Goal: Transaction & Acquisition: Download file/media

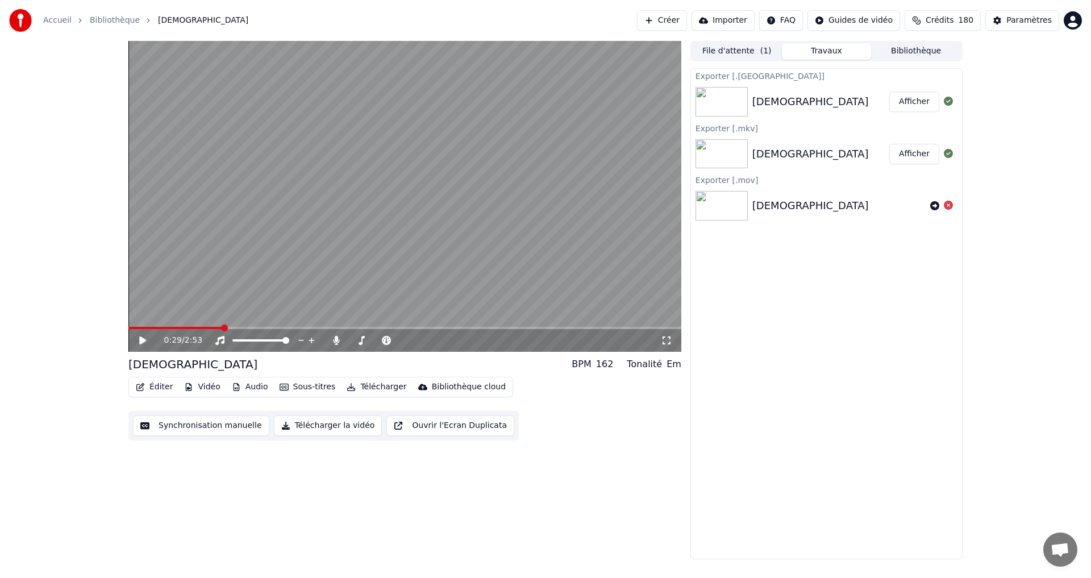
click at [165, 386] on button "Éditer" at bounding box center [154, 387] width 46 height 16
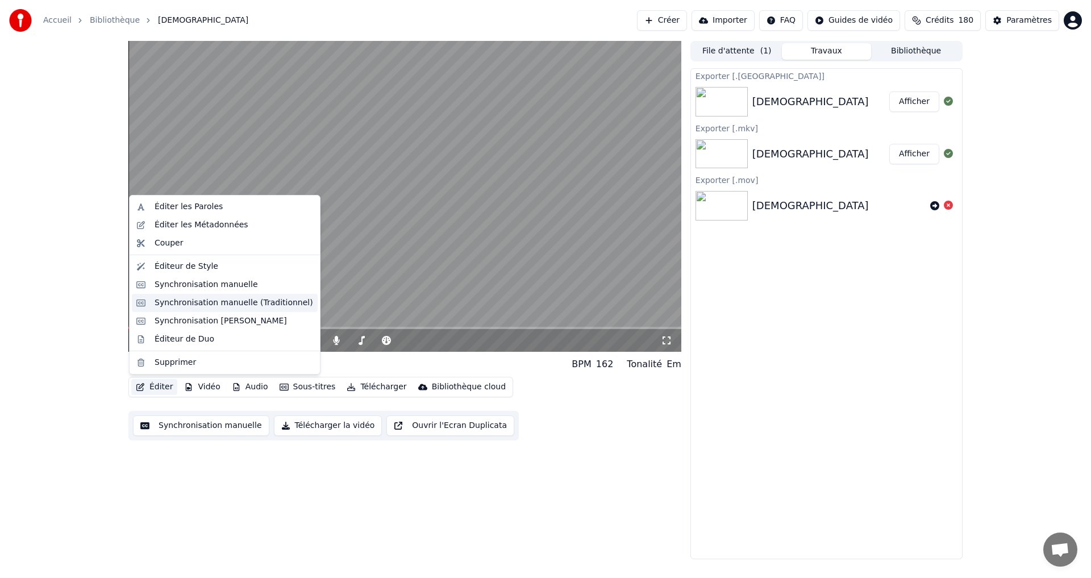
click at [168, 303] on div "Synchronisation manuelle (Traditionnel)" at bounding box center [234, 302] width 159 height 11
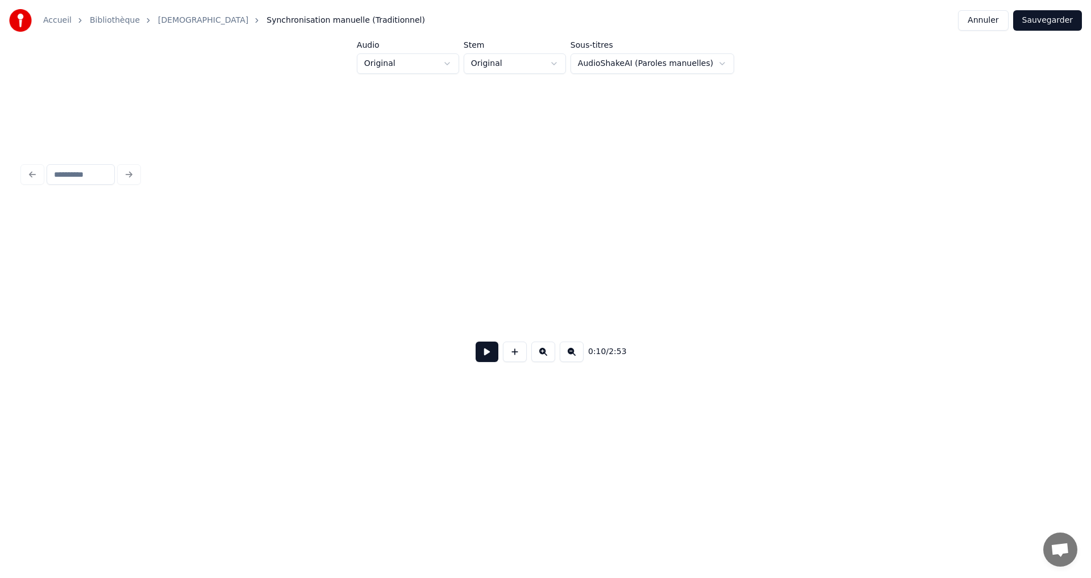
scroll to position [0, 1152]
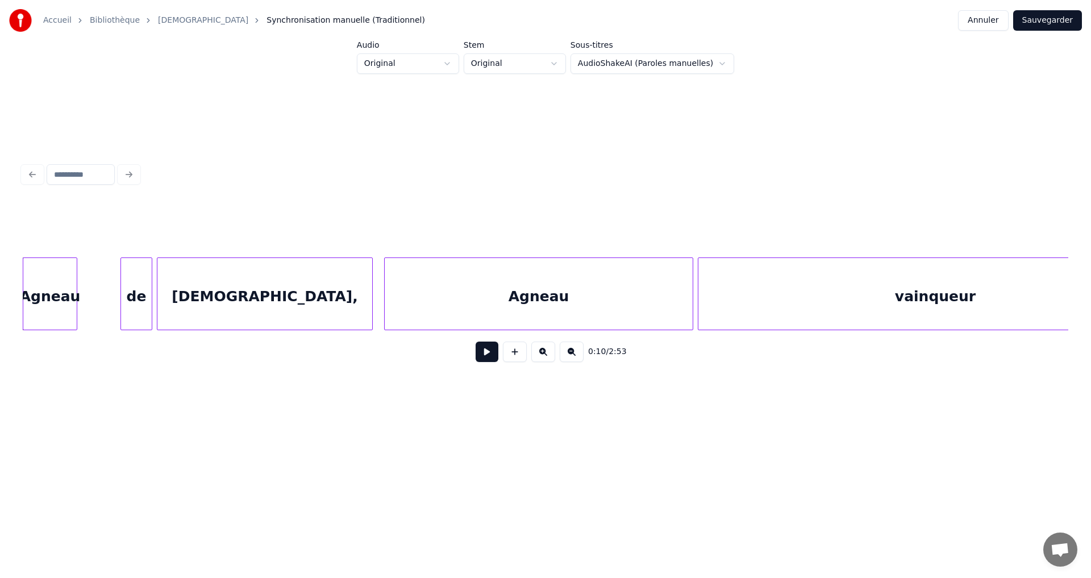
click at [484, 360] on button at bounding box center [487, 351] width 23 height 20
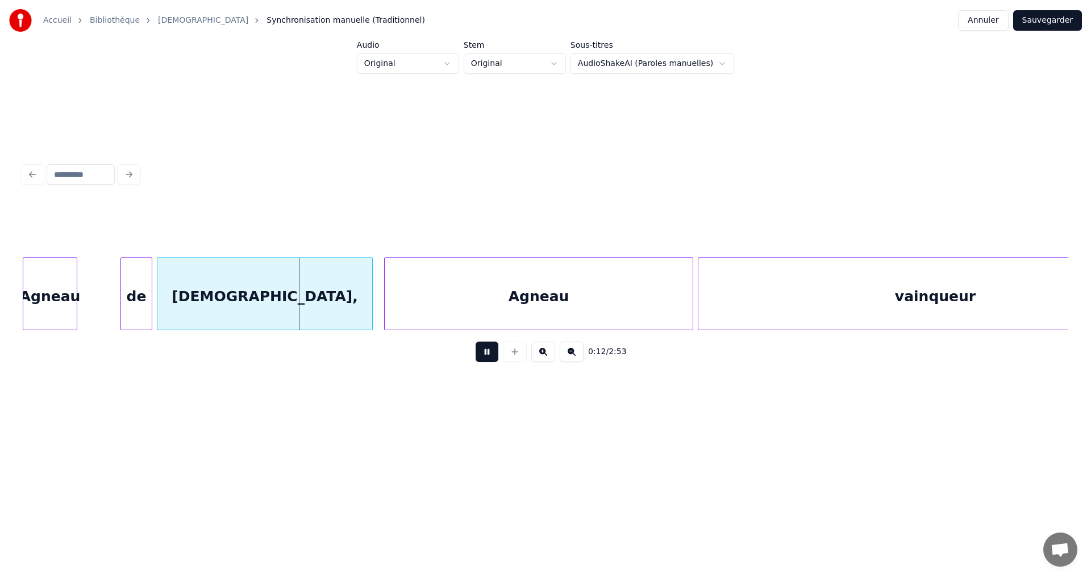
click at [481, 361] on button at bounding box center [487, 351] width 23 height 20
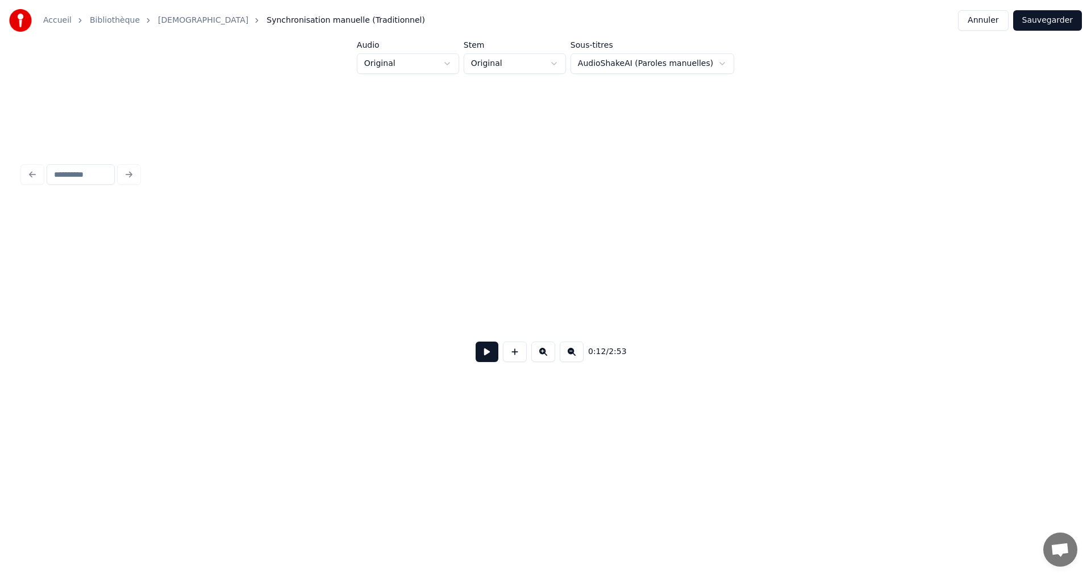
click at [476, 357] on button at bounding box center [487, 351] width 23 height 20
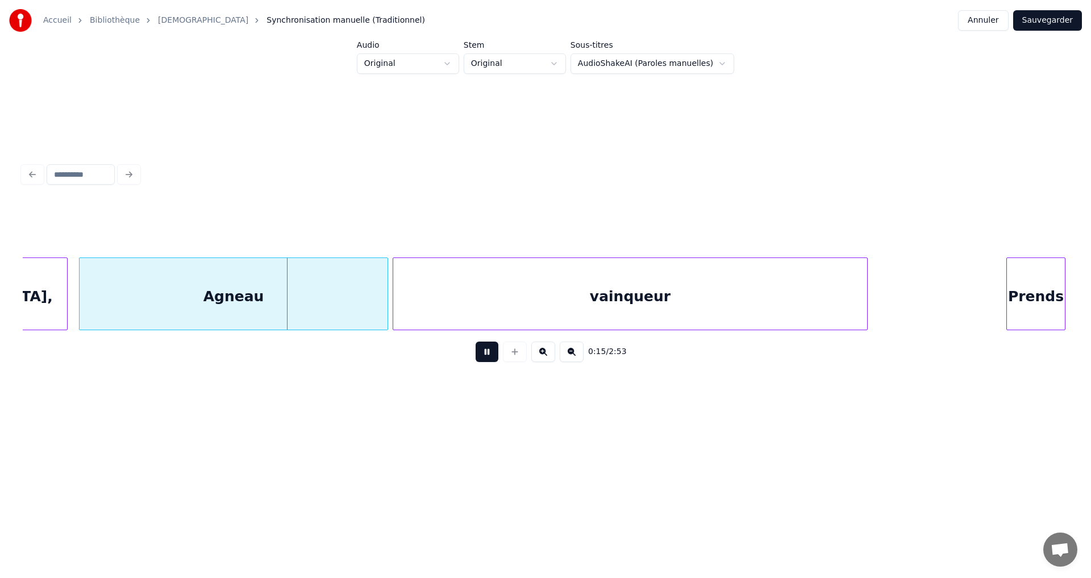
click at [477, 356] on button at bounding box center [487, 351] width 23 height 20
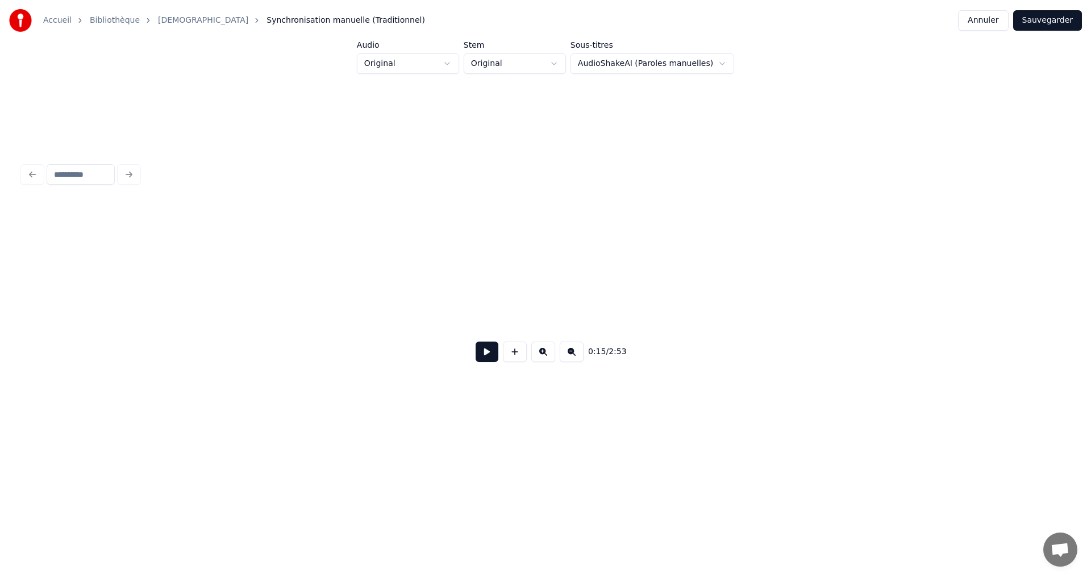
scroll to position [0, 0]
click at [22, 293] on div "0:15 / 2:53" at bounding box center [545, 265] width 1055 height 225
click at [481, 361] on button at bounding box center [487, 351] width 23 height 20
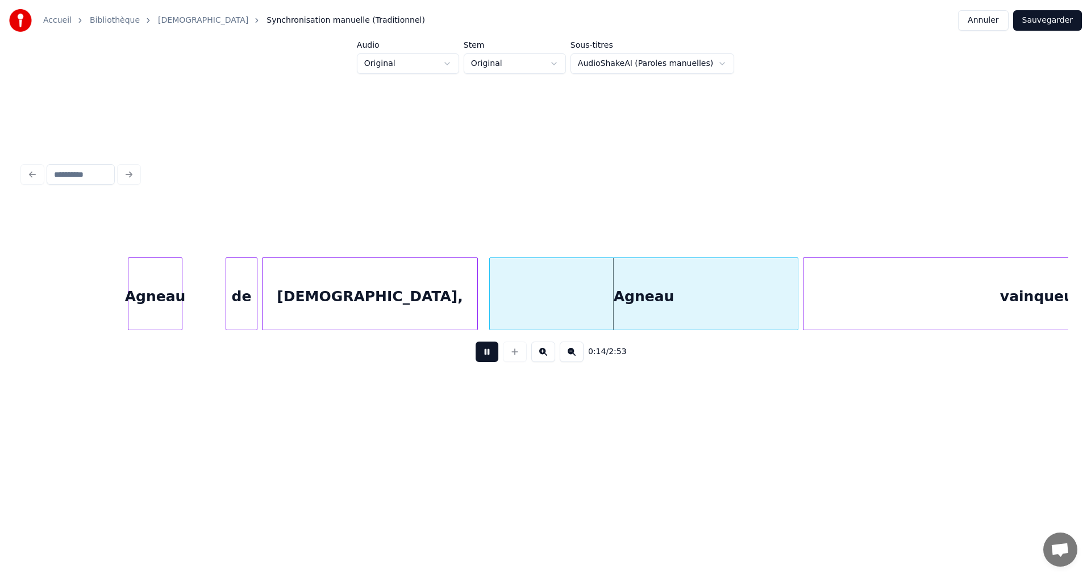
click at [478, 360] on button at bounding box center [487, 351] width 23 height 20
click at [447, 295] on div "[DEMOGRAPHIC_DATA]," at bounding box center [370, 296] width 215 height 77
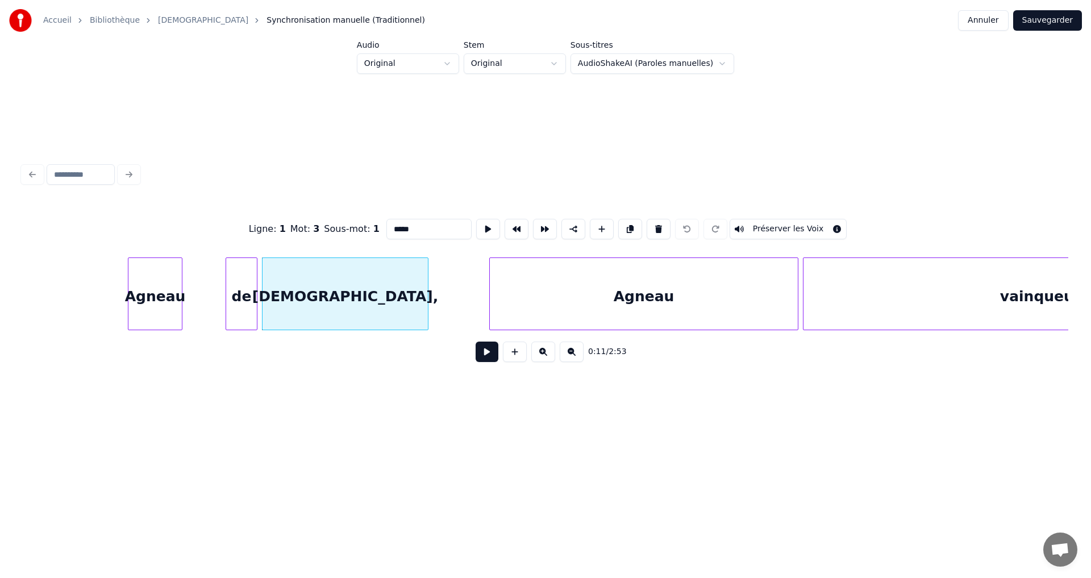
click at [427, 284] on div at bounding box center [425, 294] width 3 height 72
click at [472, 279] on div "Agneau" at bounding box center [584, 296] width 308 height 77
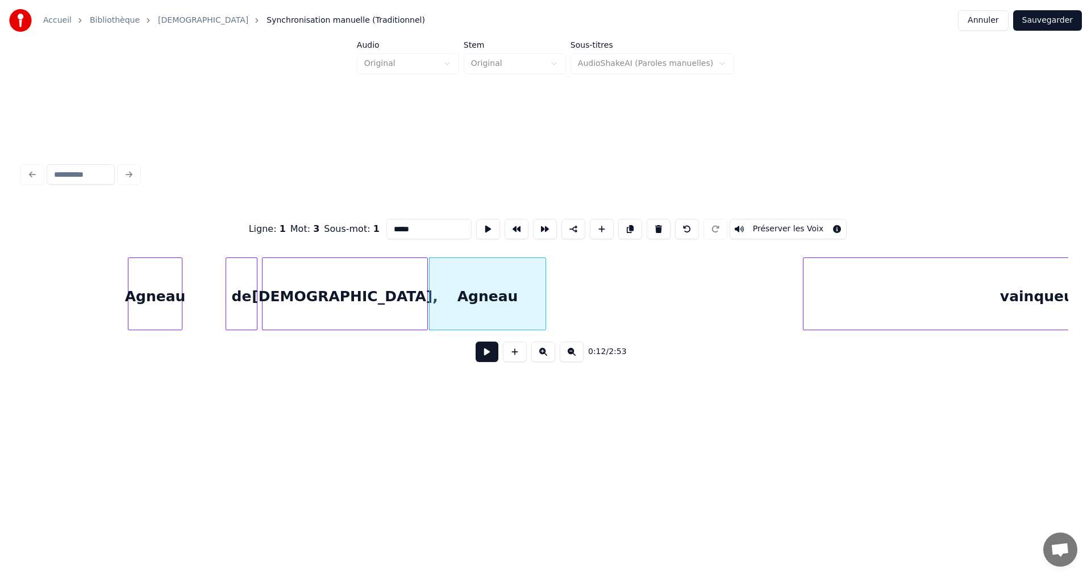
click at [543, 289] on div at bounding box center [543, 294] width 3 height 72
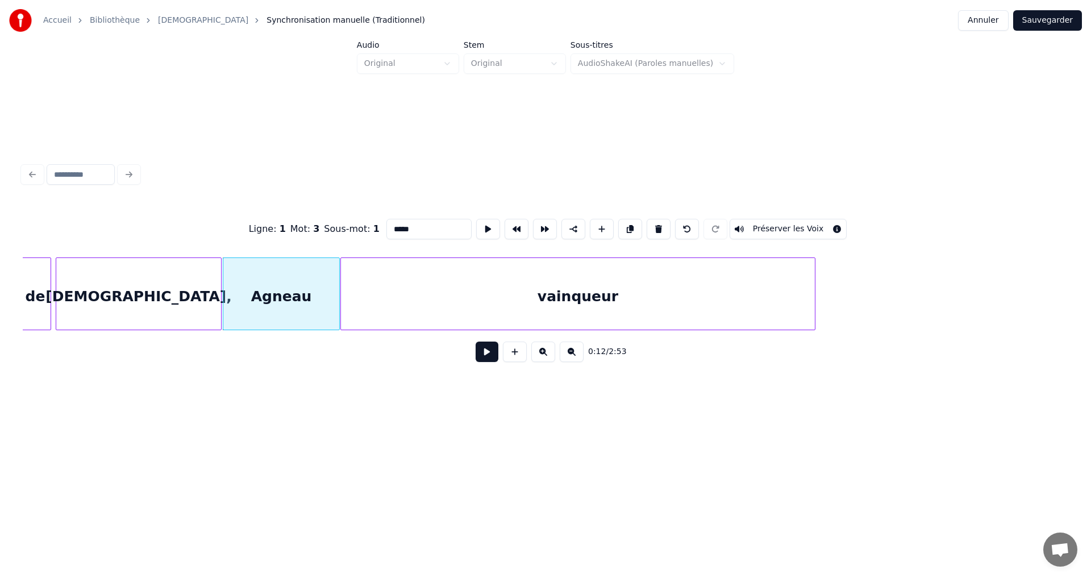
click at [594, 282] on div "vainqueur" at bounding box center [578, 296] width 474 height 77
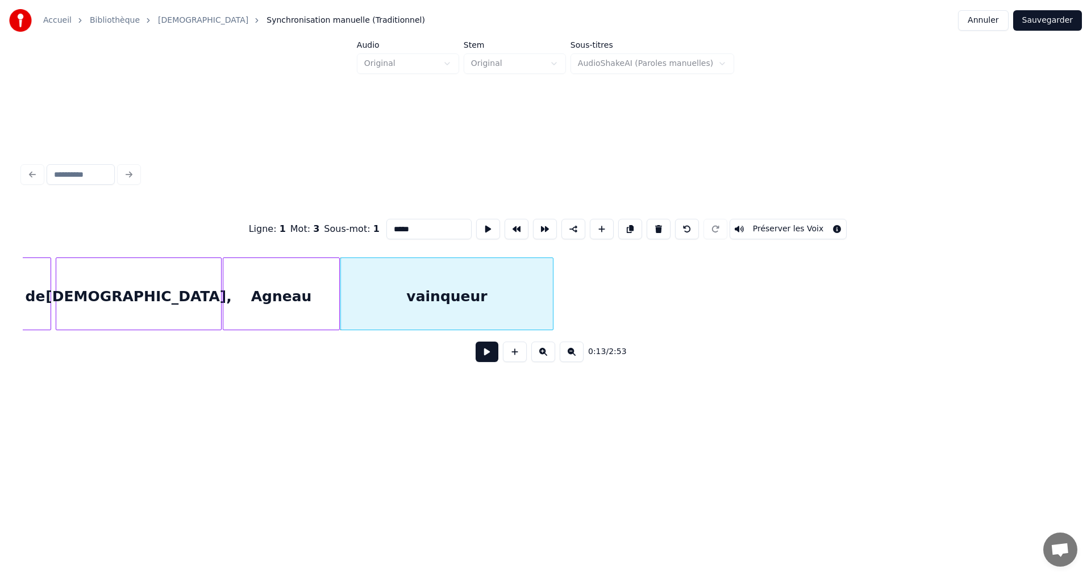
click at [552, 290] on div at bounding box center [550, 294] width 3 height 72
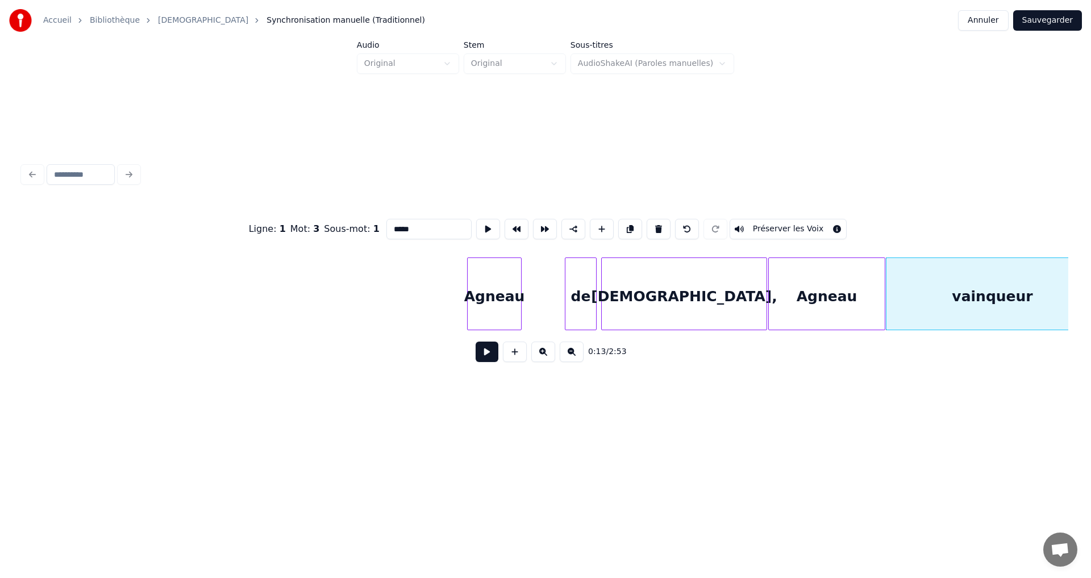
scroll to position [0, 850]
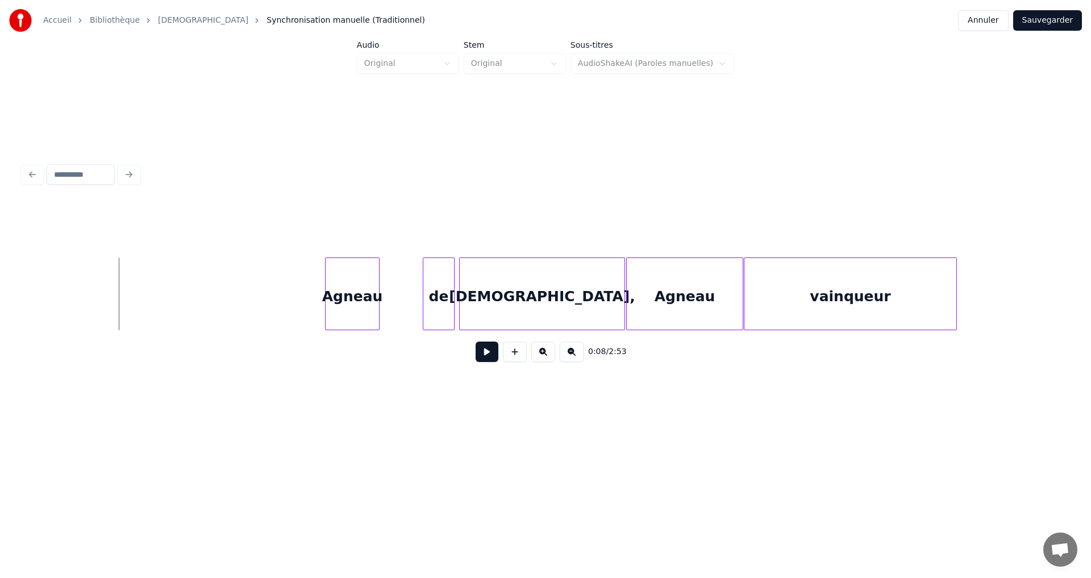
click at [476, 361] on button at bounding box center [487, 351] width 23 height 20
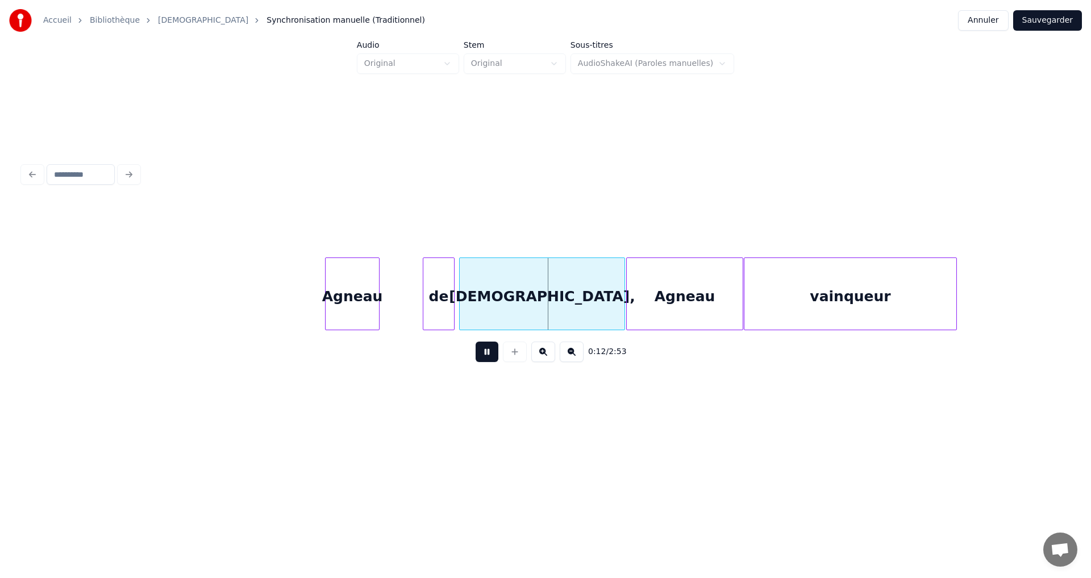
click at [484, 356] on button at bounding box center [487, 351] width 23 height 20
click at [394, 300] on div "de" at bounding box center [397, 296] width 31 height 77
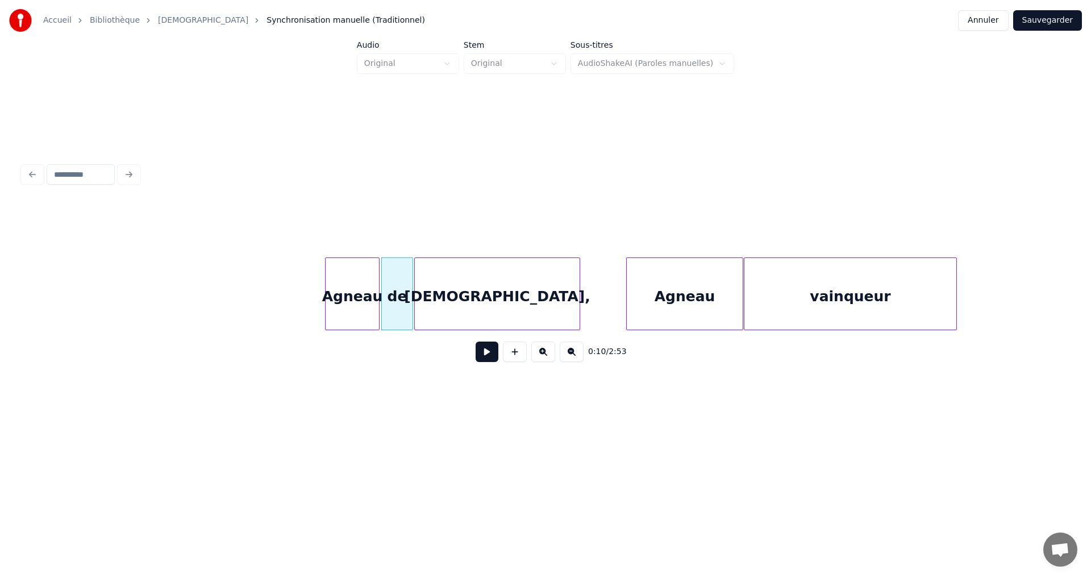
click at [486, 294] on div "[DEMOGRAPHIC_DATA]," at bounding box center [497, 296] width 165 height 77
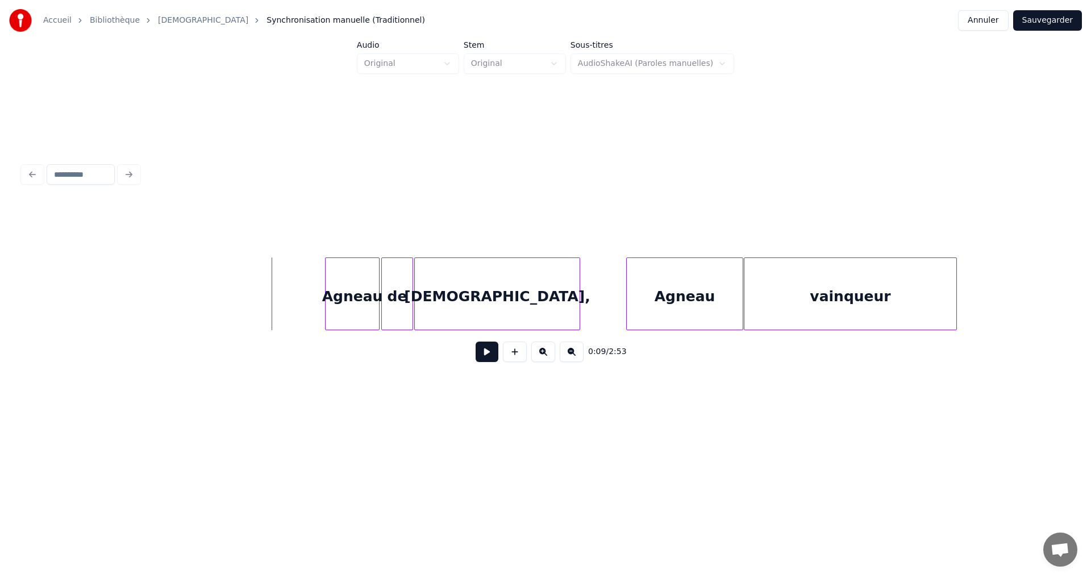
click at [480, 359] on button at bounding box center [487, 351] width 23 height 20
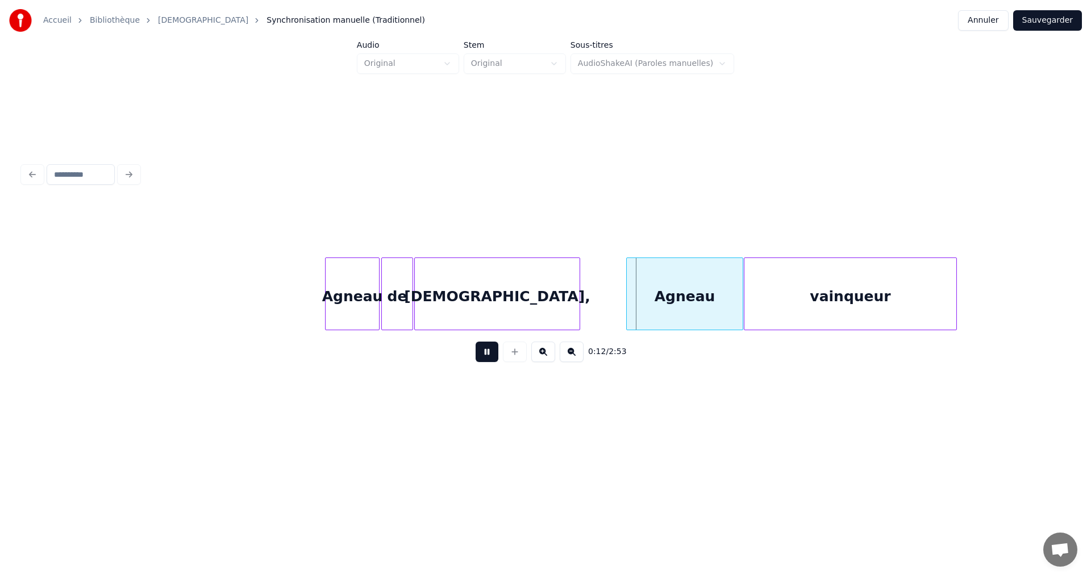
click at [479, 358] on button at bounding box center [487, 351] width 23 height 20
click at [633, 293] on div "Agneau" at bounding box center [659, 296] width 116 height 77
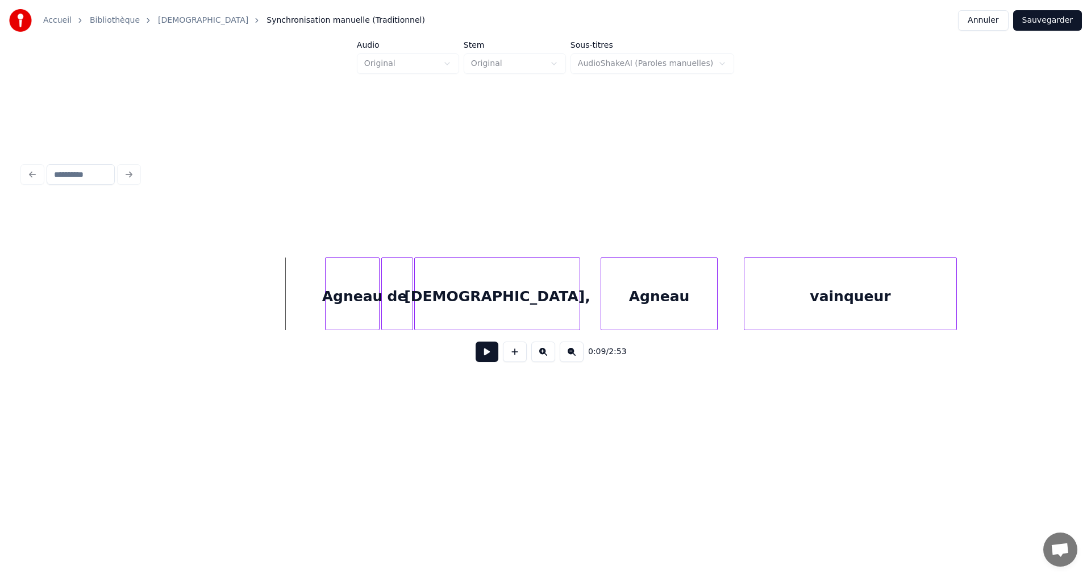
click at [476, 361] on button at bounding box center [487, 351] width 23 height 20
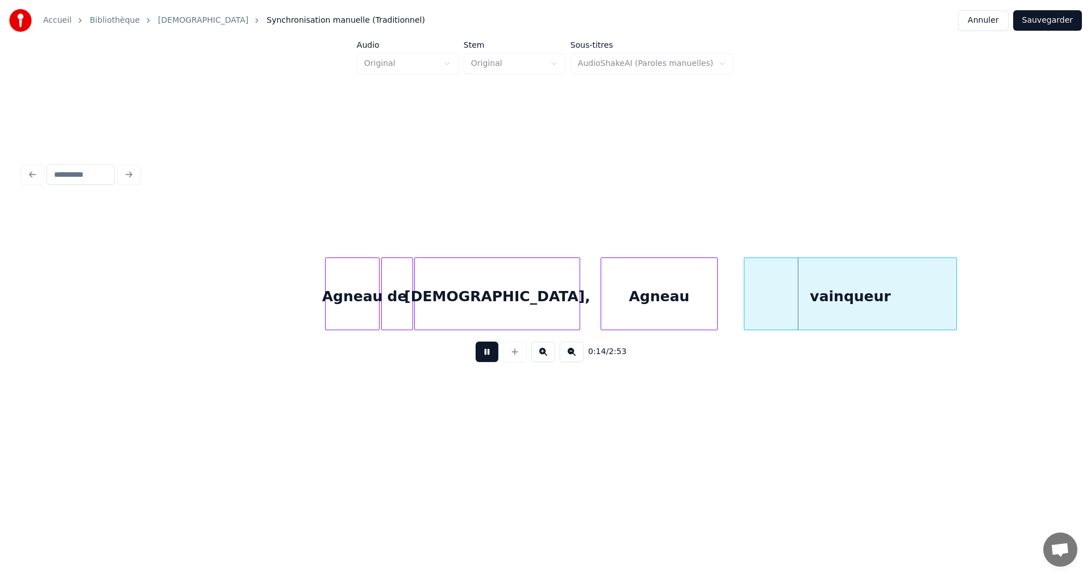
click at [476, 359] on button at bounding box center [487, 351] width 23 height 20
click at [690, 291] on div at bounding box center [690, 294] width 3 height 72
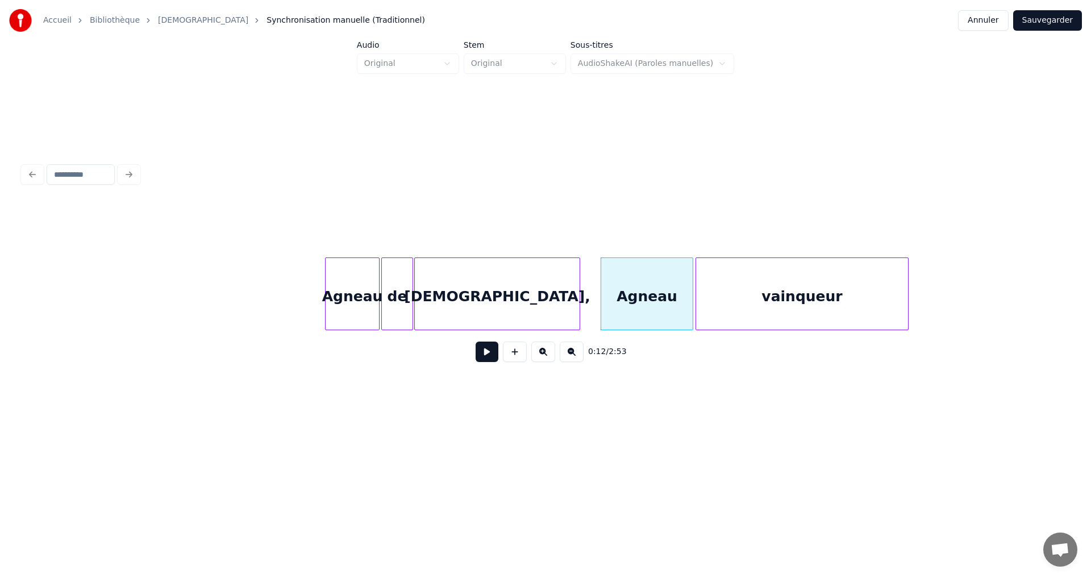
click at [731, 290] on div "vainqueur" at bounding box center [802, 296] width 212 height 77
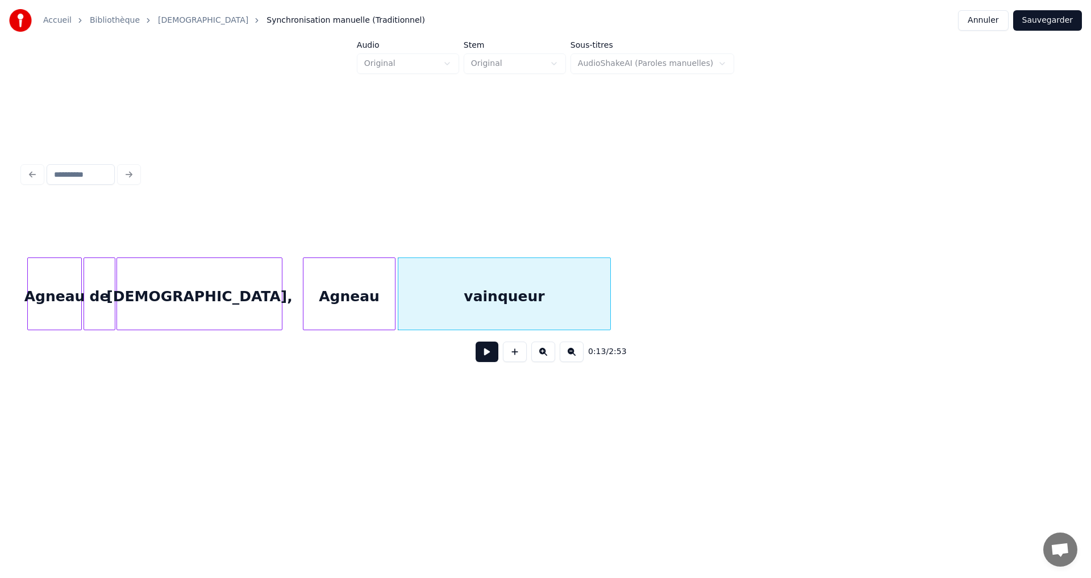
scroll to position [0, 1168]
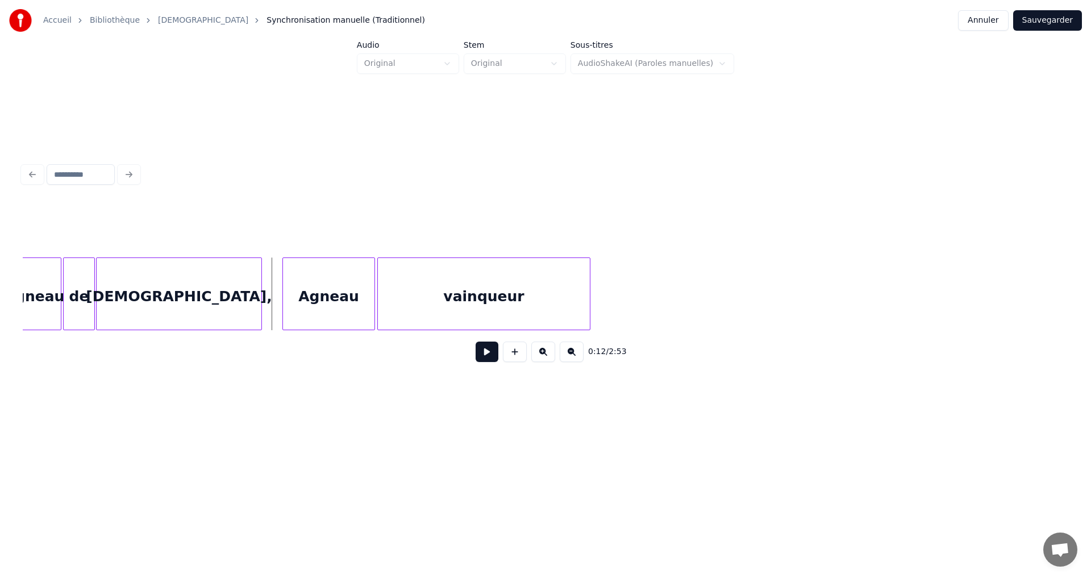
click at [477, 358] on button at bounding box center [487, 351] width 23 height 20
click at [476, 360] on button at bounding box center [487, 351] width 23 height 20
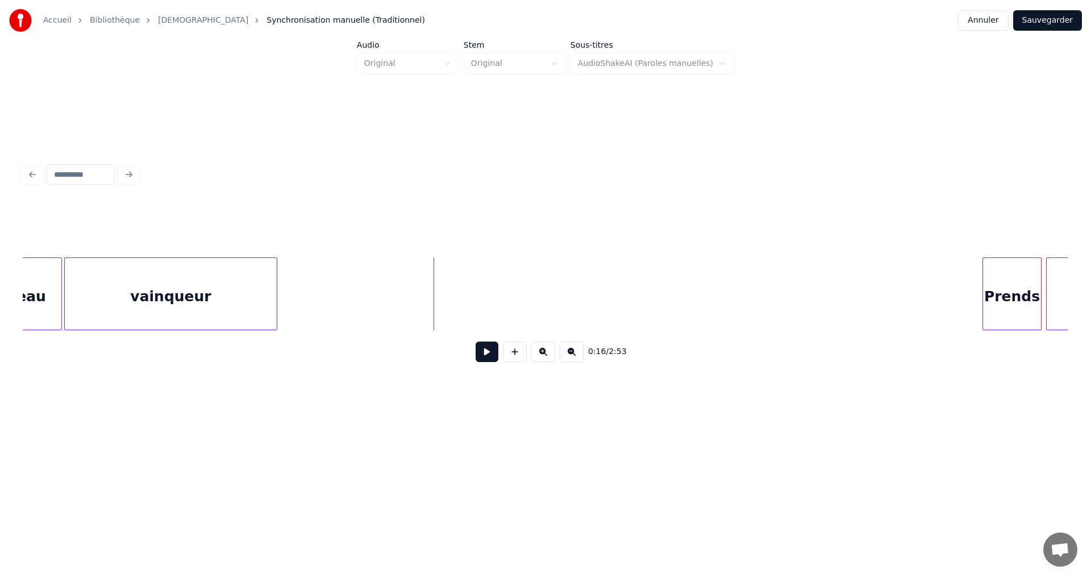
scroll to position [0, 1509]
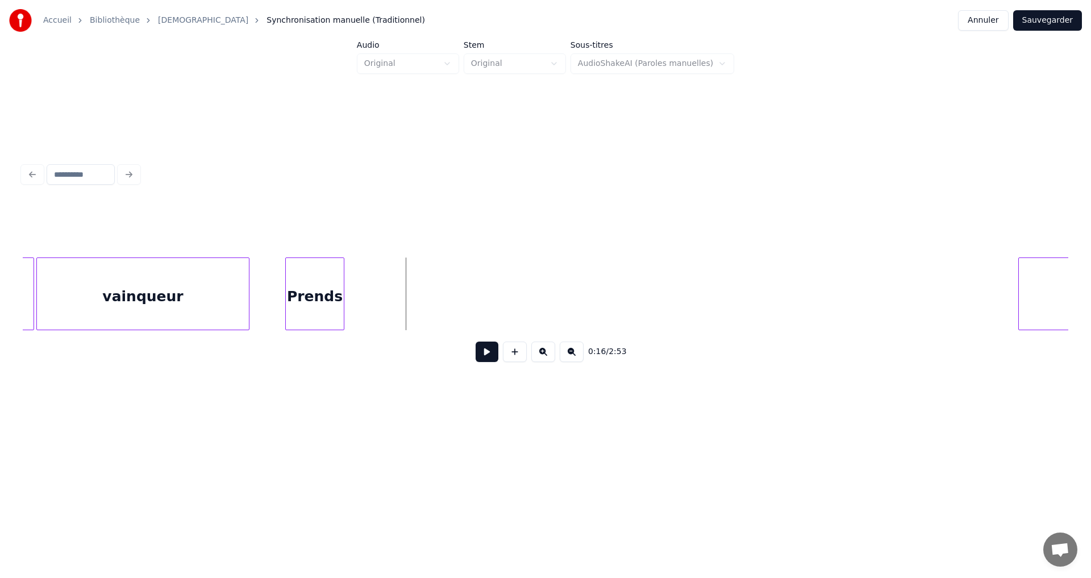
click at [301, 288] on div "Prends" at bounding box center [315, 296] width 58 height 77
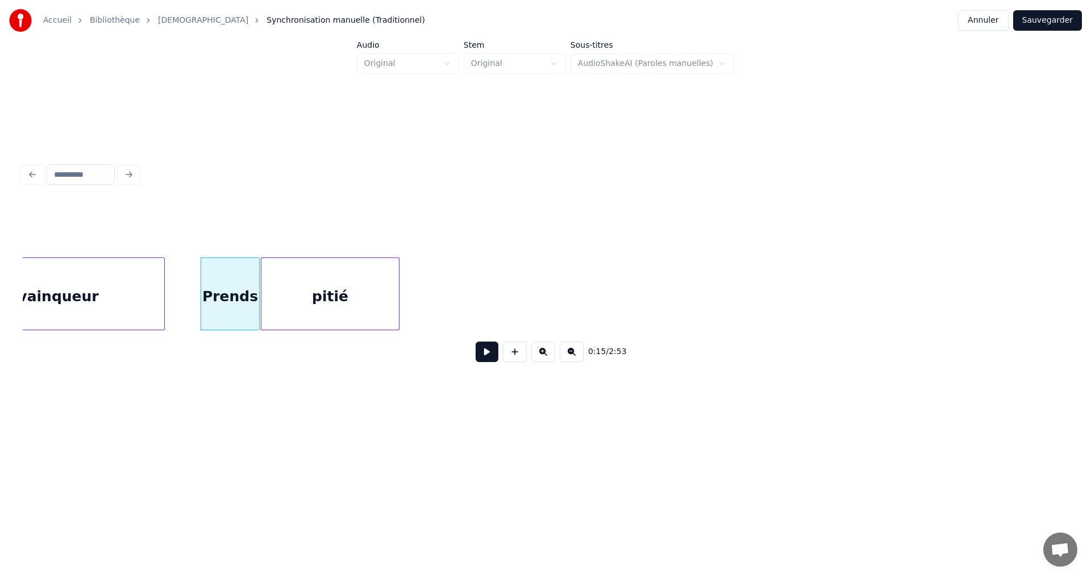
click at [359, 302] on div "pitié" at bounding box center [330, 296] width 138 height 77
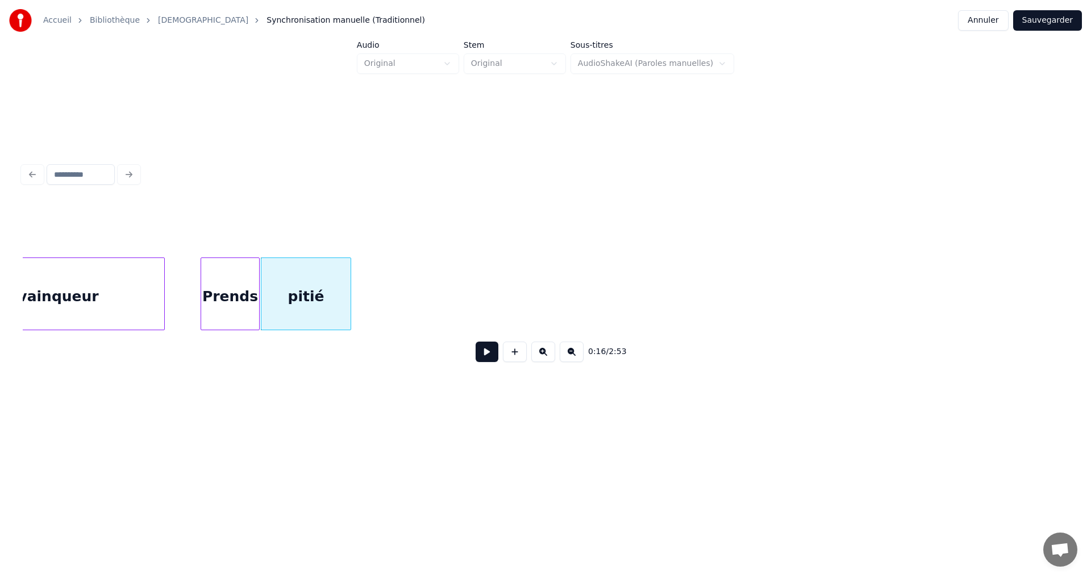
click at [349, 304] on div at bounding box center [348, 294] width 3 height 72
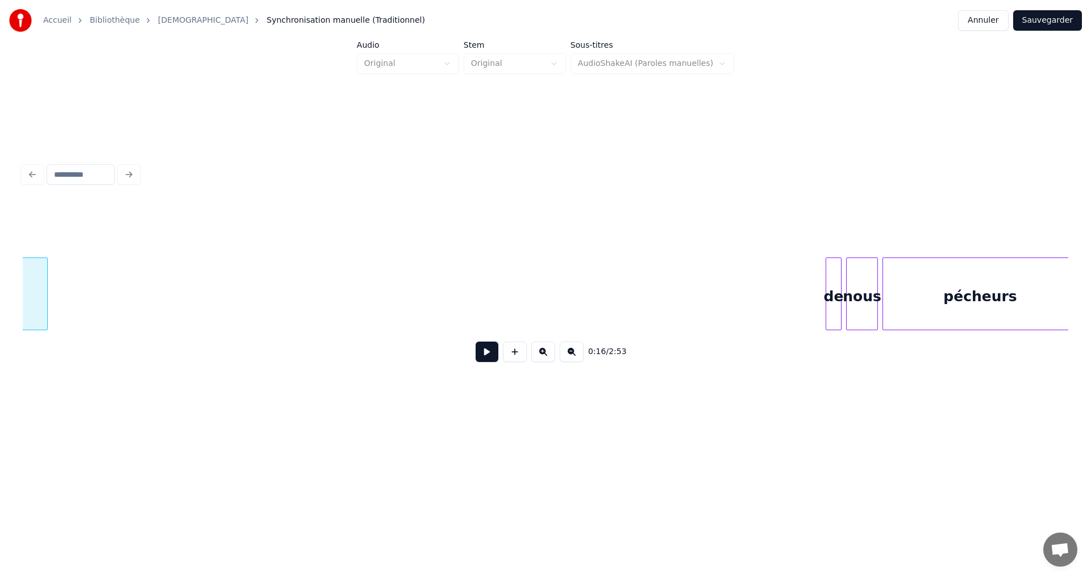
scroll to position [0, 1912]
click at [45, 330] on div "pitié de nous pécheurs" at bounding box center [545, 293] width 1045 height 73
click at [65, 315] on div "nous" at bounding box center [68, 296] width 31 height 77
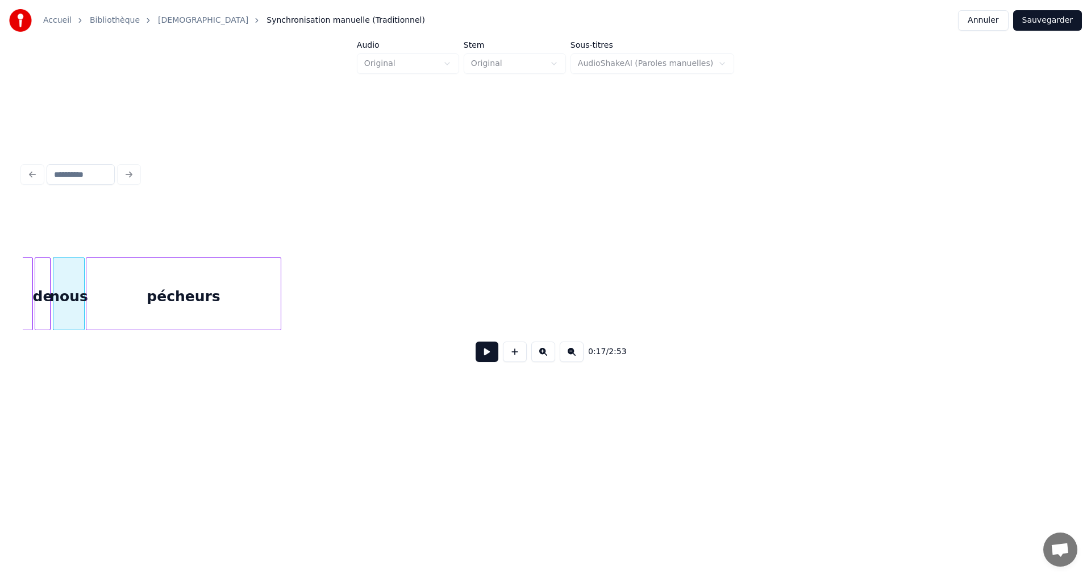
click at [184, 317] on div "pécheurs" at bounding box center [183, 296] width 194 height 77
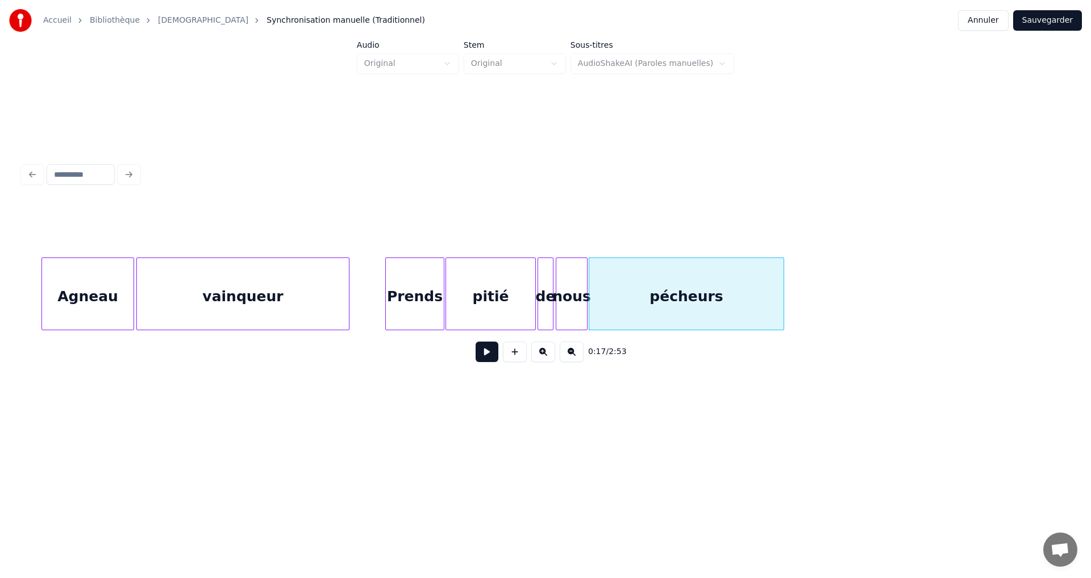
scroll to position [0, 1389]
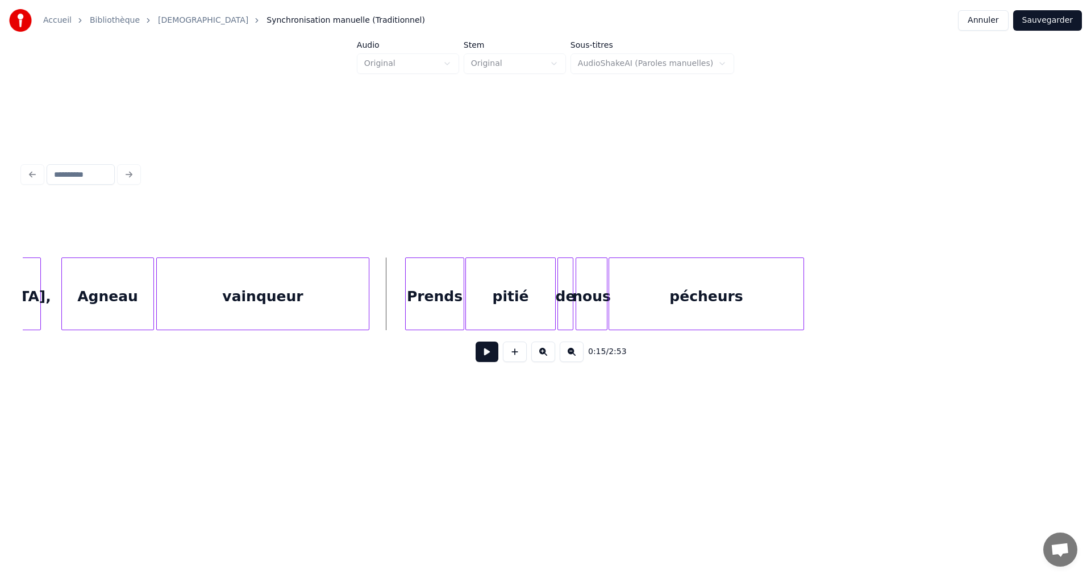
click at [477, 357] on button at bounding box center [487, 351] width 23 height 20
click at [476, 353] on button at bounding box center [487, 351] width 23 height 20
click at [836, 280] on div "pécheurs" at bounding box center [814, 296] width 194 height 77
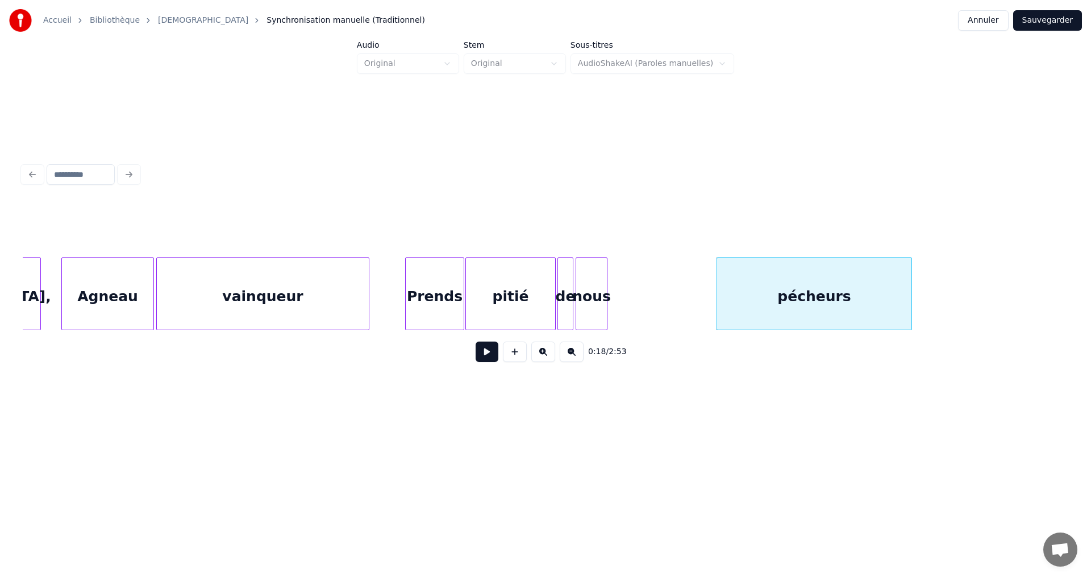
click at [590, 274] on div "nous" at bounding box center [591, 296] width 31 height 77
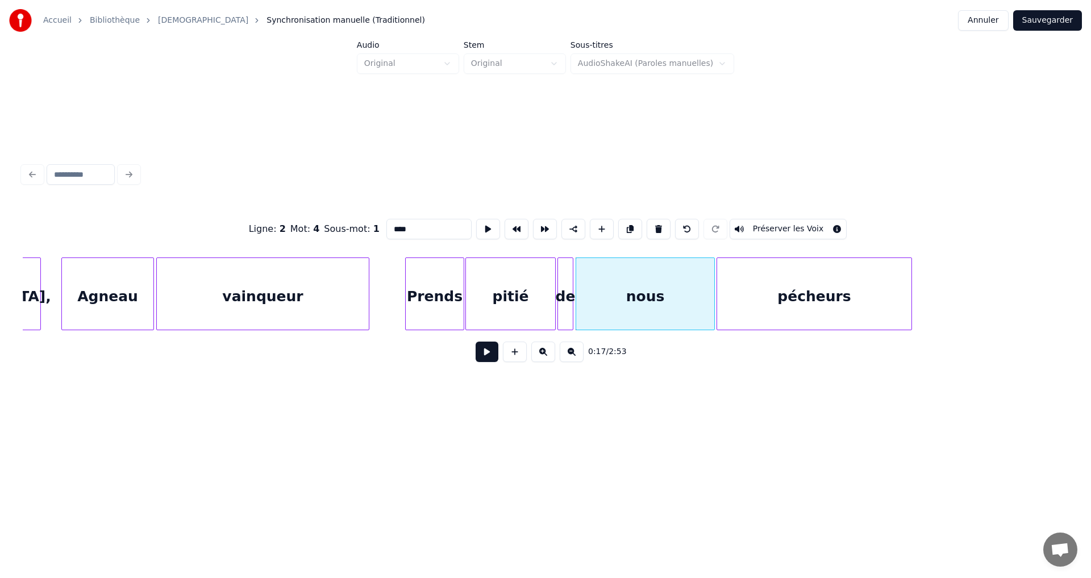
click at [714, 278] on div at bounding box center [712, 294] width 3 height 72
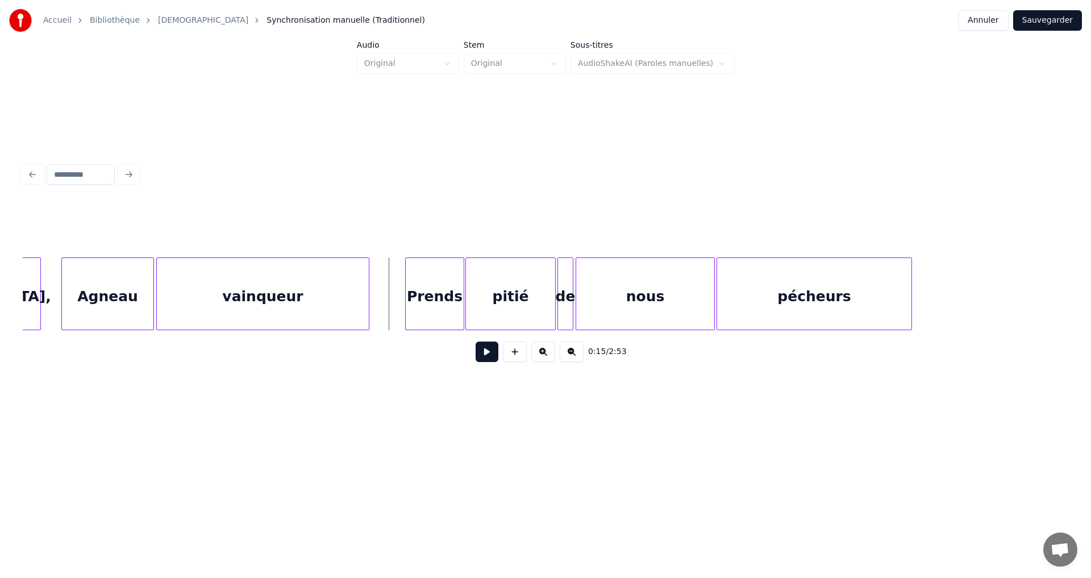
click at [483, 356] on button at bounding box center [487, 351] width 23 height 20
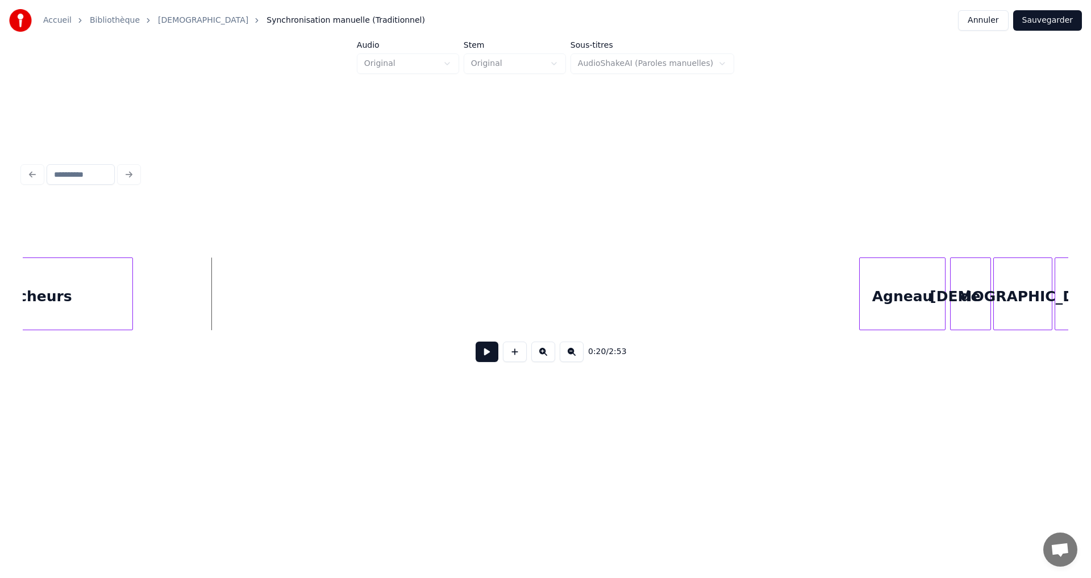
scroll to position [0, 2212]
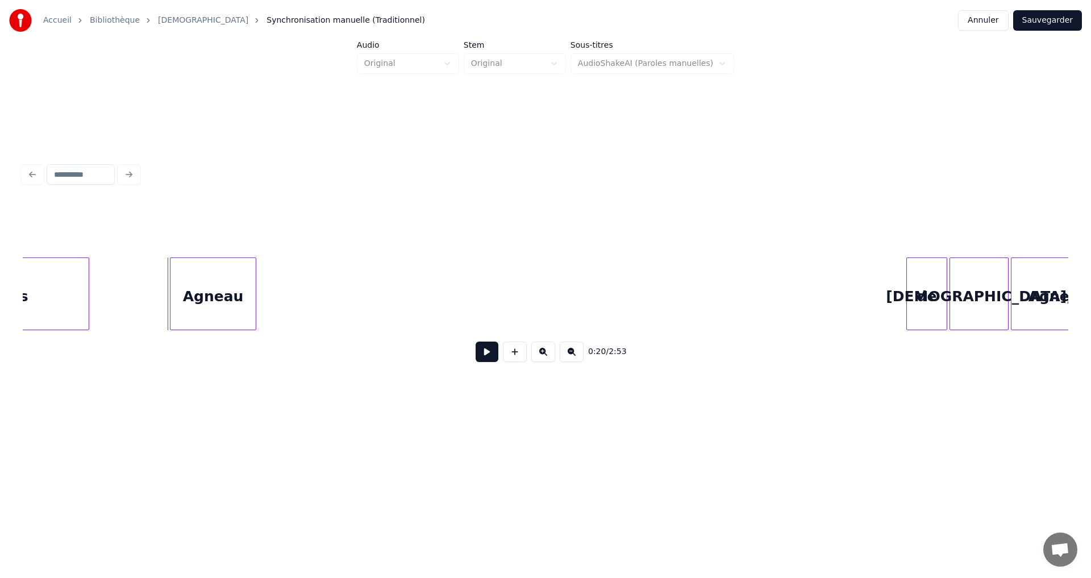
click at [208, 293] on div "Agneau" at bounding box center [212, 296] width 85 height 77
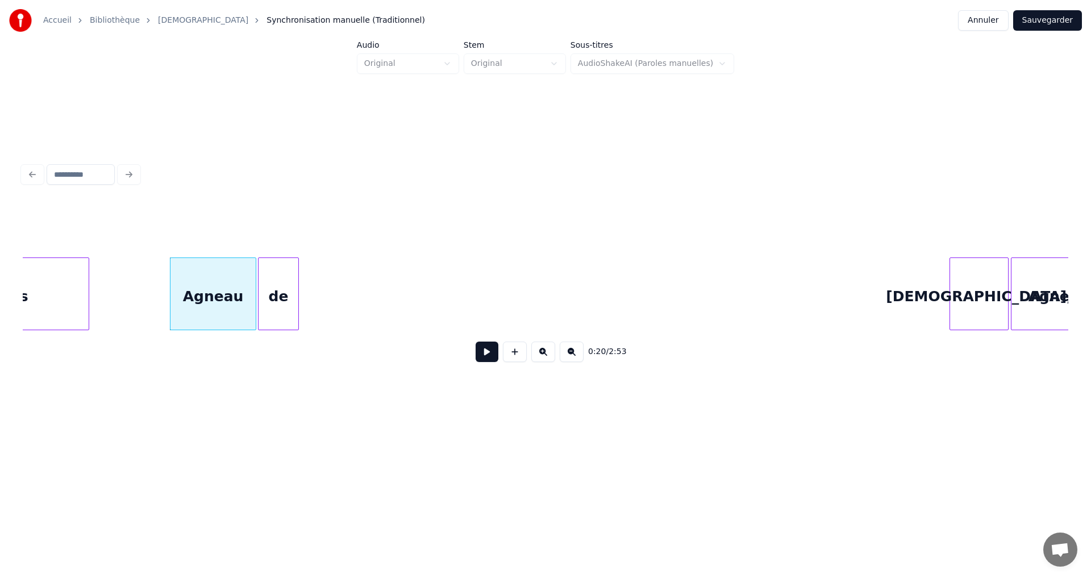
click at [280, 294] on div "de" at bounding box center [279, 296] width 40 height 77
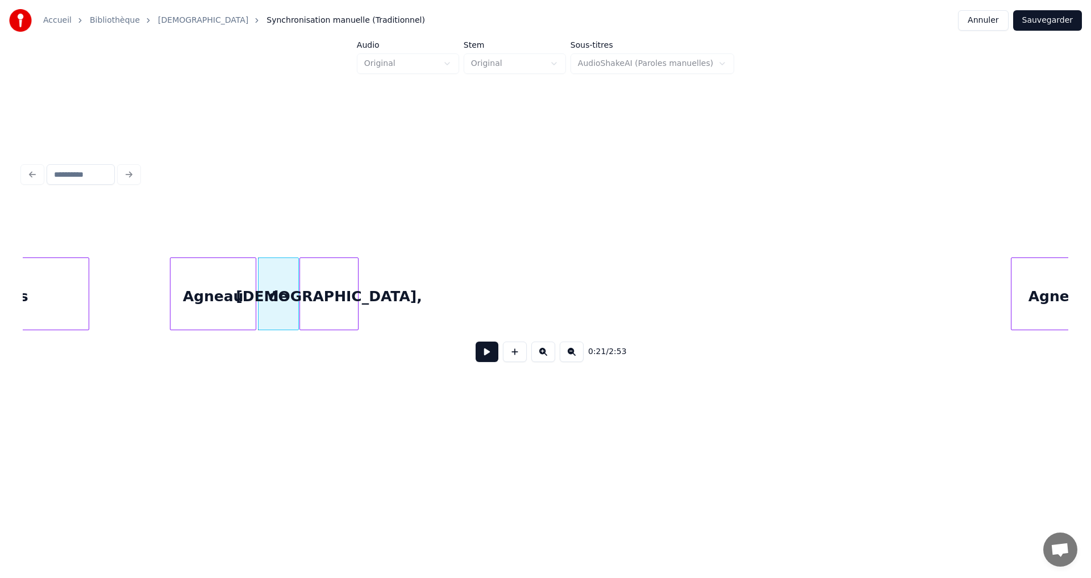
click at [325, 289] on div "[DEMOGRAPHIC_DATA]," at bounding box center [329, 296] width 58 height 77
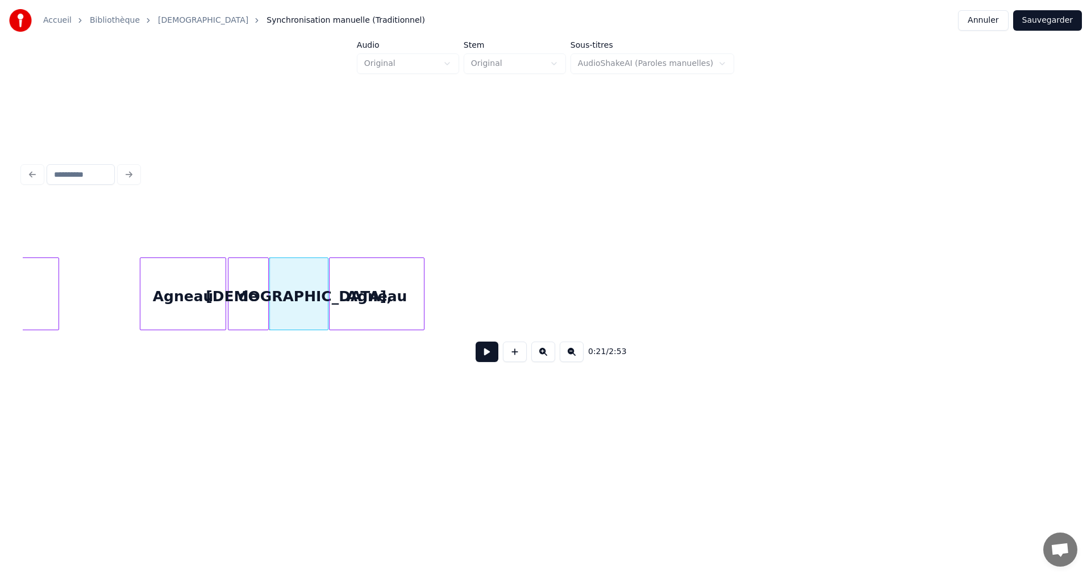
click at [384, 294] on div "Agneau" at bounding box center [377, 296] width 94 height 77
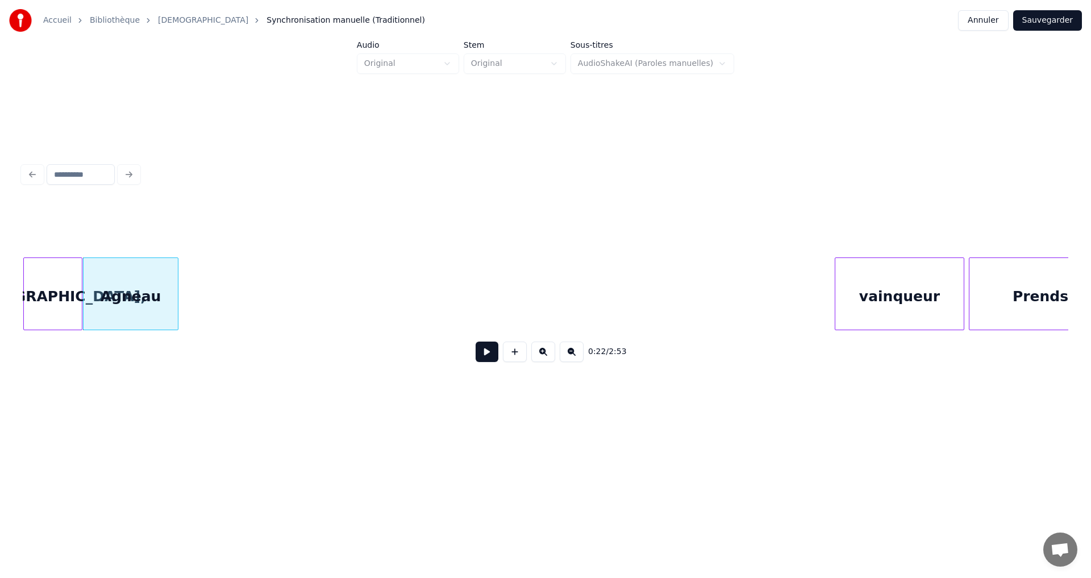
scroll to position [0, 2492]
click at [249, 294] on div "vainqueur" at bounding box center [240, 296] width 128 height 77
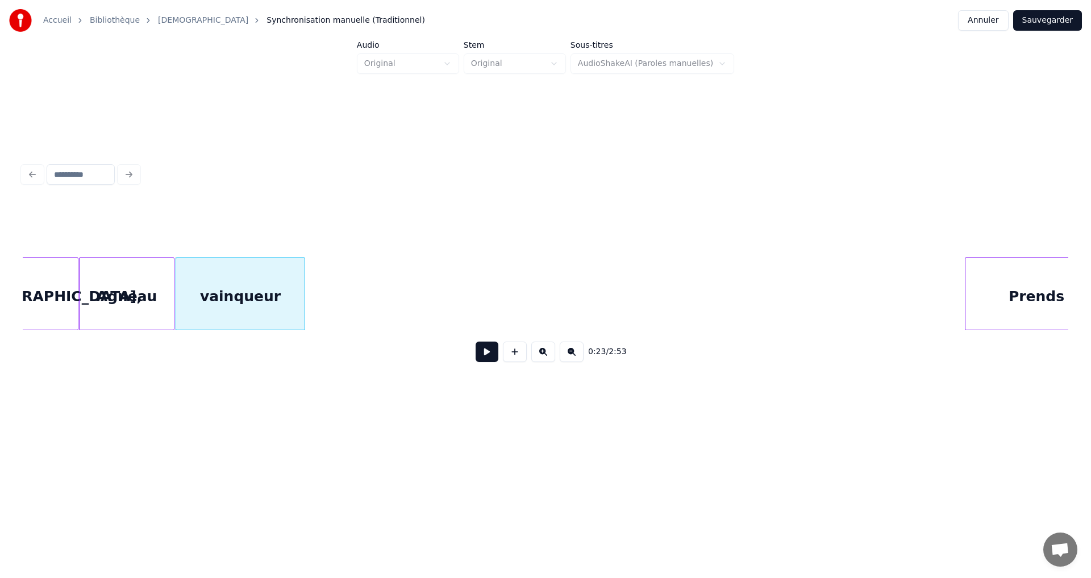
scroll to position [0, 2530]
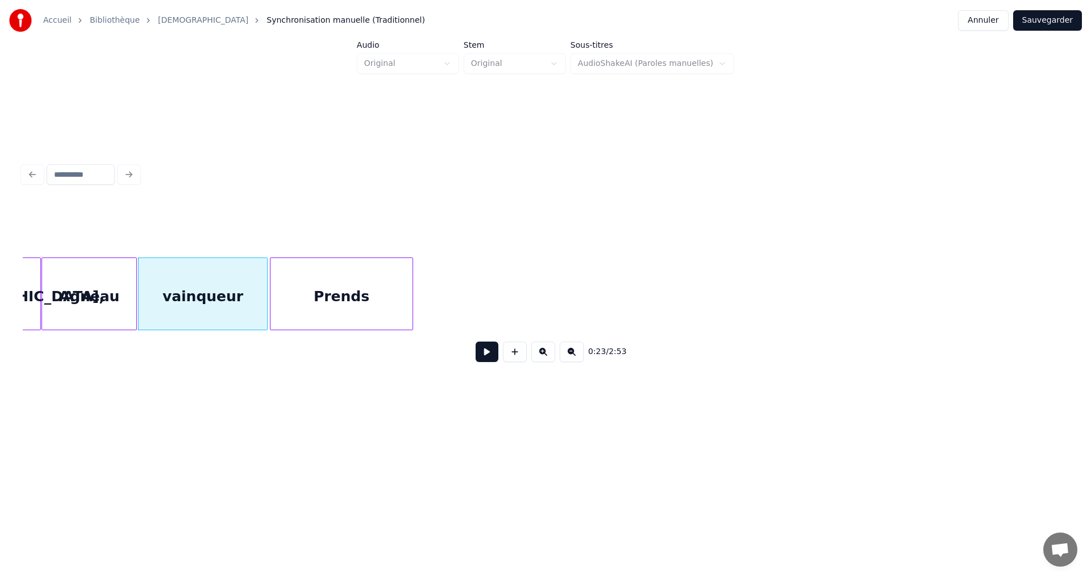
click at [358, 273] on div "Prends" at bounding box center [341, 296] width 142 height 77
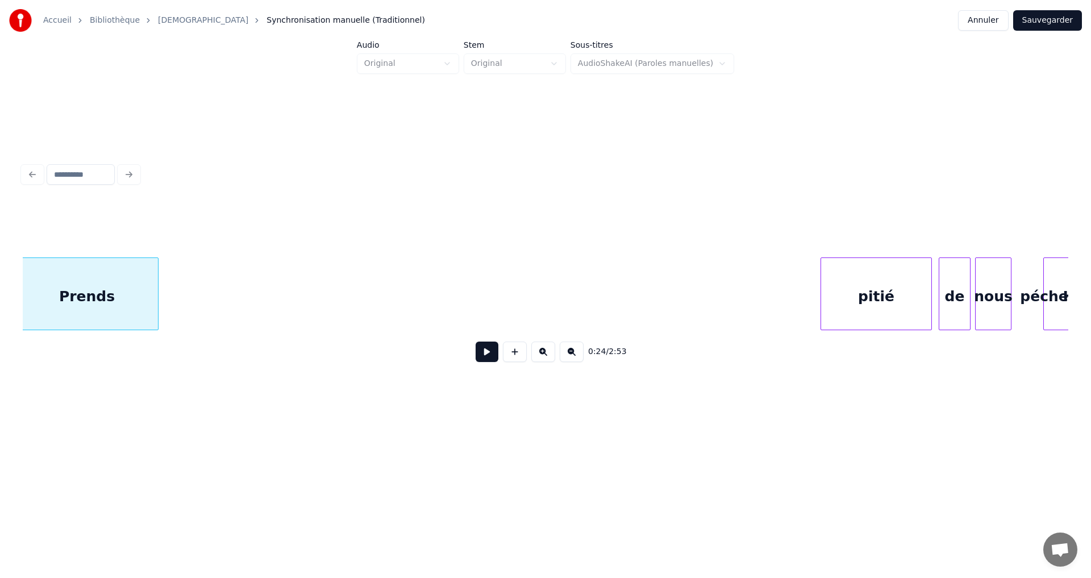
scroll to position [0, 2802]
click at [195, 288] on div "pitié" at bounding box center [198, 296] width 110 height 77
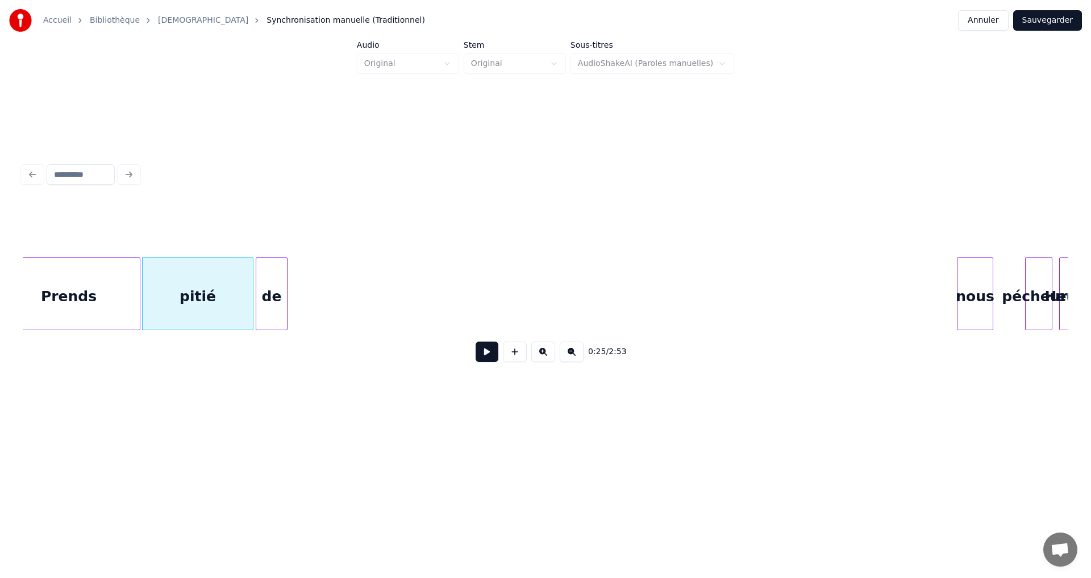
click at [277, 266] on div "de" at bounding box center [271, 296] width 31 height 77
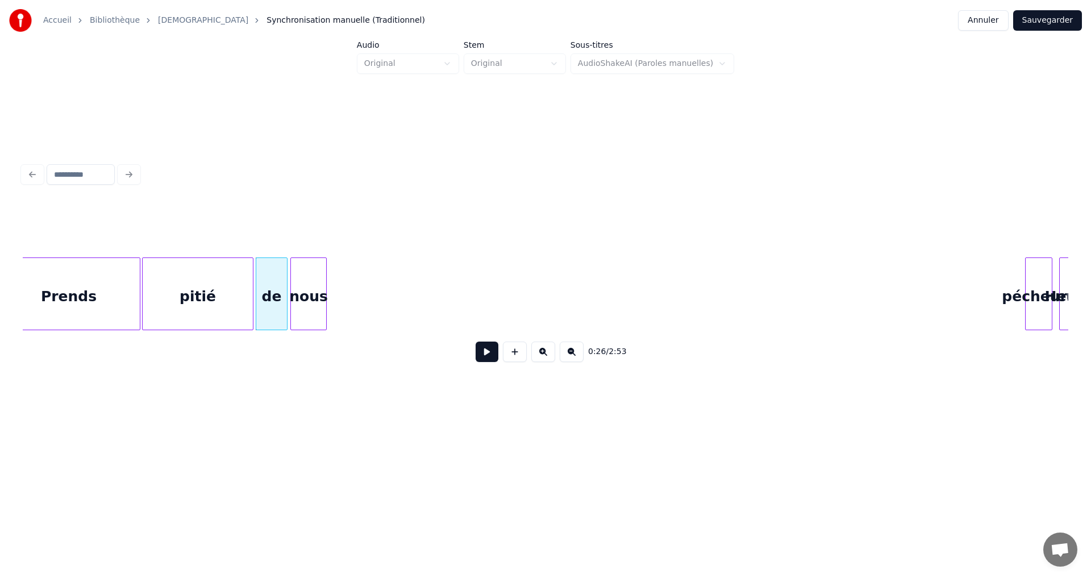
click at [305, 281] on div "nous" at bounding box center [308, 296] width 35 height 77
click at [339, 318] on div "pécheurs" at bounding box center [341, 296] width 26 height 77
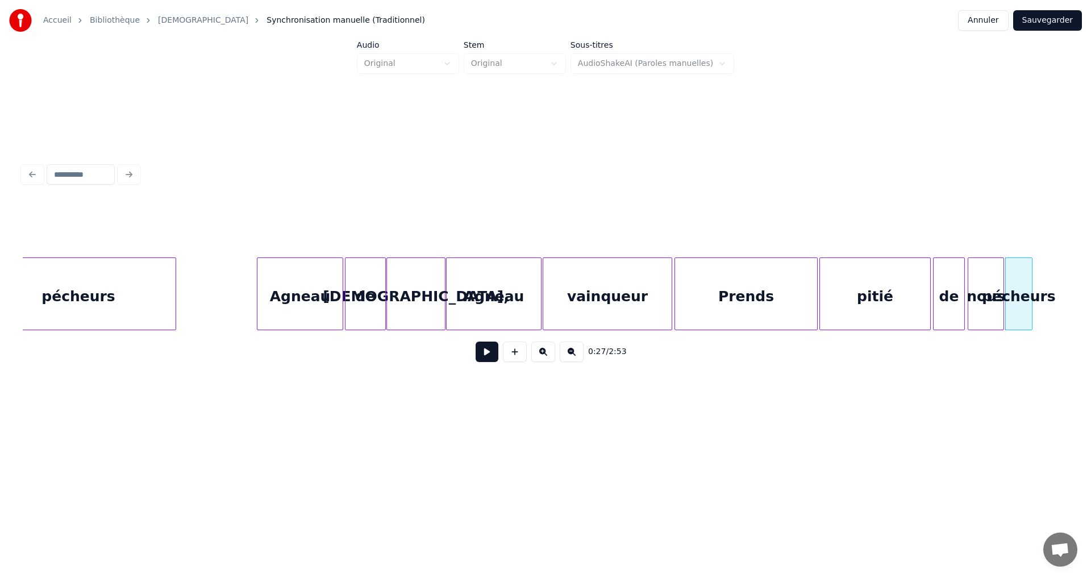
scroll to position [0, 2103]
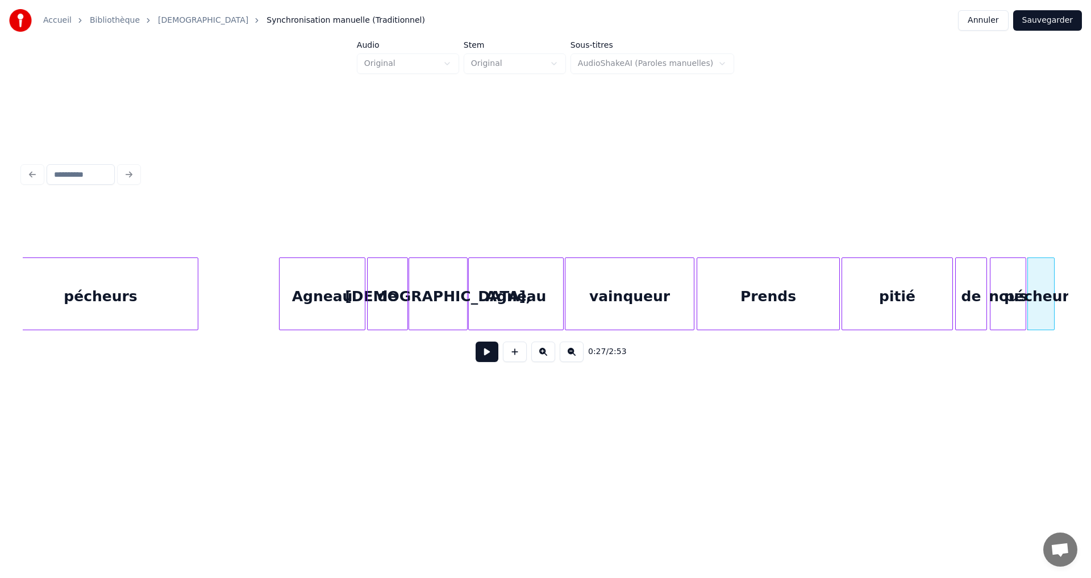
click at [480, 360] on button at bounding box center [487, 351] width 23 height 20
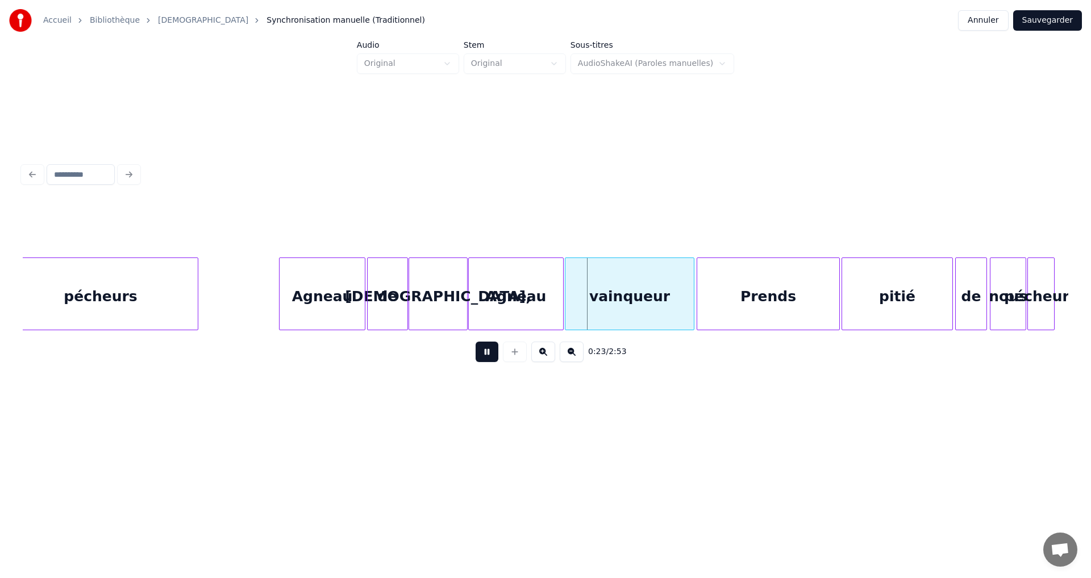
click at [480, 359] on button at bounding box center [487, 351] width 23 height 20
click at [532, 276] on div "Agneau" at bounding box center [516, 296] width 94 height 77
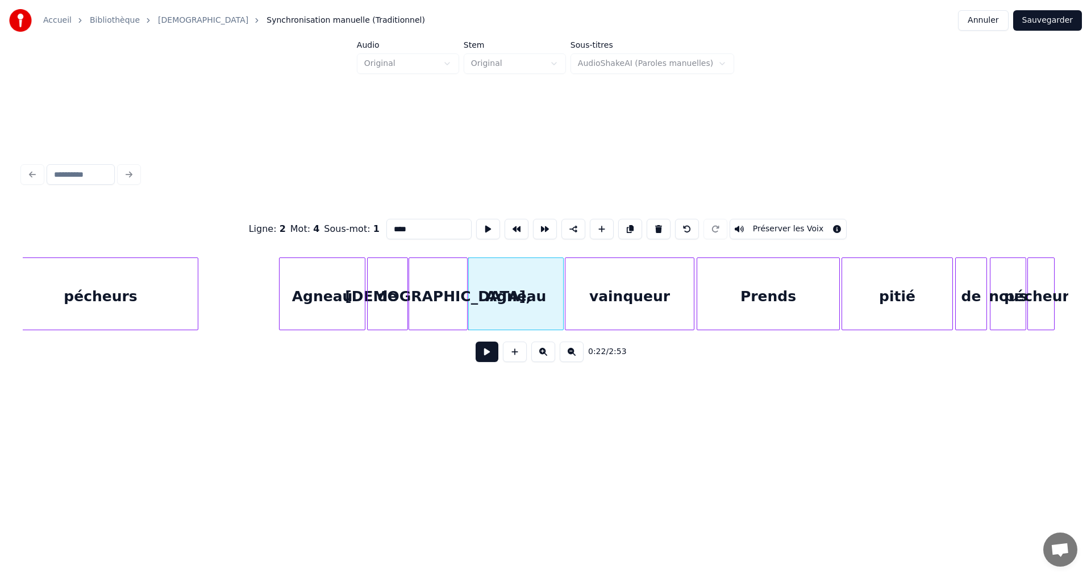
type input "******"
click at [615, 279] on div "vainqueur" at bounding box center [629, 296] width 128 height 77
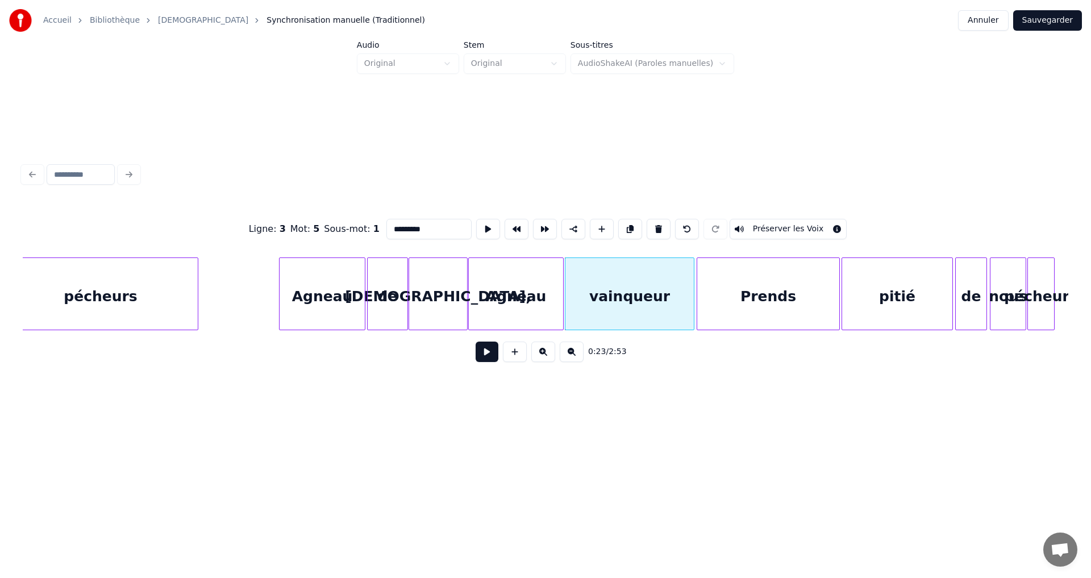
click at [530, 280] on div "Agneau" at bounding box center [516, 296] width 94 height 77
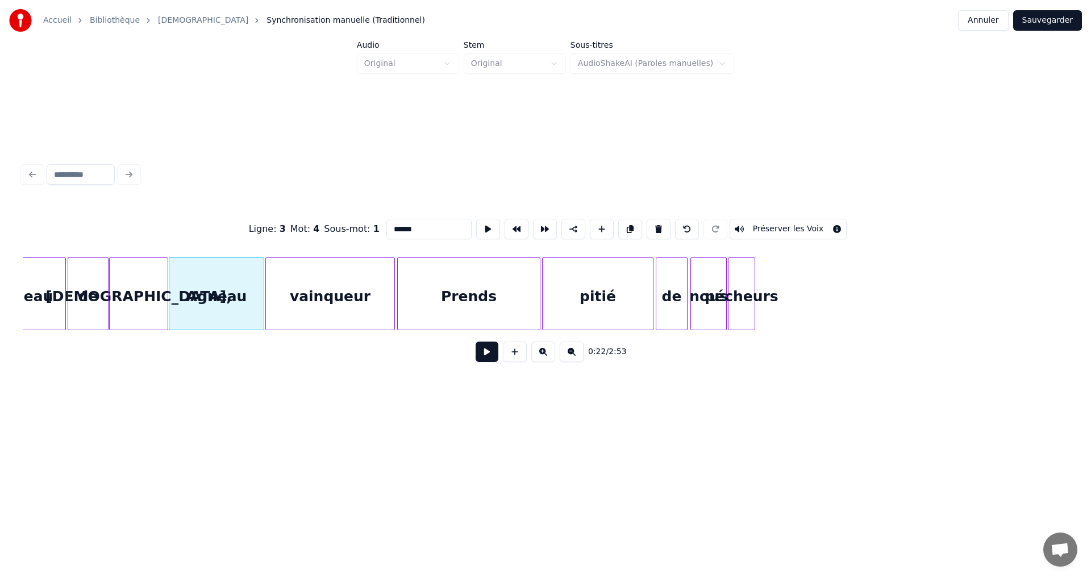
scroll to position [0, 2387]
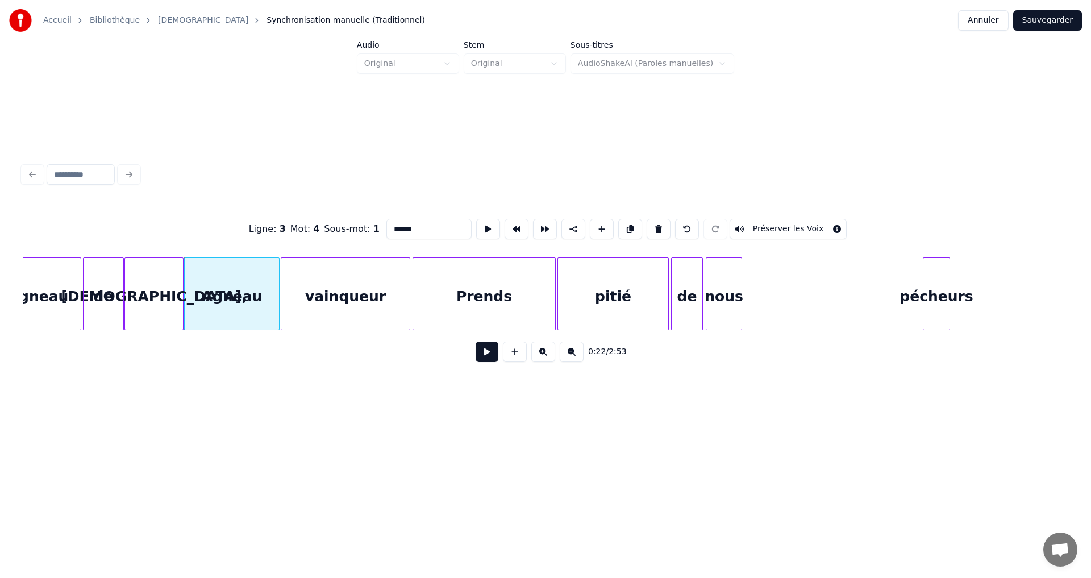
click at [949, 277] on div "pécheurs" at bounding box center [936, 296] width 26 height 77
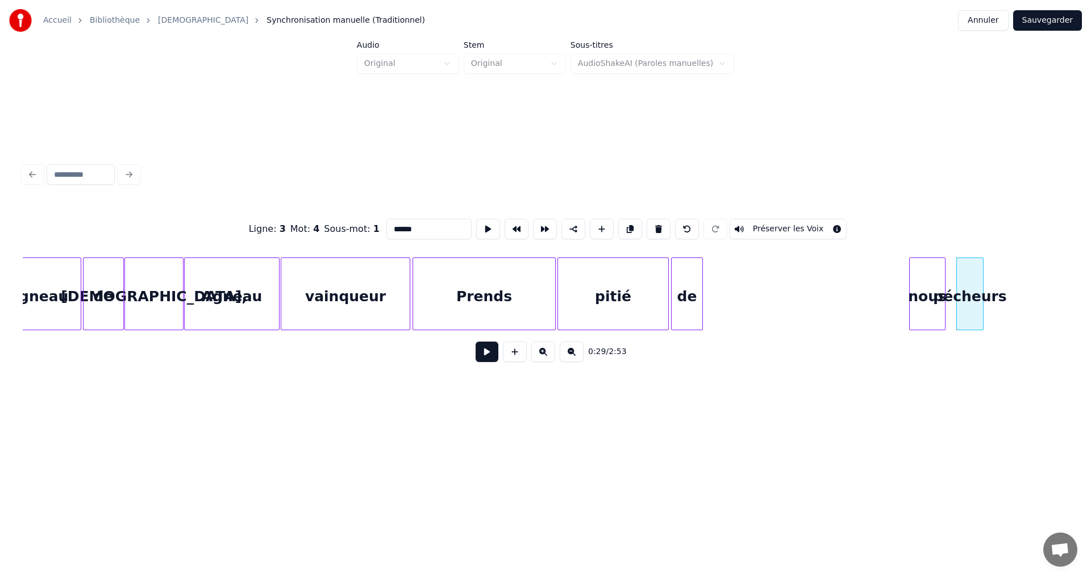
click at [934, 280] on div "nous" at bounding box center [927, 296] width 35 height 77
click at [878, 281] on div "de" at bounding box center [881, 296] width 31 height 77
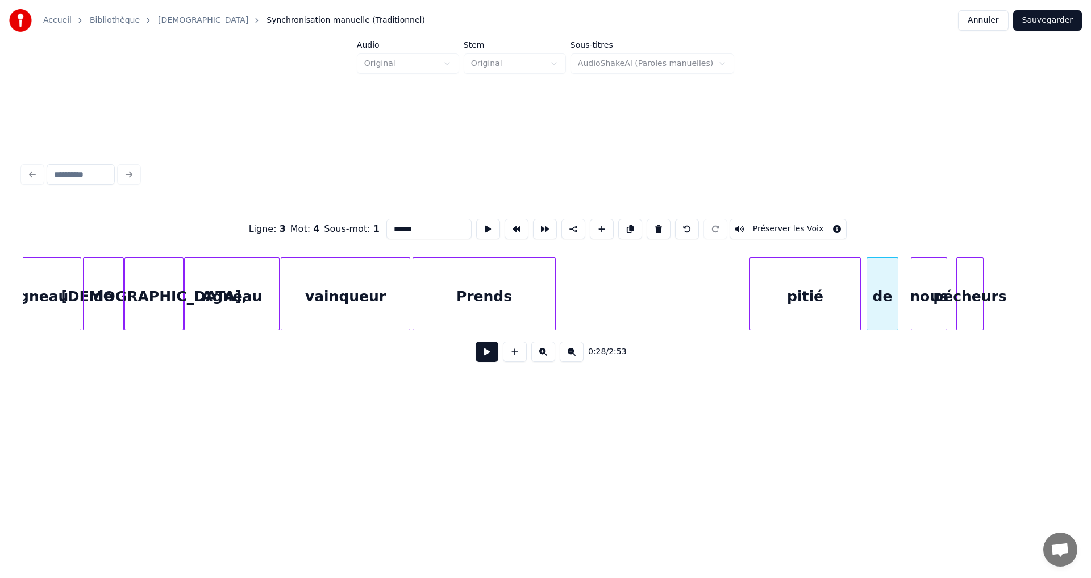
click at [782, 284] on div "pitié" at bounding box center [805, 296] width 110 height 77
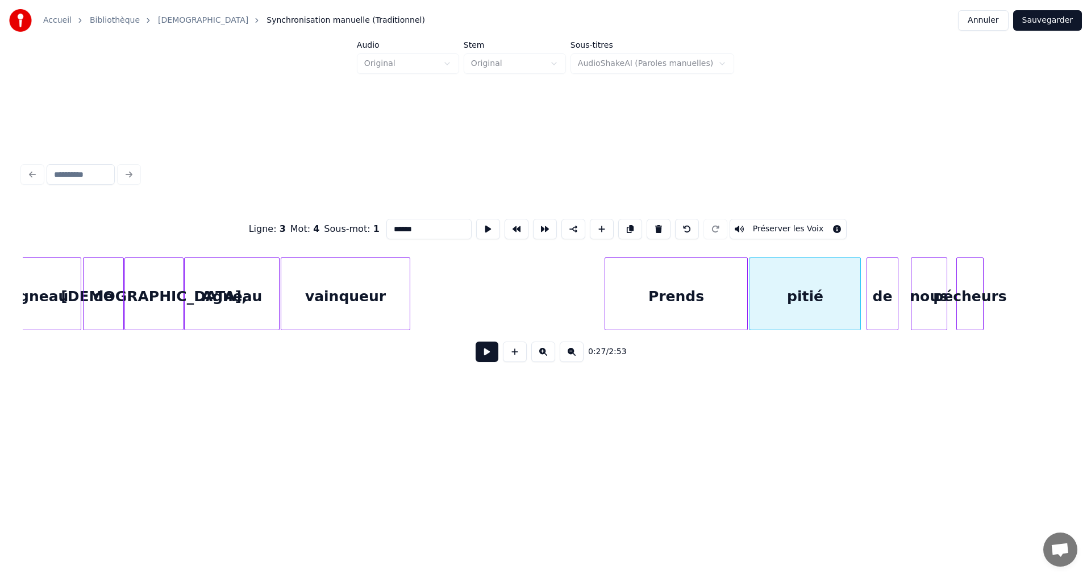
click at [670, 277] on div "Prends" at bounding box center [676, 296] width 142 height 77
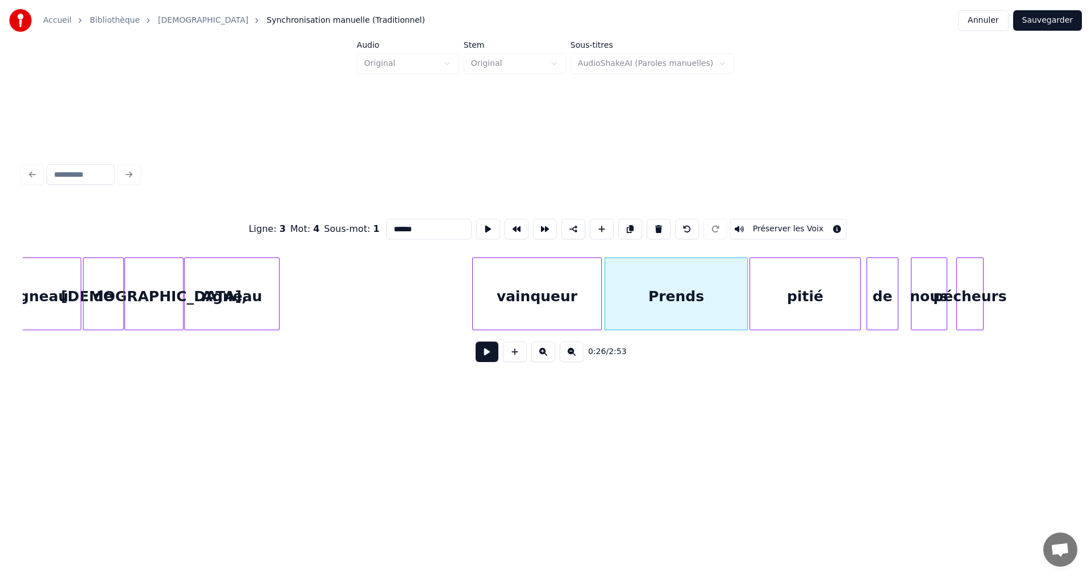
click at [531, 285] on div "vainqueur" at bounding box center [537, 296] width 128 height 77
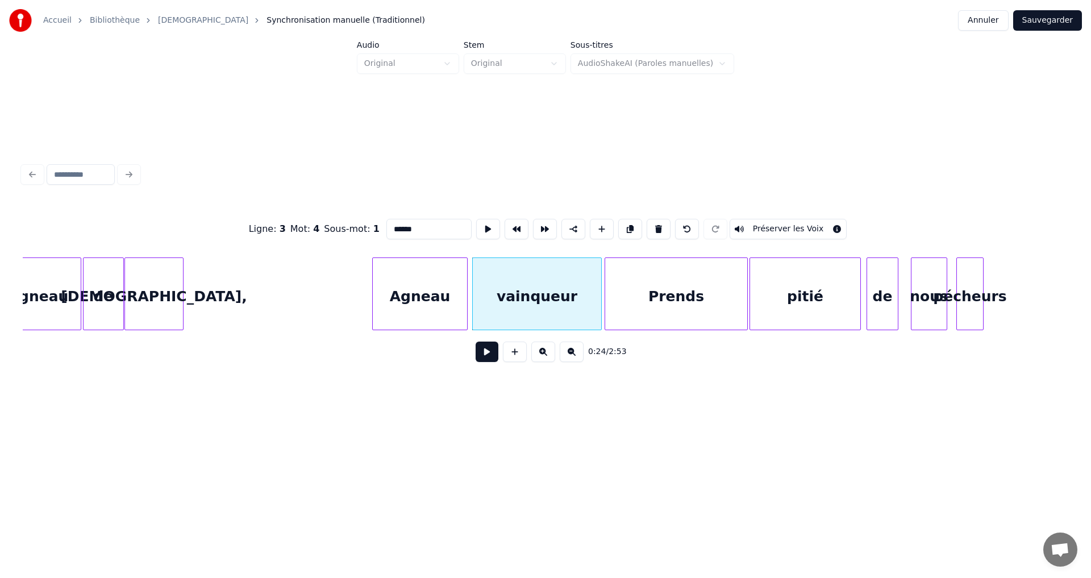
click at [414, 284] on div "Agneau" at bounding box center [420, 296] width 94 height 77
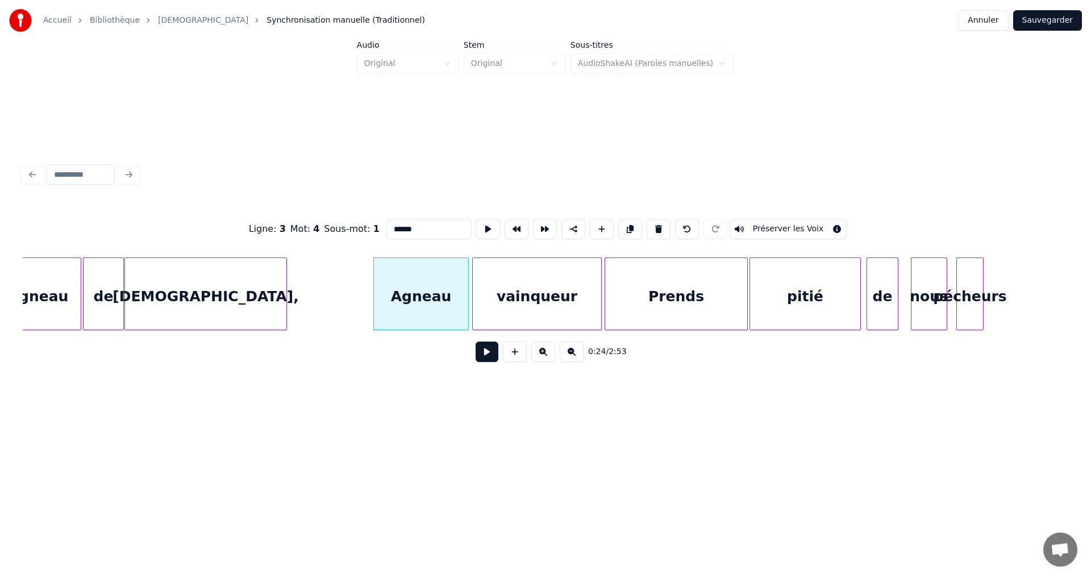
click at [285, 286] on div at bounding box center [284, 294] width 3 height 72
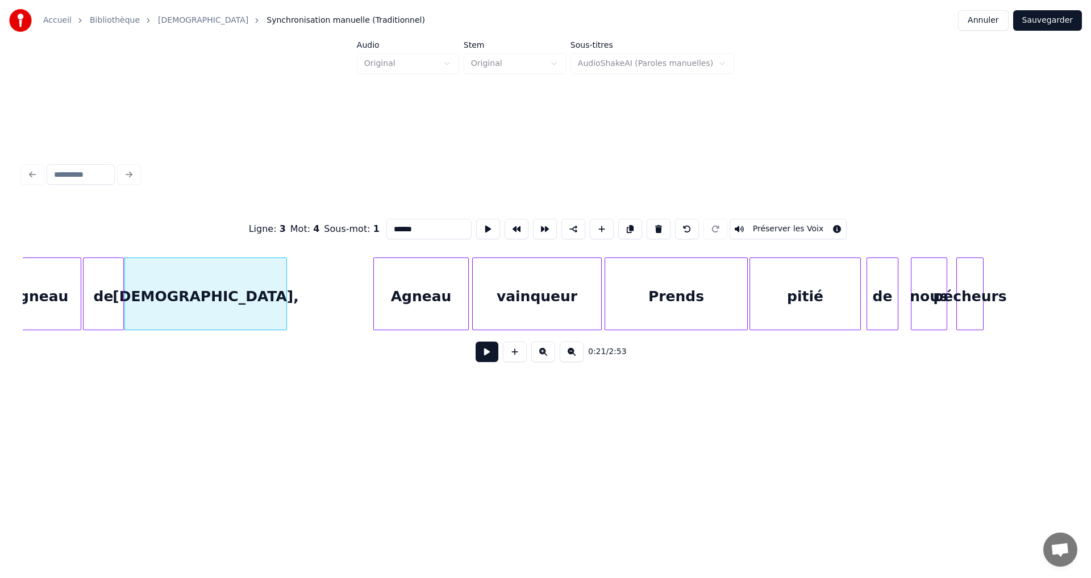
click at [84, 269] on div at bounding box center [85, 294] width 3 height 72
type input "**"
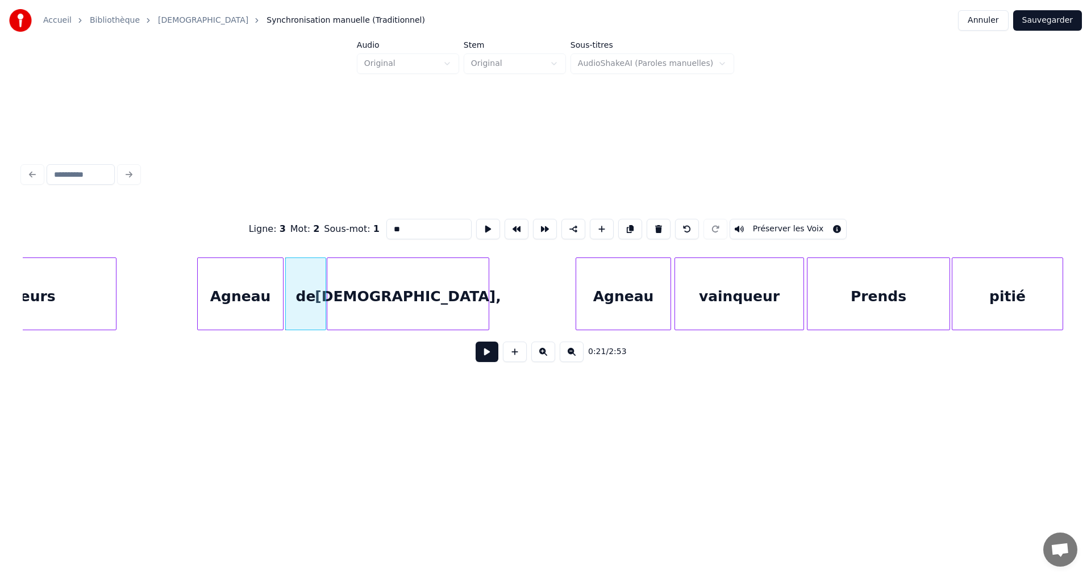
scroll to position [0, 2182]
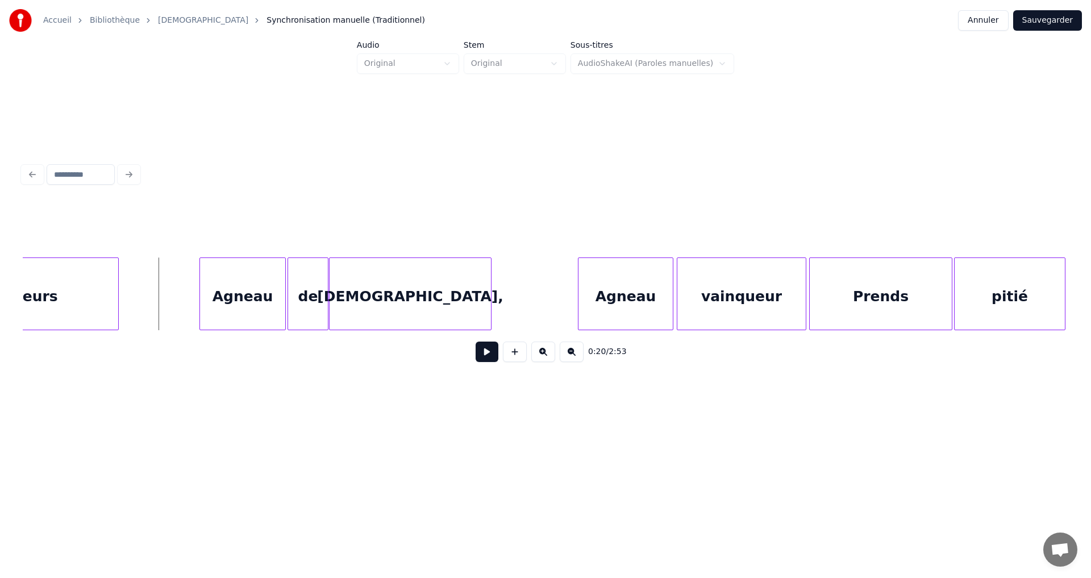
click at [478, 359] on button at bounding box center [487, 351] width 23 height 20
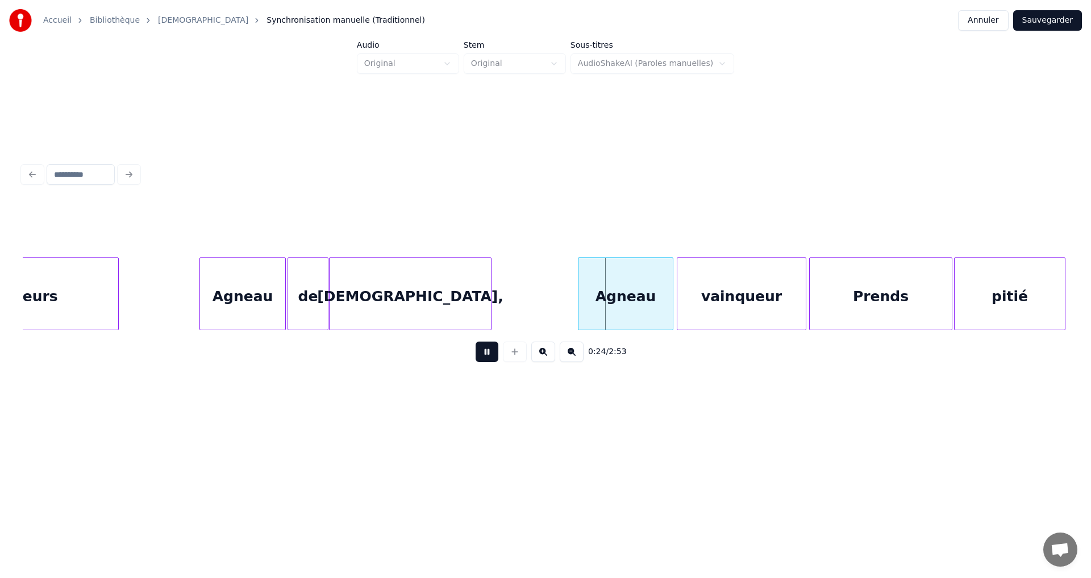
click at [481, 360] on button at bounding box center [487, 351] width 23 height 20
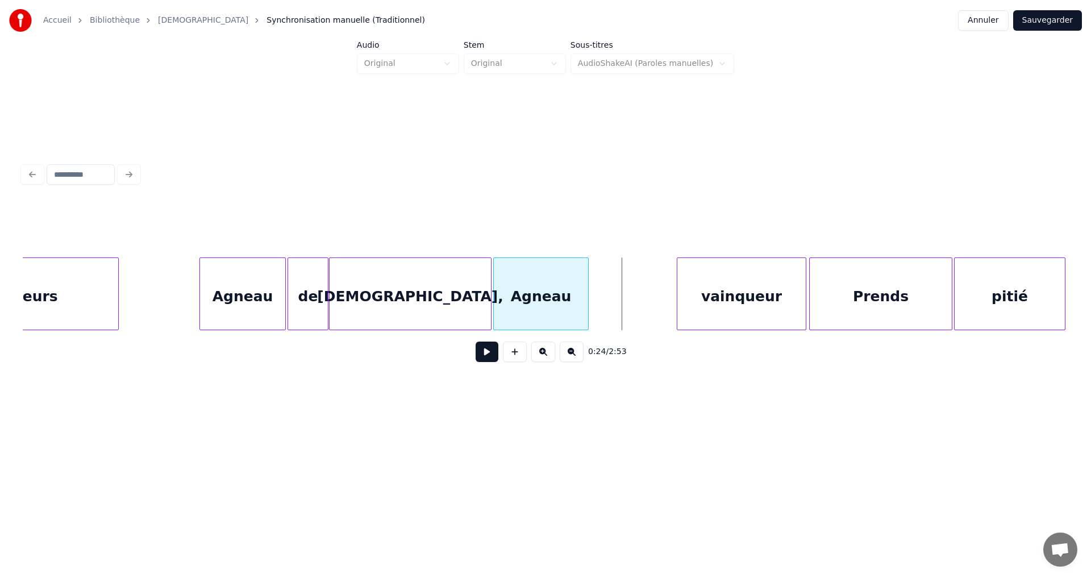
click at [527, 278] on div "Agneau" at bounding box center [541, 296] width 94 height 77
click at [640, 282] on div "vainqueur" at bounding box center [655, 296] width 128 height 77
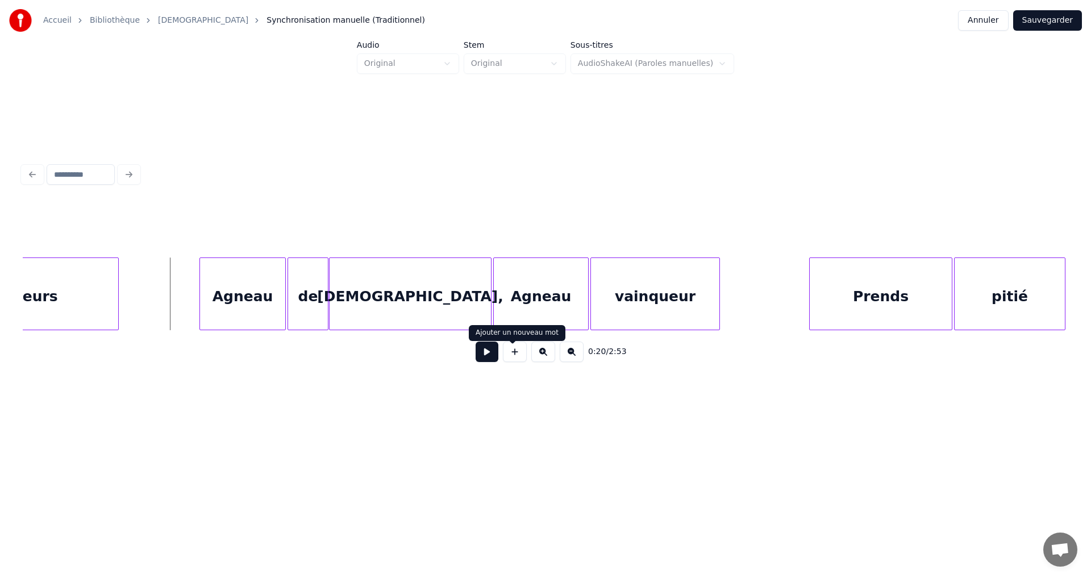
click at [479, 357] on button at bounding box center [487, 351] width 23 height 20
click at [482, 360] on button at bounding box center [487, 351] width 23 height 20
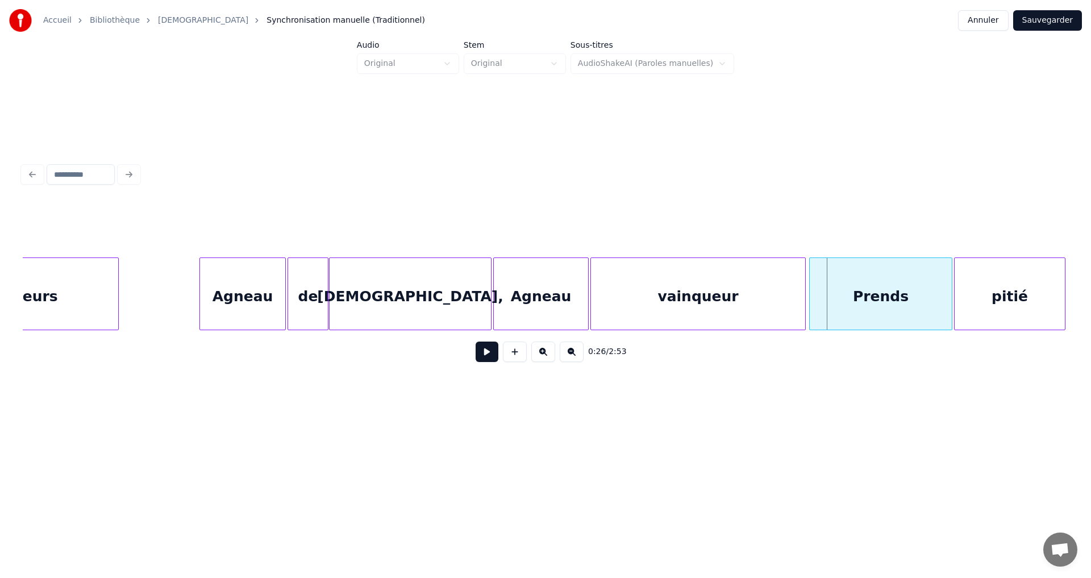
click at [803, 288] on div at bounding box center [803, 294] width 3 height 72
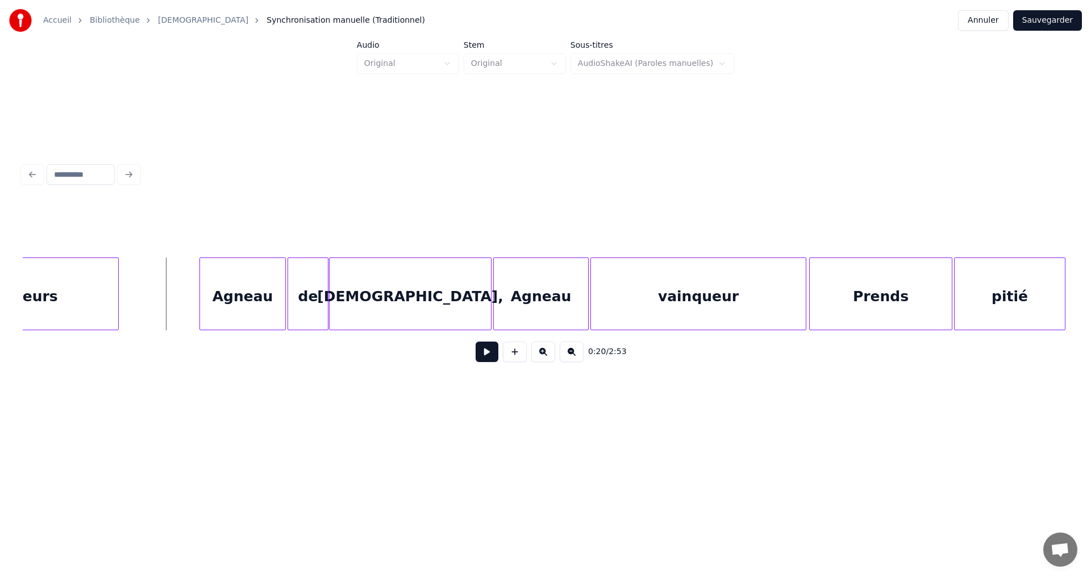
click at [478, 358] on button at bounding box center [487, 351] width 23 height 20
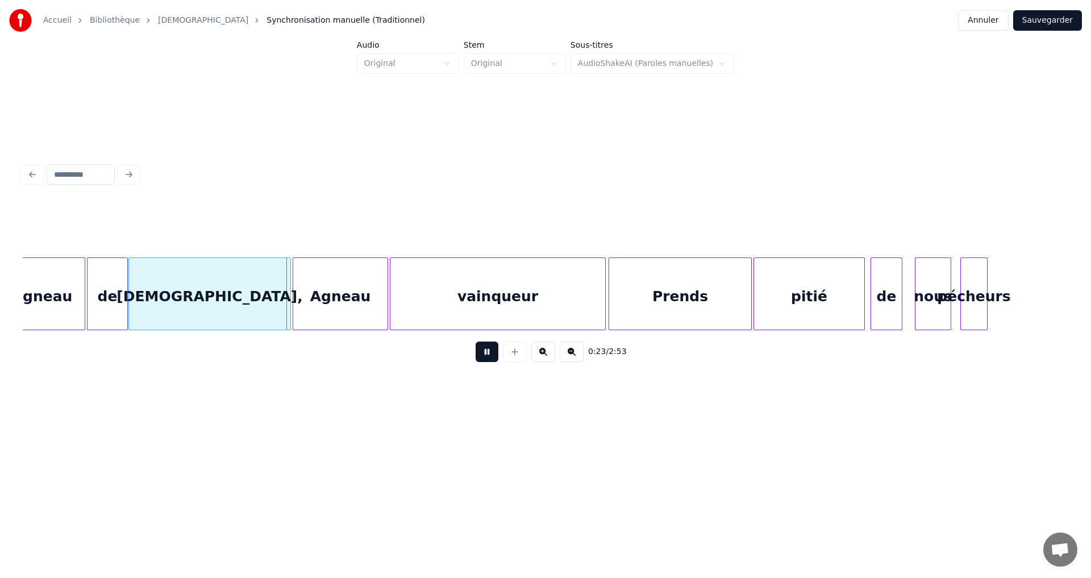
scroll to position [0, 2432]
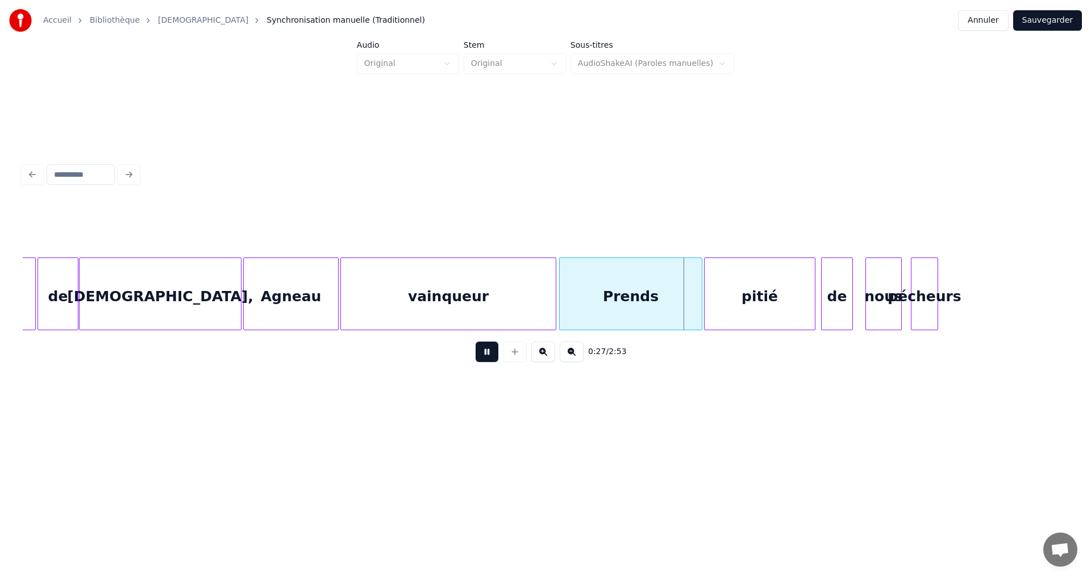
click at [480, 356] on button at bounding box center [487, 351] width 23 height 20
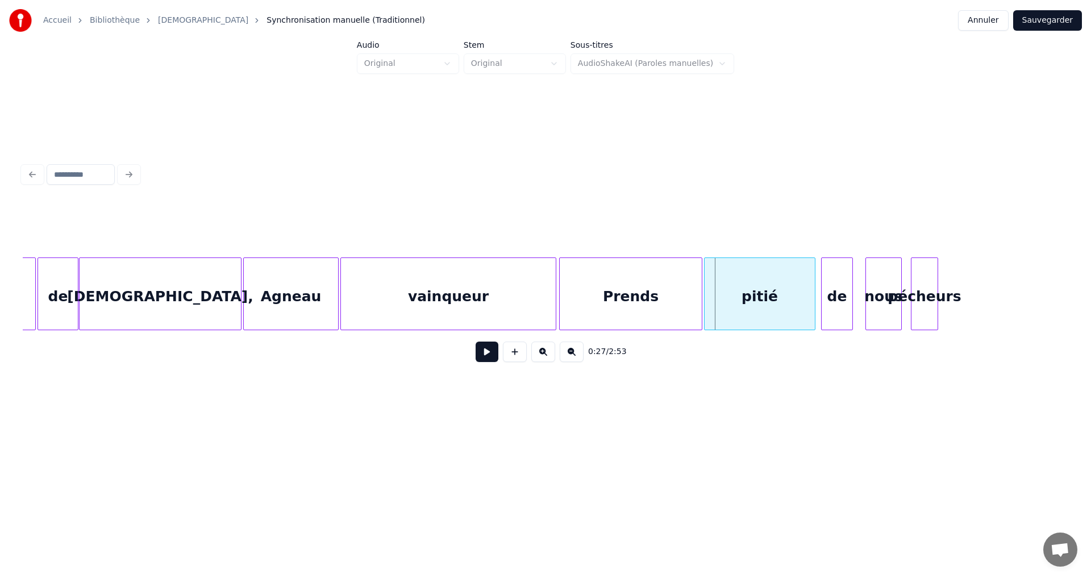
click at [658, 290] on div "Prends" at bounding box center [631, 296] width 142 height 77
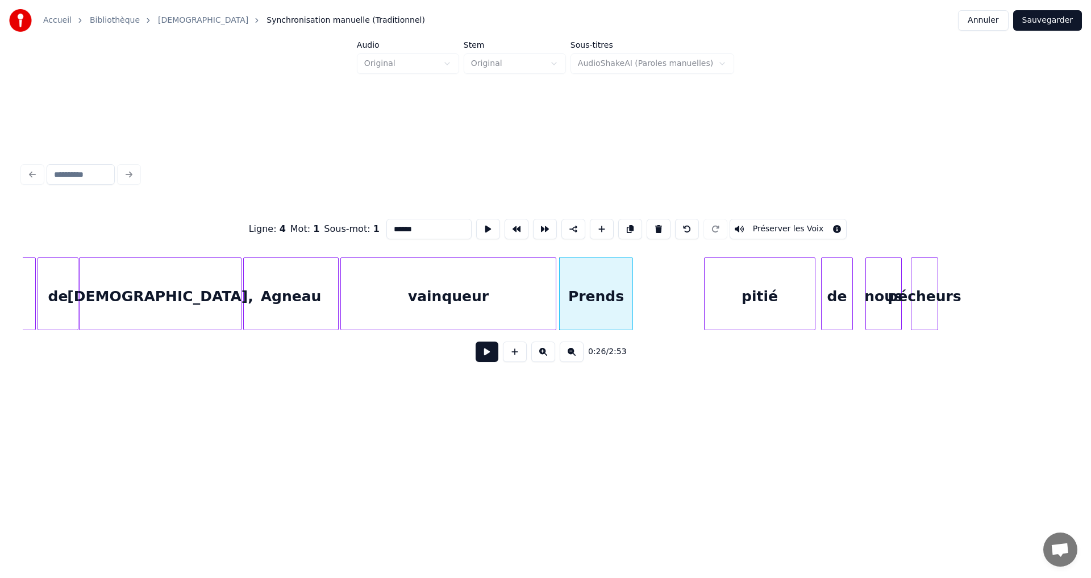
click at [631, 289] on div at bounding box center [630, 294] width 3 height 72
click at [684, 280] on div "pitié" at bounding box center [690, 296] width 110 height 77
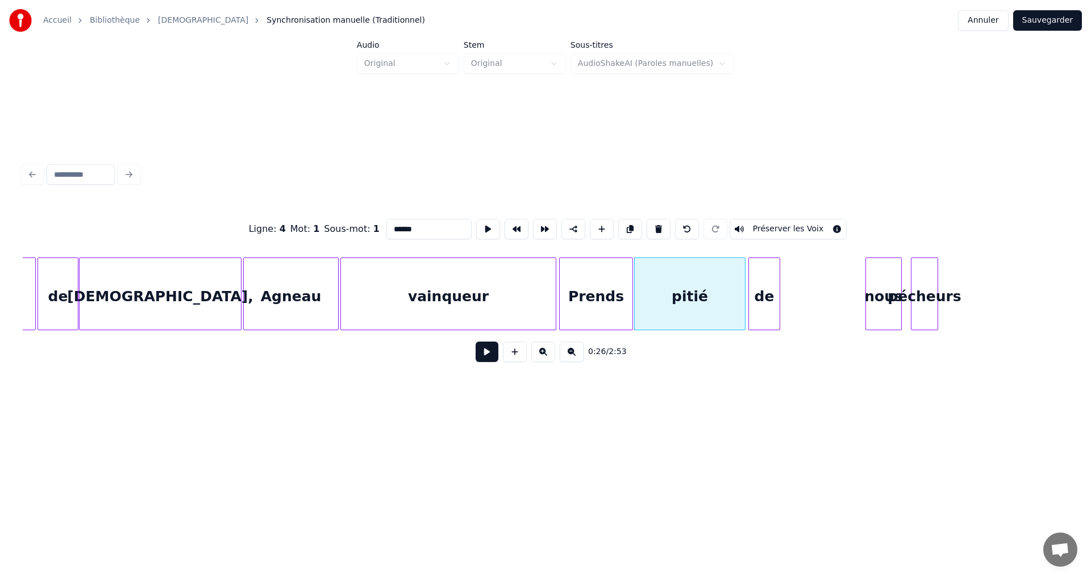
click at [762, 280] on div "de" at bounding box center [764, 296] width 31 height 77
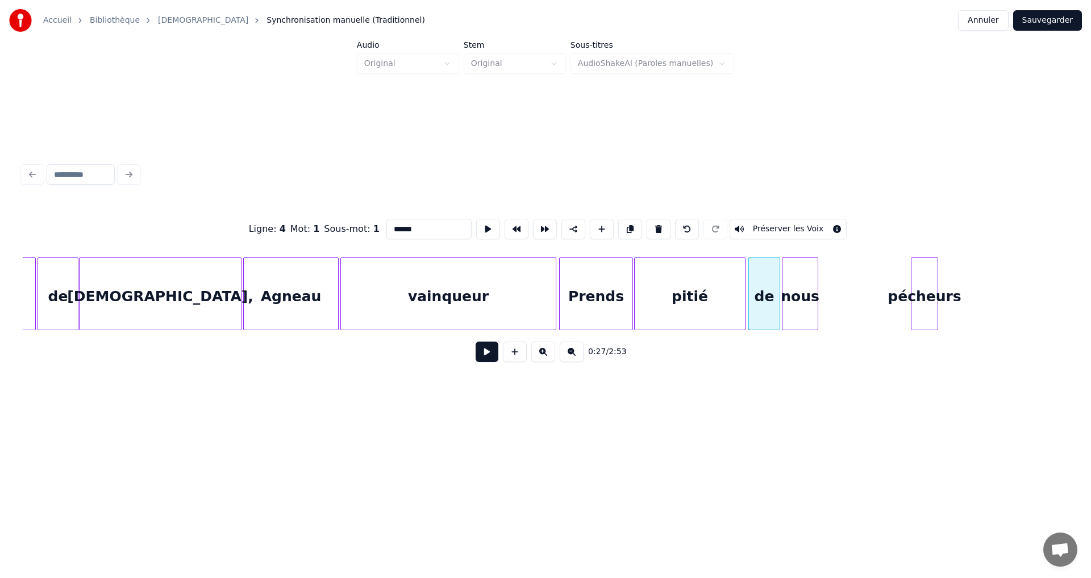
click at [789, 279] on div "nous" at bounding box center [799, 296] width 35 height 77
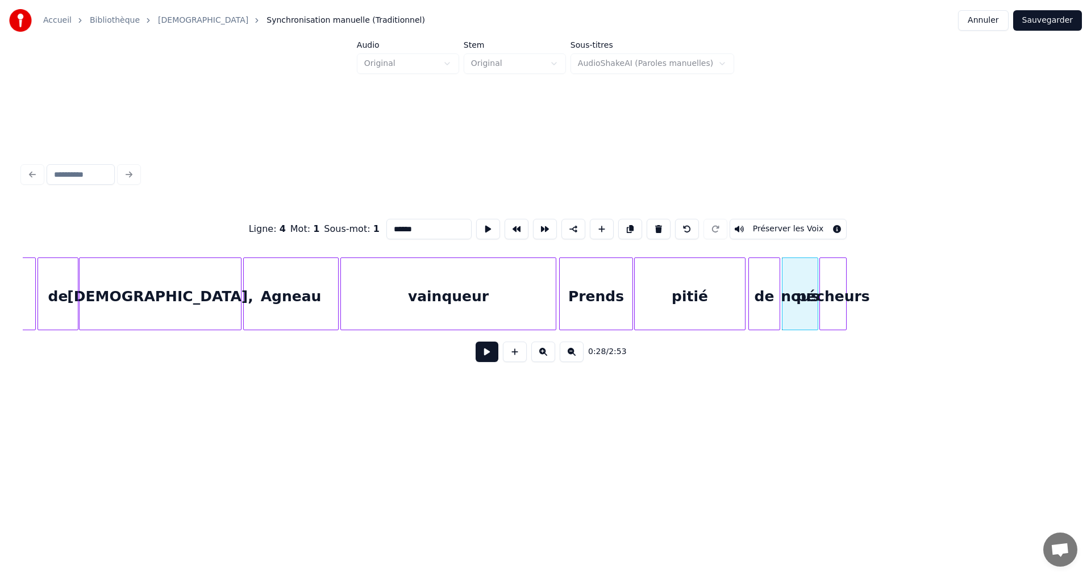
click at [827, 284] on div "pécheurs" at bounding box center [833, 296] width 26 height 77
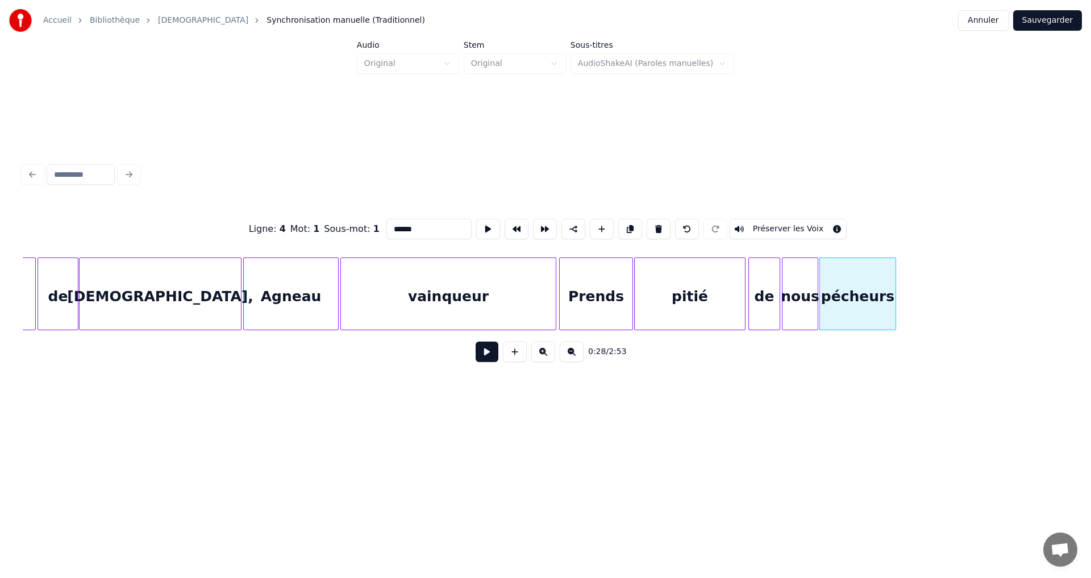
click at [895, 280] on div at bounding box center [893, 294] width 3 height 72
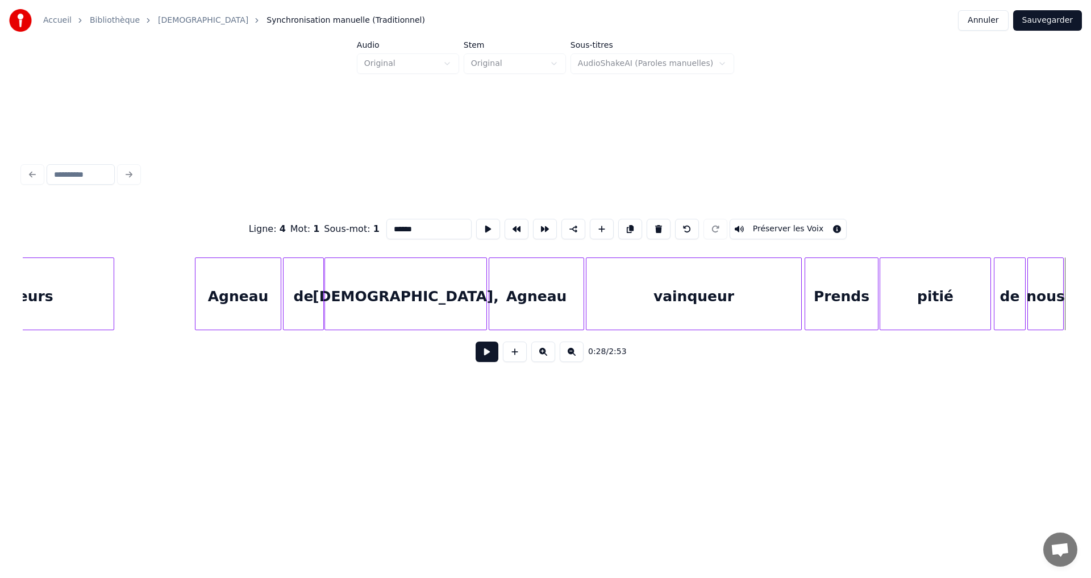
scroll to position [0, 2182]
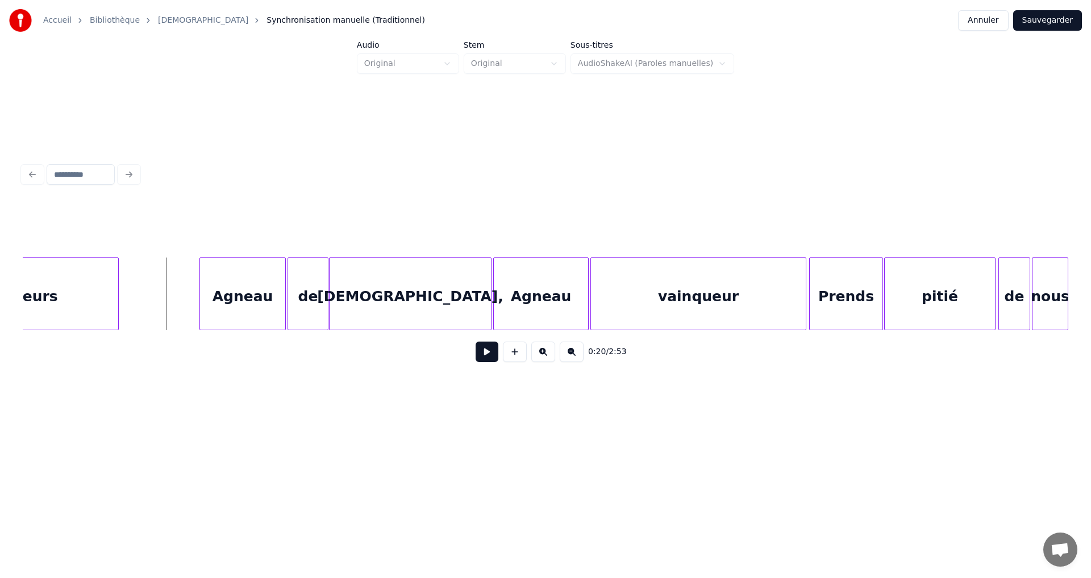
click at [483, 357] on button at bounding box center [487, 351] width 23 height 20
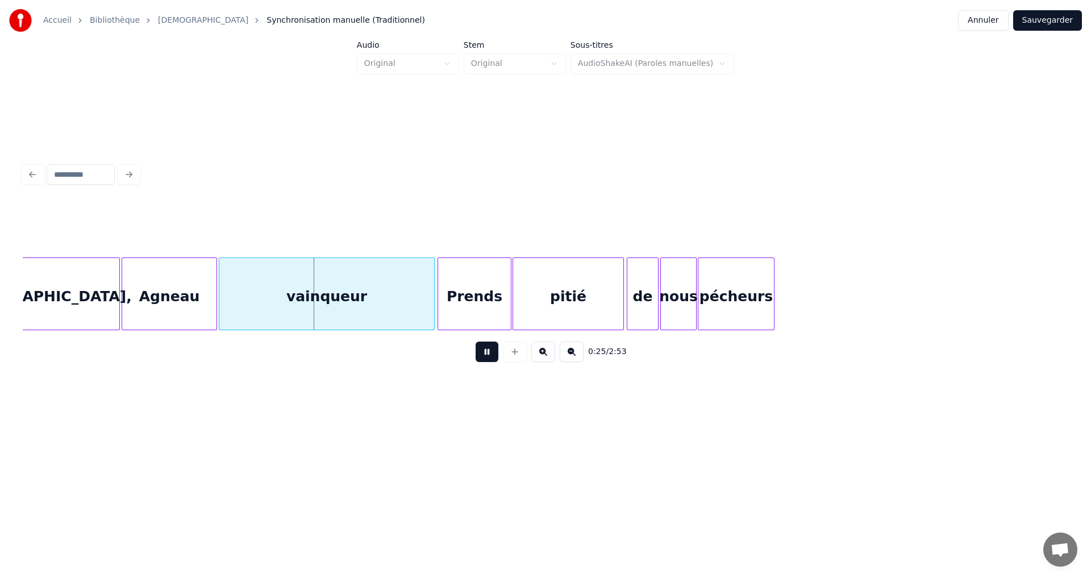
scroll to position [0, 2569]
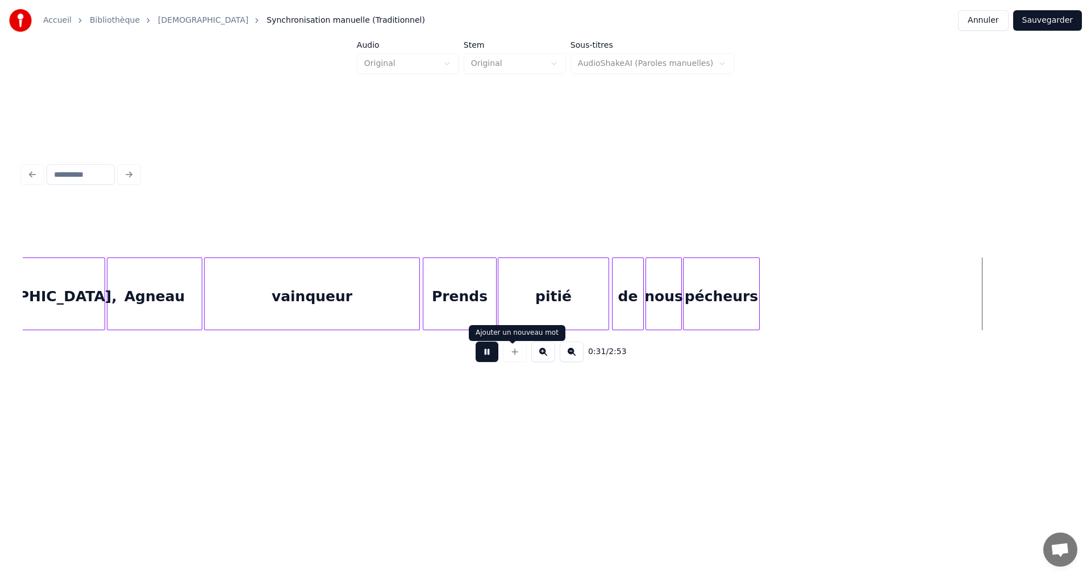
click at [515, 357] on div at bounding box center [515, 351] width 28 height 20
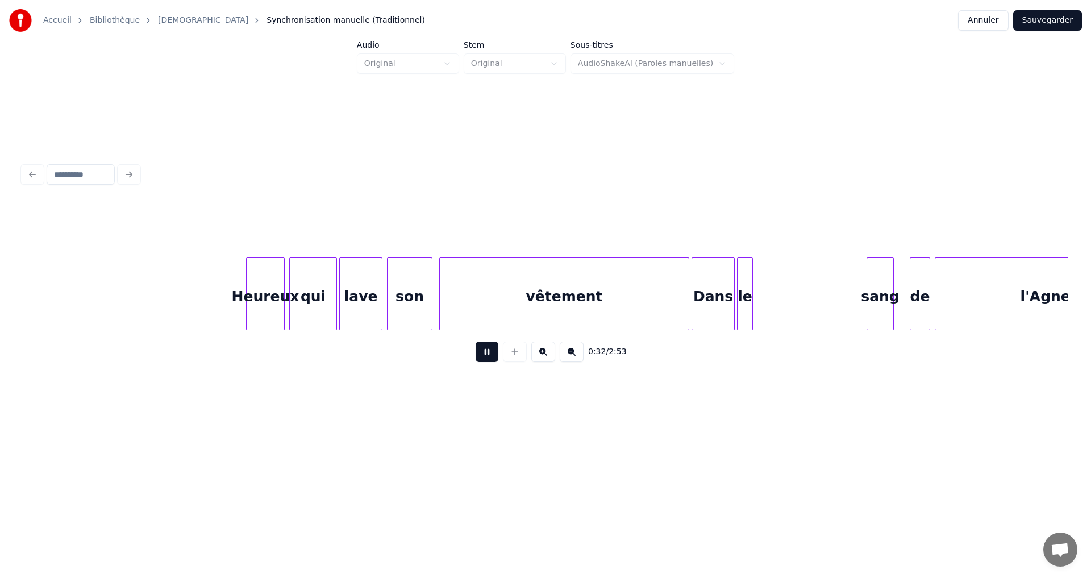
click at [477, 356] on button at bounding box center [487, 351] width 23 height 20
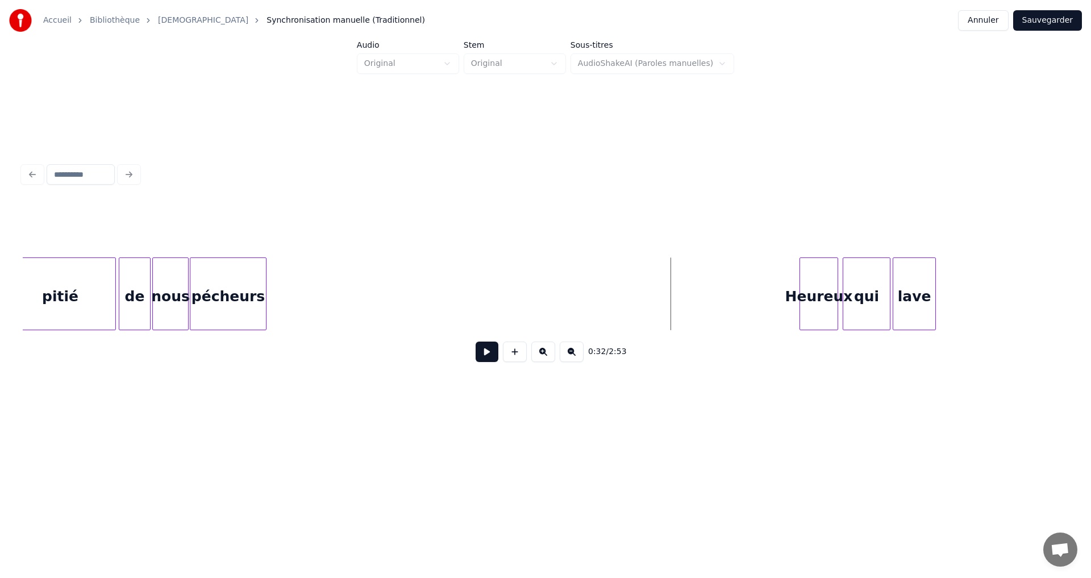
scroll to position [0, 2866]
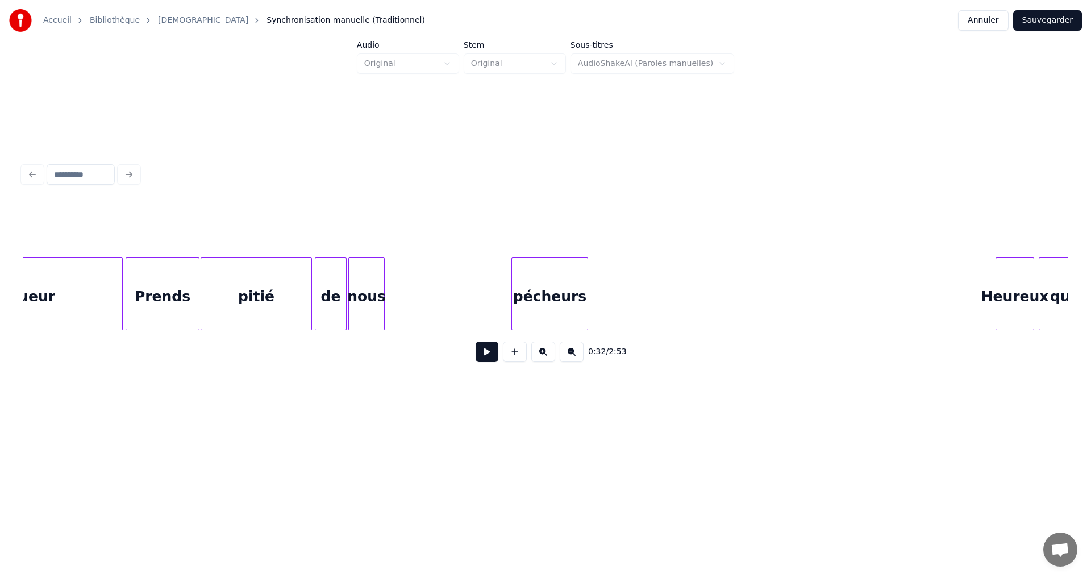
click at [570, 283] on div "pécheurs" at bounding box center [550, 296] width 76 height 77
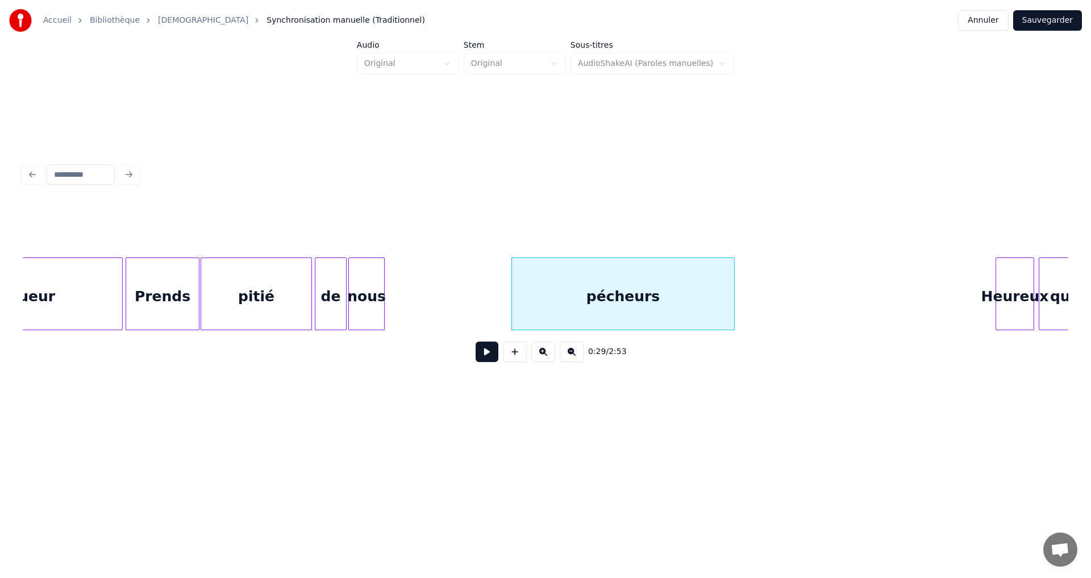
click at [733, 286] on div at bounding box center [732, 294] width 3 height 72
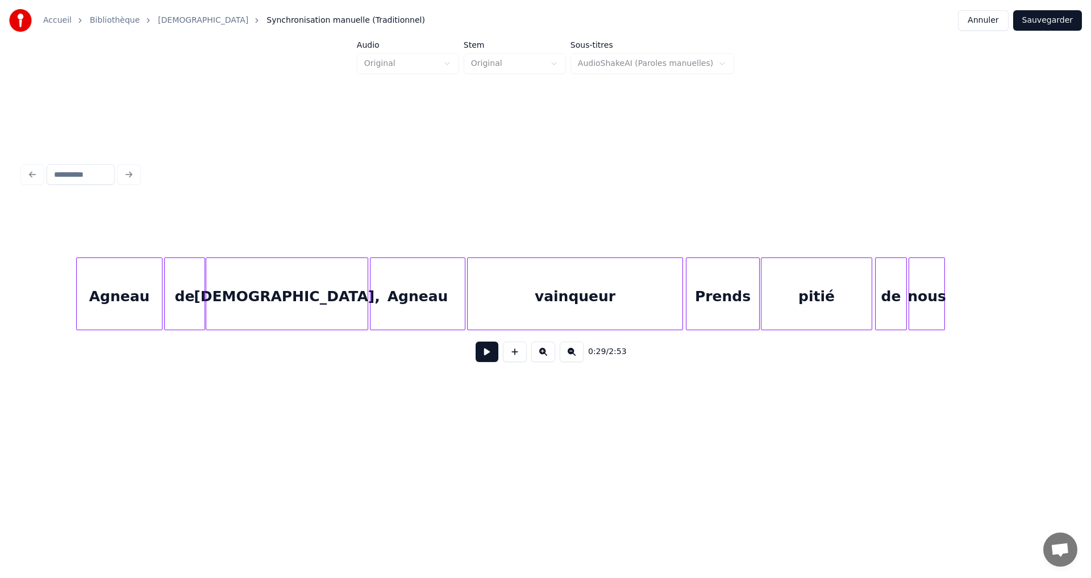
scroll to position [0, 2298]
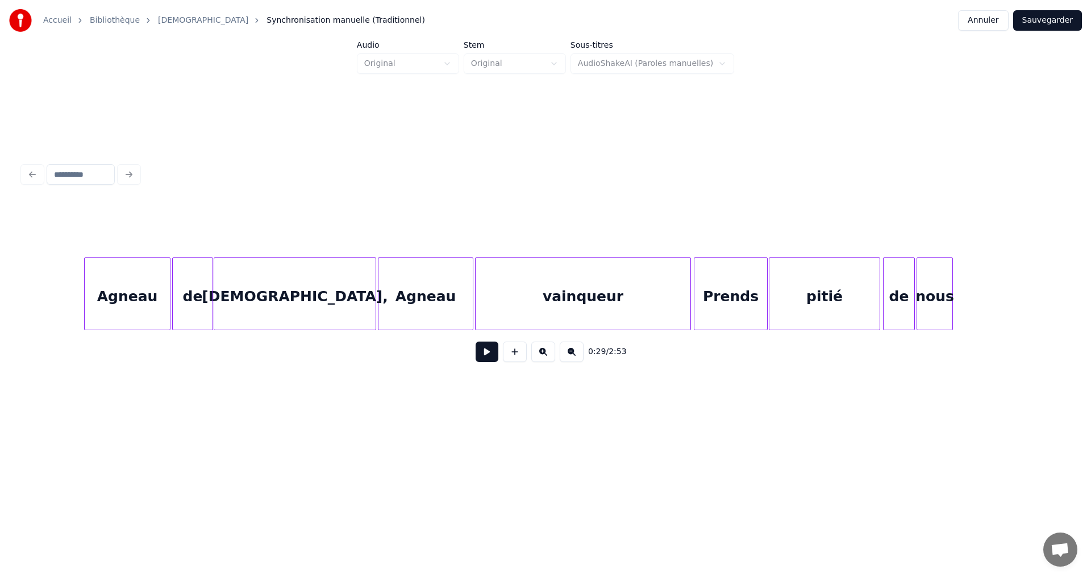
click at [478, 359] on button at bounding box center [487, 351] width 23 height 20
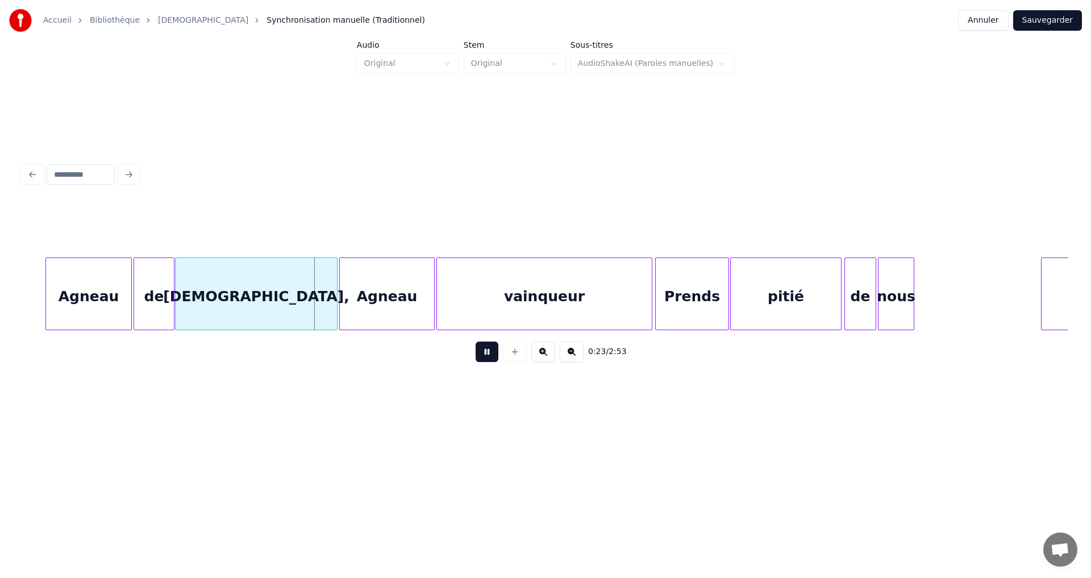
scroll to position [0, 2366]
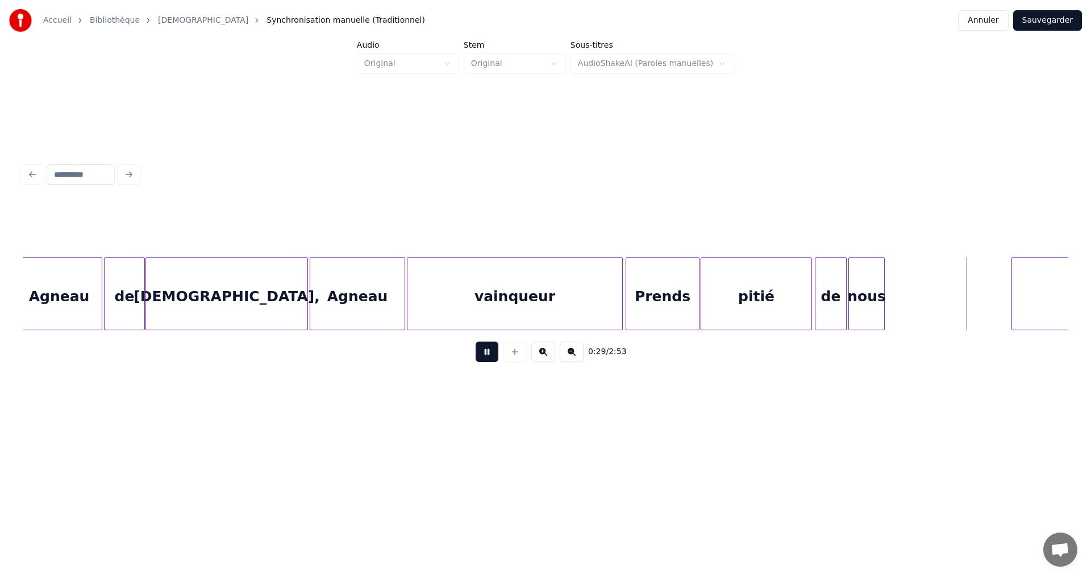
click at [486, 357] on button at bounding box center [487, 351] width 23 height 20
click at [946, 284] on div at bounding box center [945, 294] width 3 height 72
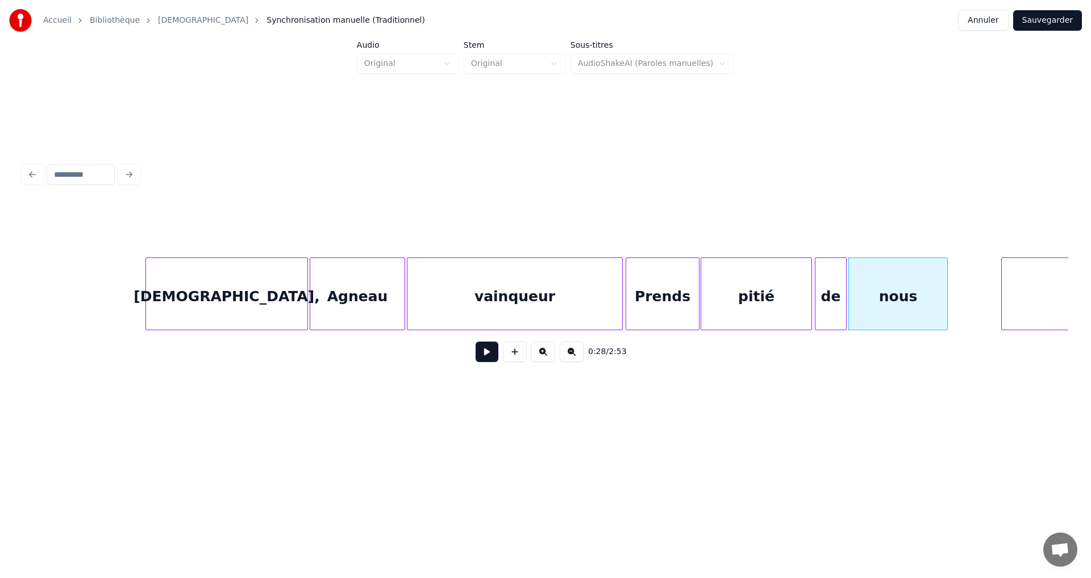
scroll to position [0, 2527]
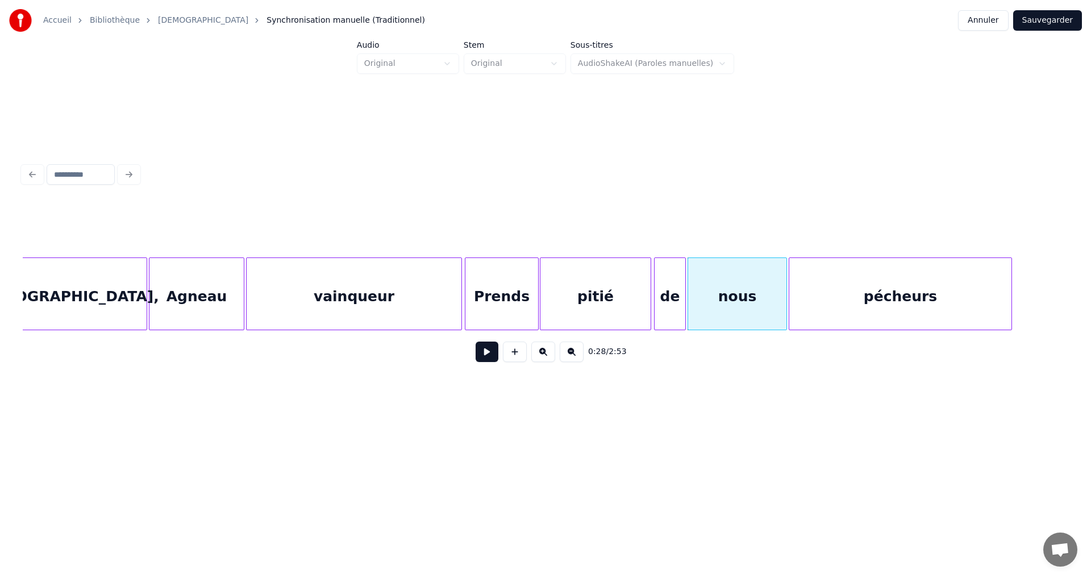
click at [981, 288] on div "pécheurs" at bounding box center [900, 296] width 222 height 77
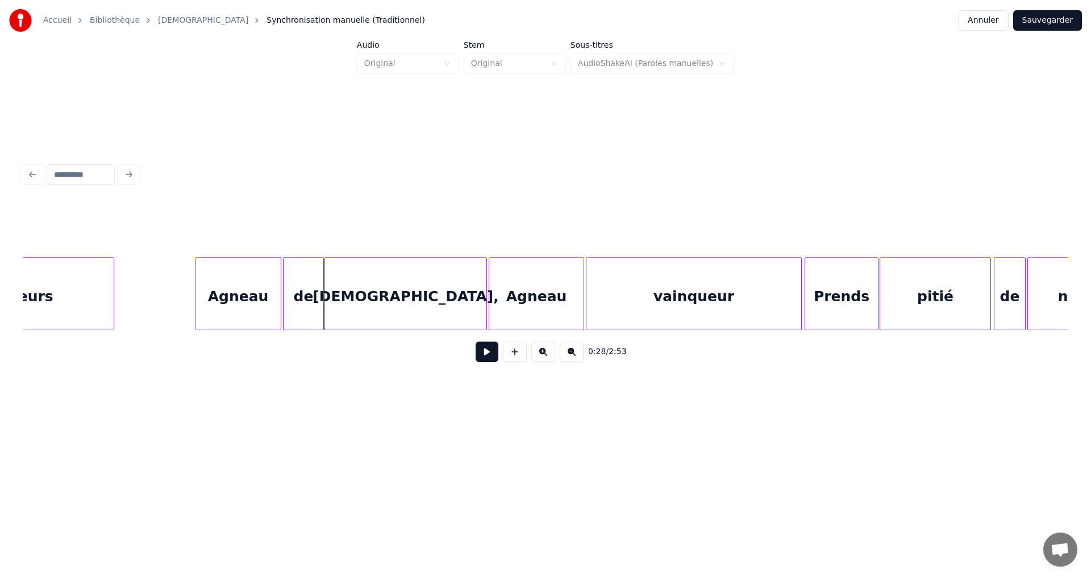
scroll to position [0, 2186]
click at [478, 359] on button at bounding box center [487, 351] width 23 height 20
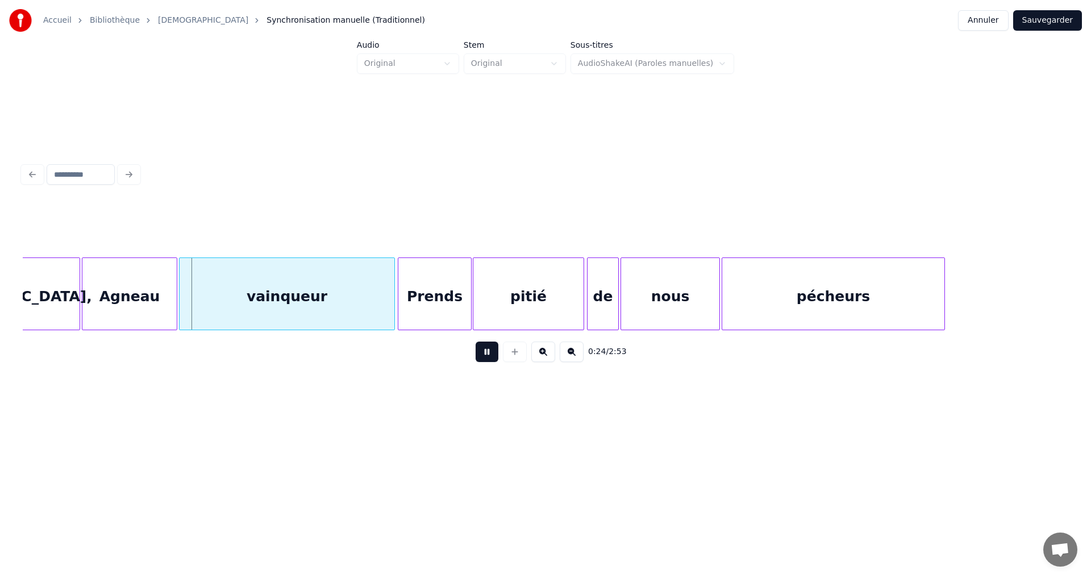
scroll to position [0, 2595]
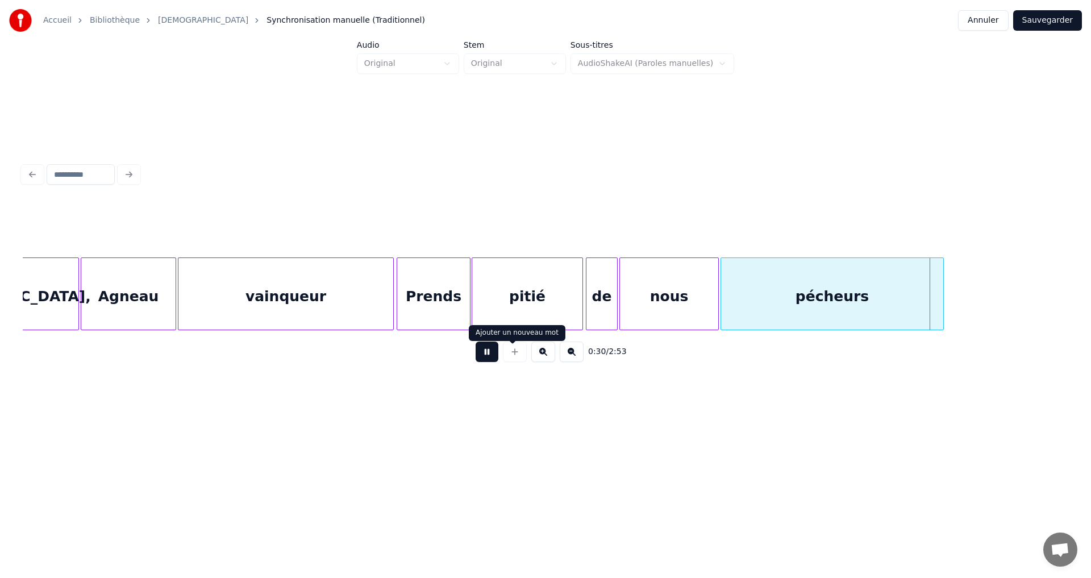
click at [477, 355] on button at bounding box center [487, 351] width 23 height 20
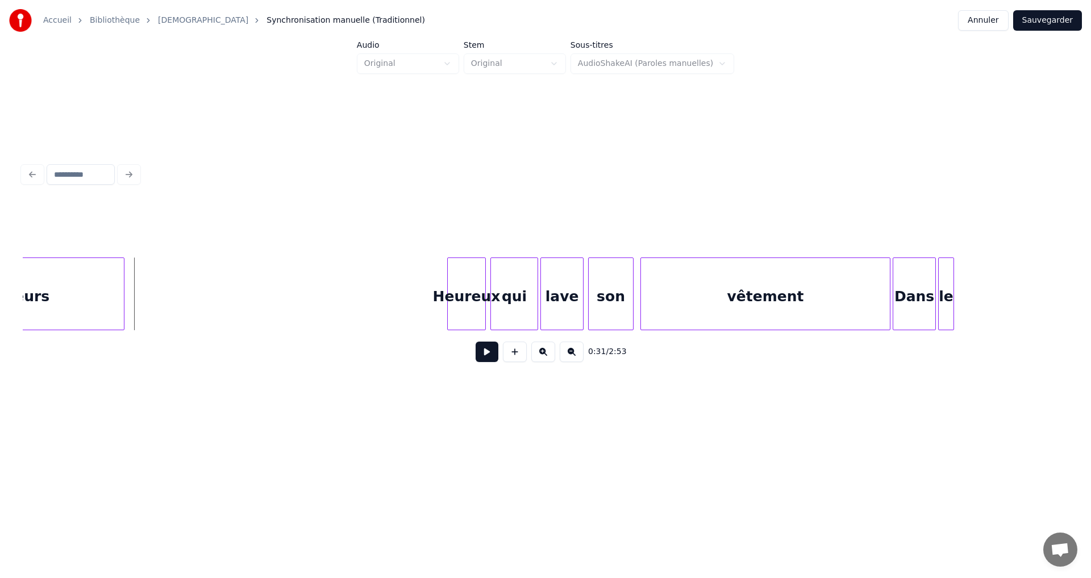
scroll to position [0, 3436]
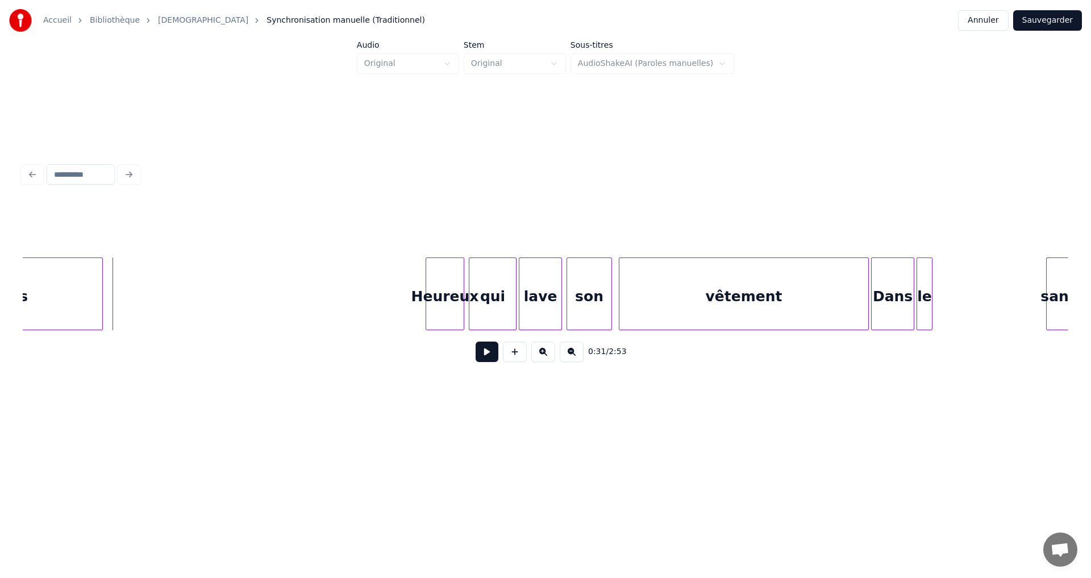
click at [1045, 21] on button "Sauvegarder" at bounding box center [1047, 20] width 69 height 20
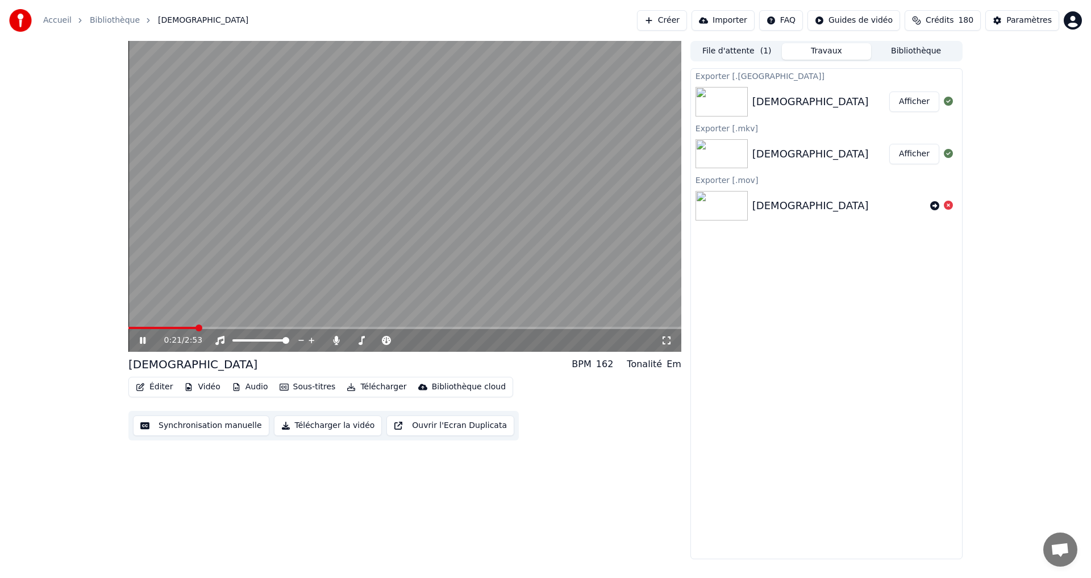
click at [140, 340] on icon at bounding box center [143, 340] width 6 height 7
click at [151, 388] on button "Éditer" at bounding box center [154, 387] width 46 height 16
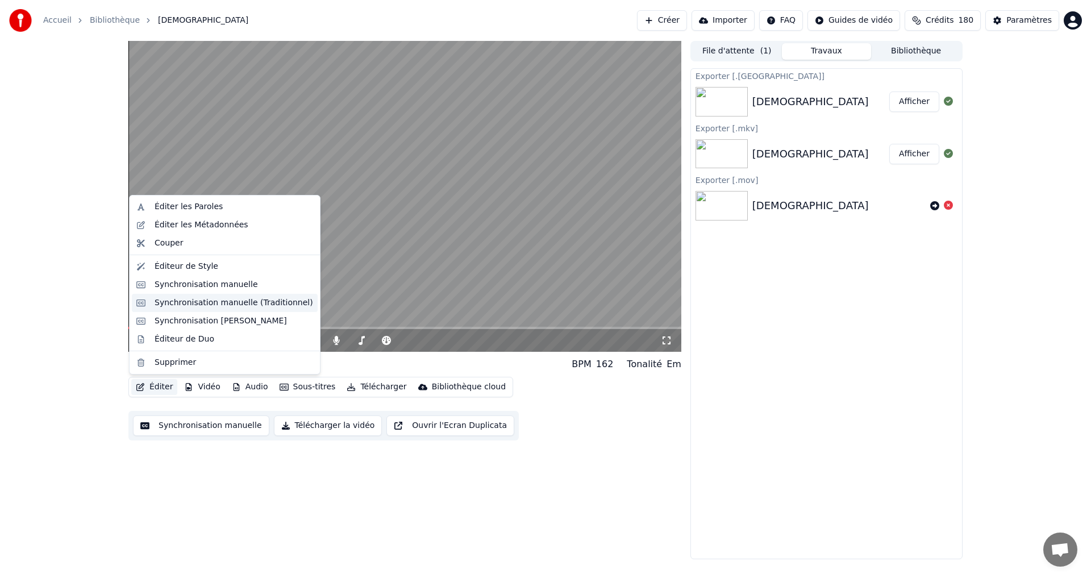
click at [177, 303] on div "Synchronisation manuelle (Traditionnel)" at bounding box center [234, 302] width 159 height 11
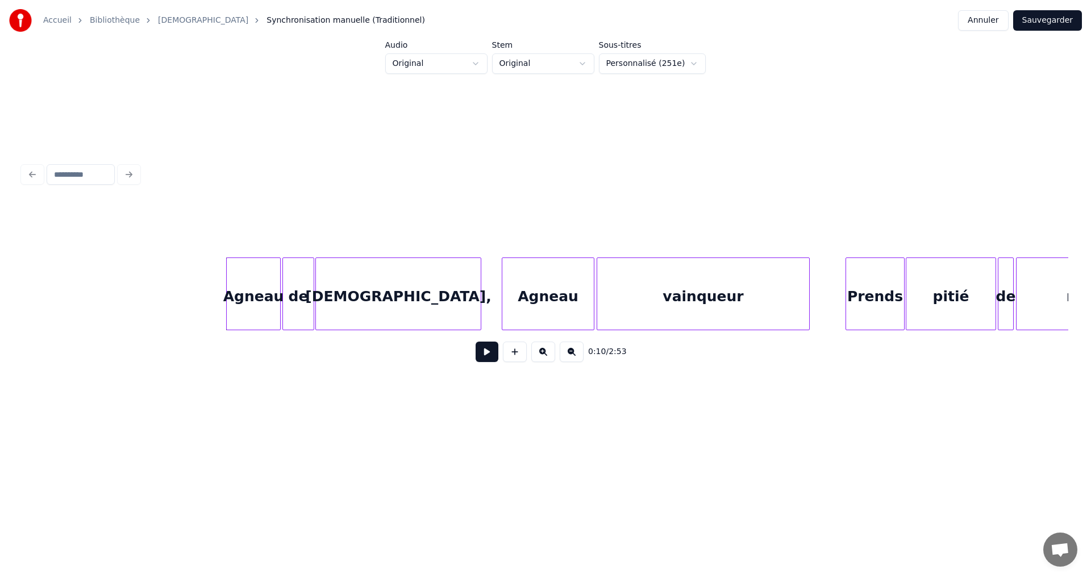
scroll to position [0, 948]
click at [476, 356] on button at bounding box center [487, 351] width 23 height 20
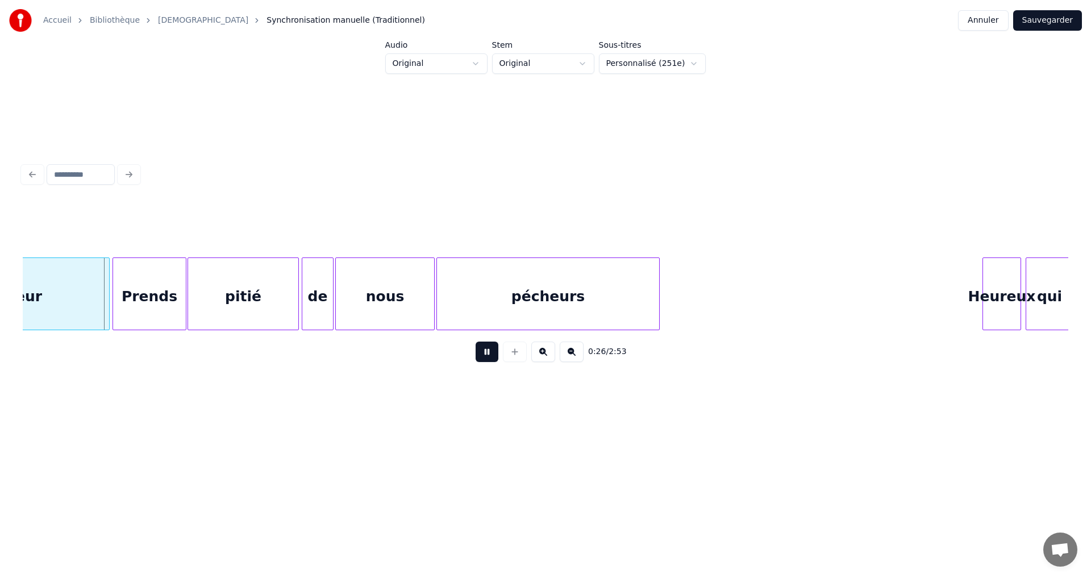
scroll to position [0, 2880]
click at [481, 356] on button at bounding box center [487, 351] width 23 height 20
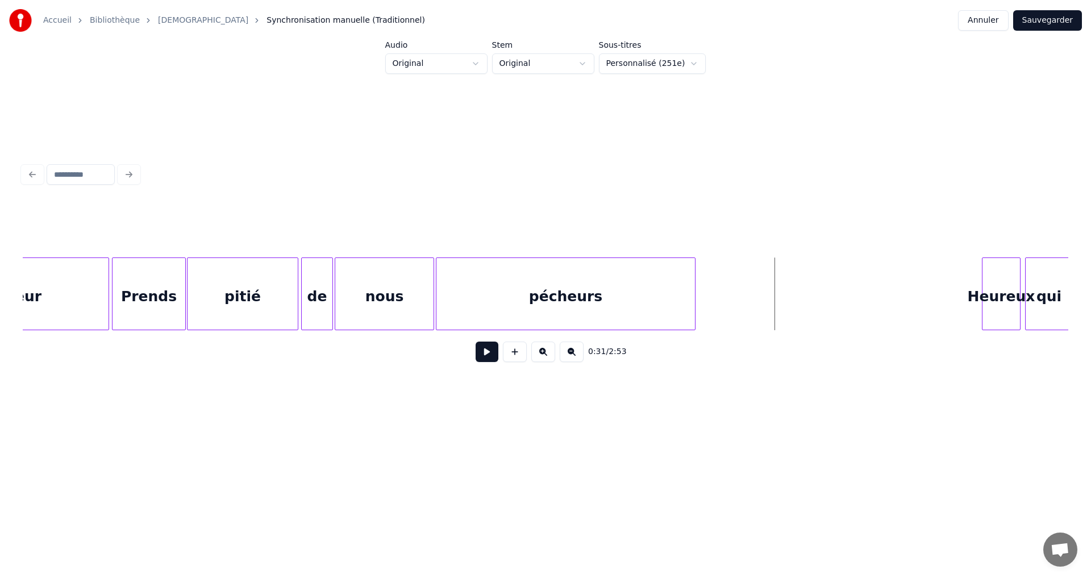
click at [694, 287] on div at bounding box center [693, 294] width 3 height 72
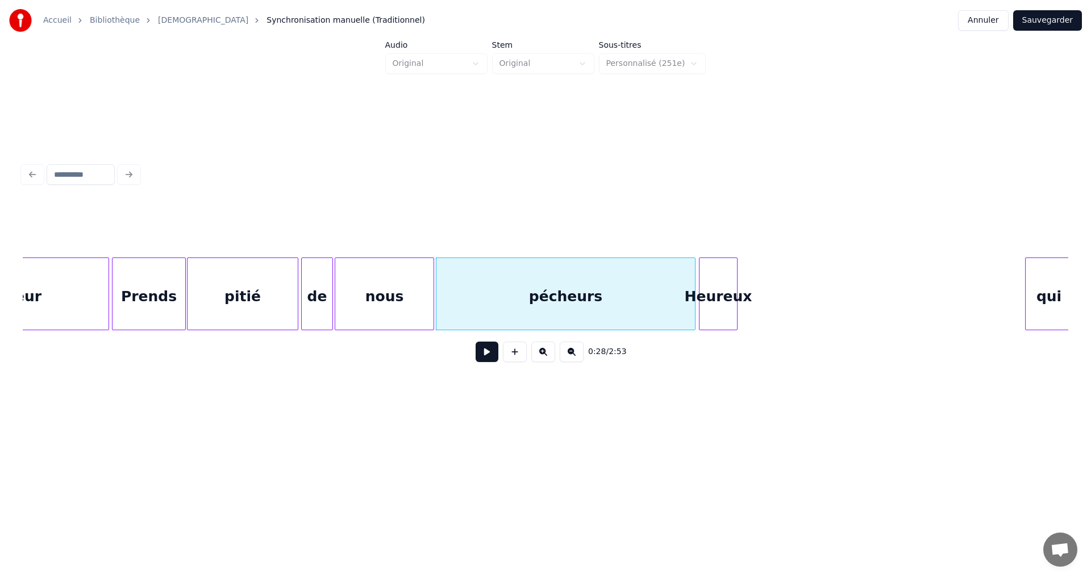
click at [715, 299] on div "Heureux" at bounding box center [718, 296] width 38 height 77
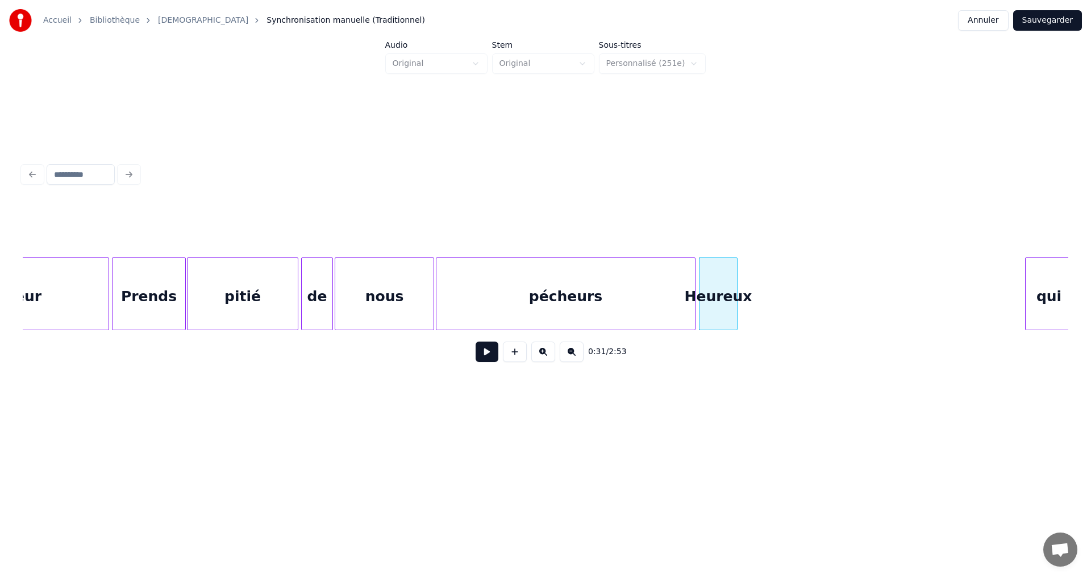
click at [677, 298] on div "pécheurs" at bounding box center [565, 296] width 259 height 77
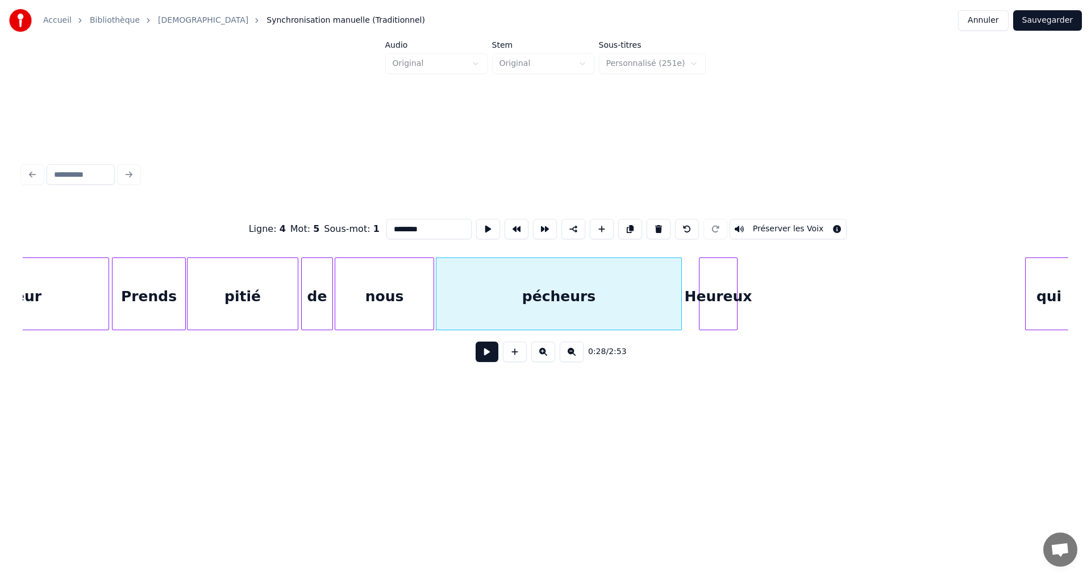
click at [680, 288] on div at bounding box center [679, 294] width 3 height 72
click at [715, 283] on div "Heureux" at bounding box center [710, 296] width 38 height 77
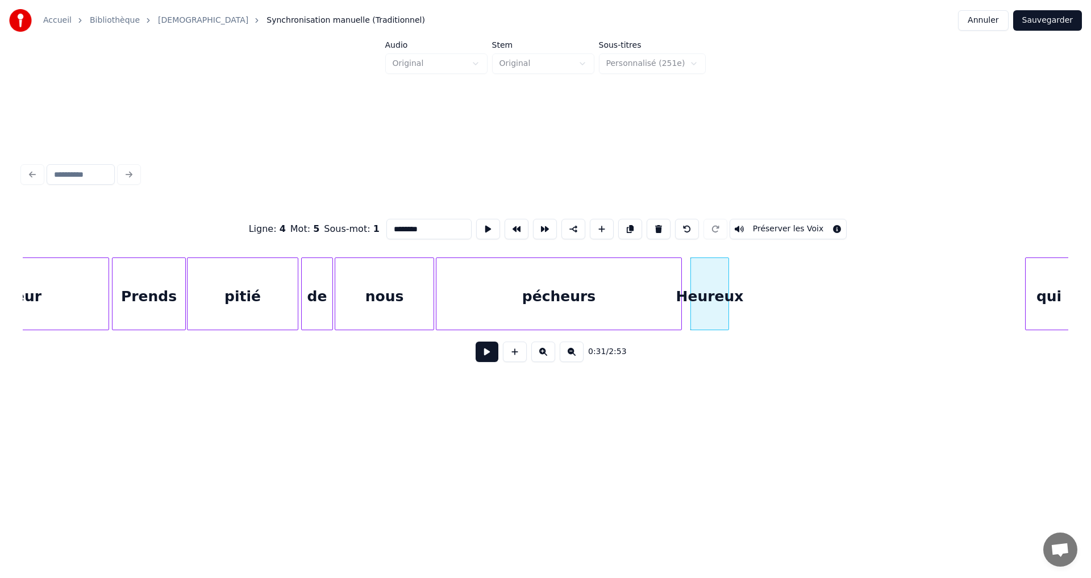
scroll to position [0, 2882]
click at [757, 294] on div "qui" at bounding box center [753, 296] width 47 height 77
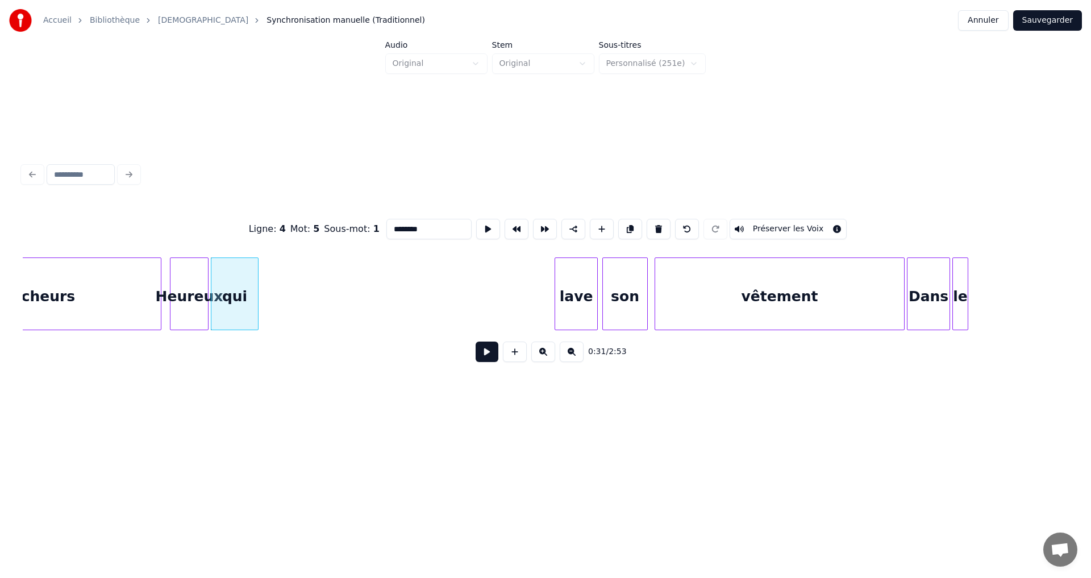
scroll to position [0, 3405]
click at [271, 277] on div "lave" at bounding box center [278, 296] width 42 height 77
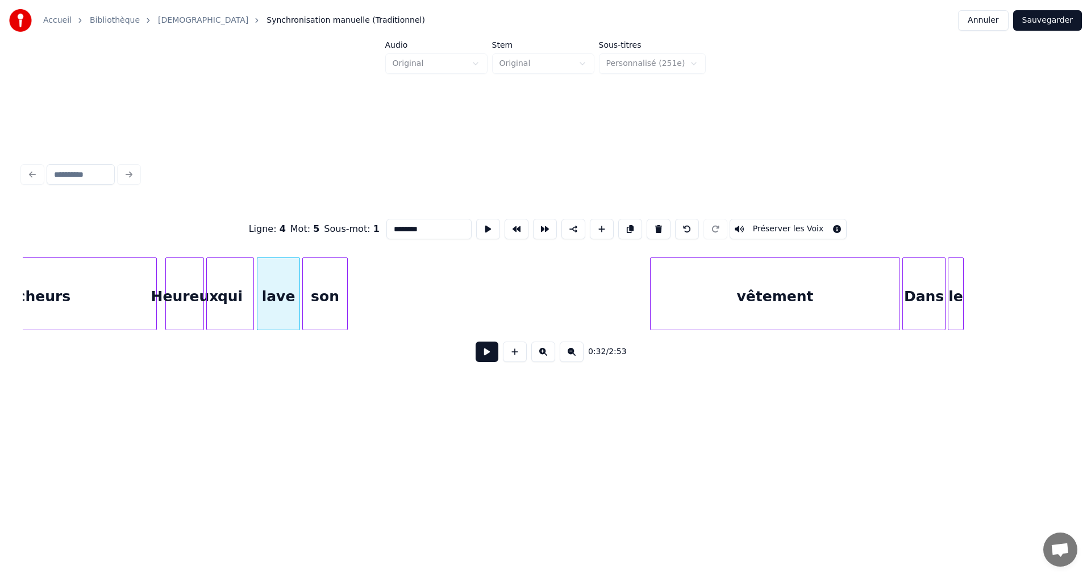
click at [318, 274] on div "son" at bounding box center [325, 296] width 44 height 77
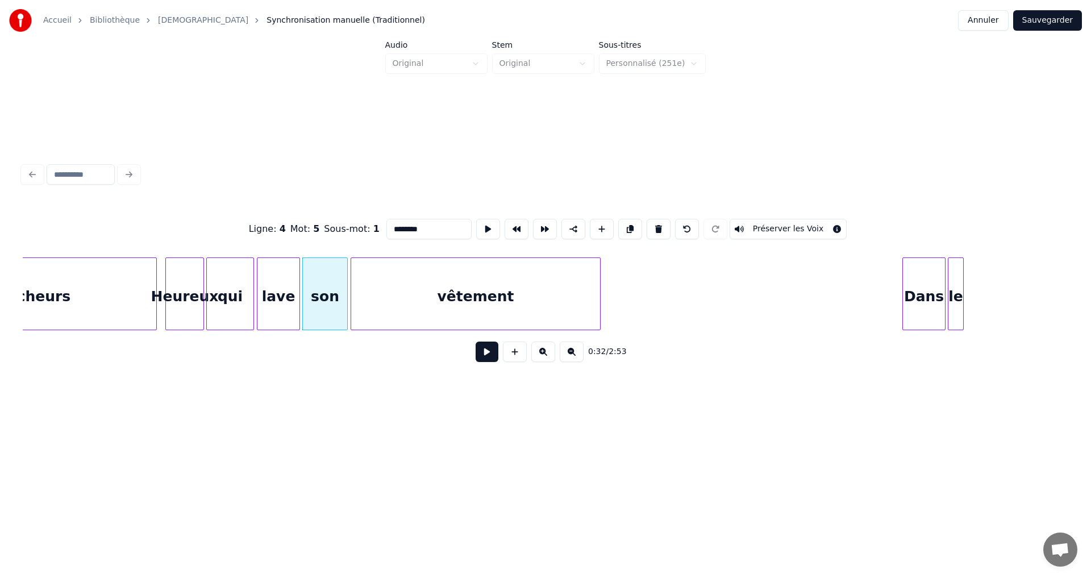
click at [468, 281] on div "vêtement" at bounding box center [475, 296] width 249 height 77
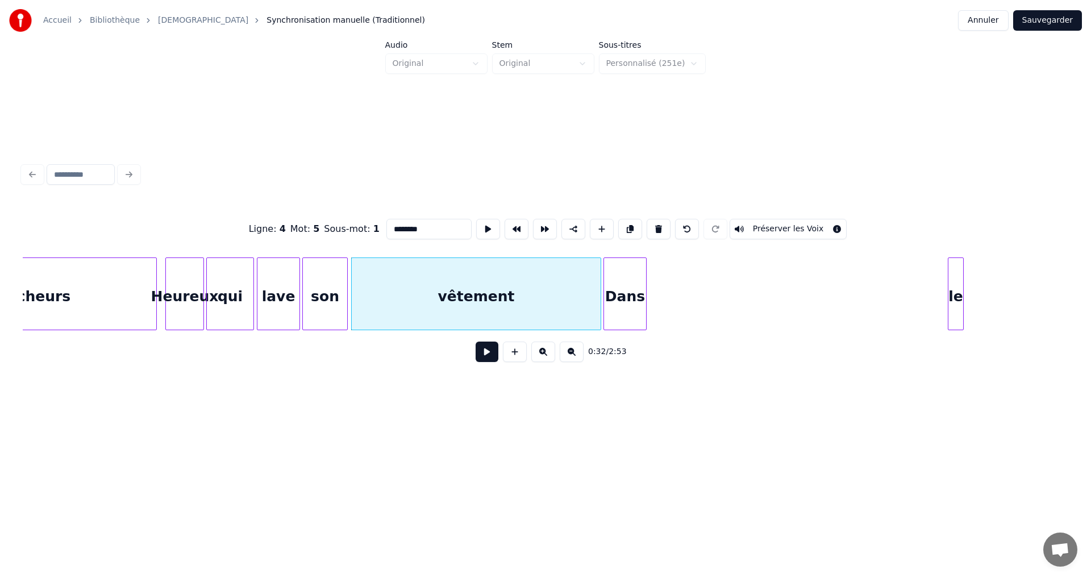
click at [628, 278] on div "Dans" at bounding box center [625, 296] width 42 height 77
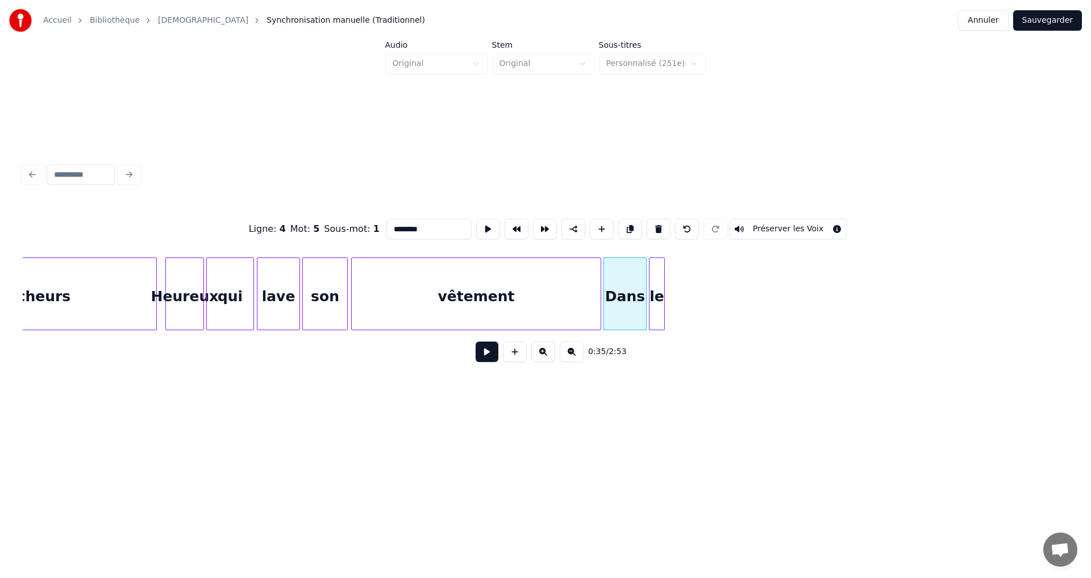
click at [656, 283] on div "le" at bounding box center [656, 296] width 15 height 77
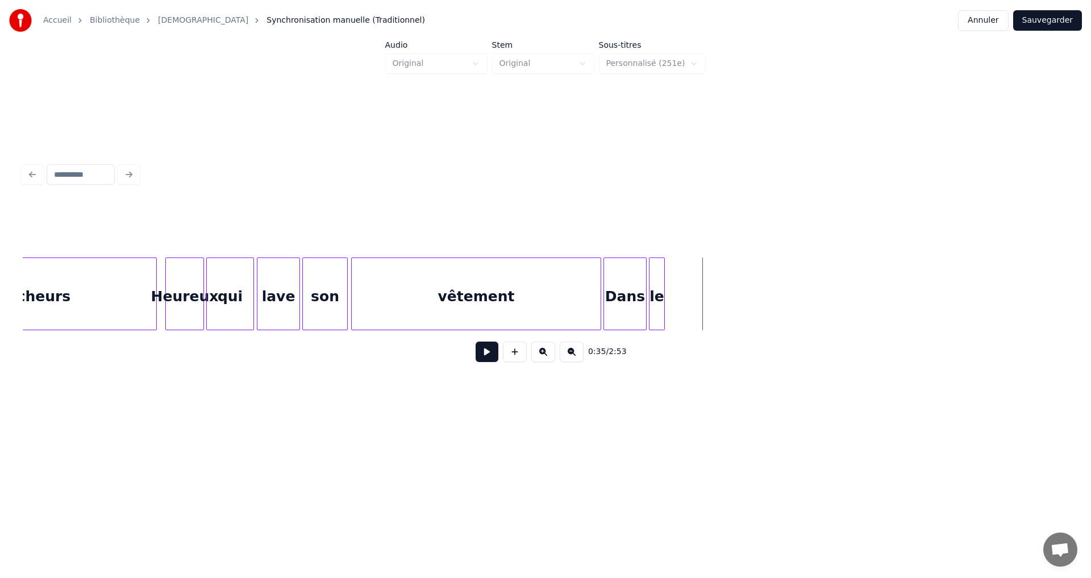
click at [482, 359] on button at bounding box center [487, 351] width 23 height 20
click at [892, 293] on div "le" at bounding box center [889, 296] width 15 height 77
click at [856, 278] on div "Dans" at bounding box center [856, 296] width 42 height 77
click at [923, 274] on div "le" at bounding box center [921, 296] width 15 height 77
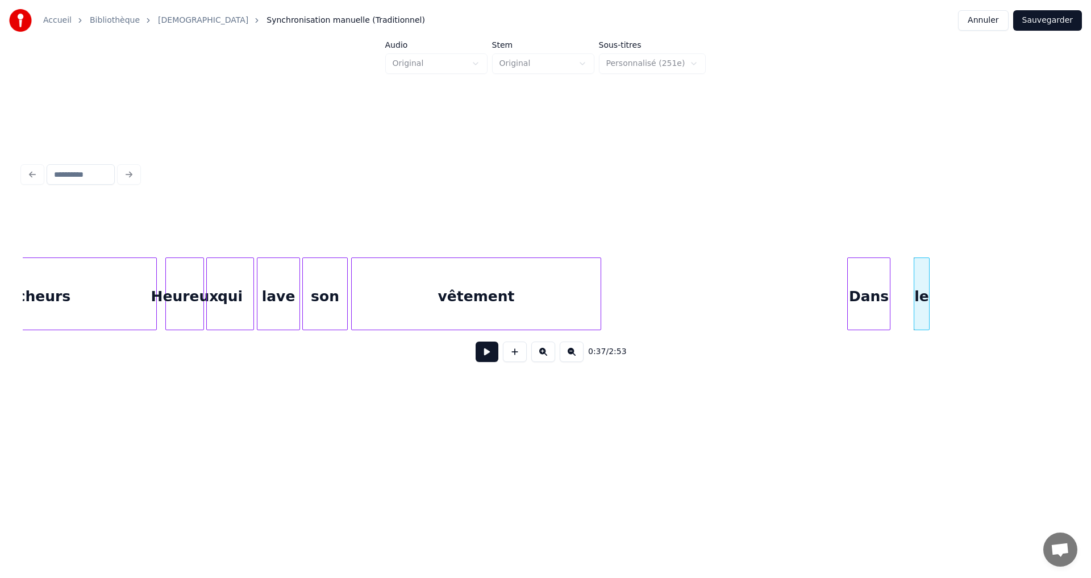
click at [868, 282] on div "Dans" at bounding box center [869, 296] width 42 height 77
click at [903, 278] on div "le" at bounding box center [900, 296] width 15 height 77
click at [723, 300] on div "vêtement" at bounding box center [679, 296] width 249 height 77
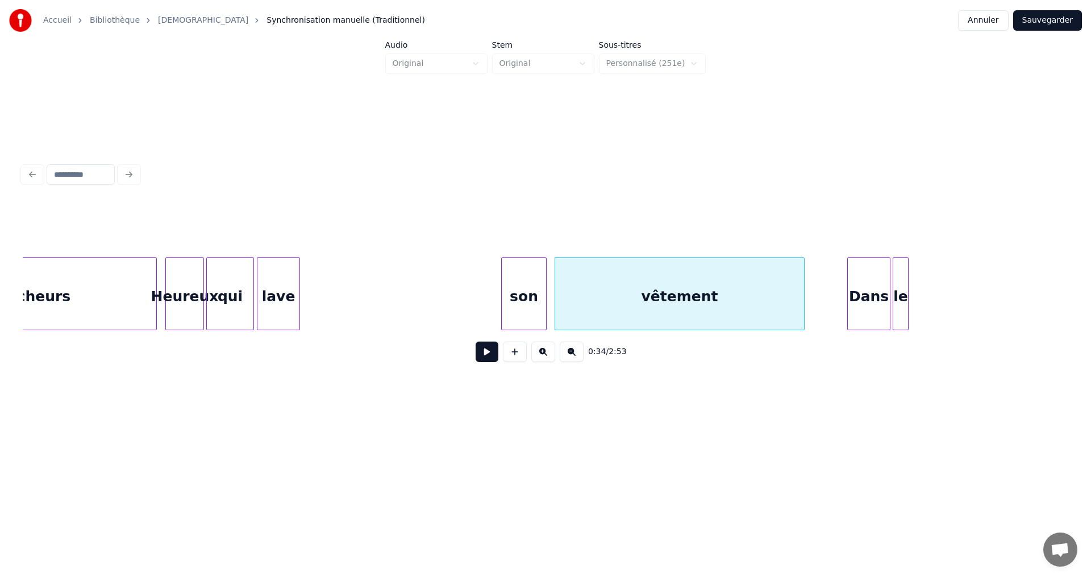
click at [530, 301] on div "son" at bounding box center [524, 296] width 44 height 77
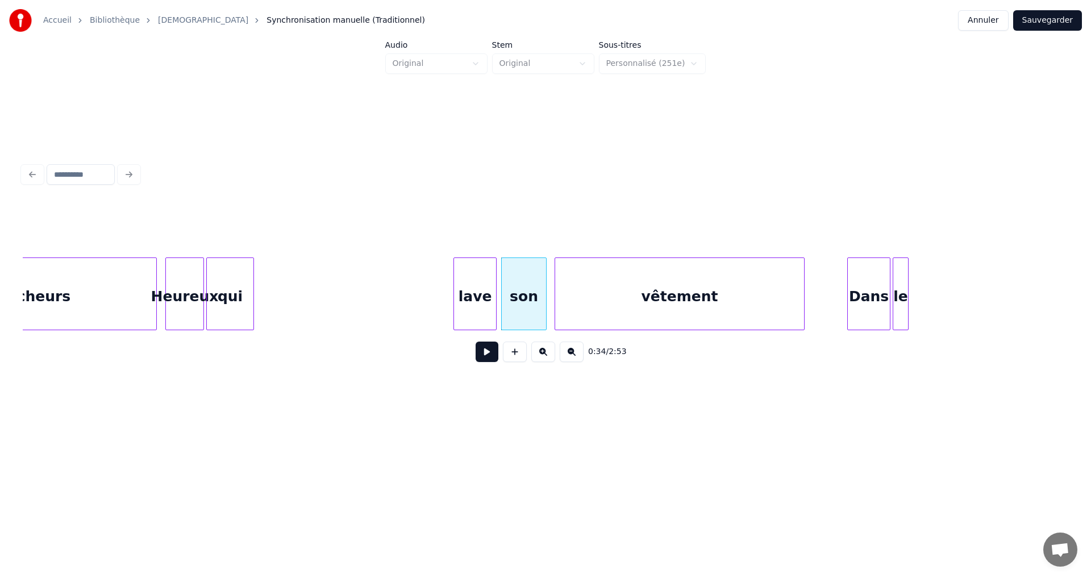
click at [478, 286] on div "lave" at bounding box center [475, 296] width 42 height 77
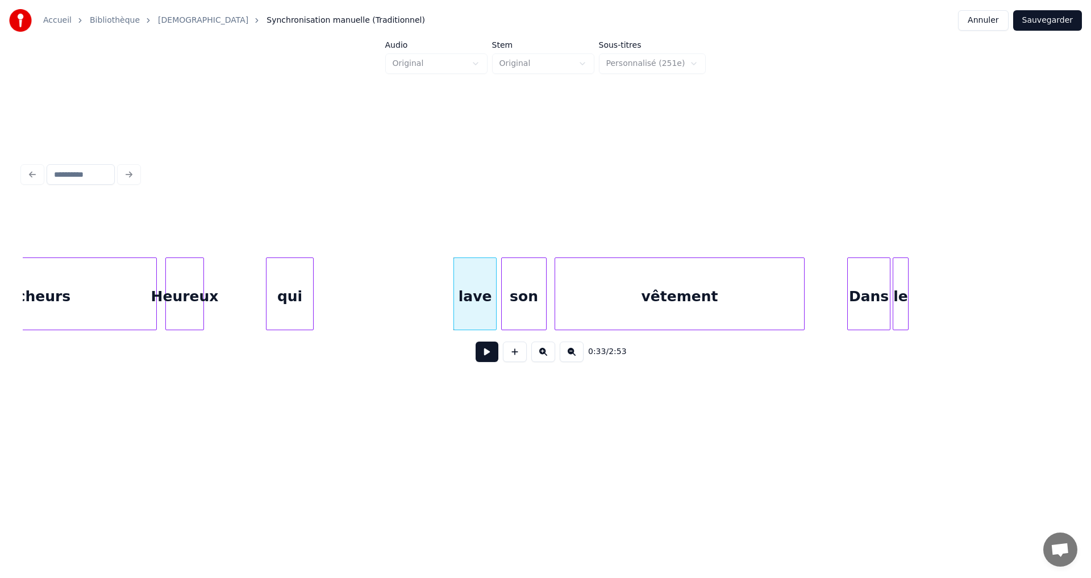
click at [289, 284] on div "qui" at bounding box center [289, 296] width 47 height 77
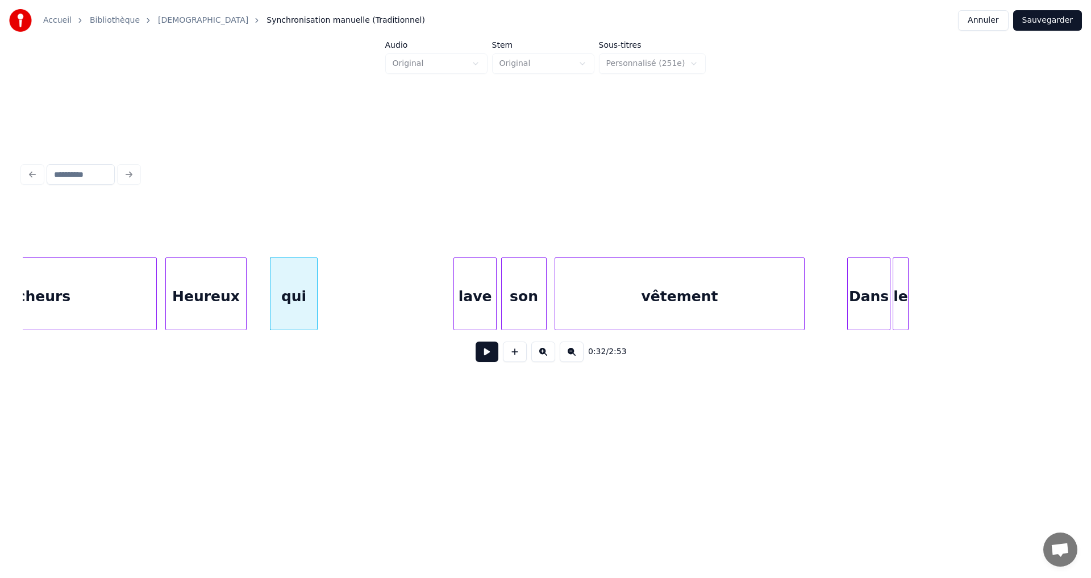
click at [244, 282] on div at bounding box center [244, 294] width 3 height 72
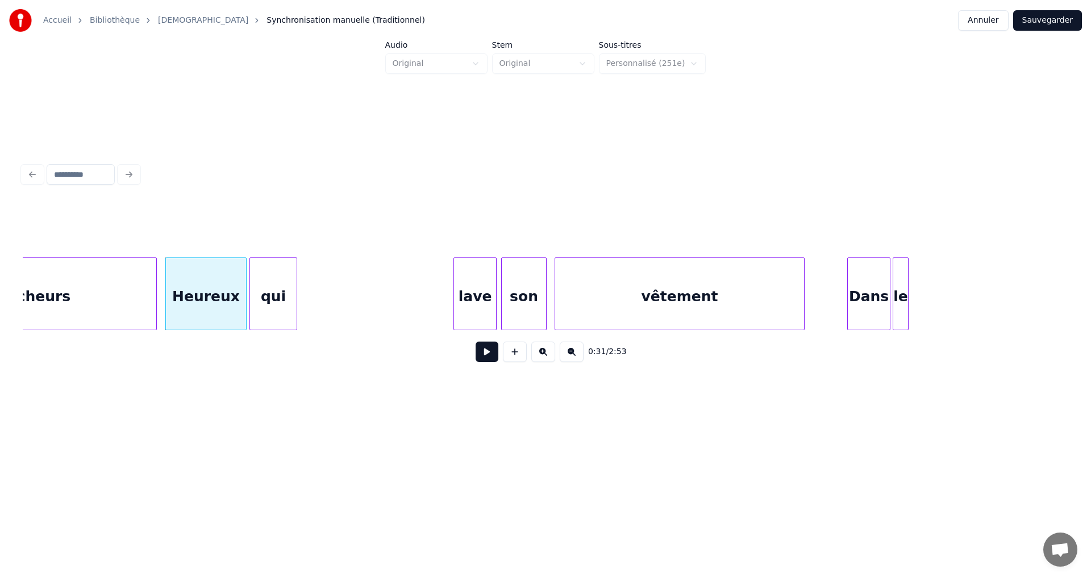
click at [270, 286] on div "qui" at bounding box center [273, 296] width 47 height 77
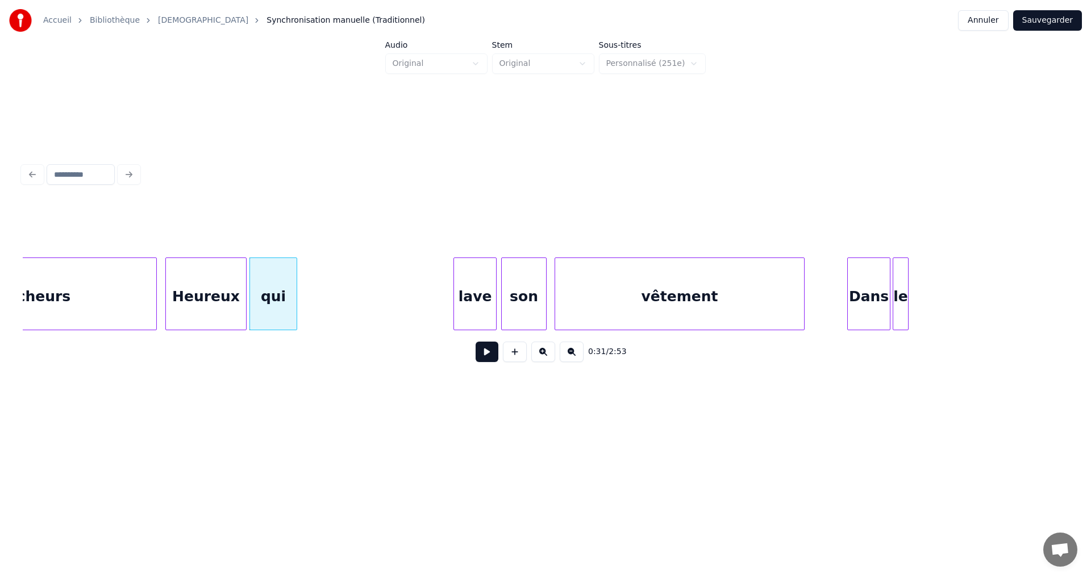
click at [480, 356] on button at bounding box center [487, 351] width 23 height 20
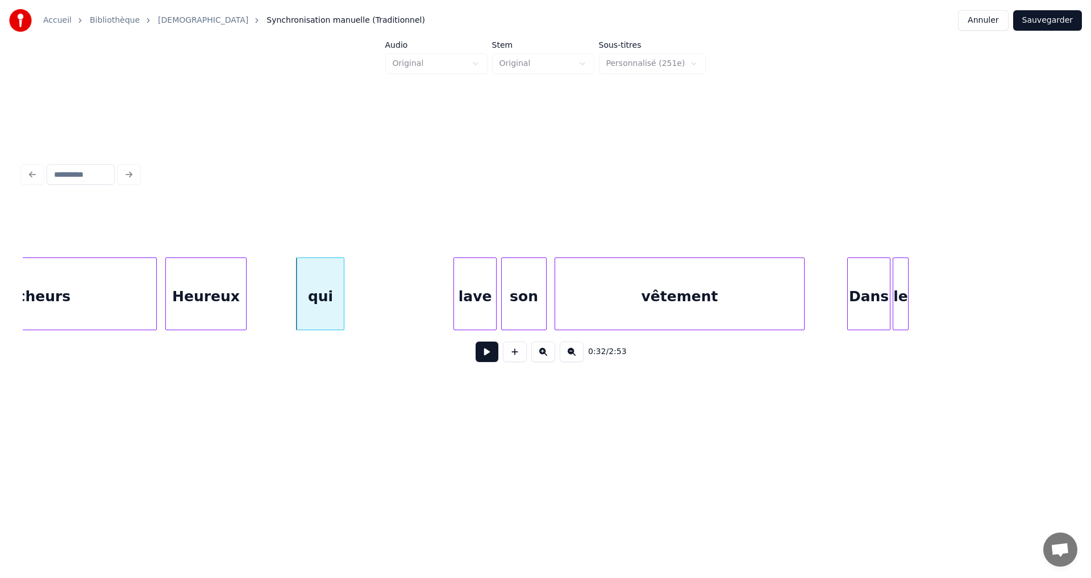
click at [318, 288] on div "qui" at bounding box center [320, 296] width 47 height 77
click at [360, 290] on div "qui" at bounding box center [363, 296] width 47 height 77
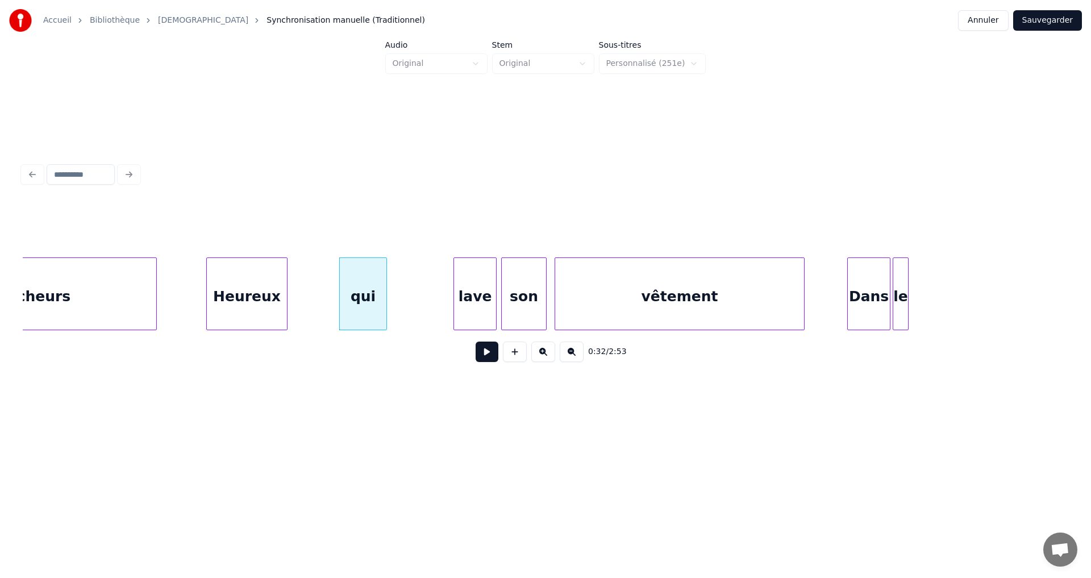
click at [259, 289] on div "Heureux" at bounding box center [247, 296] width 80 height 77
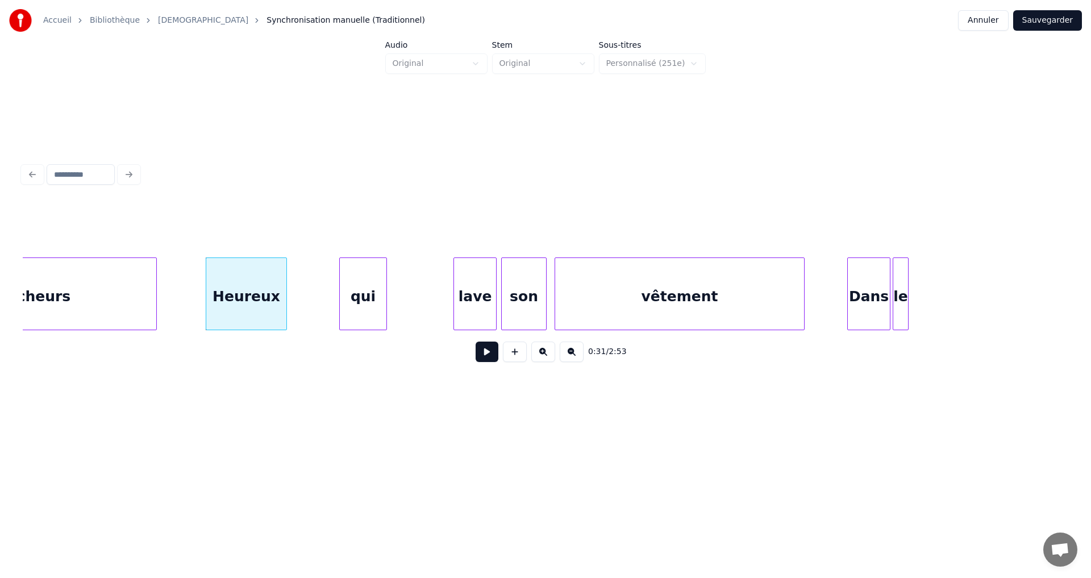
click at [133, 288] on div "pécheurs" at bounding box center [33, 296] width 245 height 77
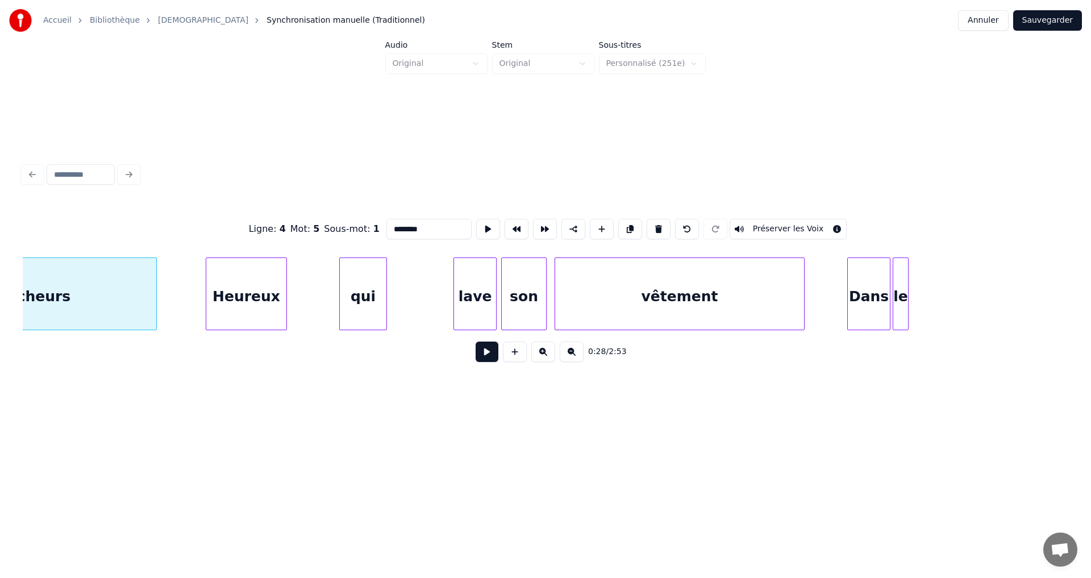
scroll to position [0, 3293]
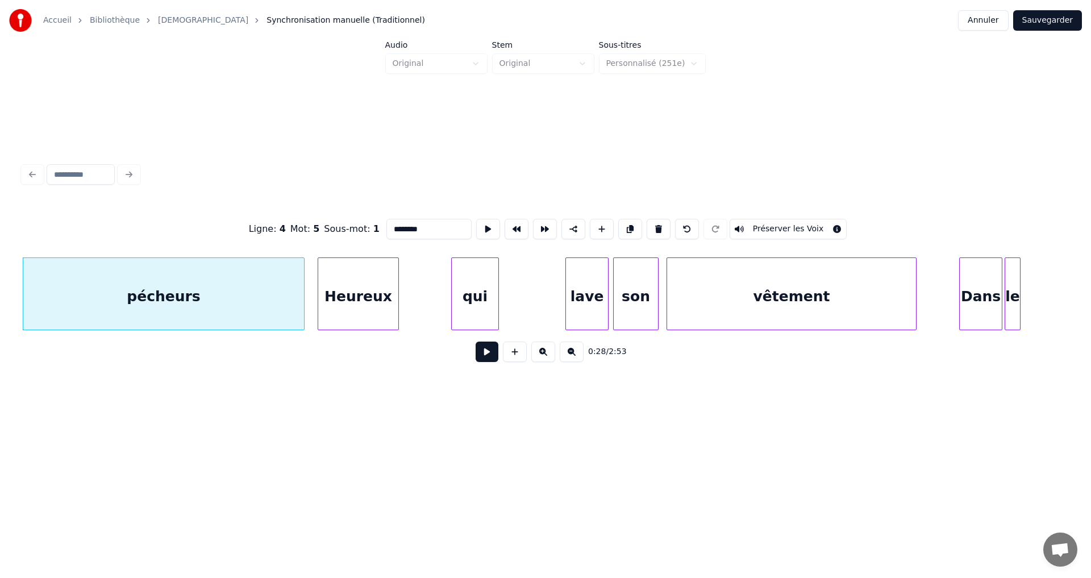
click at [303, 291] on div at bounding box center [302, 294] width 3 height 72
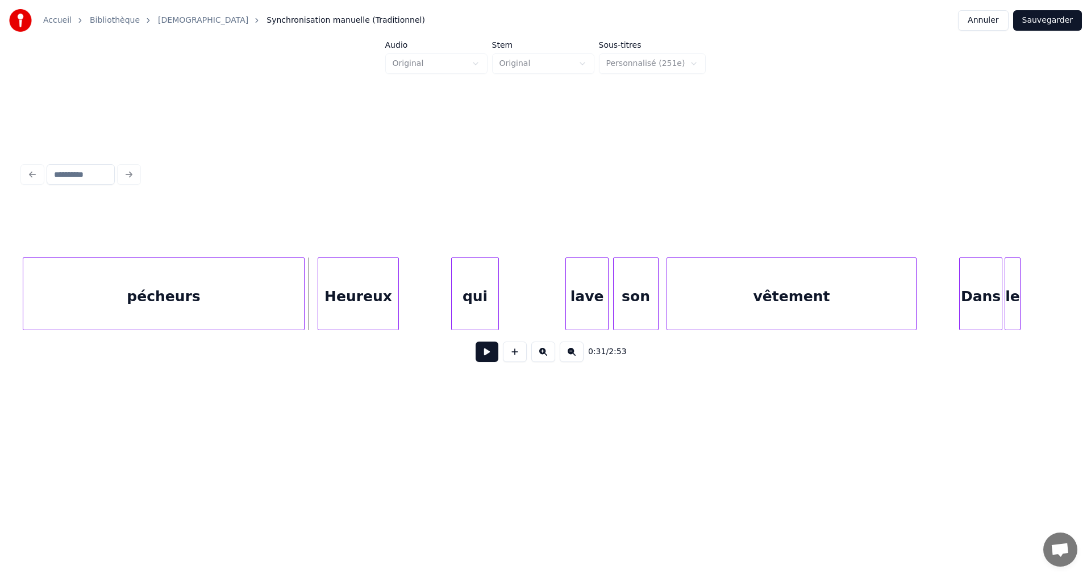
click at [476, 354] on button at bounding box center [487, 351] width 23 height 20
drag, startPoint x: 482, startPoint y: 358, endPoint x: 486, endPoint y: 352, distance: 7.4
click at [485, 356] on button at bounding box center [487, 351] width 23 height 20
click at [419, 285] on div "qui" at bounding box center [424, 296] width 47 height 77
click at [466, 282] on div "lave" at bounding box center [472, 296] width 42 height 77
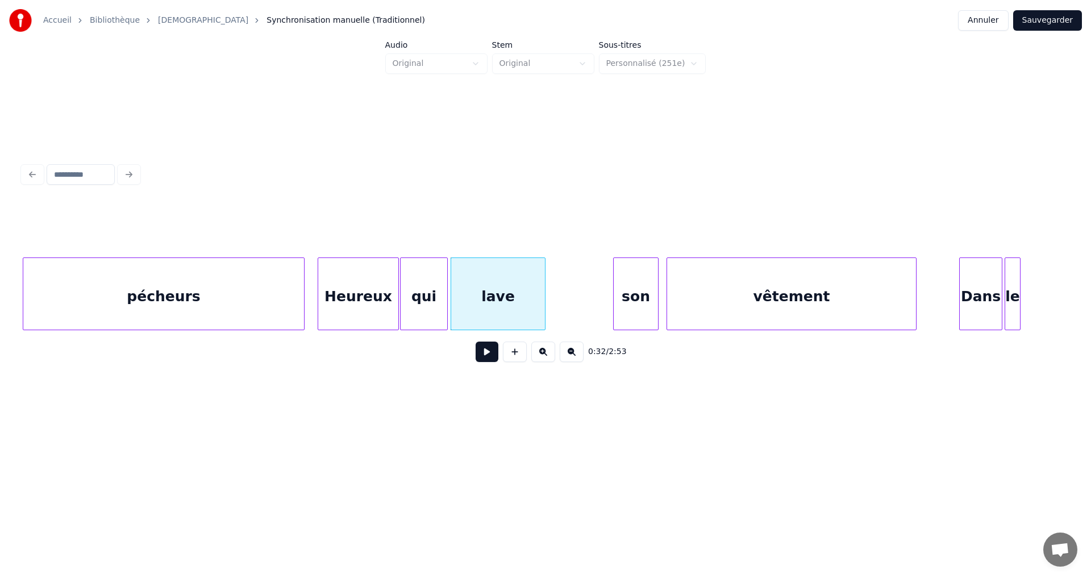
click at [545, 287] on div at bounding box center [542, 294] width 3 height 72
click at [476, 359] on button at bounding box center [487, 351] width 23 height 20
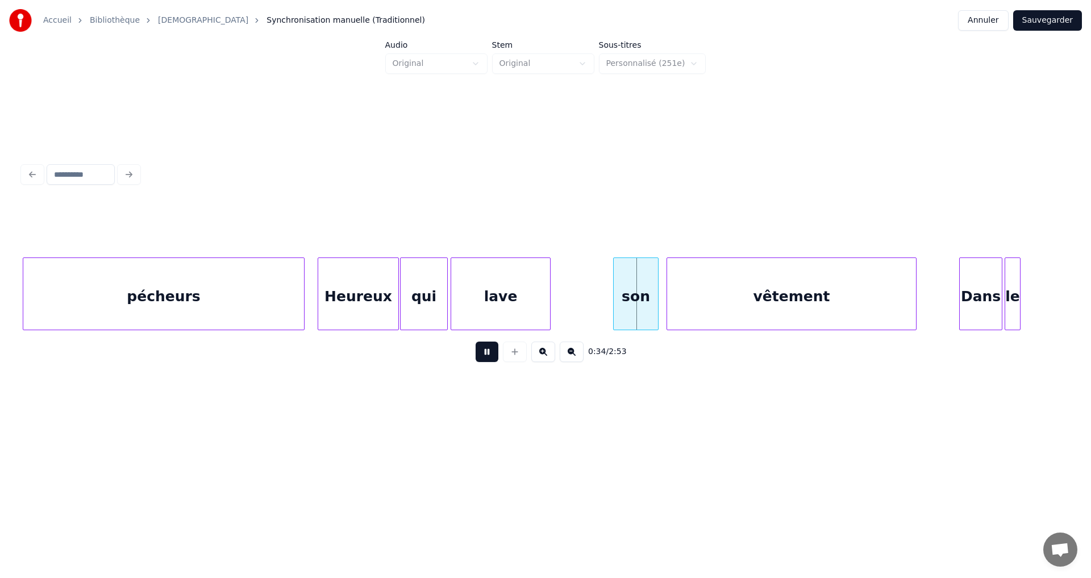
click at [481, 359] on button at bounding box center [487, 351] width 23 height 20
click at [596, 288] on div at bounding box center [597, 294] width 3 height 72
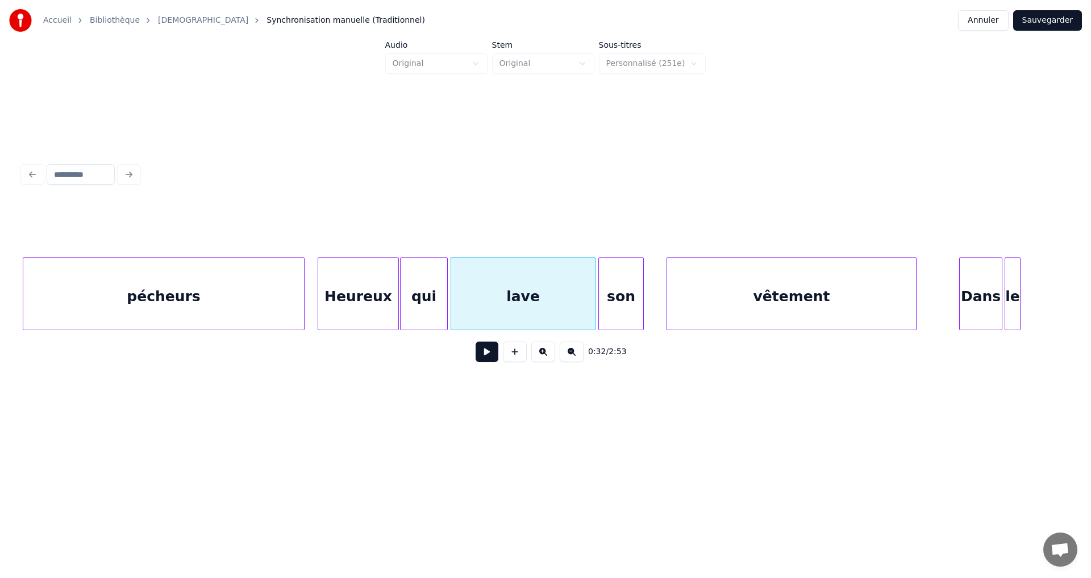
click at [611, 286] on div "son" at bounding box center [621, 296] width 44 height 77
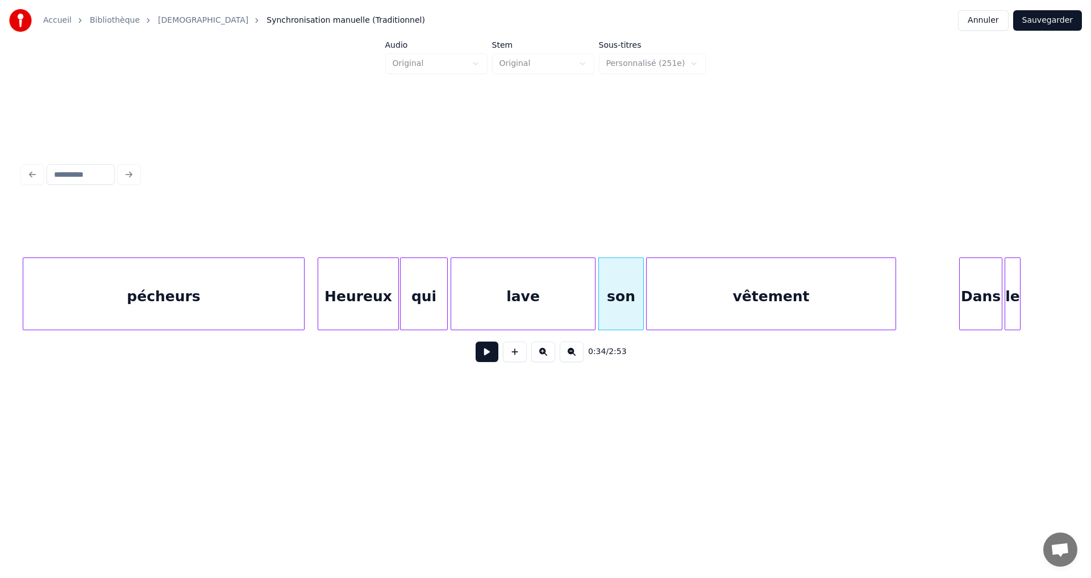
click at [691, 286] on div "vêtement" at bounding box center [771, 296] width 249 height 77
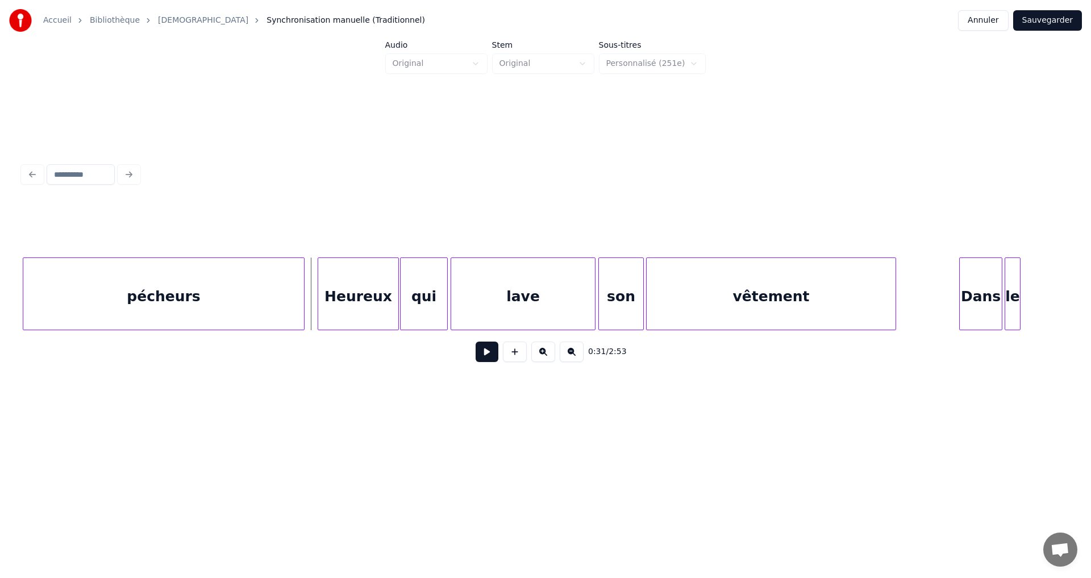
click at [485, 357] on button at bounding box center [487, 351] width 23 height 20
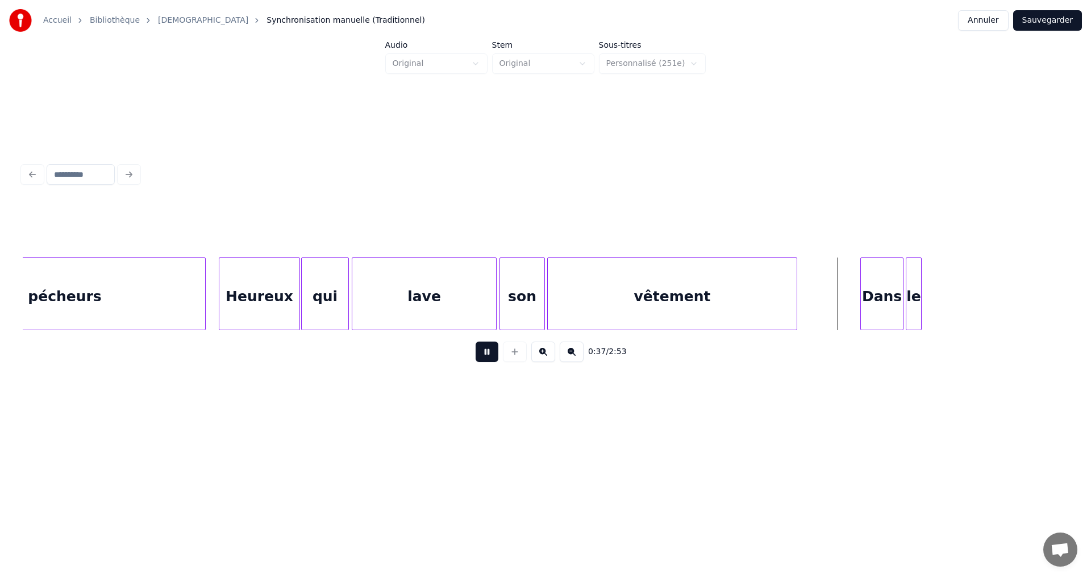
scroll to position [0, 3429]
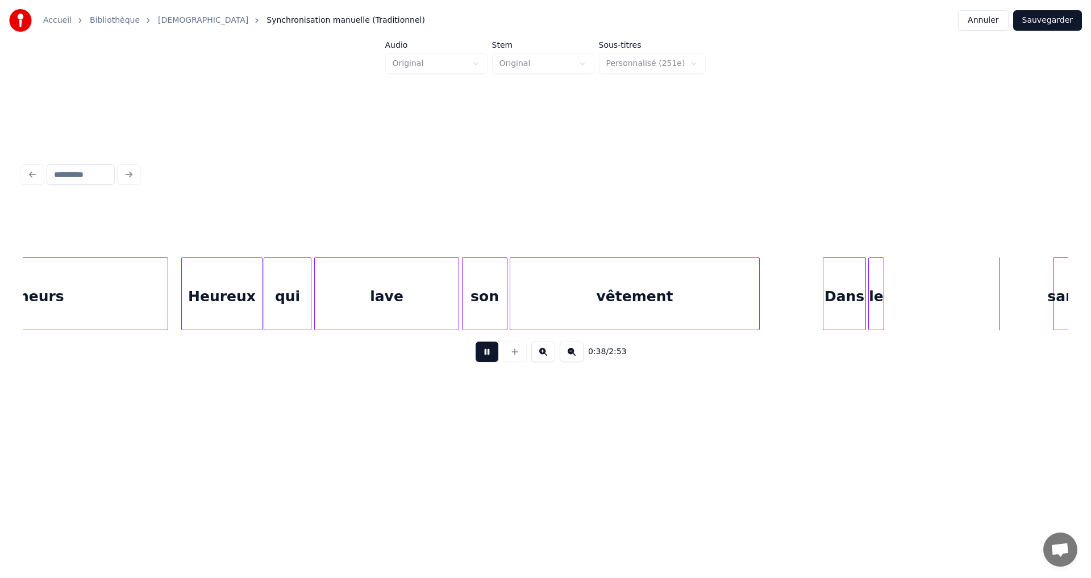
click at [488, 353] on button at bounding box center [487, 351] width 23 height 20
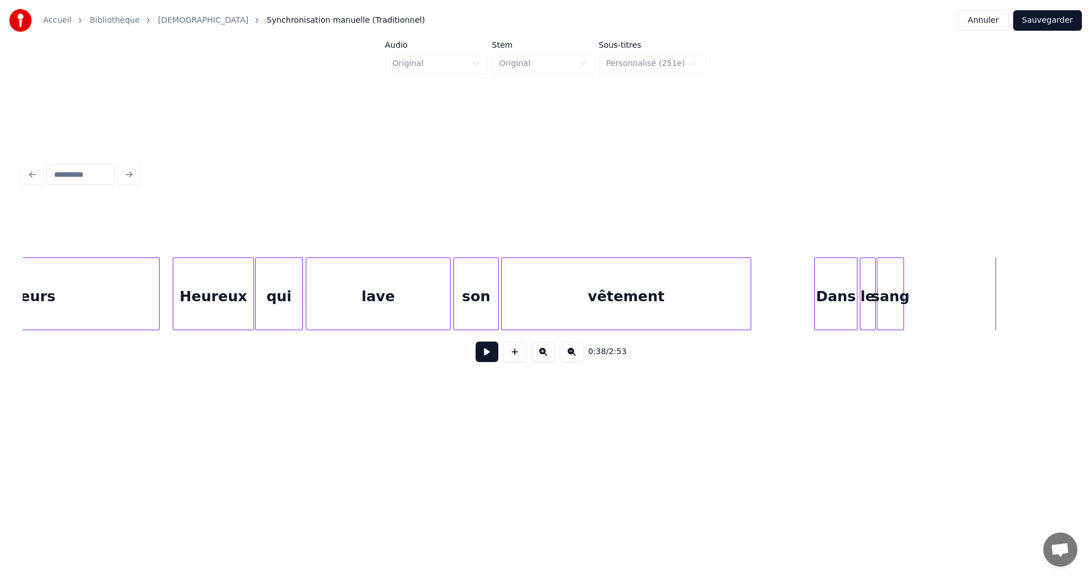
click at [892, 291] on div "sang" at bounding box center [890, 296] width 26 height 77
click at [944, 277] on div at bounding box center [942, 294] width 3 height 72
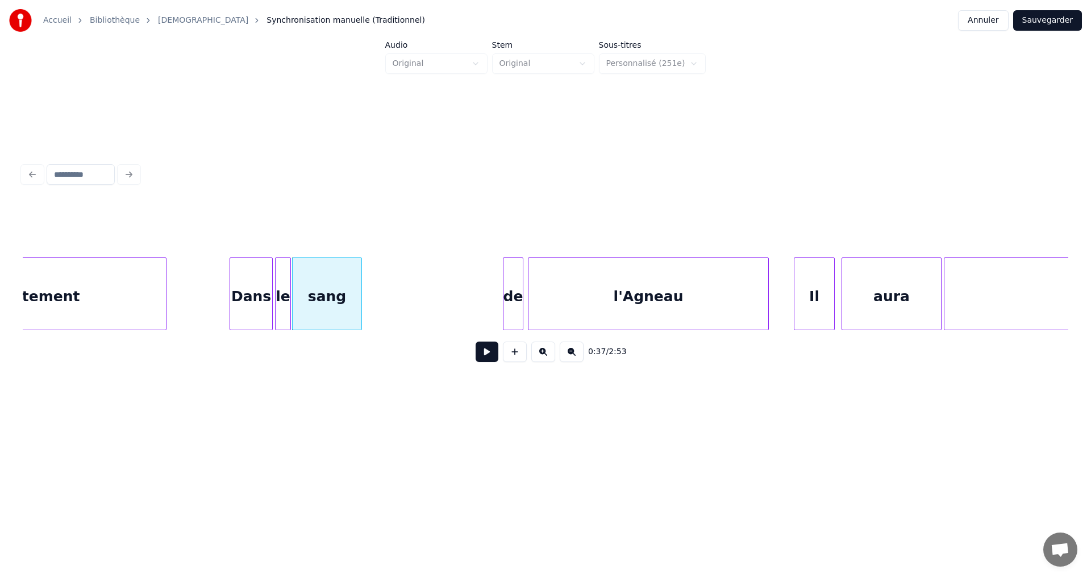
scroll to position [0, 4051]
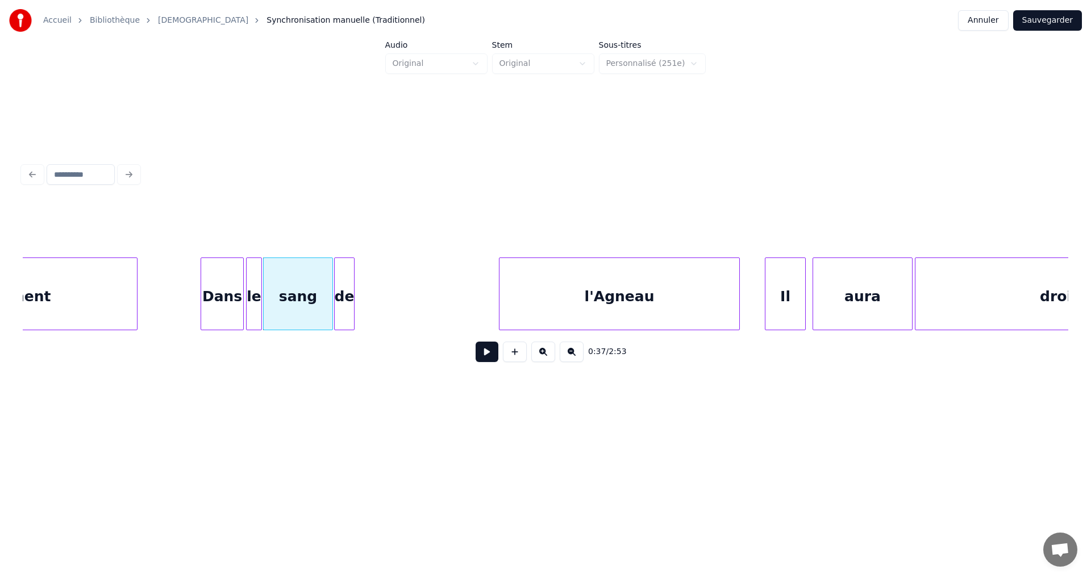
click at [346, 282] on div "de" at bounding box center [344, 296] width 19 height 77
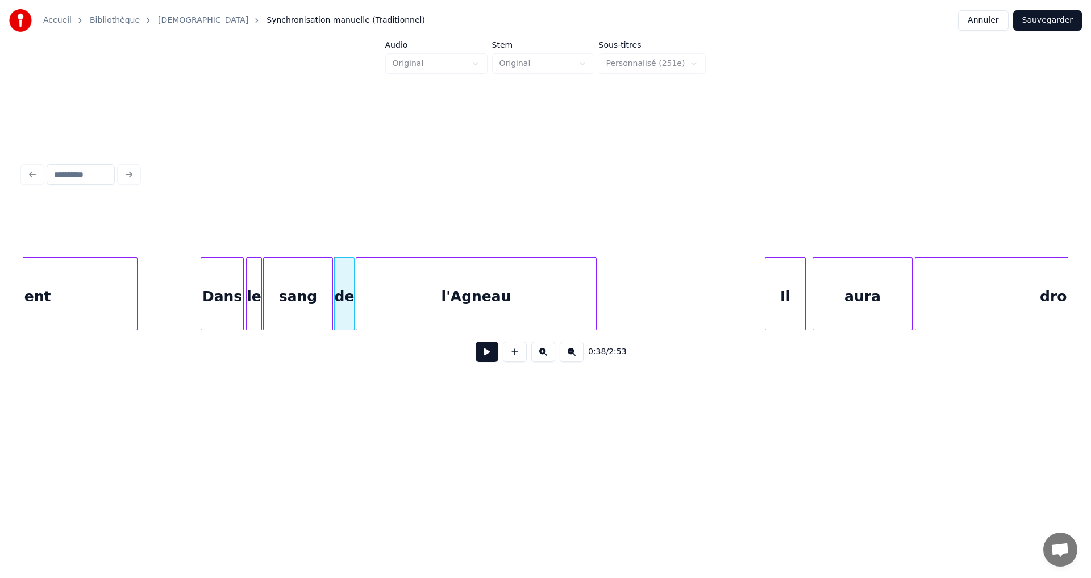
click at [393, 264] on div "l'Agneau" at bounding box center [476, 296] width 240 height 77
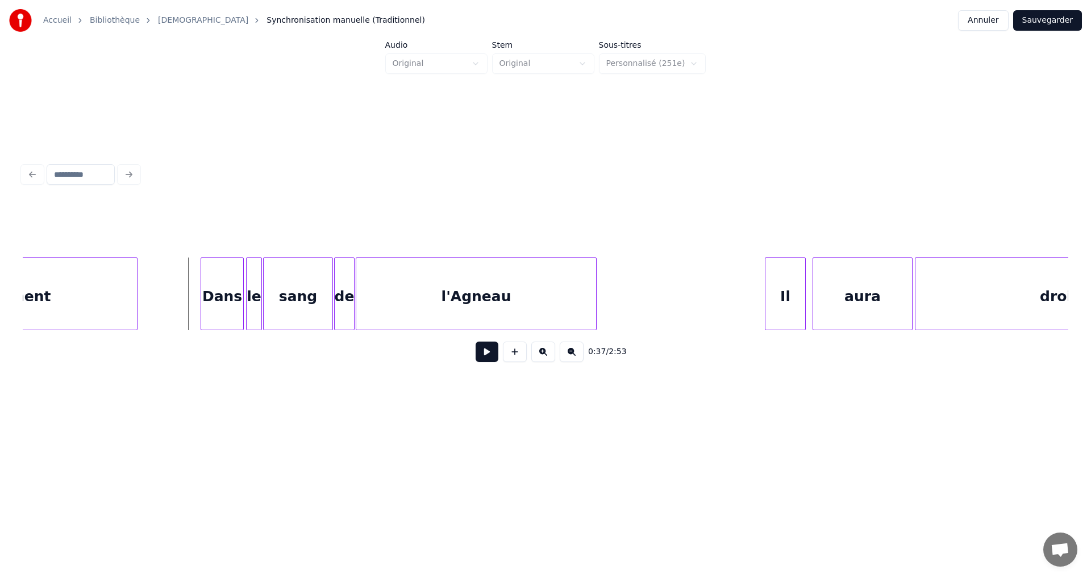
click at [480, 360] on button at bounding box center [487, 351] width 23 height 20
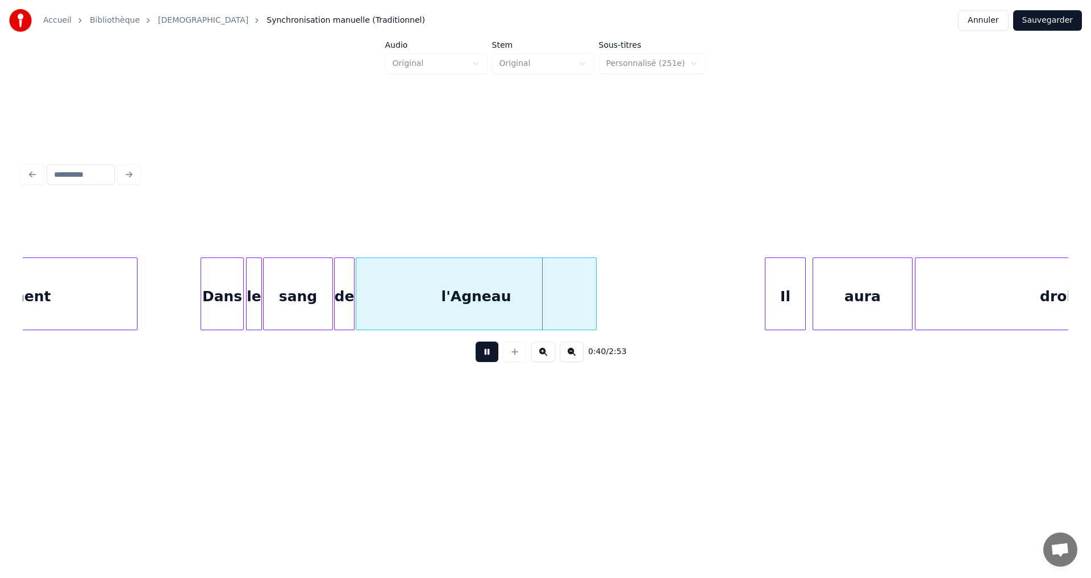
click at [479, 356] on button at bounding box center [487, 351] width 23 height 20
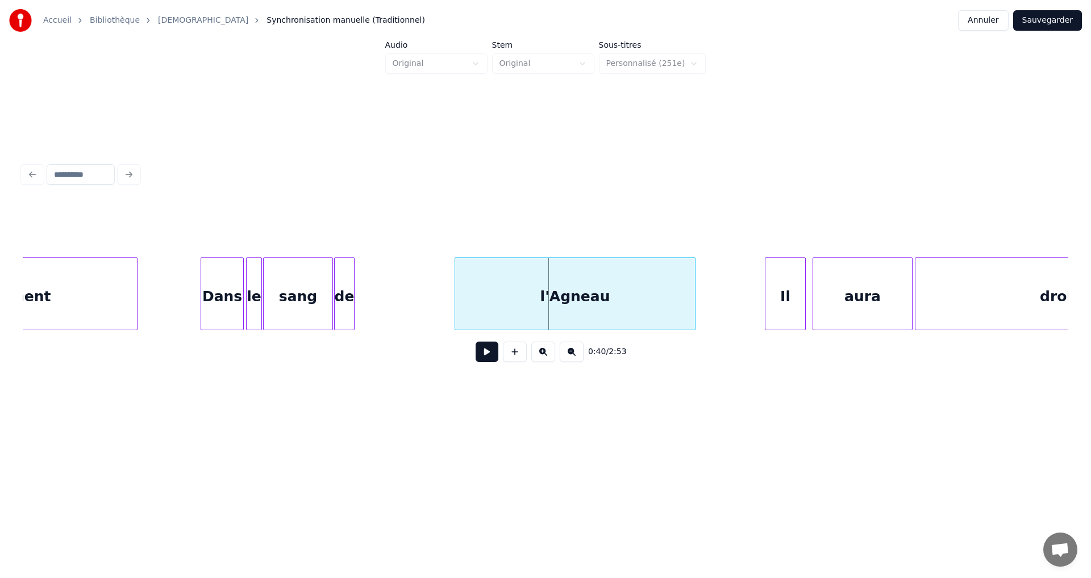
click at [531, 293] on div "l'Agneau" at bounding box center [575, 296] width 240 height 77
click at [439, 289] on div "de" at bounding box center [438, 296] width 19 height 77
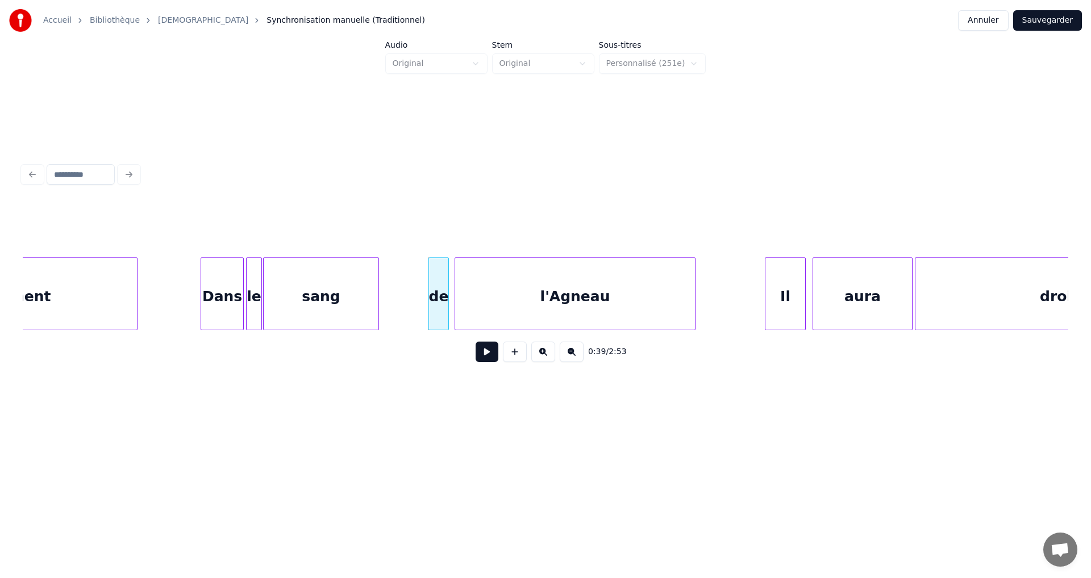
click at [376, 290] on div at bounding box center [376, 294] width 3 height 72
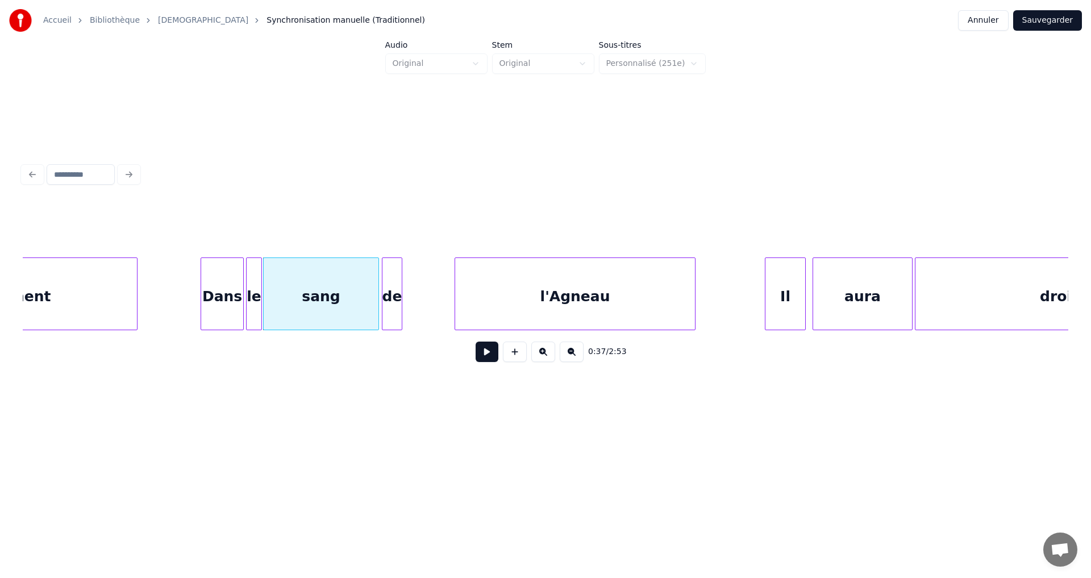
click at [393, 281] on div "de" at bounding box center [391, 296] width 19 height 77
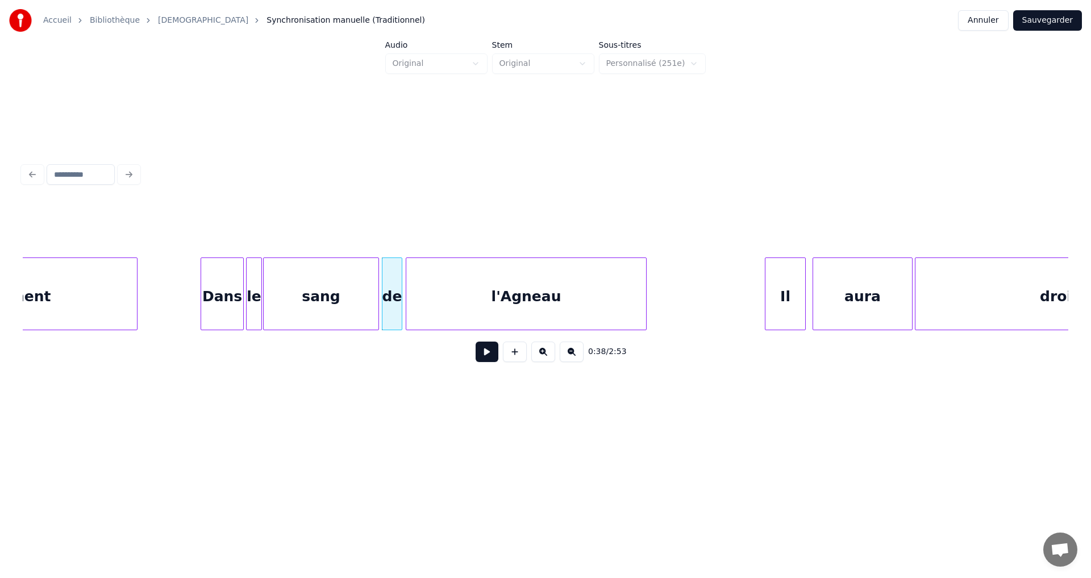
click at [434, 274] on div "l'Agneau" at bounding box center [526, 296] width 240 height 77
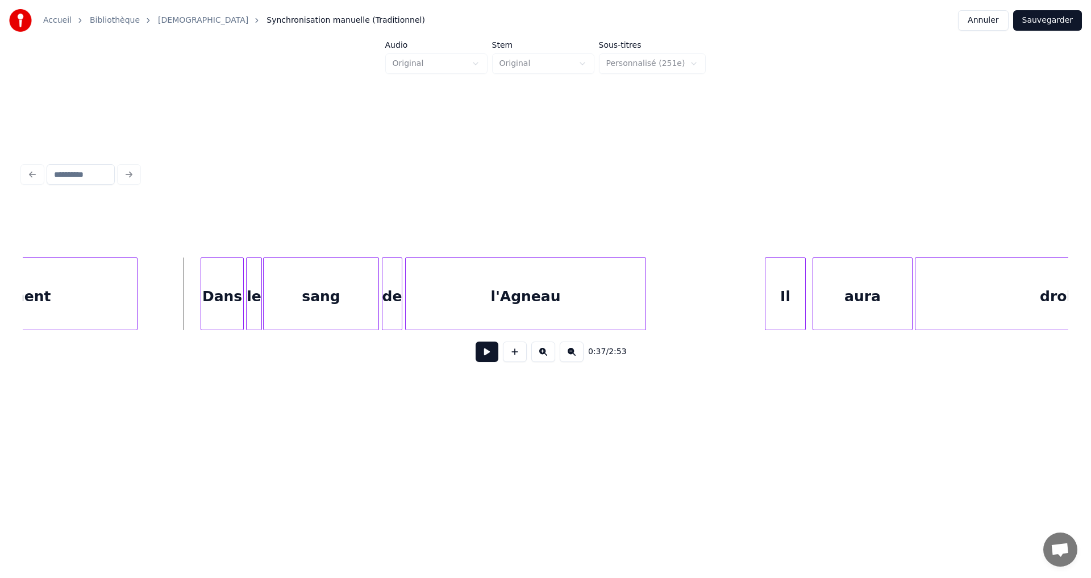
click at [478, 355] on button at bounding box center [487, 351] width 23 height 20
click at [479, 360] on button at bounding box center [487, 351] width 23 height 20
click at [574, 288] on div "l'Agneau" at bounding box center [639, 296] width 240 height 77
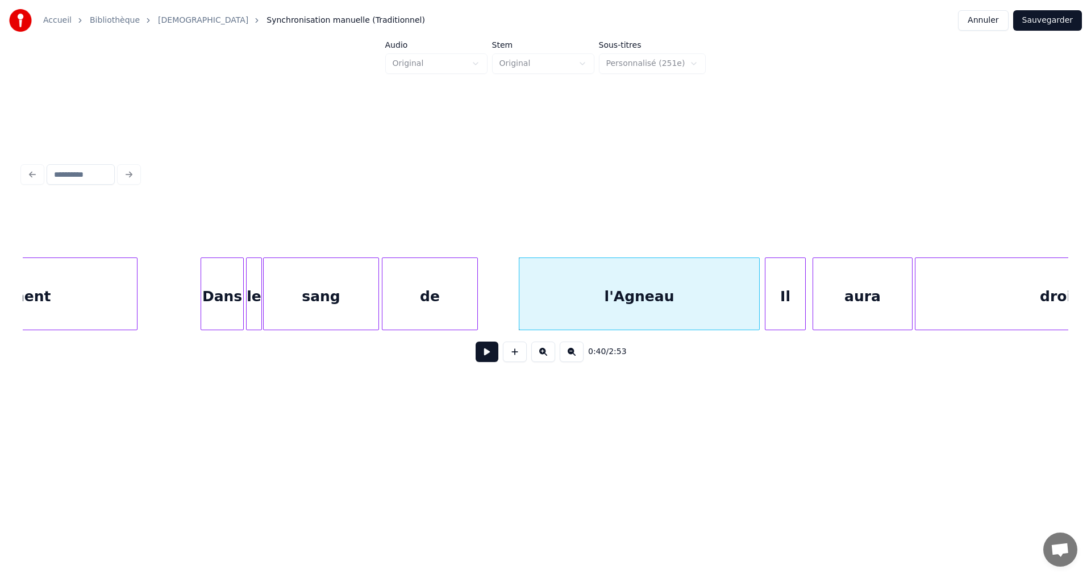
click at [477, 287] on div at bounding box center [475, 294] width 3 height 72
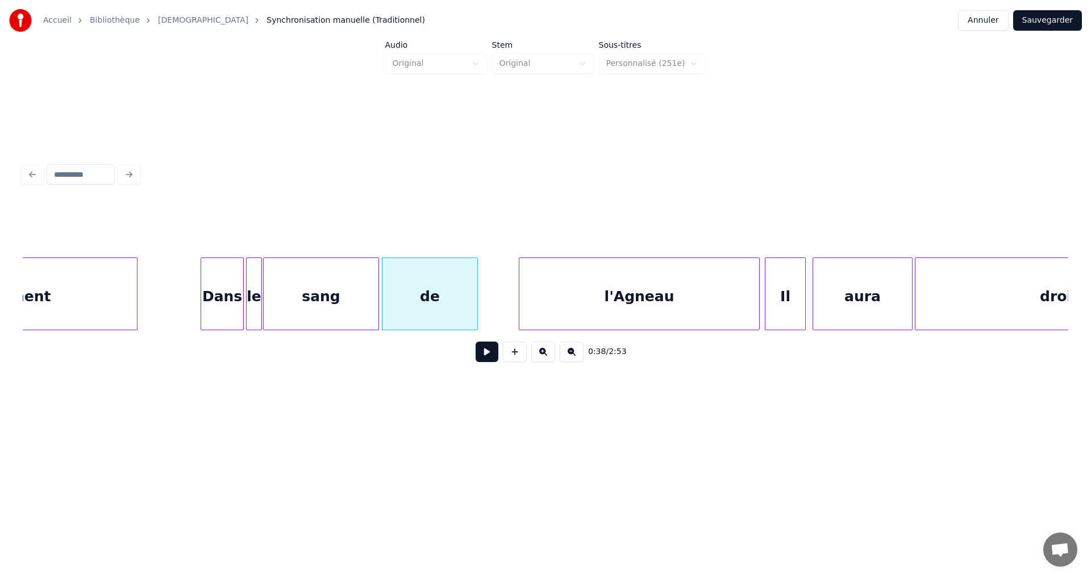
click at [481, 359] on button at bounding box center [487, 351] width 23 height 20
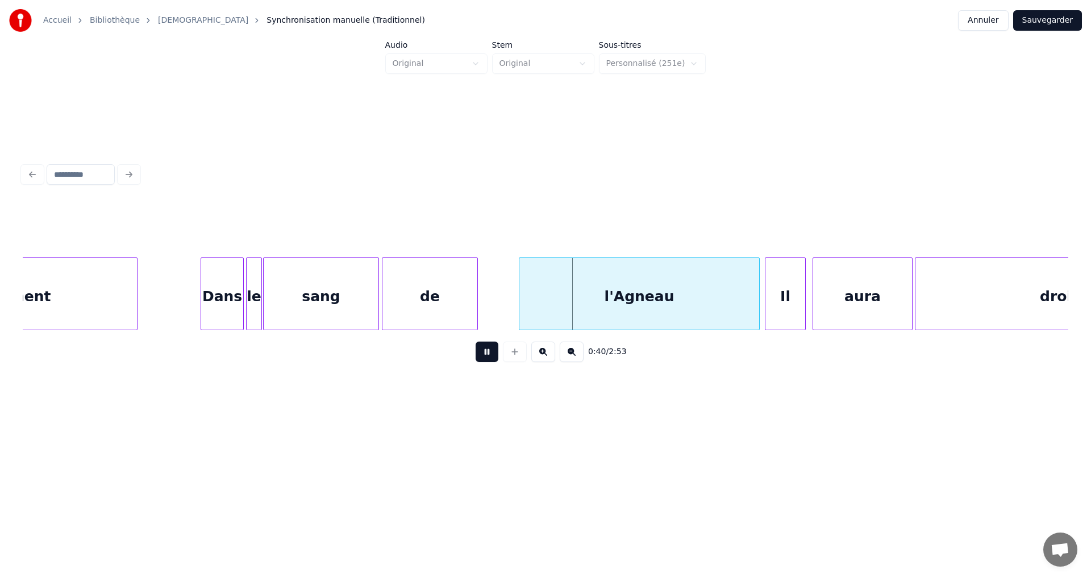
click at [480, 357] on button at bounding box center [487, 351] width 23 height 20
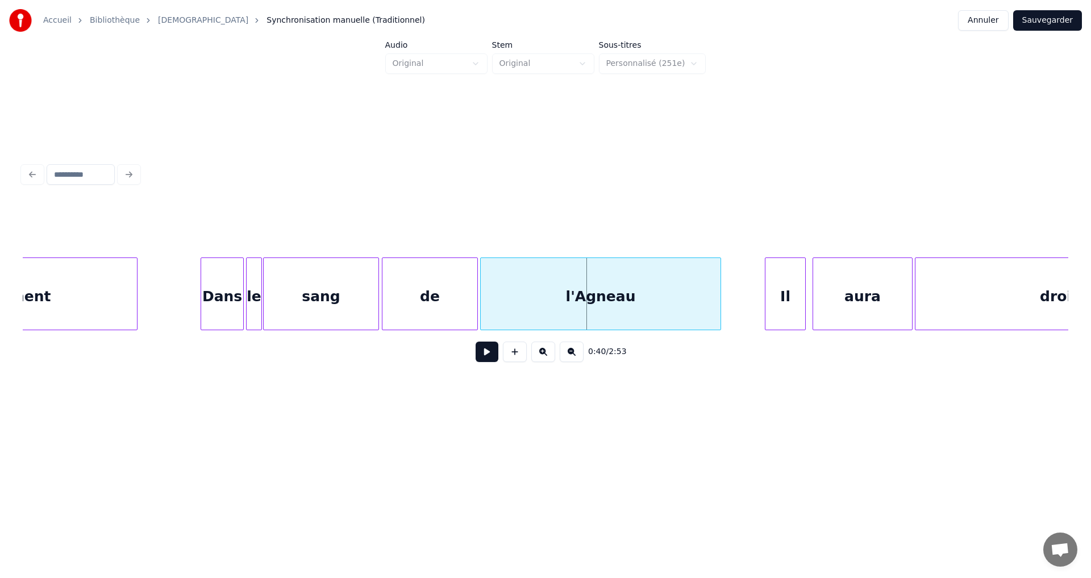
click at [590, 284] on div "l'Agneau" at bounding box center [601, 296] width 240 height 77
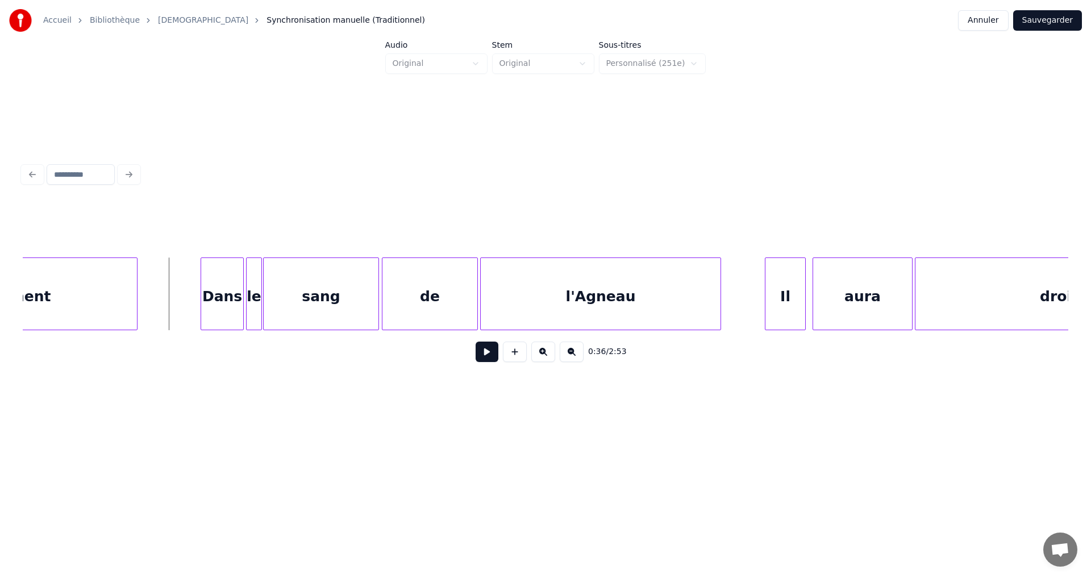
click at [476, 353] on button at bounding box center [487, 351] width 23 height 20
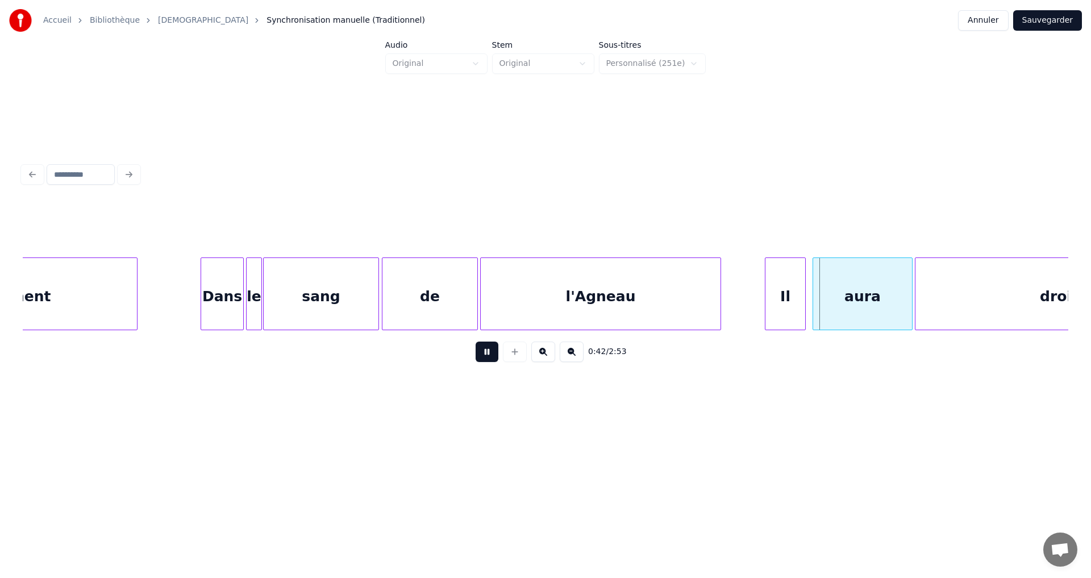
click at [481, 359] on button at bounding box center [487, 351] width 23 height 20
click at [740, 290] on div at bounding box center [739, 294] width 3 height 72
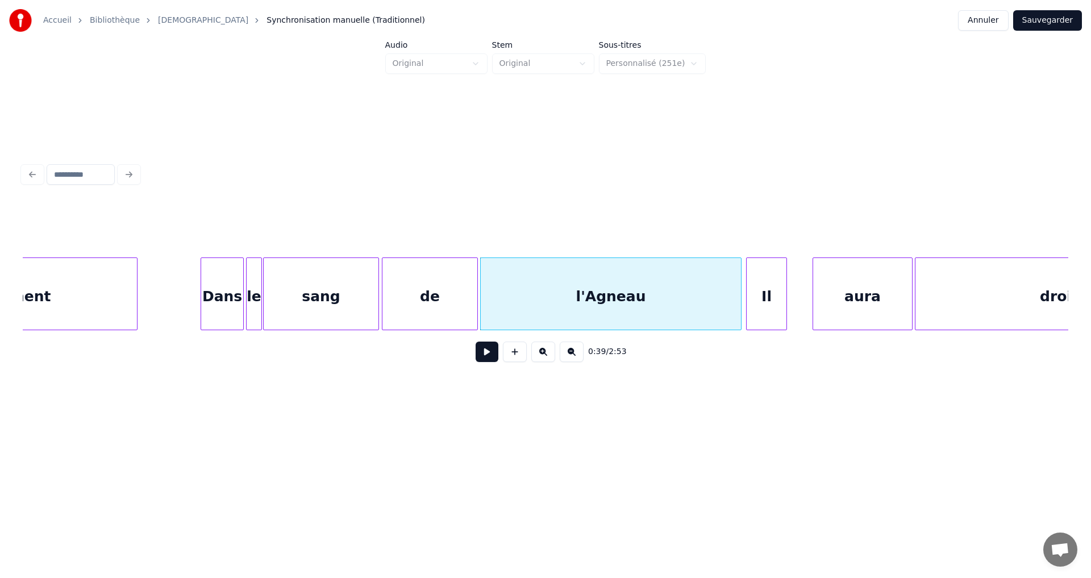
click at [776, 291] on div "Il" at bounding box center [767, 296] width 40 height 77
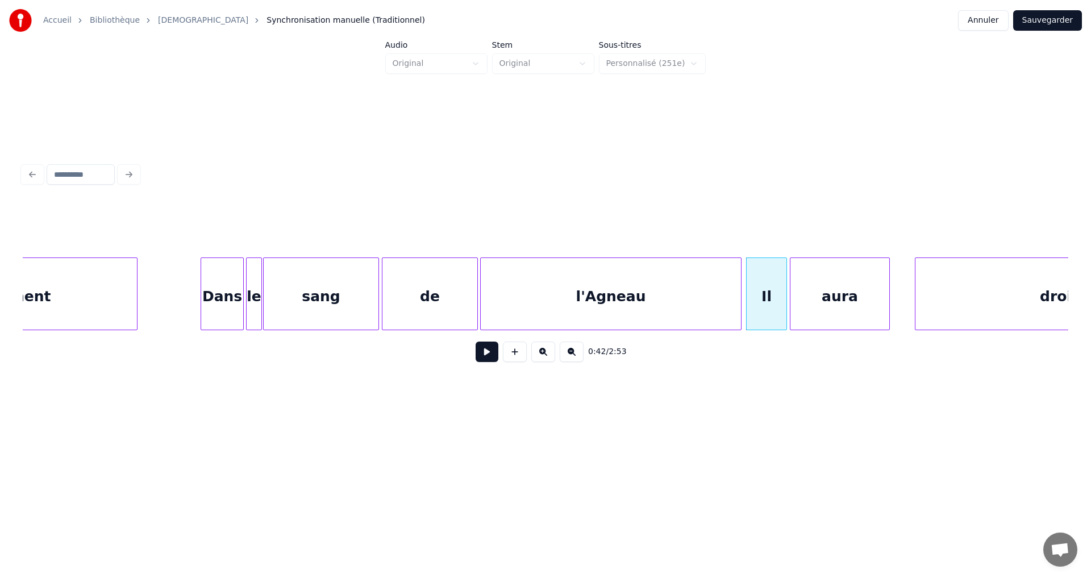
click at [831, 288] on div "aura" at bounding box center [839, 296] width 99 height 77
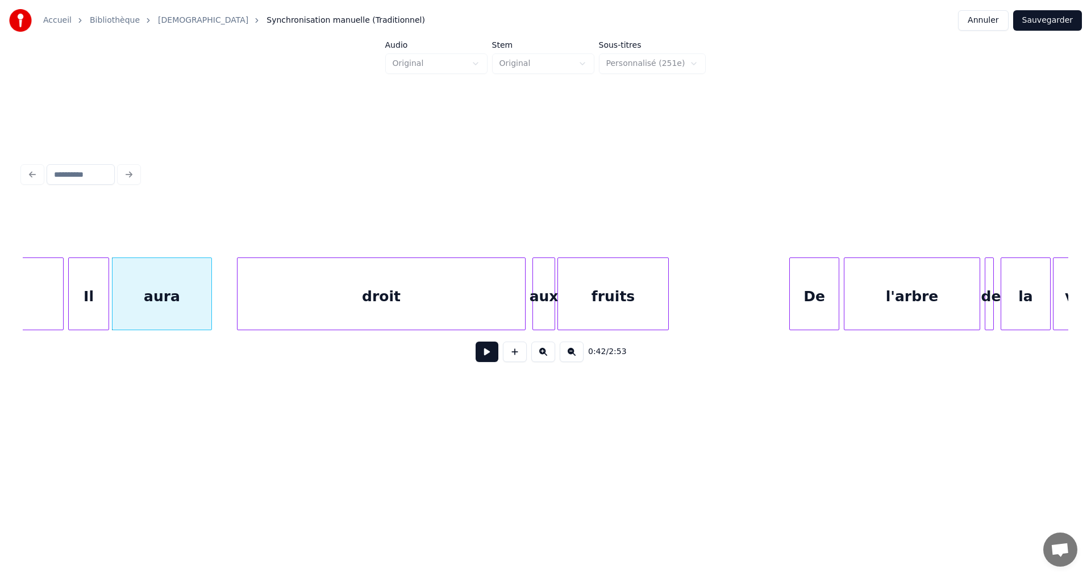
scroll to position [0, 4733]
click at [268, 285] on div "droit" at bounding box center [355, 296] width 288 height 77
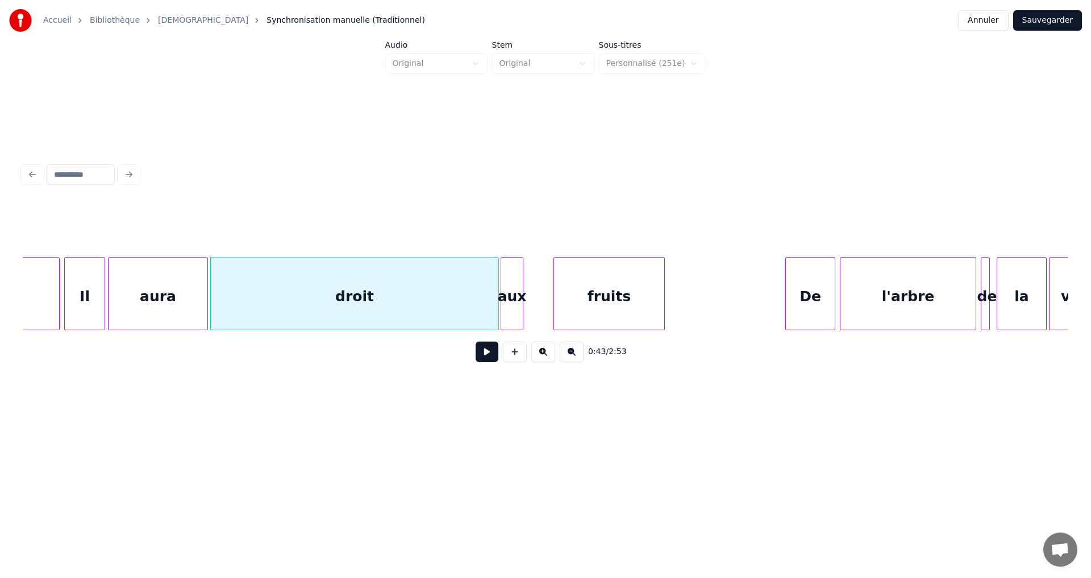
click at [510, 272] on div "aux" at bounding box center [512, 296] width 22 height 77
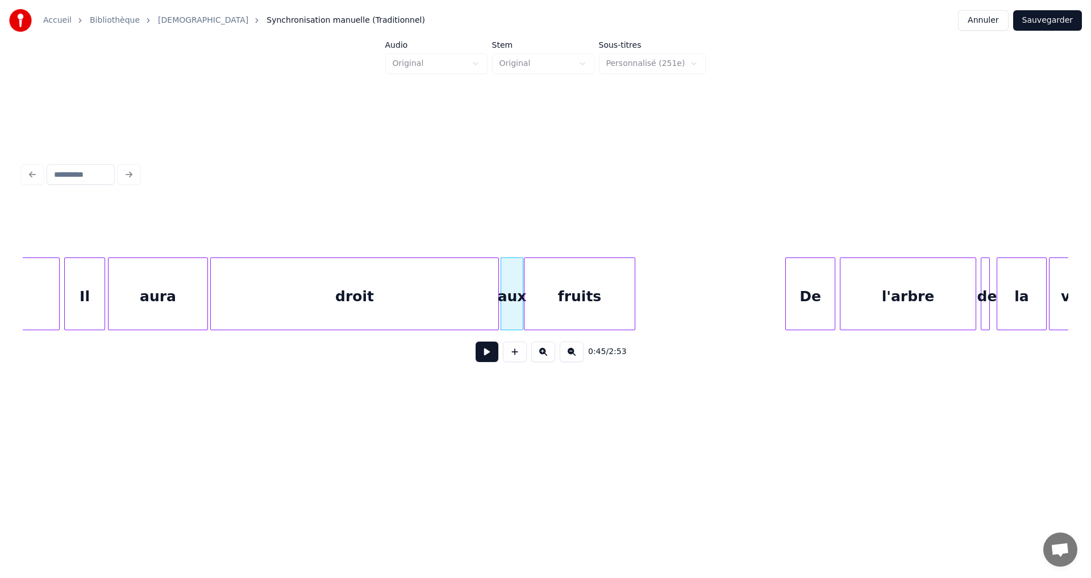
click at [575, 281] on div "fruits" at bounding box center [579, 296] width 110 height 77
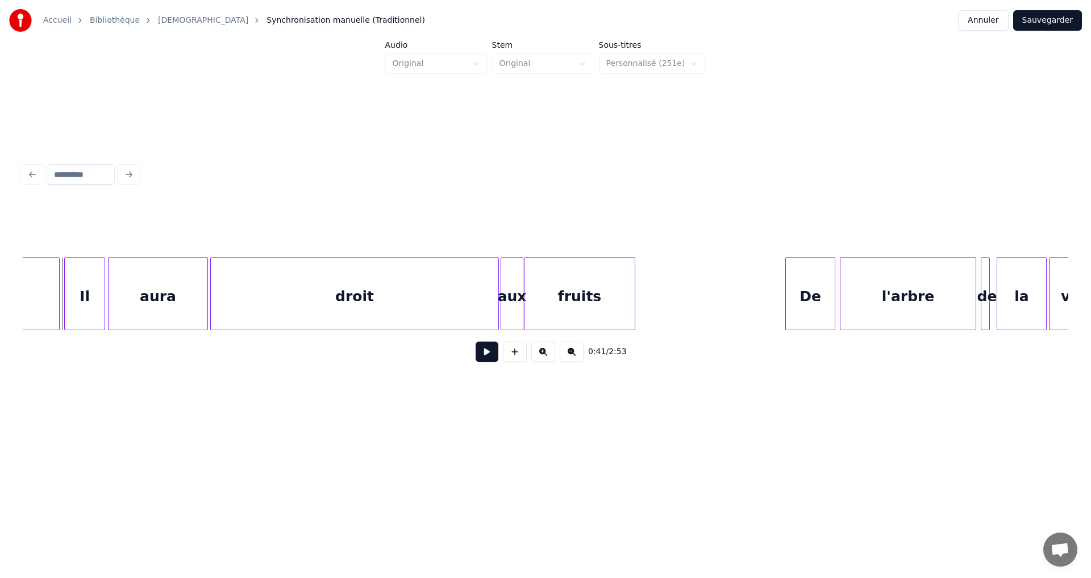
click at [482, 357] on button at bounding box center [487, 351] width 23 height 20
click at [480, 359] on button at bounding box center [487, 351] width 23 height 20
click at [439, 302] on div "droit" at bounding box center [355, 296] width 288 height 77
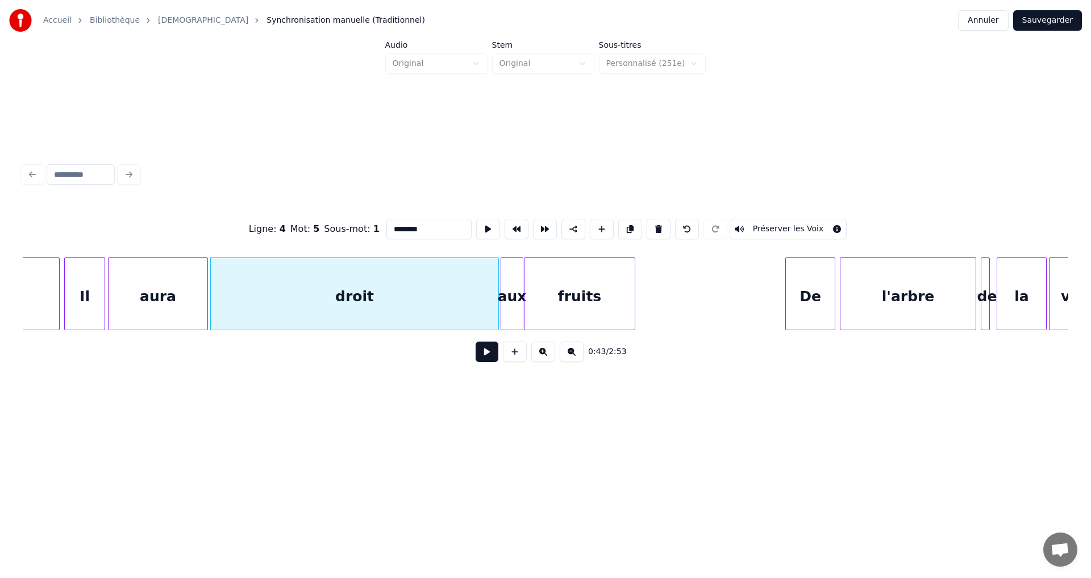
type input "*****"
click at [416, 289] on div at bounding box center [414, 294] width 3 height 72
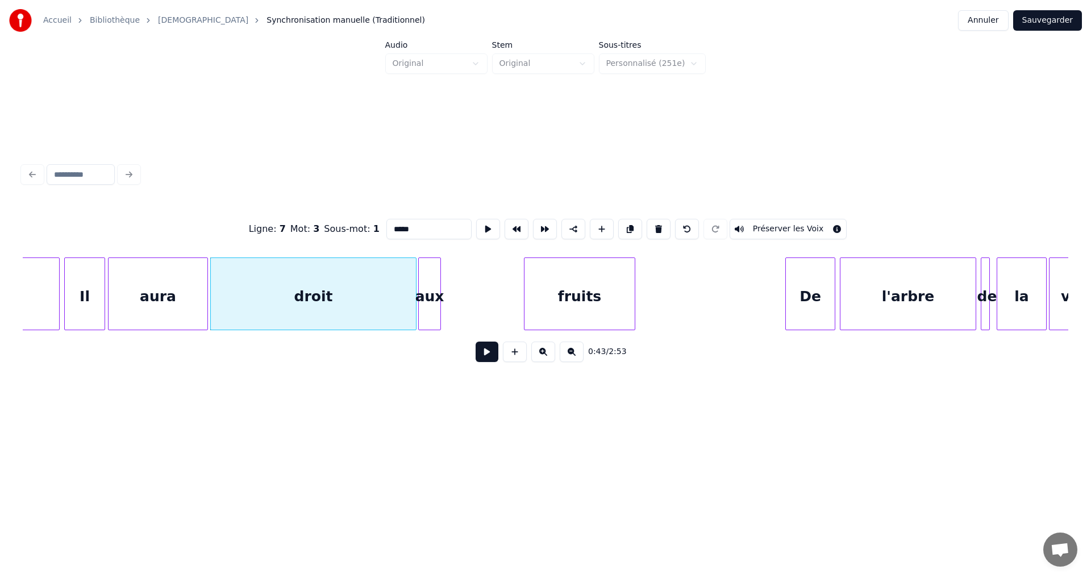
click at [427, 281] on div "aux" at bounding box center [430, 296] width 22 height 77
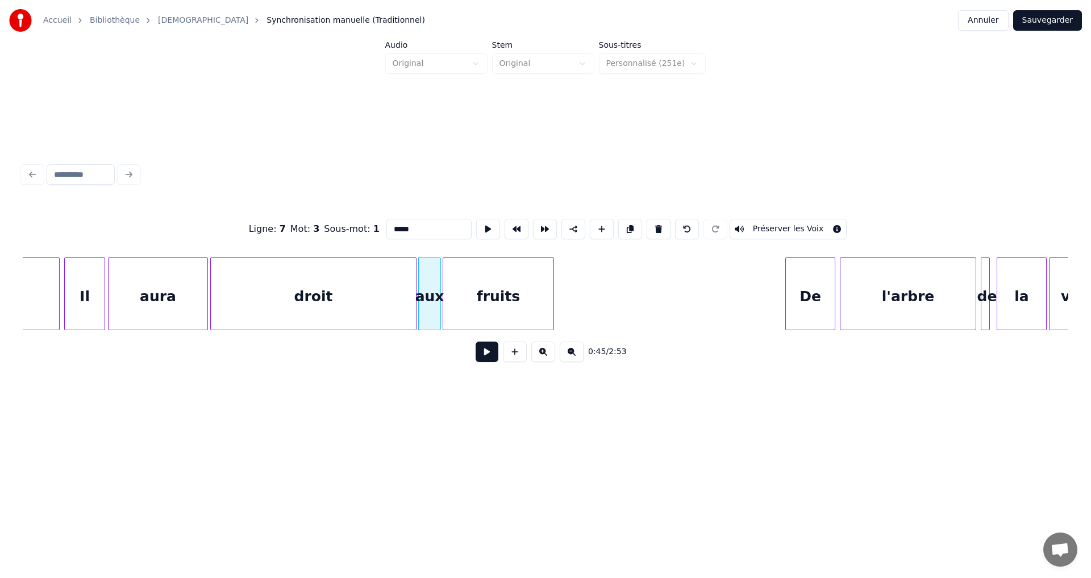
click at [461, 284] on div "fruits" at bounding box center [498, 296] width 110 height 77
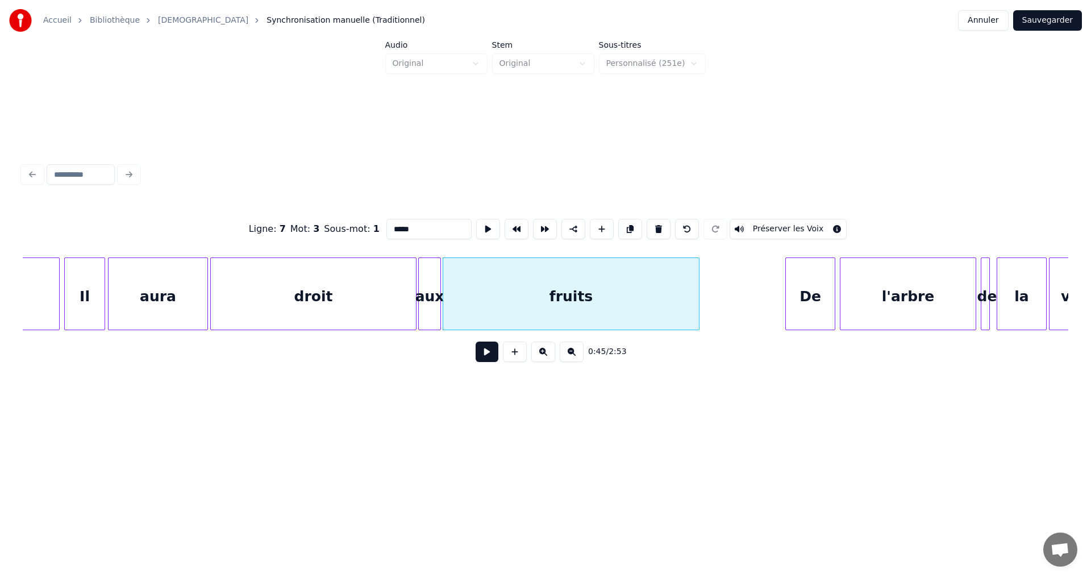
click at [698, 293] on div at bounding box center [696, 294] width 3 height 72
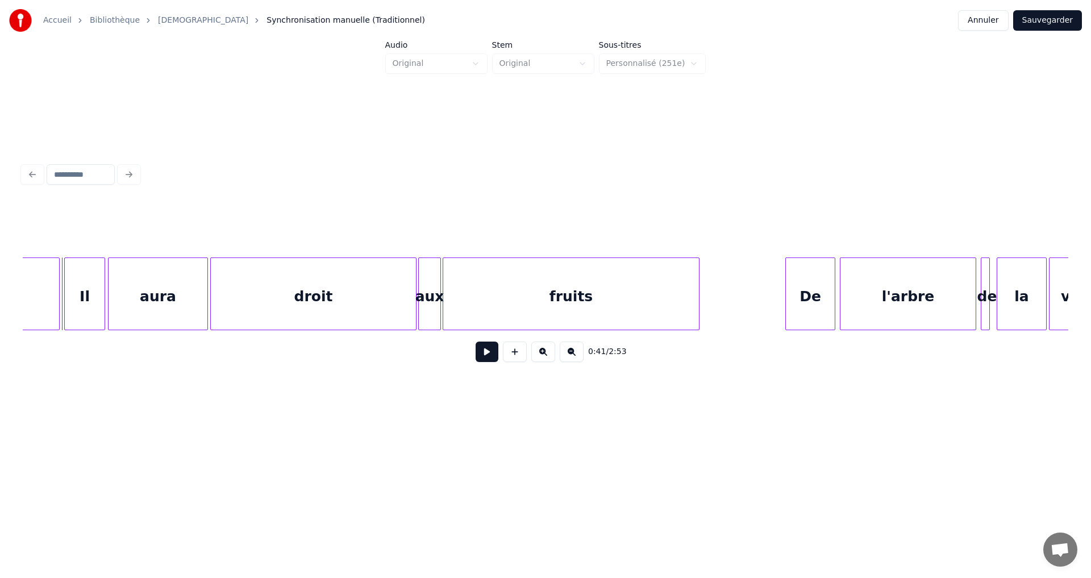
click at [481, 357] on button at bounding box center [487, 351] width 23 height 20
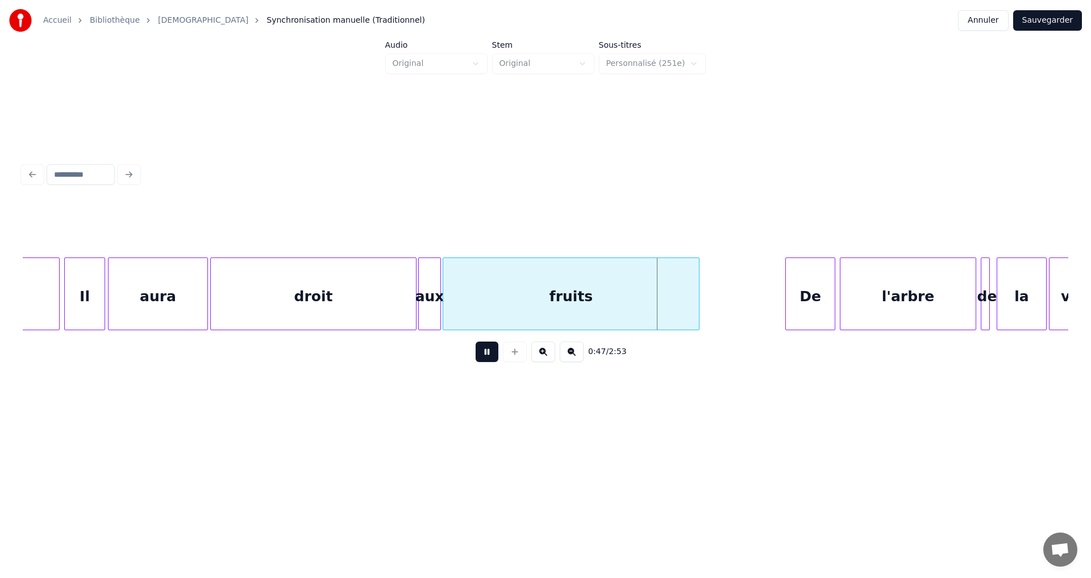
drag, startPoint x: 473, startPoint y: 356, endPoint x: 473, endPoint y: 350, distance: 6.3
click at [476, 354] on button at bounding box center [487, 351] width 23 height 20
click at [470, 298] on div "fruits" at bounding box center [571, 296] width 256 height 77
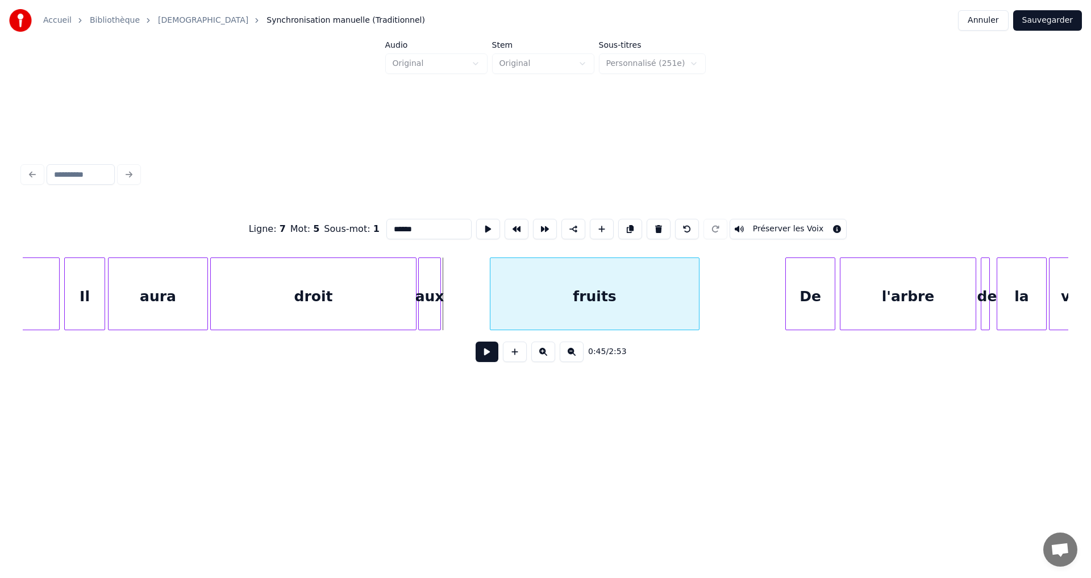
click at [491, 292] on div at bounding box center [491, 294] width 3 height 72
click at [429, 284] on div "aux" at bounding box center [430, 296] width 22 height 77
type input "***"
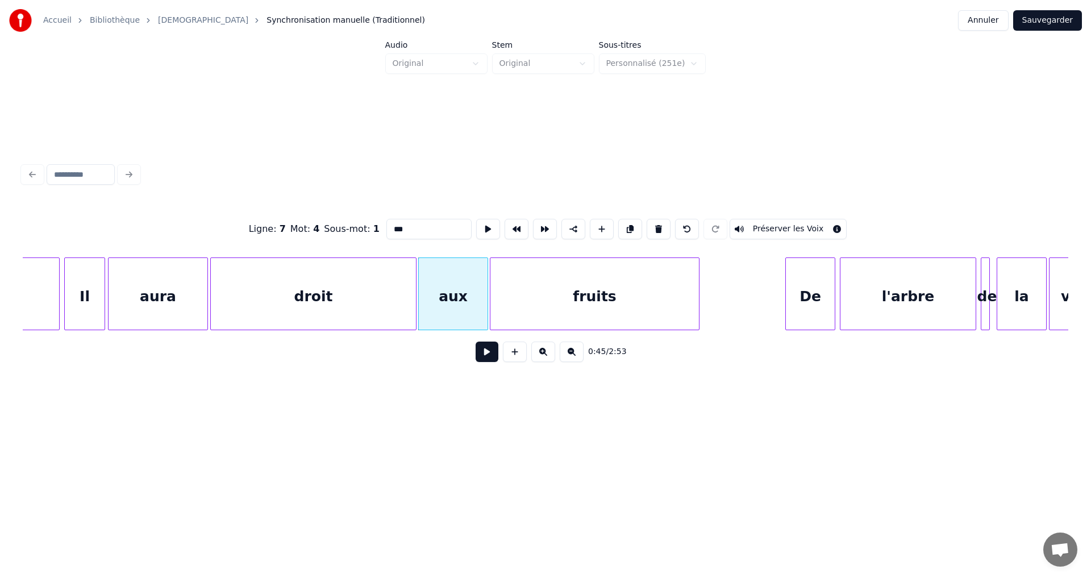
click at [488, 288] on div at bounding box center [485, 294] width 3 height 72
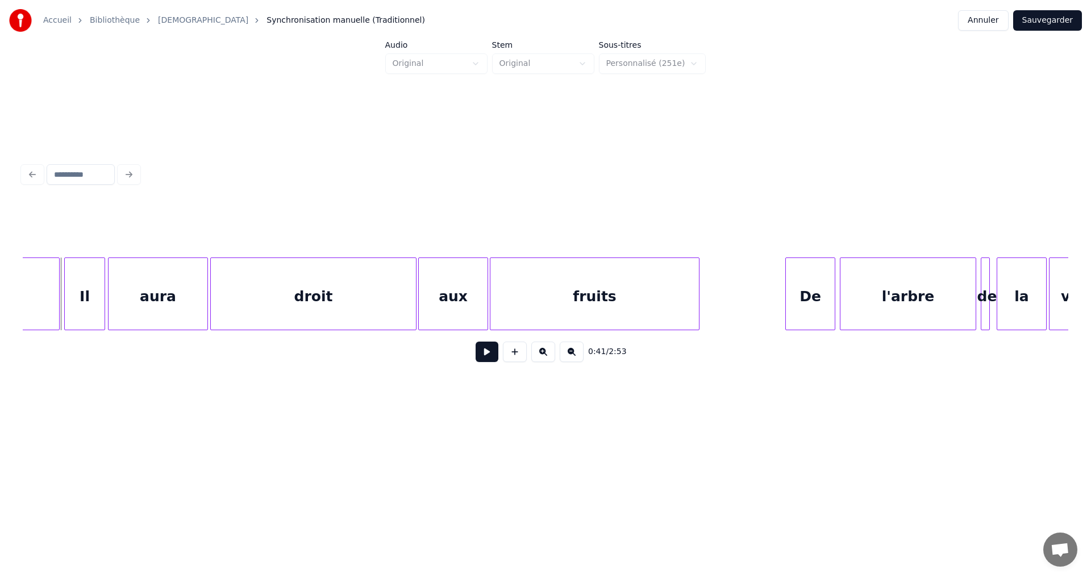
click at [477, 356] on button at bounding box center [487, 351] width 23 height 20
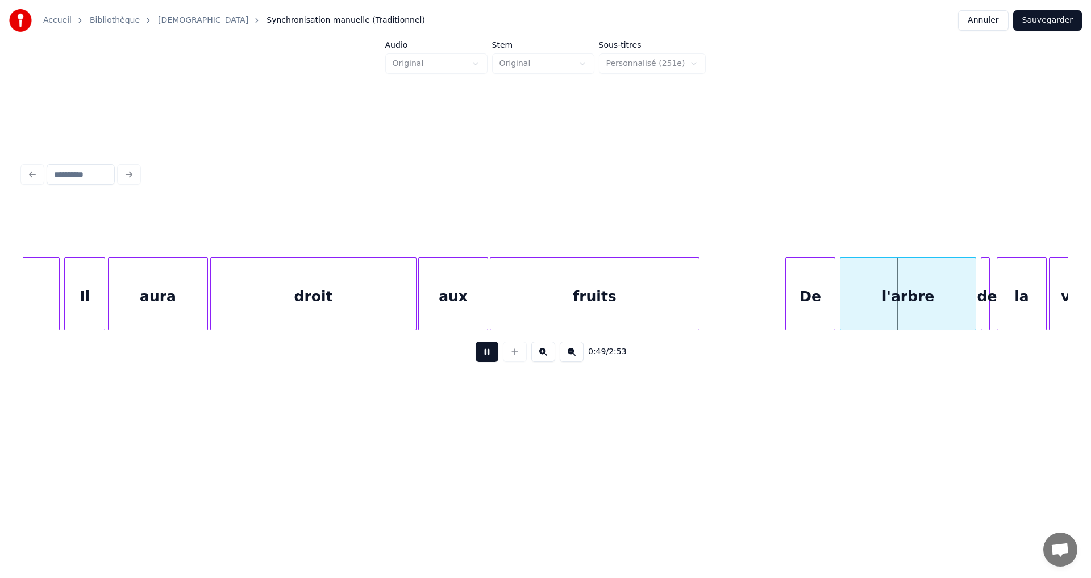
click at [476, 359] on button at bounding box center [487, 351] width 23 height 20
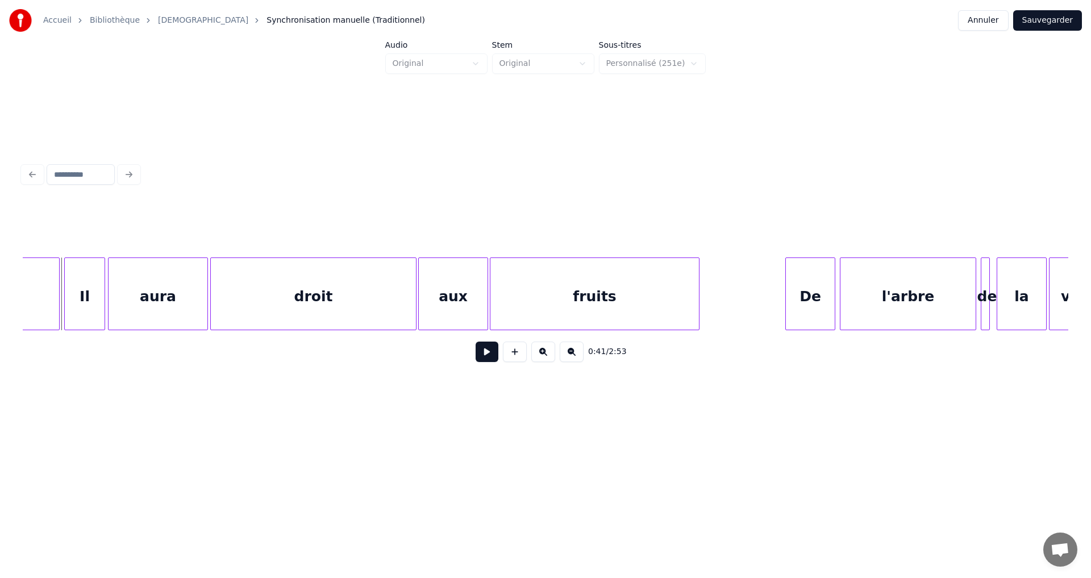
click at [476, 357] on button at bounding box center [487, 351] width 23 height 20
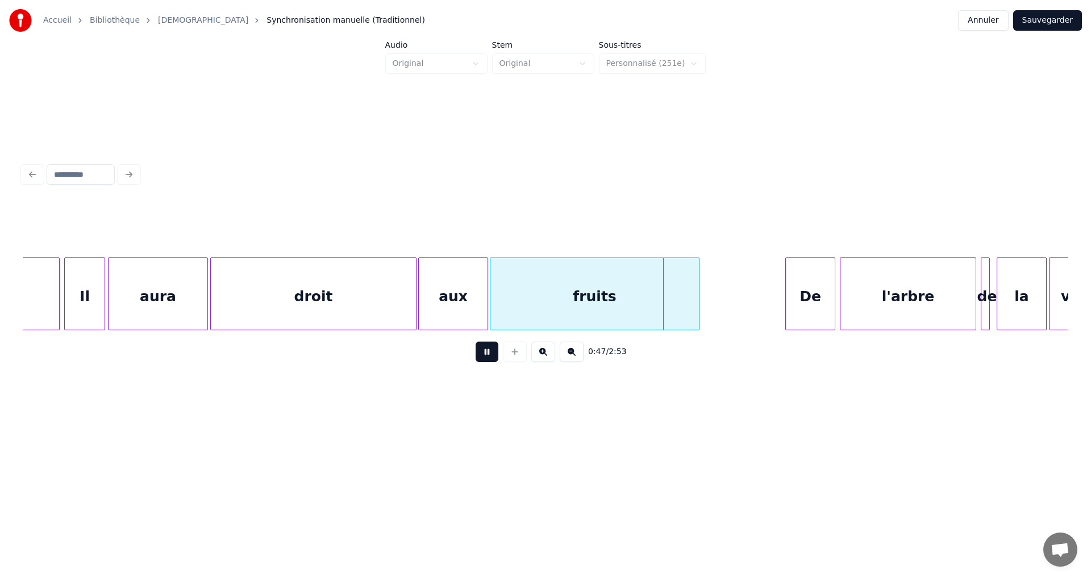
click at [479, 361] on button at bounding box center [487, 351] width 23 height 20
click at [524, 294] on div "fruits" at bounding box center [594, 296] width 209 height 77
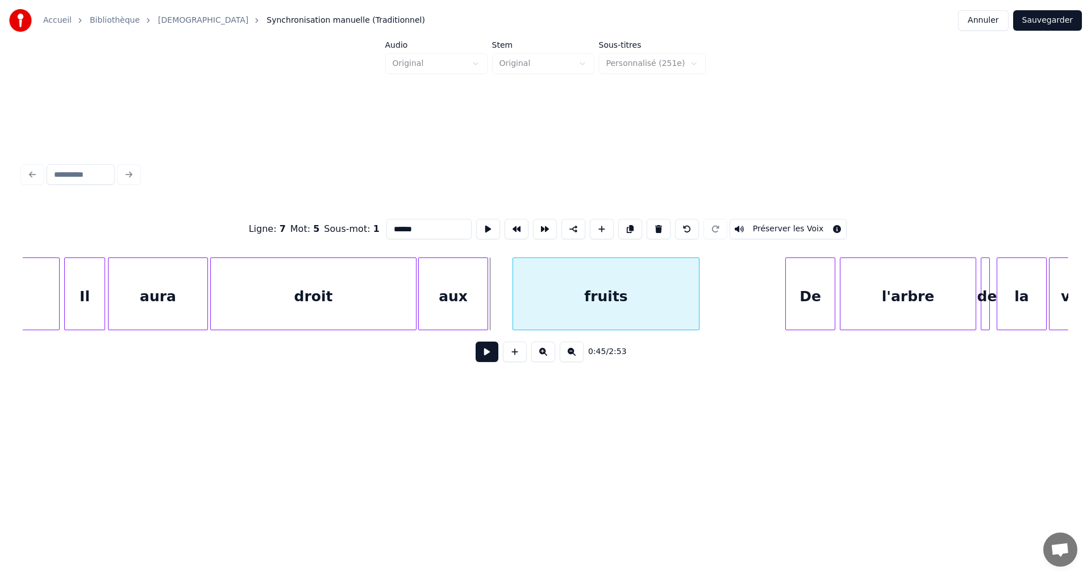
click at [514, 293] on div at bounding box center [514, 294] width 3 height 72
click at [475, 291] on div "aux" at bounding box center [453, 296] width 69 height 77
type input "***"
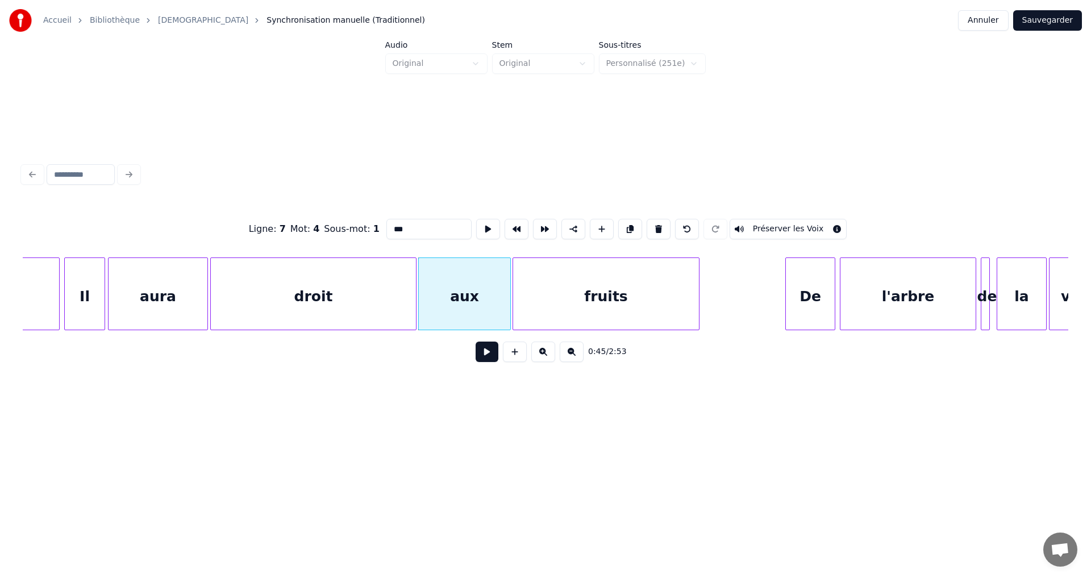
click at [509, 291] on div at bounding box center [508, 294] width 3 height 72
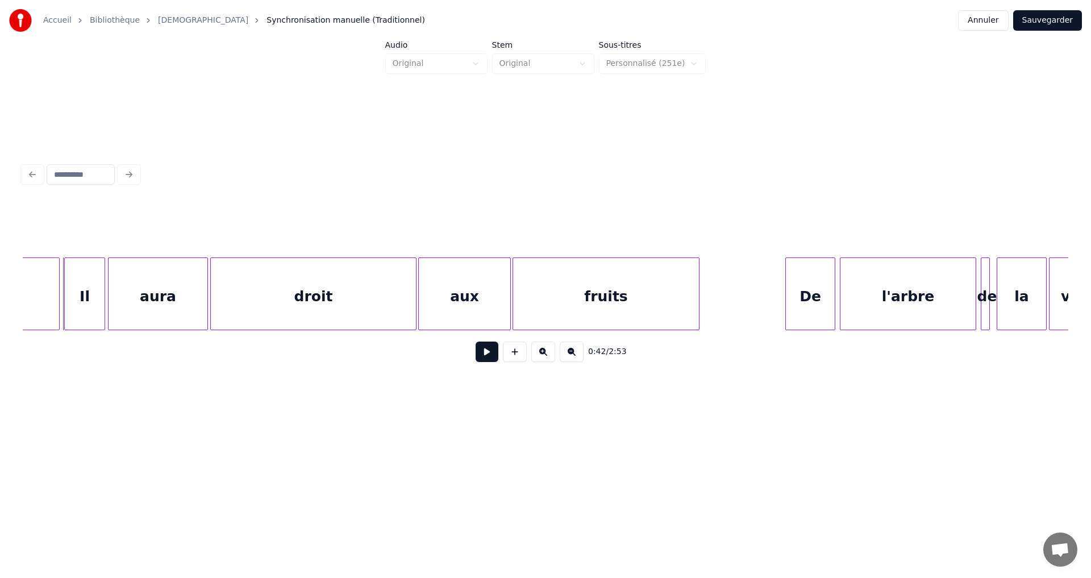
click at [476, 357] on button at bounding box center [487, 351] width 23 height 20
click at [483, 361] on button at bounding box center [487, 351] width 23 height 20
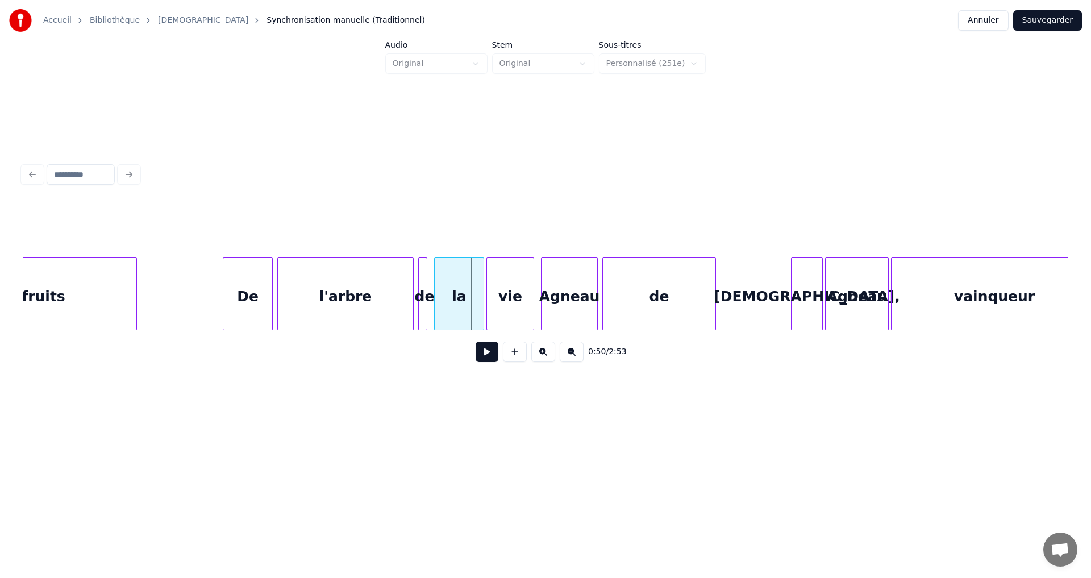
scroll to position [0, 5301]
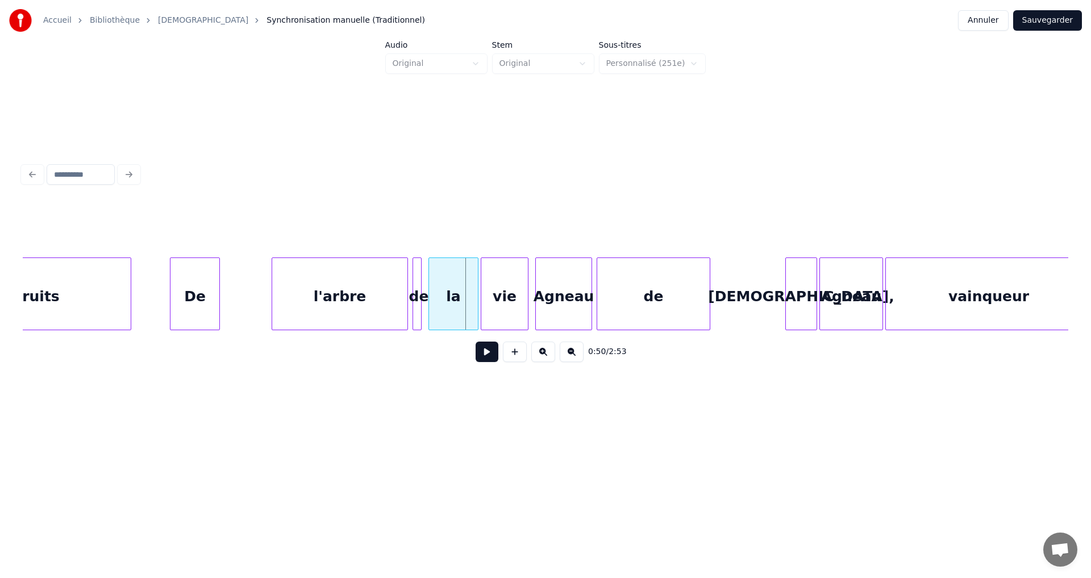
click at [182, 289] on div "De" at bounding box center [194, 296] width 49 height 77
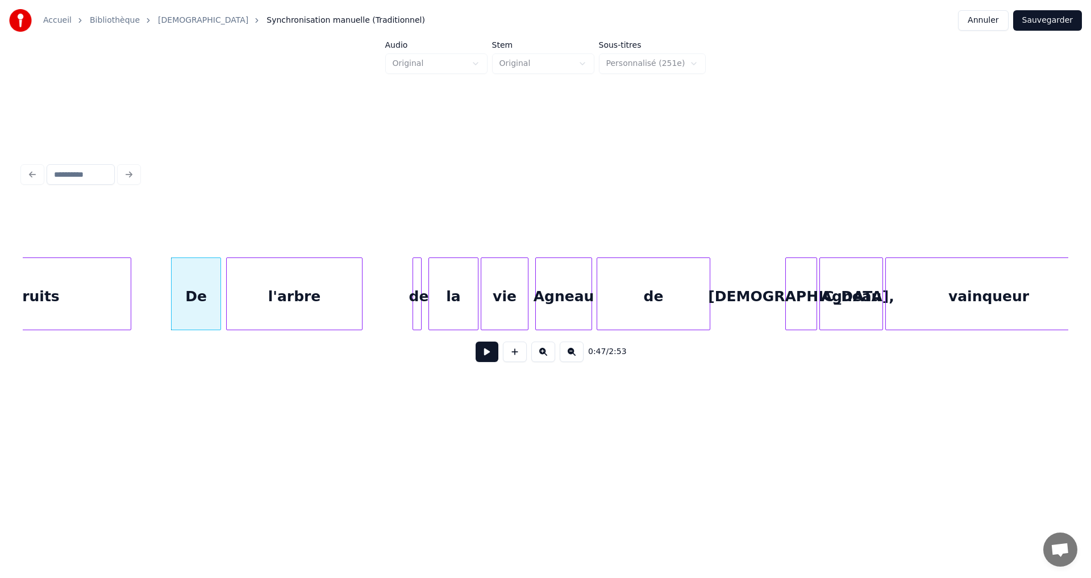
click at [261, 286] on div "l'arbre" at bounding box center [294, 296] width 135 height 77
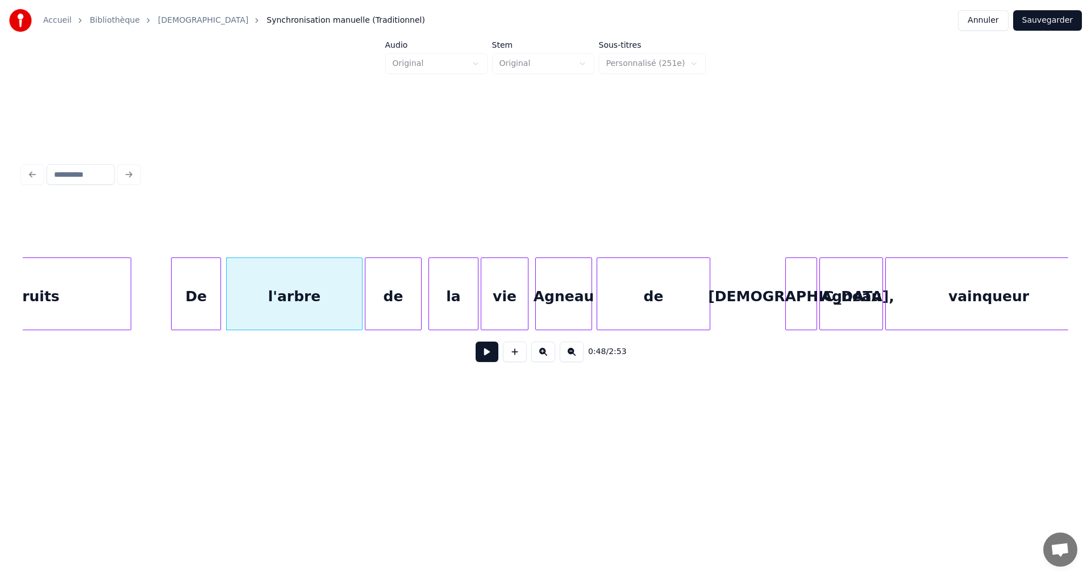
click at [369, 281] on div at bounding box center [366, 294] width 3 height 72
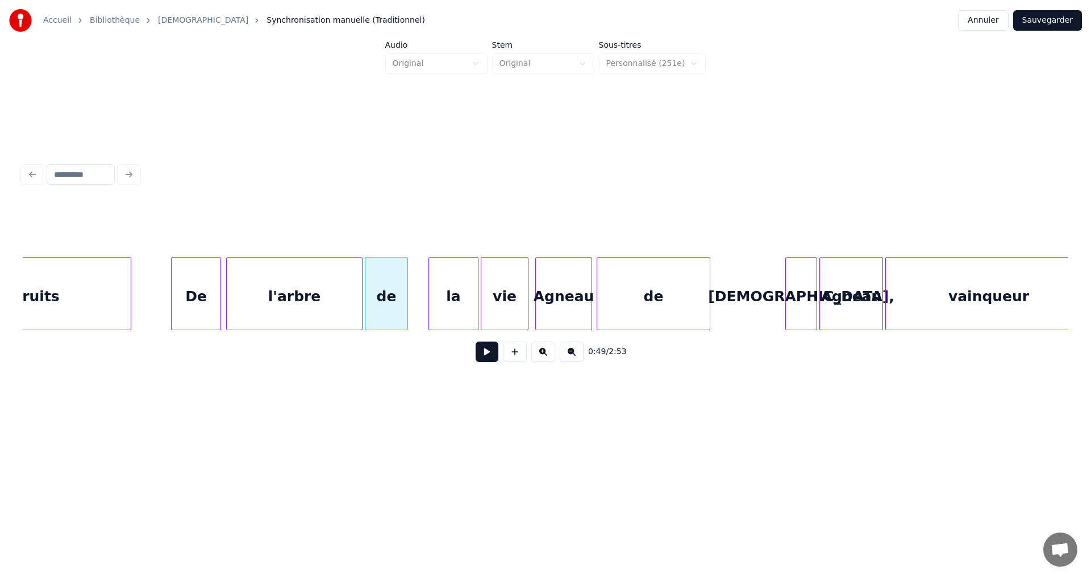
click at [407, 285] on div at bounding box center [405, 294] width 3 height 72
click at [438, 280] on div "la" at bounding box center [437, 296] width 49 height 77
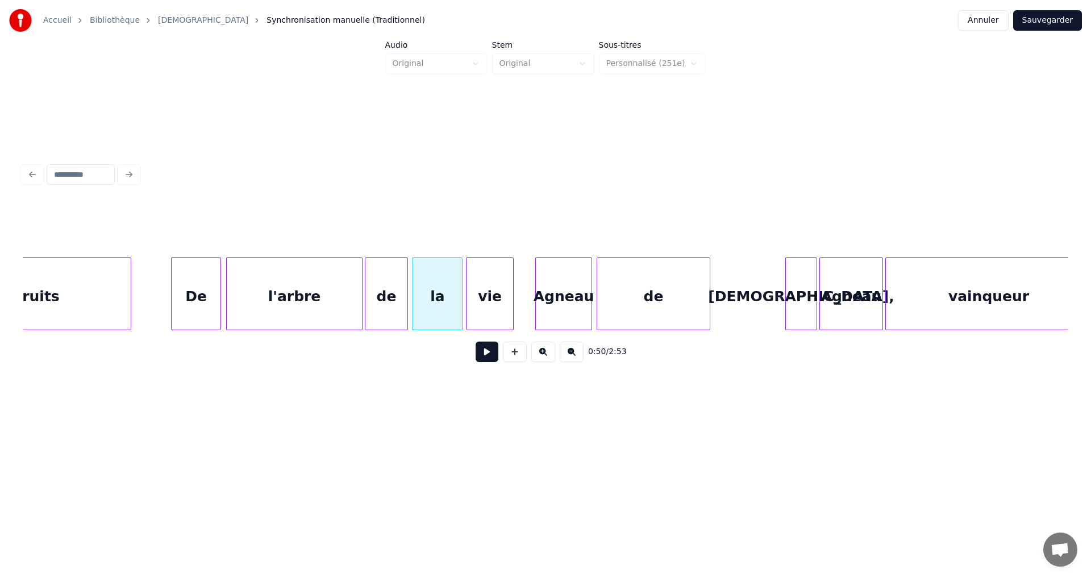
click at [483, 280] on div "vie" at bounding box center [489, 296] width 47 height 77
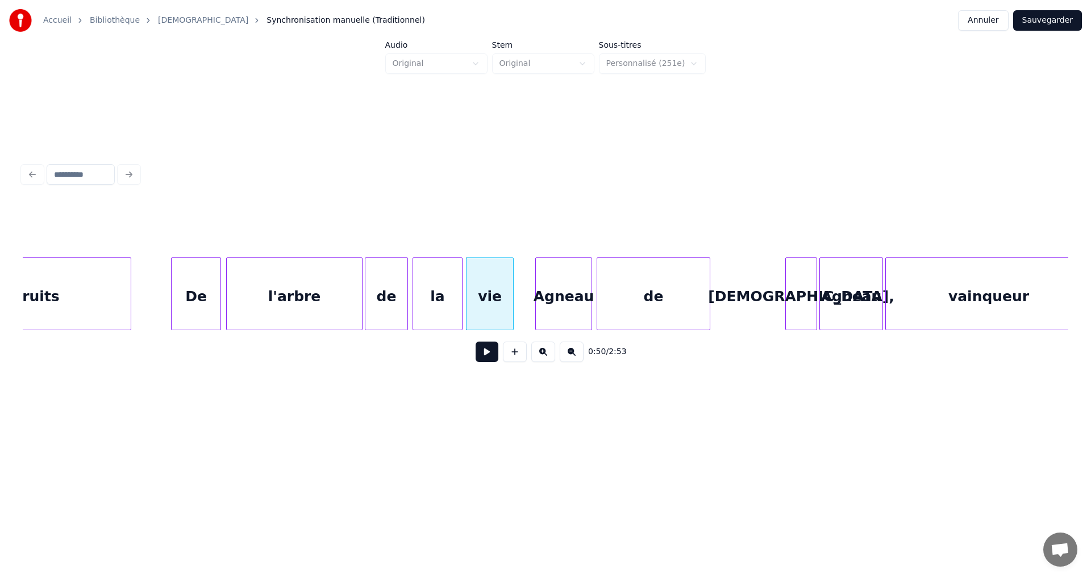
click at [480, 360] on button at bounding box center [487, 351] width 23 height 20
click at [480, 355] on button at bounding box center [487, 351] width 23 height 20
click at [718, 274] on div "de" at bounding box center [718, 296] width 113 height 77
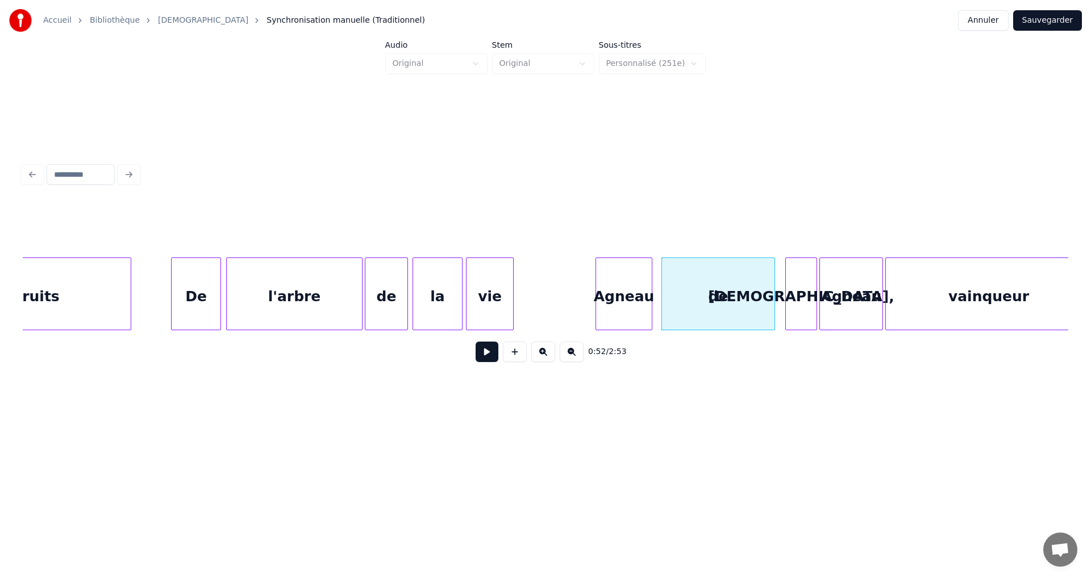
click at [627, 271] on div "Agneau" at bounding box center [624, 296] width 56 height 77
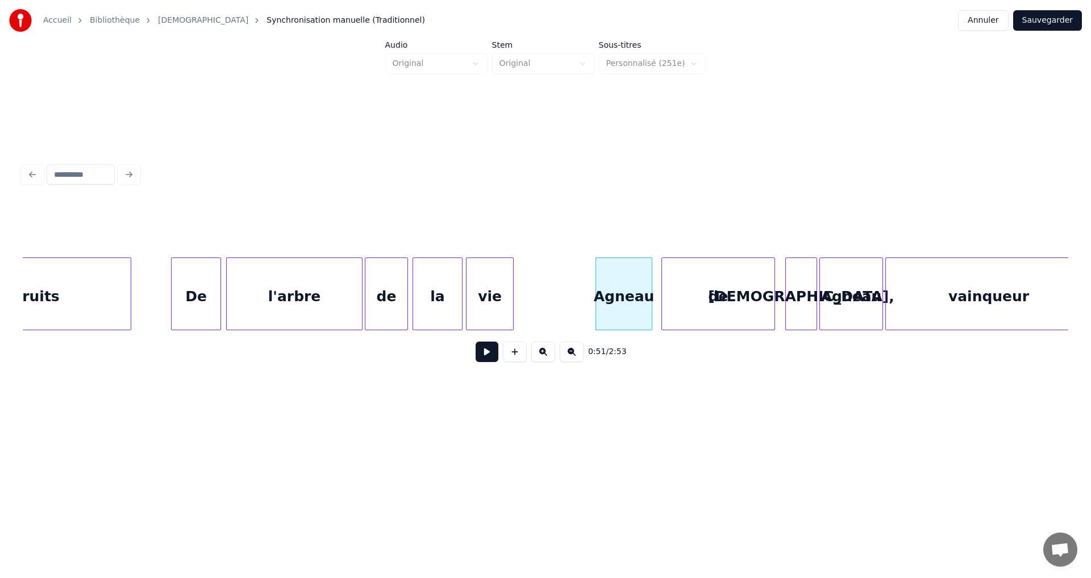
click at [480, 354] on button at bounding box center [487, 351] width 23 height 20
click at [483, 357] on button at bounding box center [487, 351] width 23 height 20
click at [553, 280] on div "vie" at bounding box center [554, 296] width 47 height 77
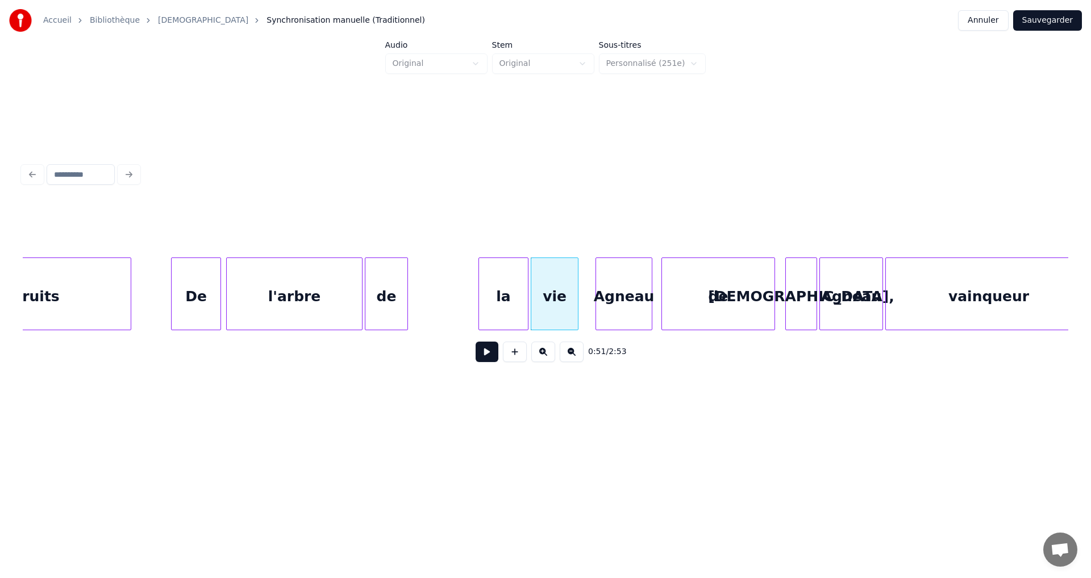
click at [518, 279] on div "la" at bounding box center [503, 296] width 49 height 77
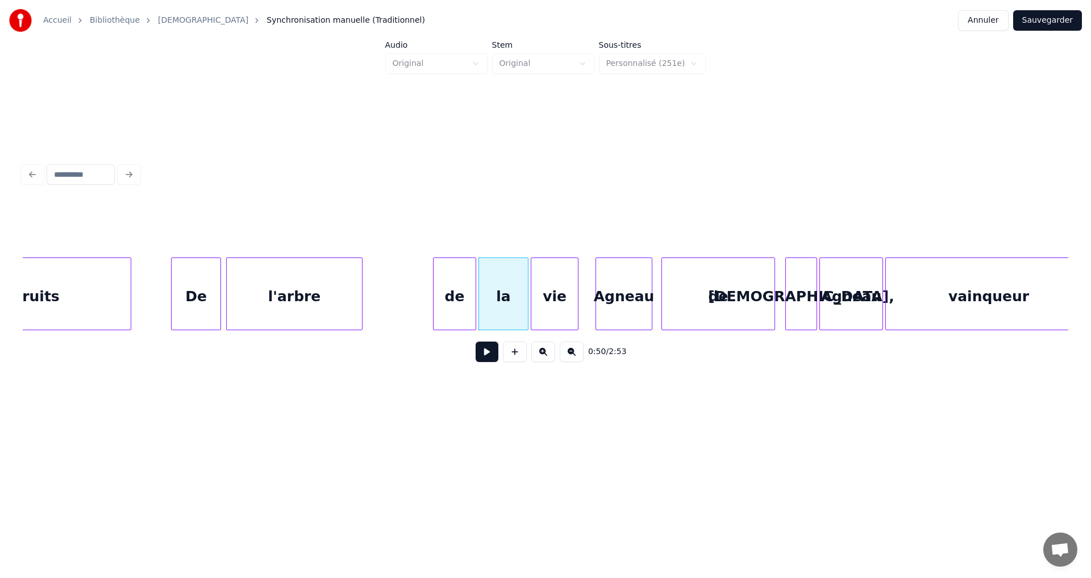
click at [466, 281] on div "de" at bounding box center [455, 296] width 42 height 77
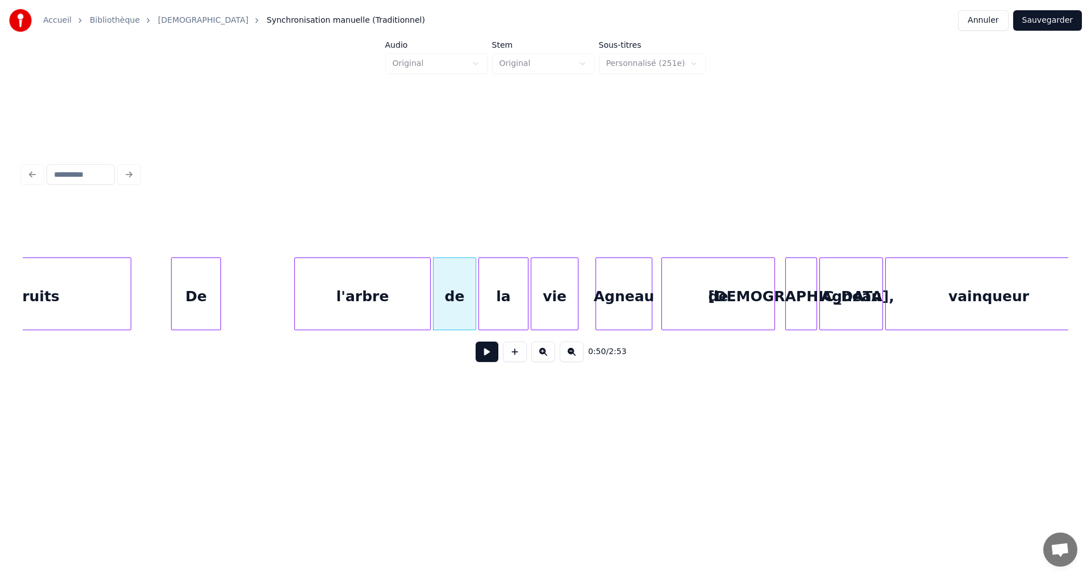
click at [385, 282] on div "l'arbre" at bounding box center [362, 296] width 135 height 77
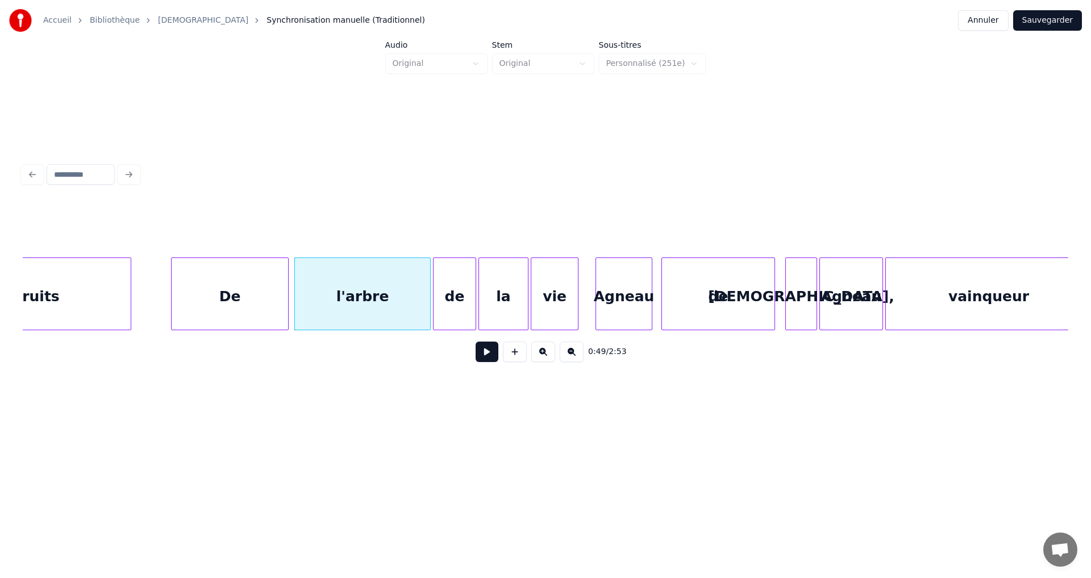
click at [288, 288] on div at bounding box center [286, 294] width 3 height 72
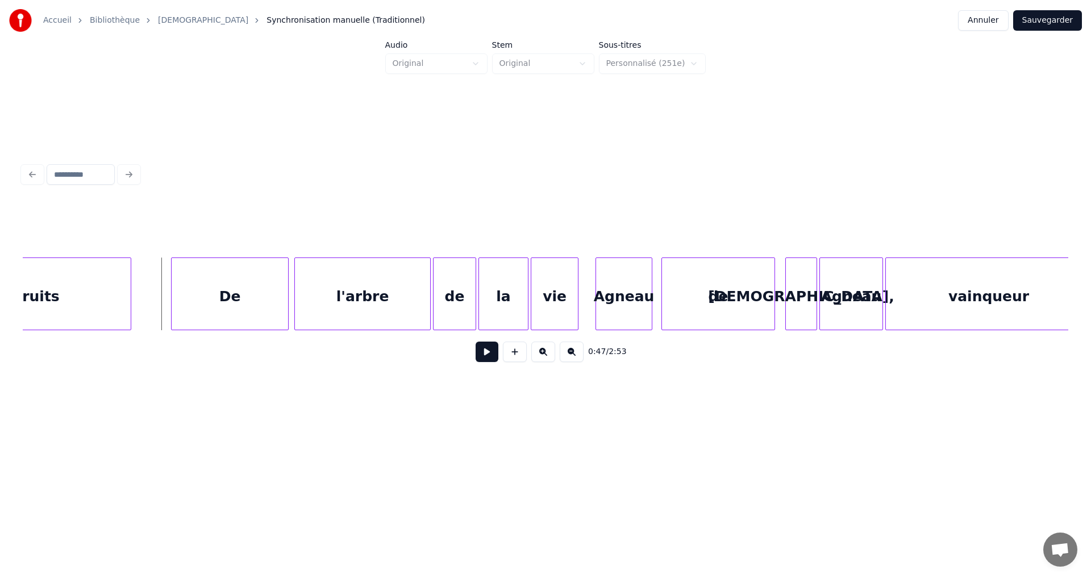
click at [477, 356] on button at bounding box center [487, 351] width 23 height 20
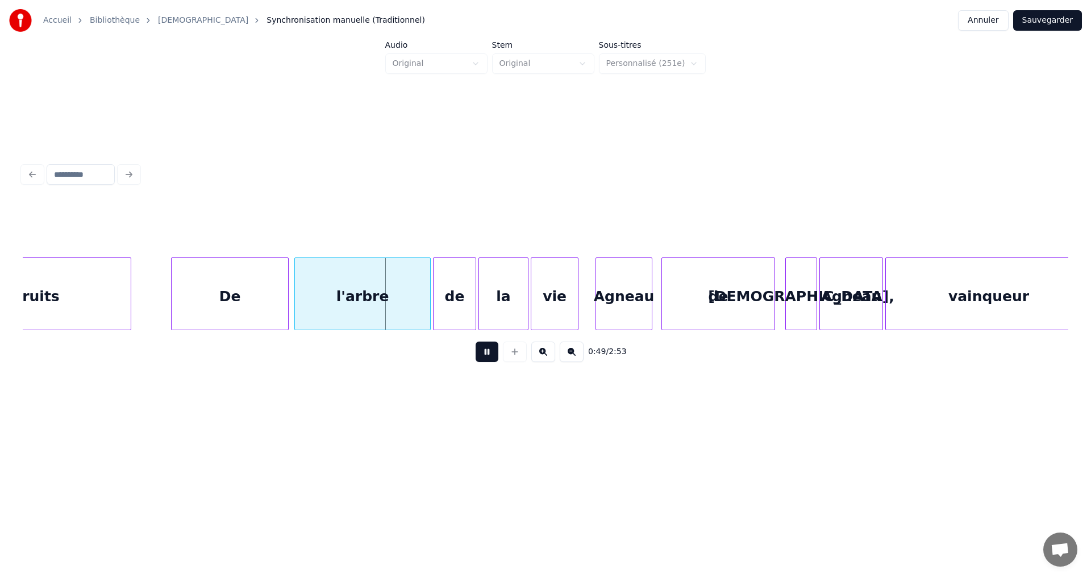
drag, startPoint x: 476, startPoint y: 355, endPoint x: 377, endPoint y: 338, distance: 100.9
click at [476, 354] on button at bounding box center [487, 351] width 23 height 20
click at [257, 293] on div "De" at bounding box center [230, 296] width 116 height 77
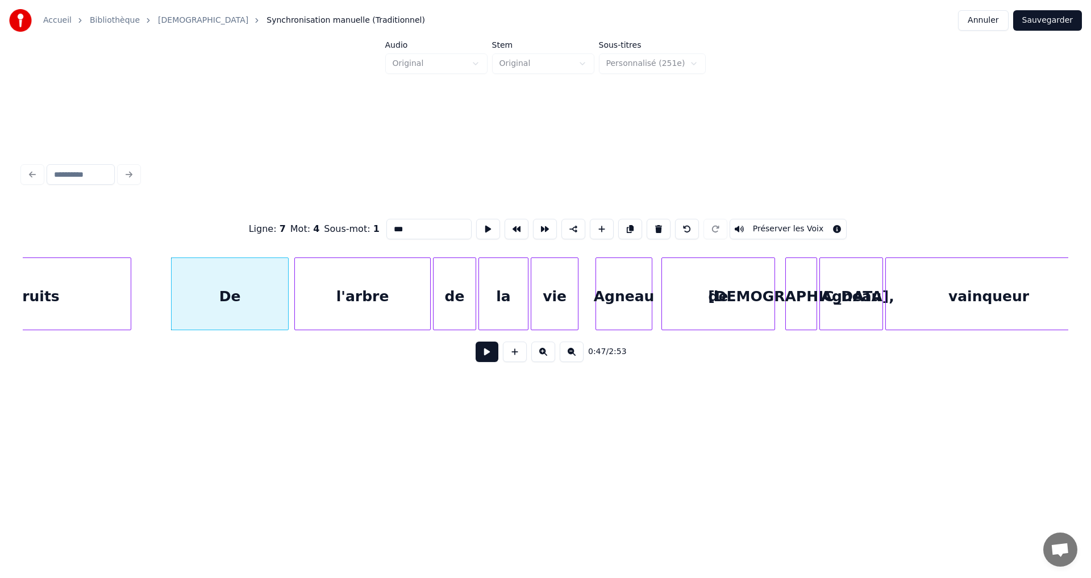
type input "**"
click at [256, 290] on div at bounding box center [254, 294] width 3 height 72
click at [261, 292] on div at bounding box center [261, 294] width 3 height 72
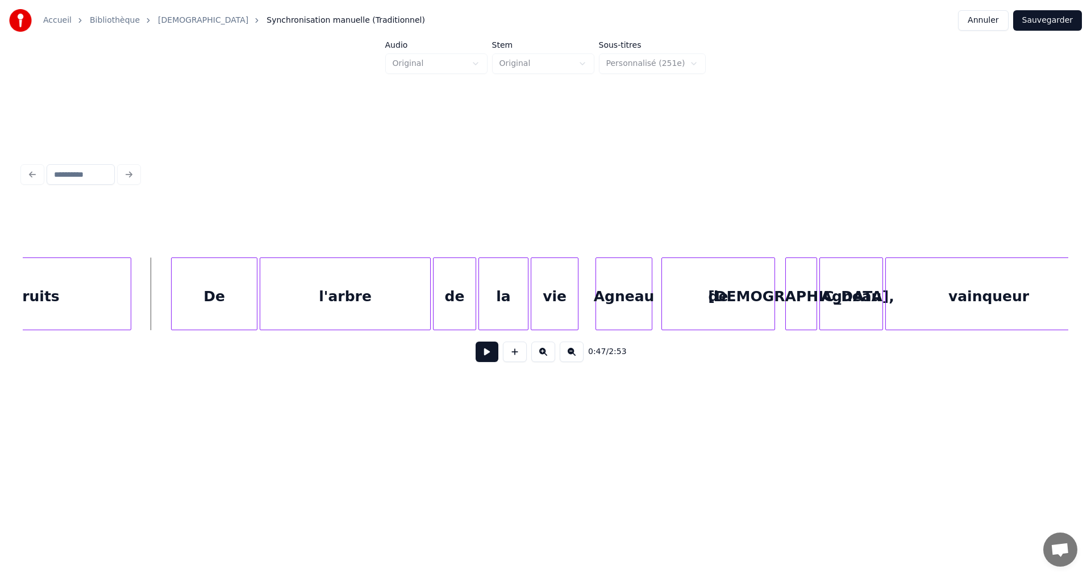
click at [477, 356] on button at bounding box center [487, 351] width 23 height 20
click at [477, 361] on button at bounding box center [487, 351] width 23 height 20
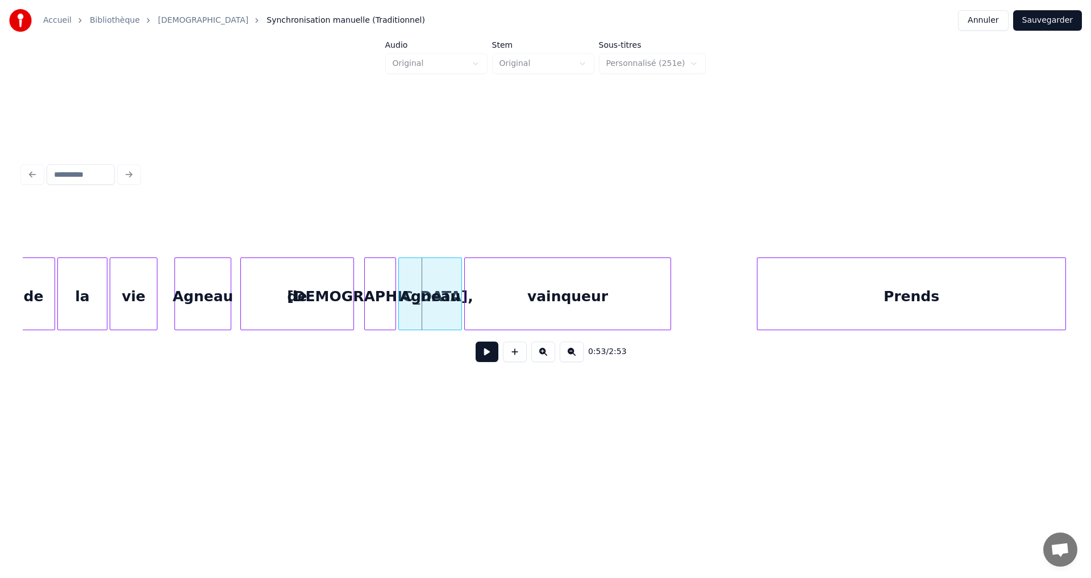
scroll to position [0, 5727]
click at [993, 291] on div "Prends" at bounding box center [914, 296] width 308 height 77
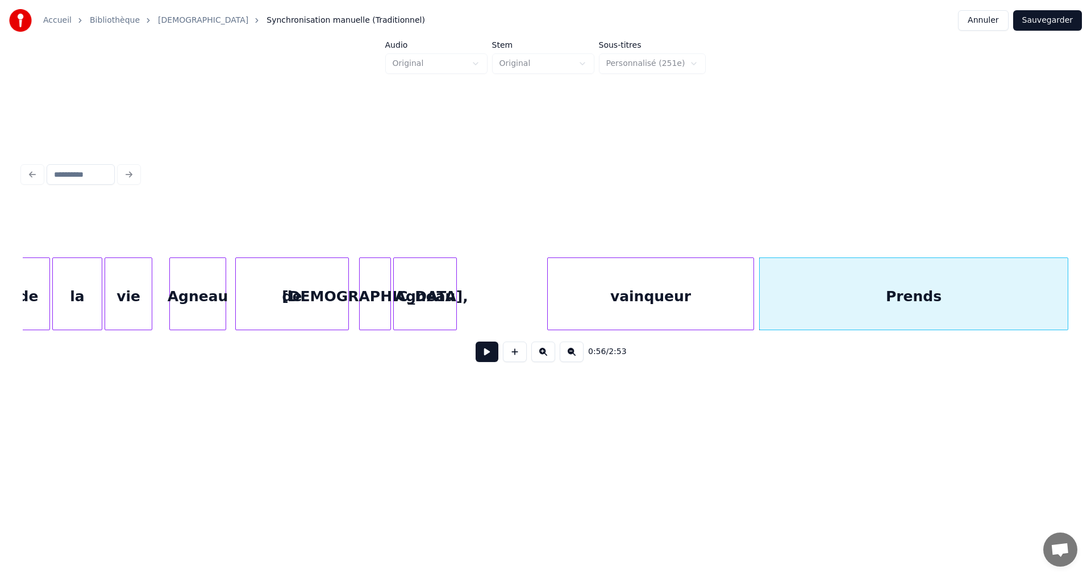
click at [648, 290] on div "vainqueur" at bounding box center [651, 296] width 206 height 77
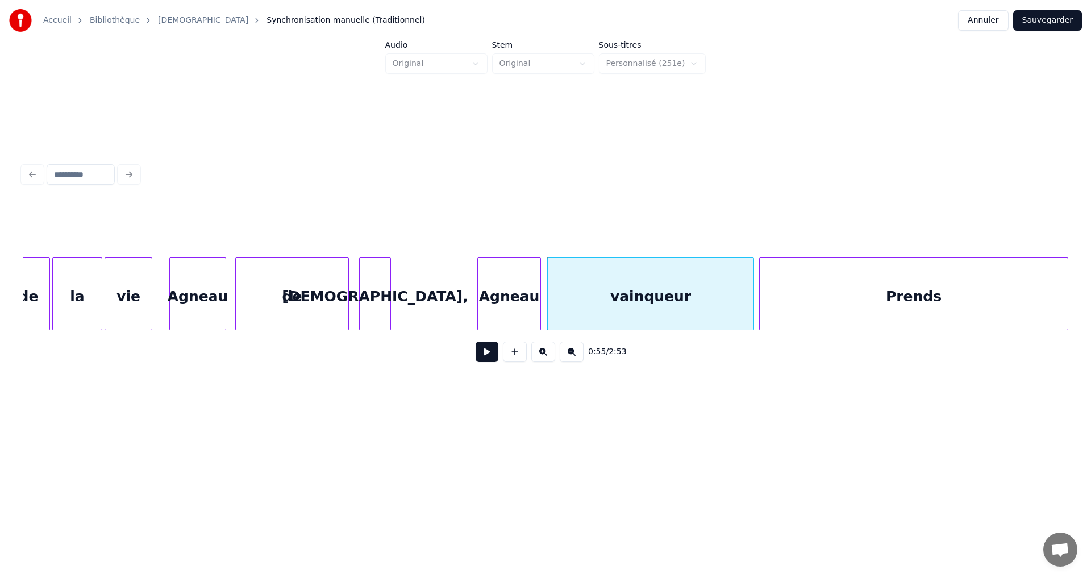
click at [518, 290] on div "Agneau" at bounding box center [509, 296] width 63 height 77
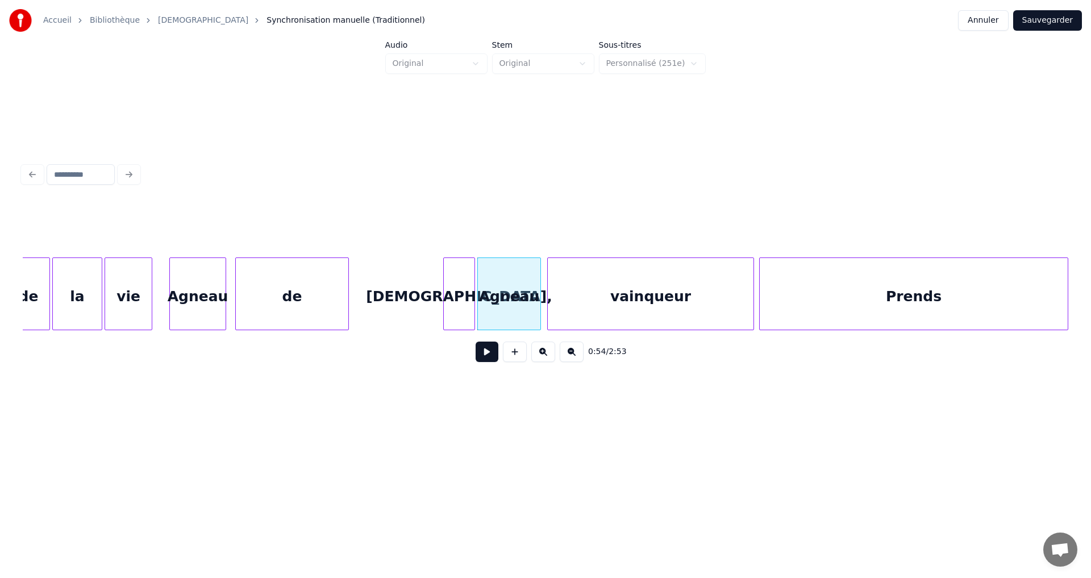
click at [459, 284] on div "[DEMOGRAPHIC_DATA]," at bounding box center [459, 296] width 31 height 77
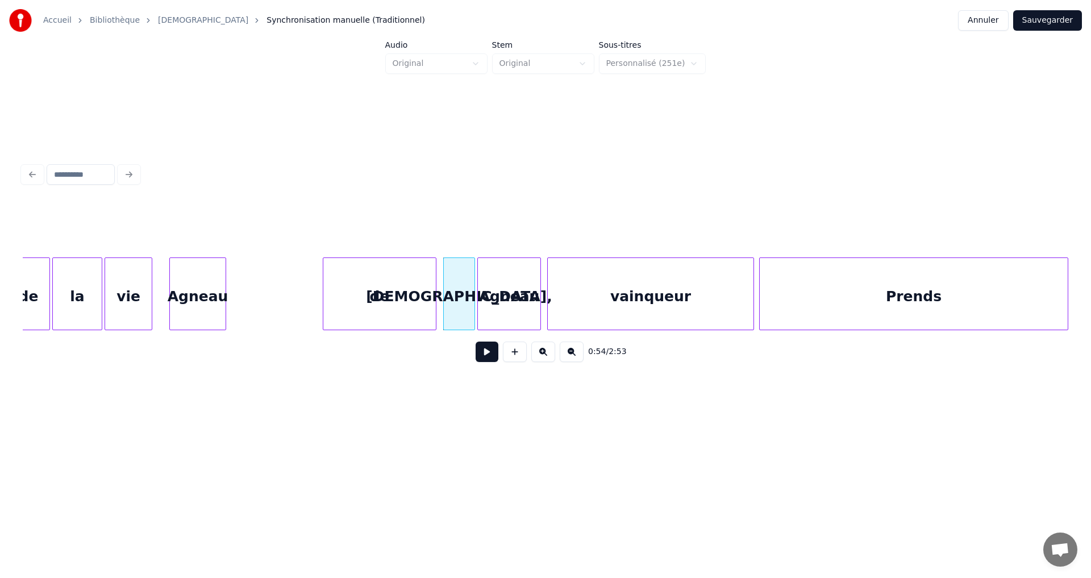
click at [380, 285] on div "de" at bounding box center [379, 296] width 113 height 77
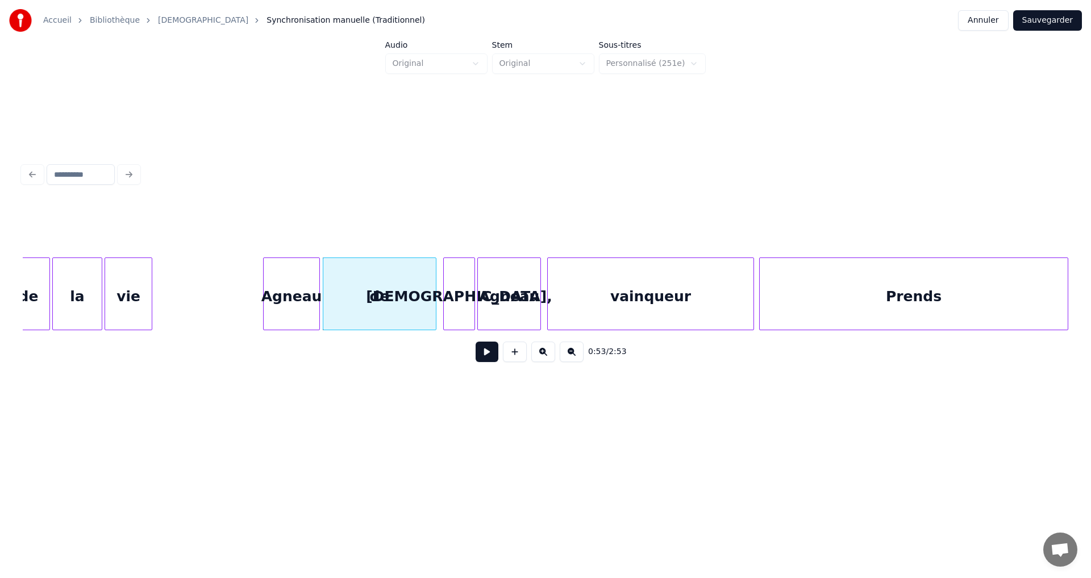
click at [298, 278] on div "Agneau" at bounding box center [292, 296] width 56 height 77
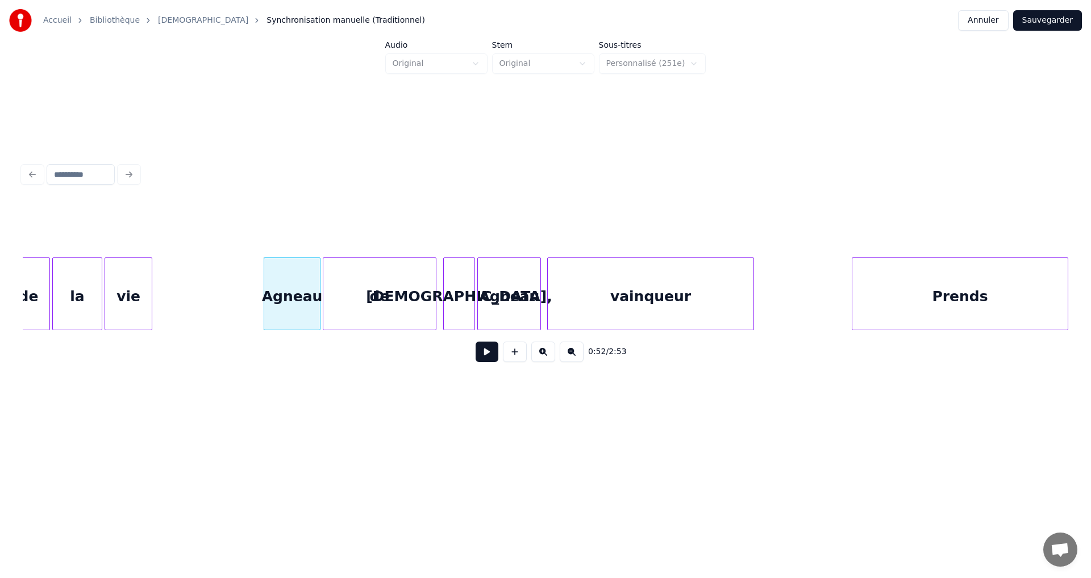
click at [854, 285] on div at bounding box center [853, 294] width 3 height 72
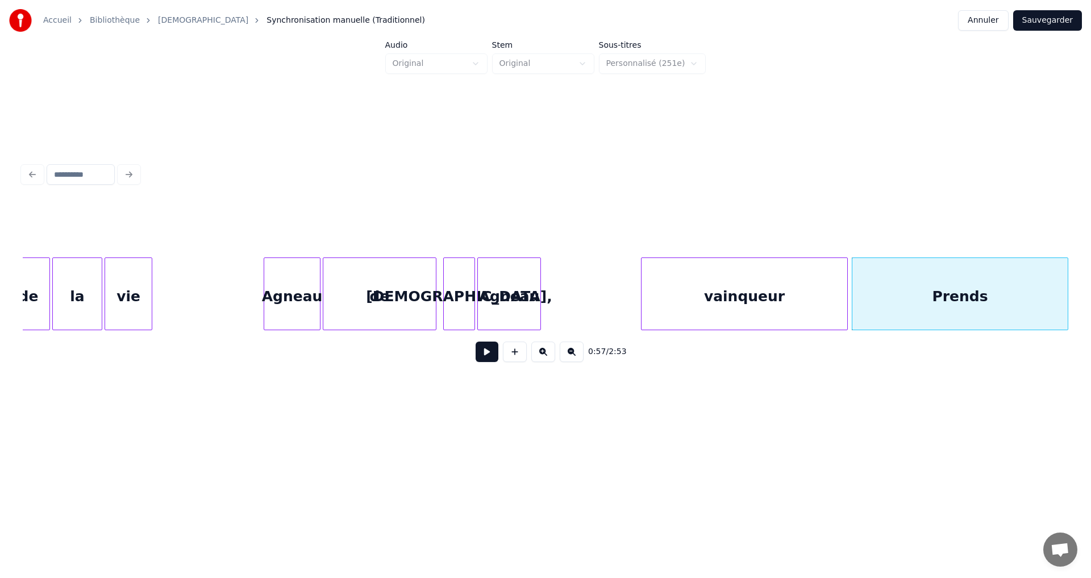
click at [769, 278] on div "vainqueur" at bounding box center [744, 296] width 206 height 77
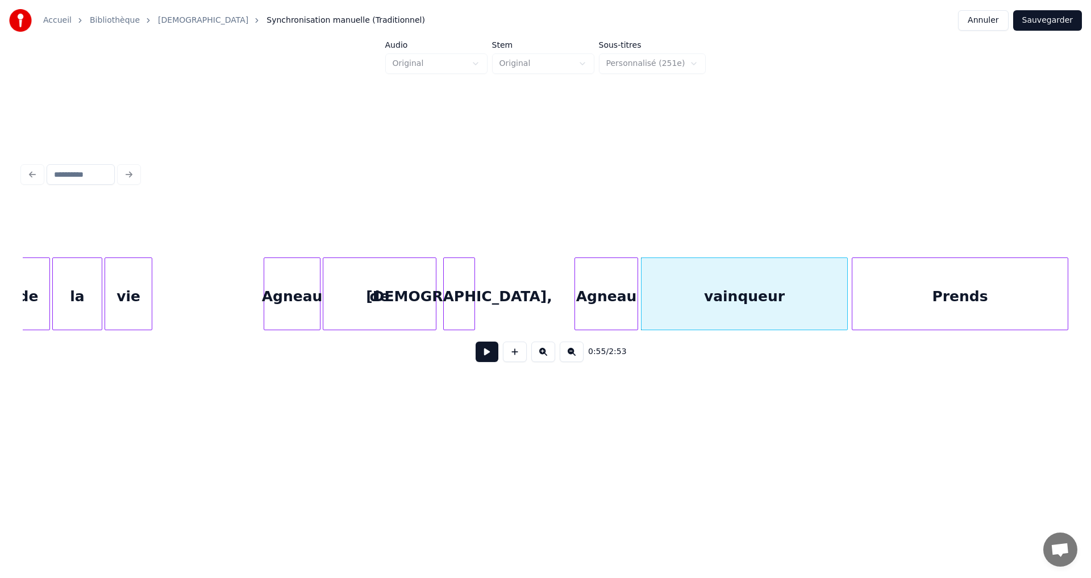
click at [600, 267] on div "Agneau" at bounding box center [606, 296] width 63 height 77
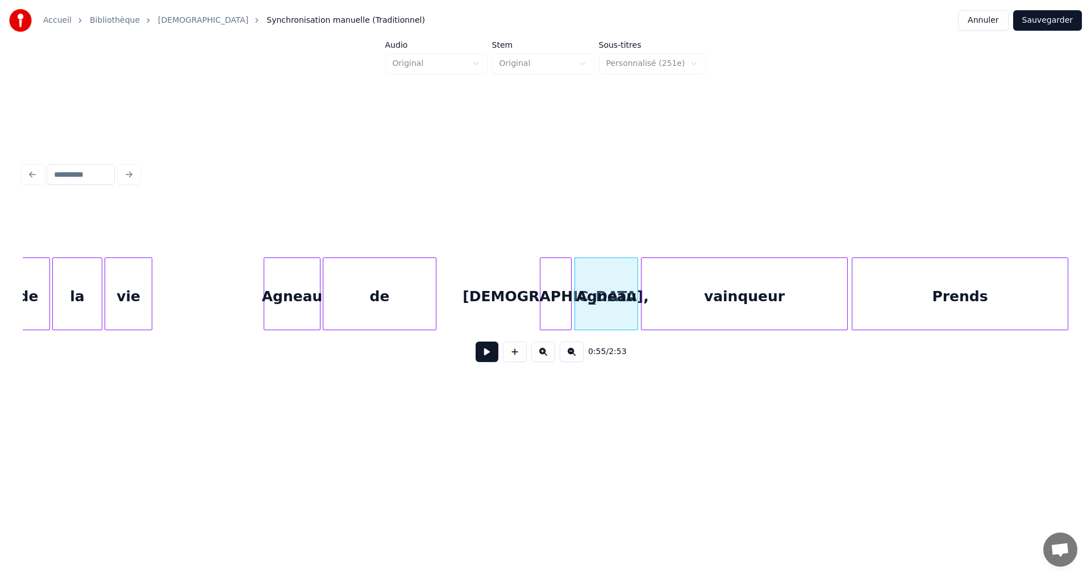
click at [561, 272] on div "[DEMOGRAPHIC_DATA]," at bounding box center [555, 296] width 31 height 77
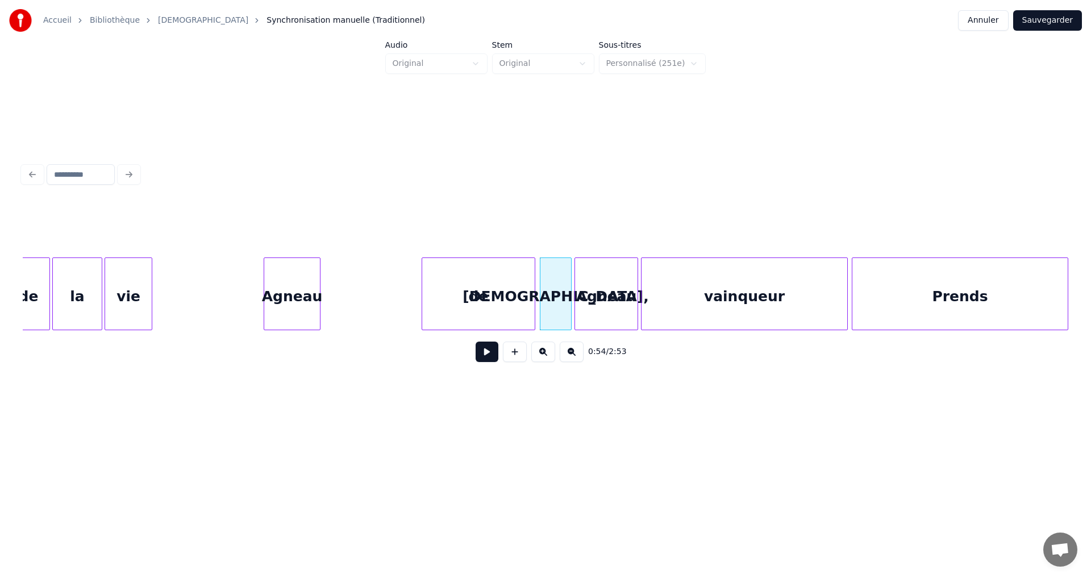
click at [491, 274] on div "de" at bounding box center [478, 296] width 113 height 77
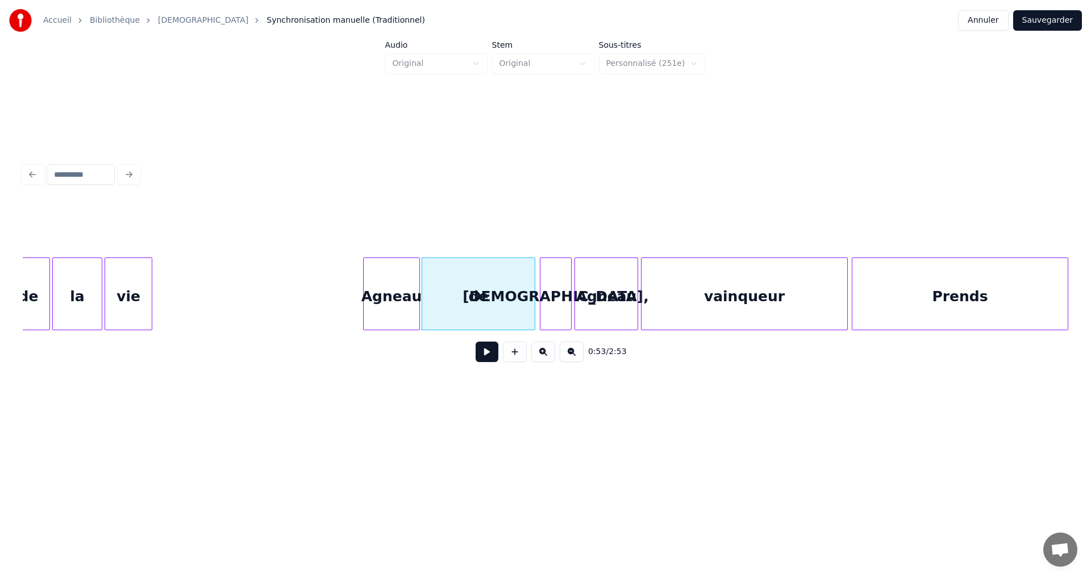
click at [388, 275] on div "Agneau" at bounding box center [392, 296] width 56 height 77
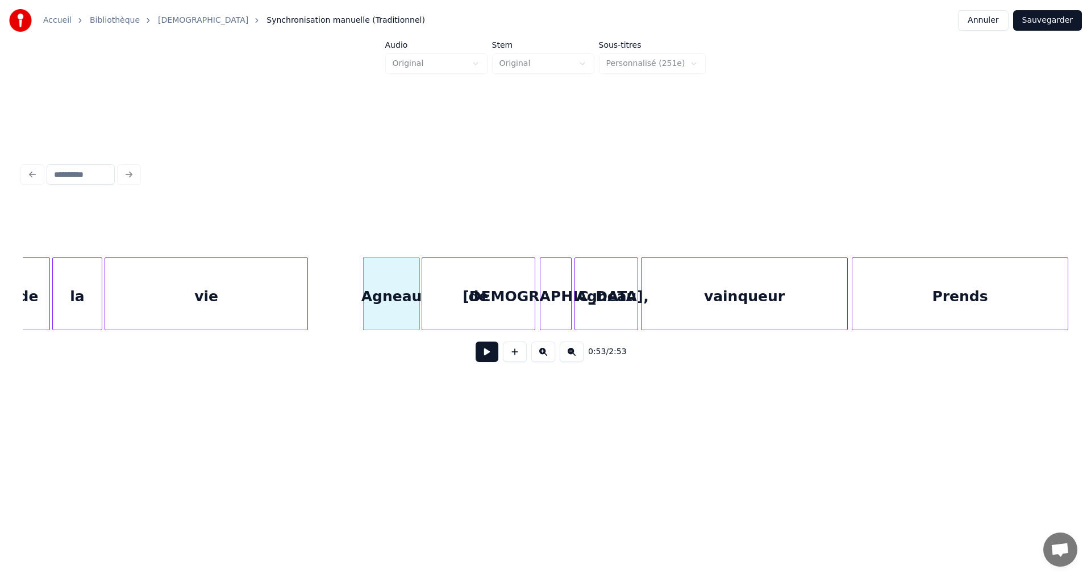
click at [307, 289] on div at bounding box center [305, 294] width 3 height 72
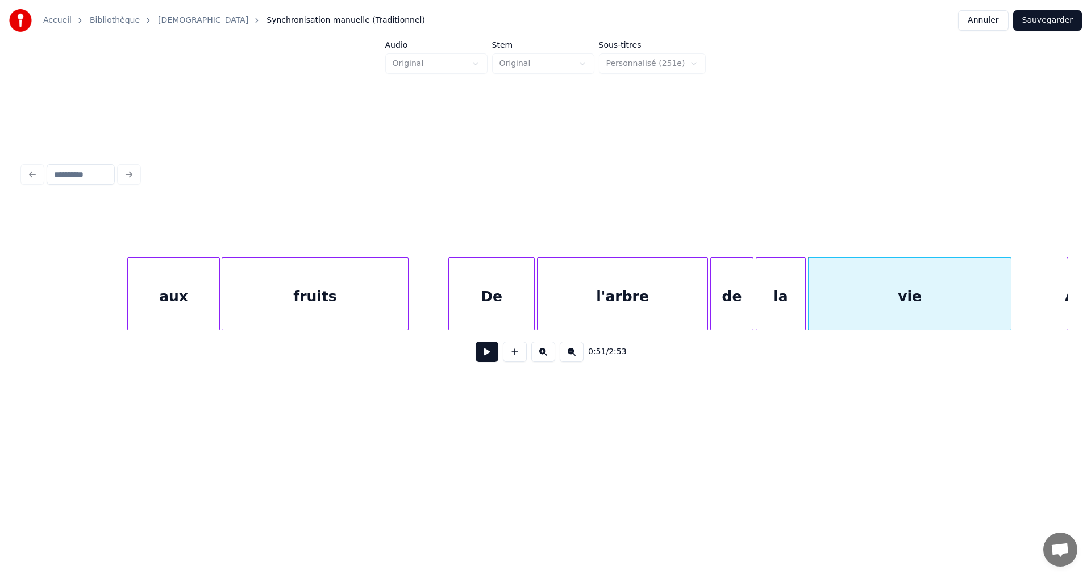
scroll to position [0, 5144]
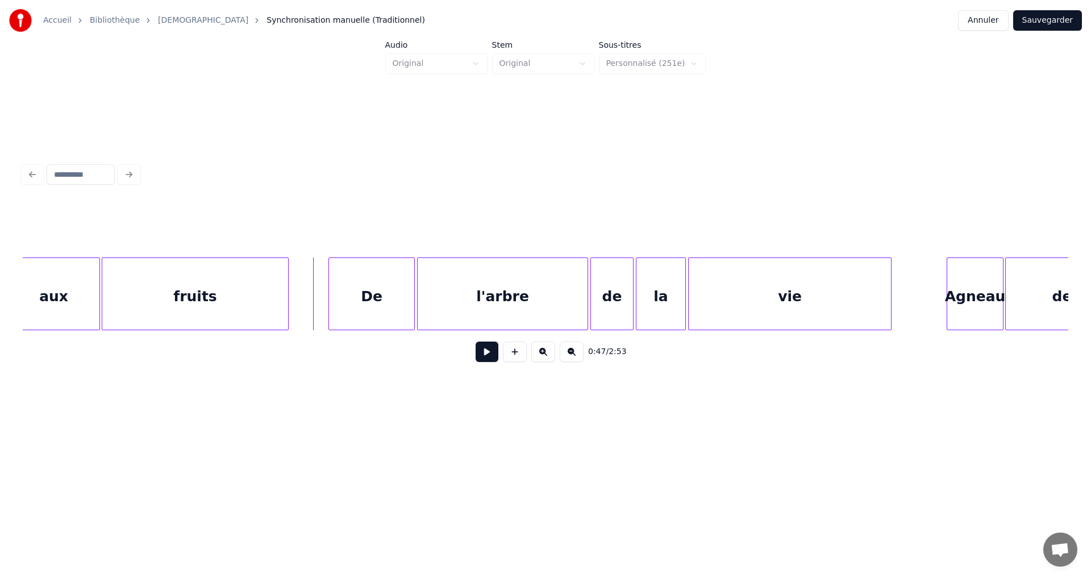
click at [482, 356] on button at bounding box center [487, 351] width 23 height 20
click at [482, 361] on button at bounding box center [487, 351] width 23 height 20
click at [913, 289] on div at bounding box center [911, 294] width 3 height 72
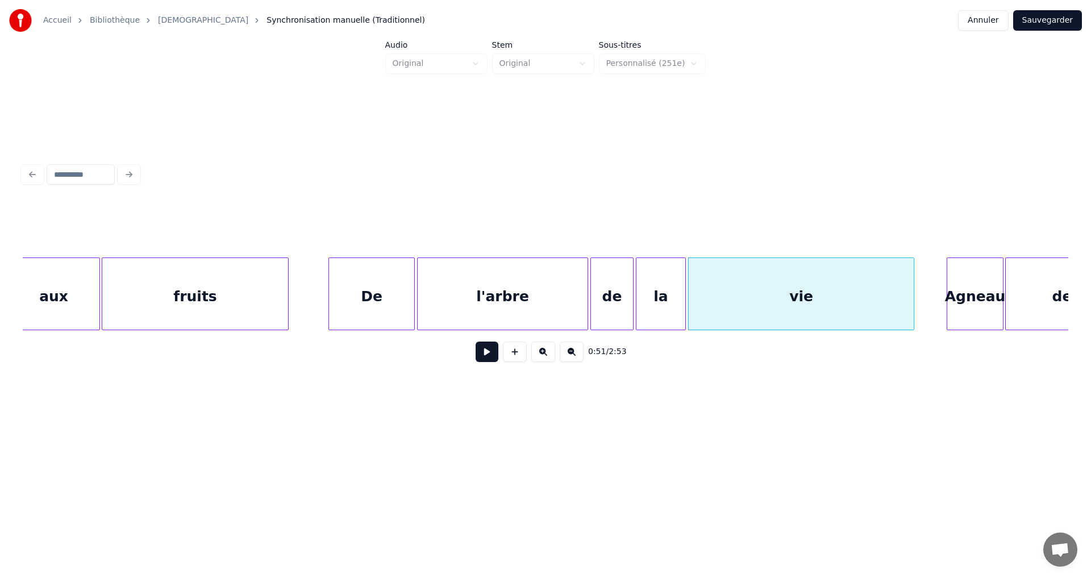
click at [970, 284] on div "Agneau" at bounding box center [975, 296] width 56 height 77
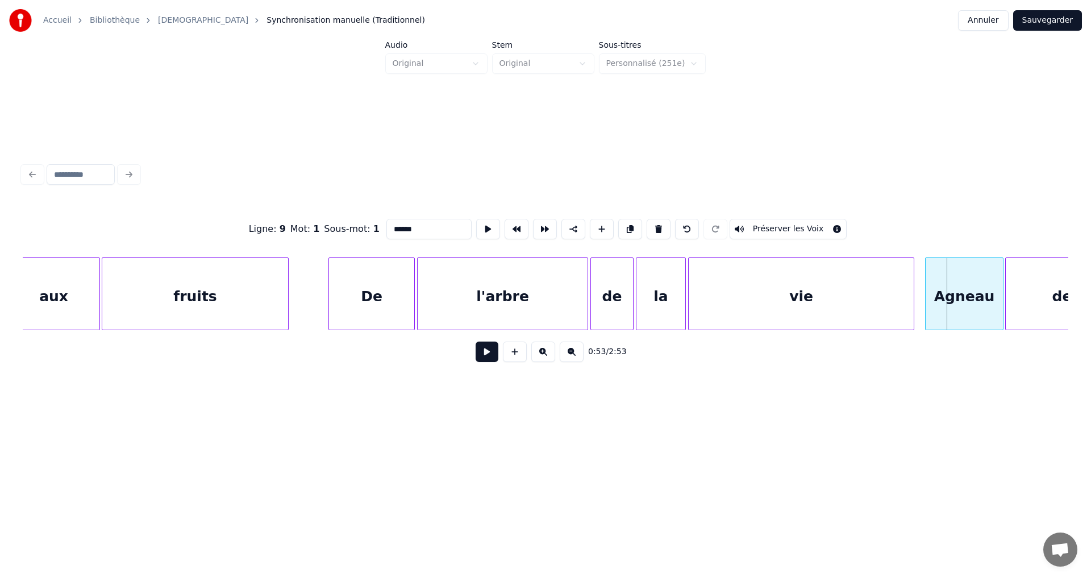
click at [927, 295] on div at bounding box center [927, 294] width 3 height 72
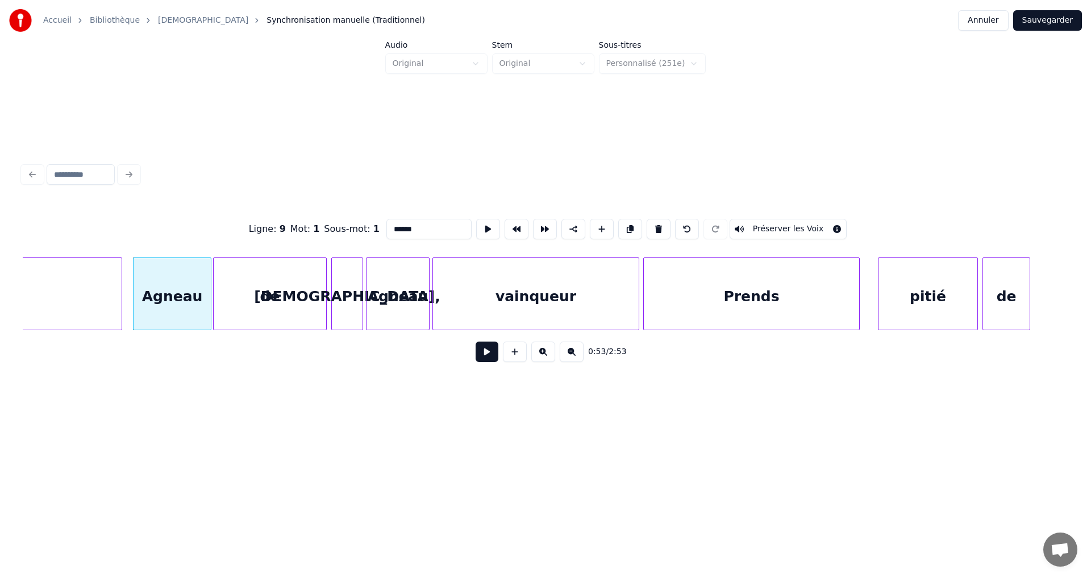
scroll to position [0, 5962]
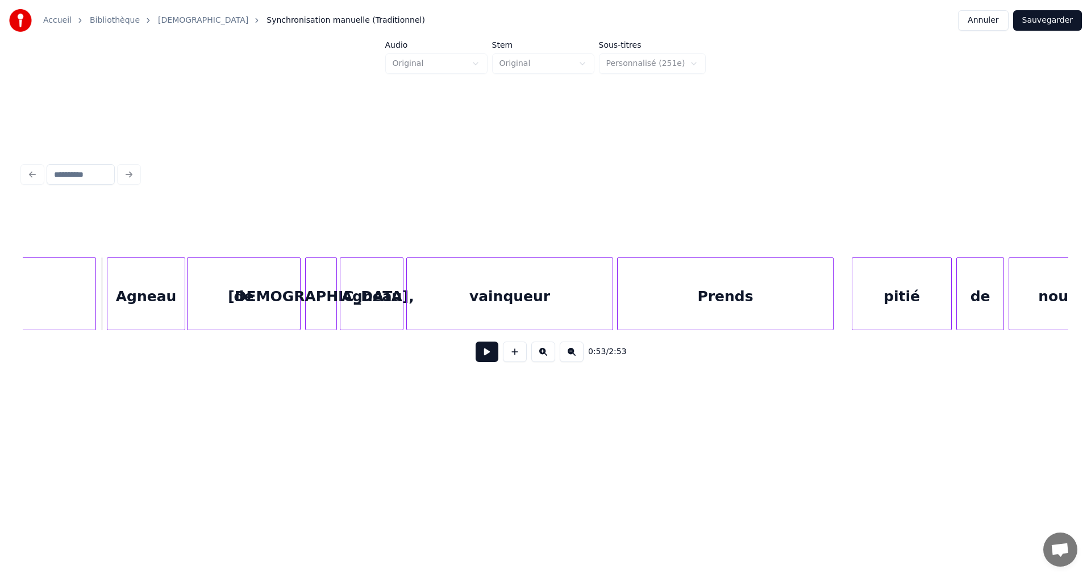
click at [483, 357] on button at bounding box center [487, 351] width 23 height 20
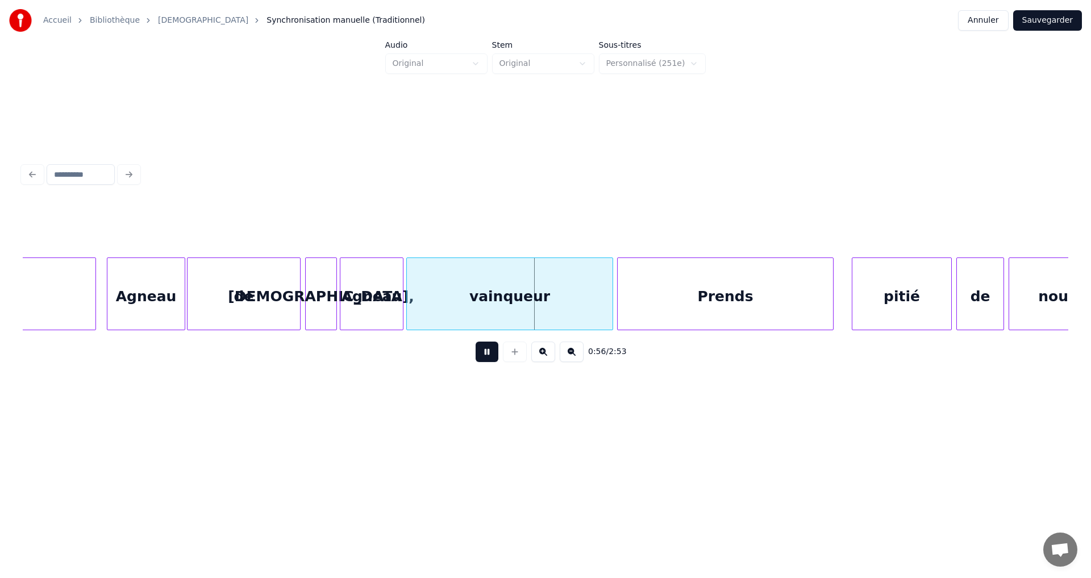
click at [478, 359] on button at bounding box center [487, 351] width 23 height 20
click at [742, 305] on div at bounding box center [741, 294] width 3 height 72
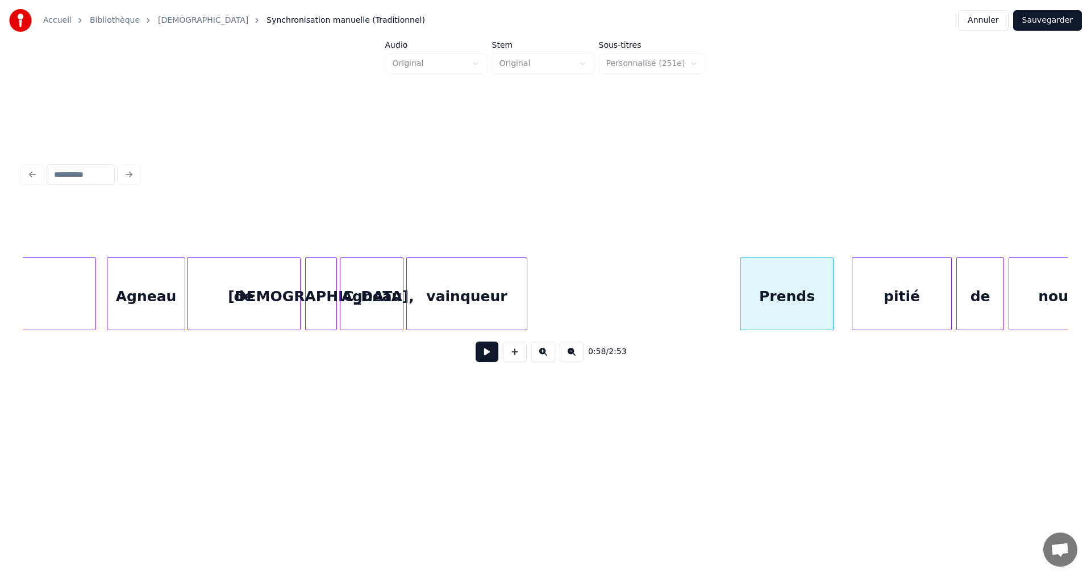
click at [523, 294] on div at bounding box center [524, 294] width 3 height 72
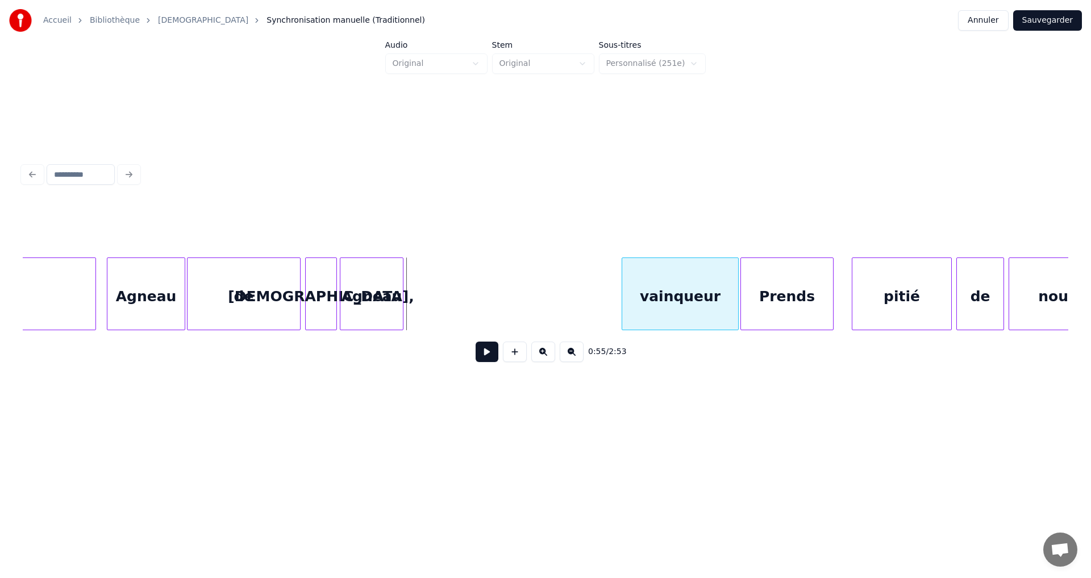
click at [682, 284] on div "vainqueur" at bounding box center [680, 296] width 116 height 77
click at [582, 284] on div "Agneau" at bounding box center [580, 296] width 63 height 77
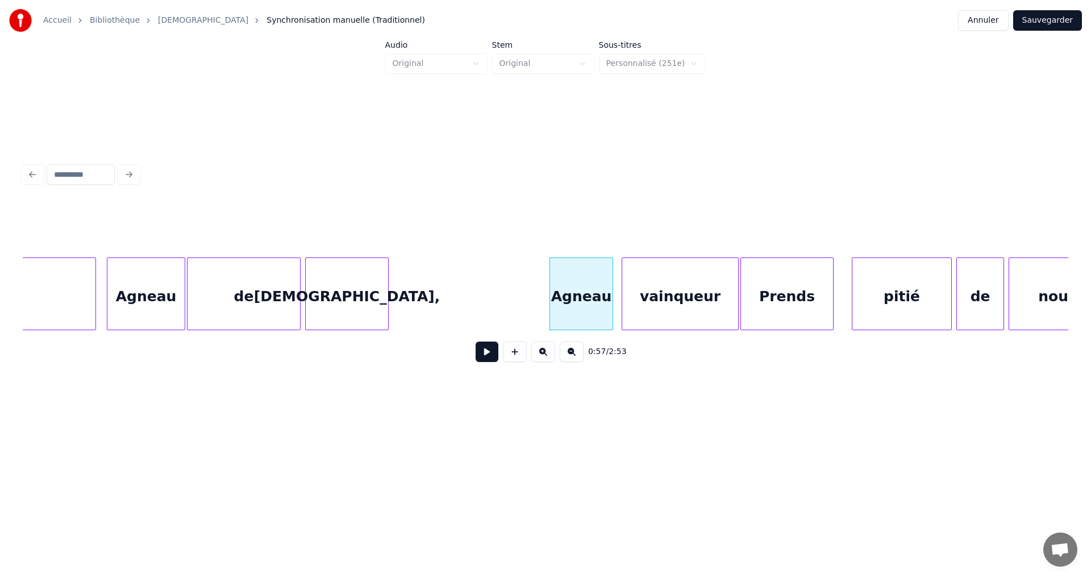
click at [386, 282] on div at bounding box center [386, 294] width 3 height 72
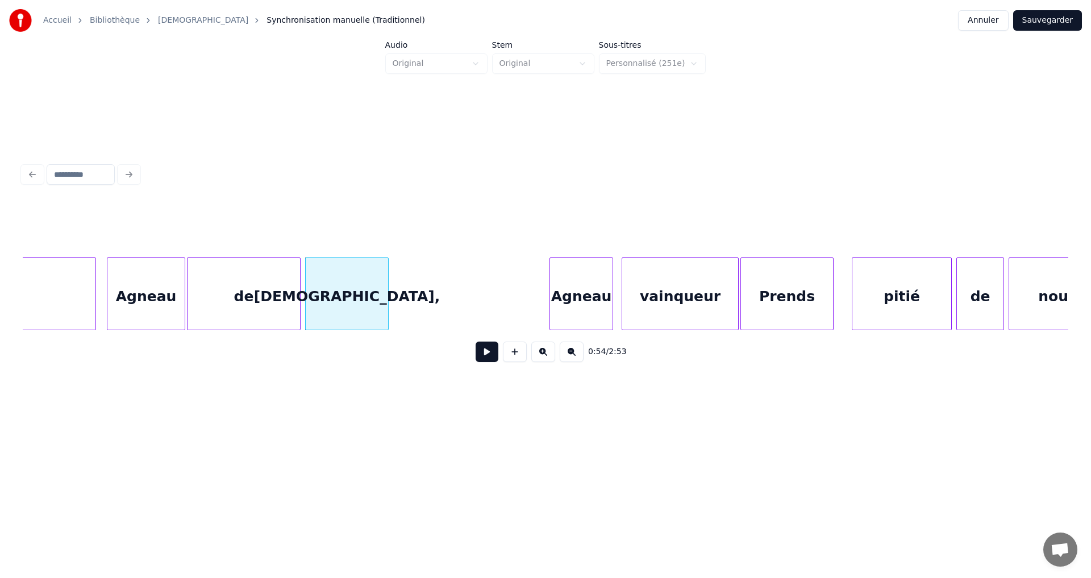
click at [481, 360] on button at bounding box center [487, 351] width 23 height 20
drag, startPoint x: 481, startPoint y: 359, endPoint x: 473, endPoint y: 353, distance: 9.5
click at [483, 358] on button at bounding box center [487, 351] width 23 height 20
click at [269, 294] on div "de" at bounding box center [244, 296] width 113 height 77
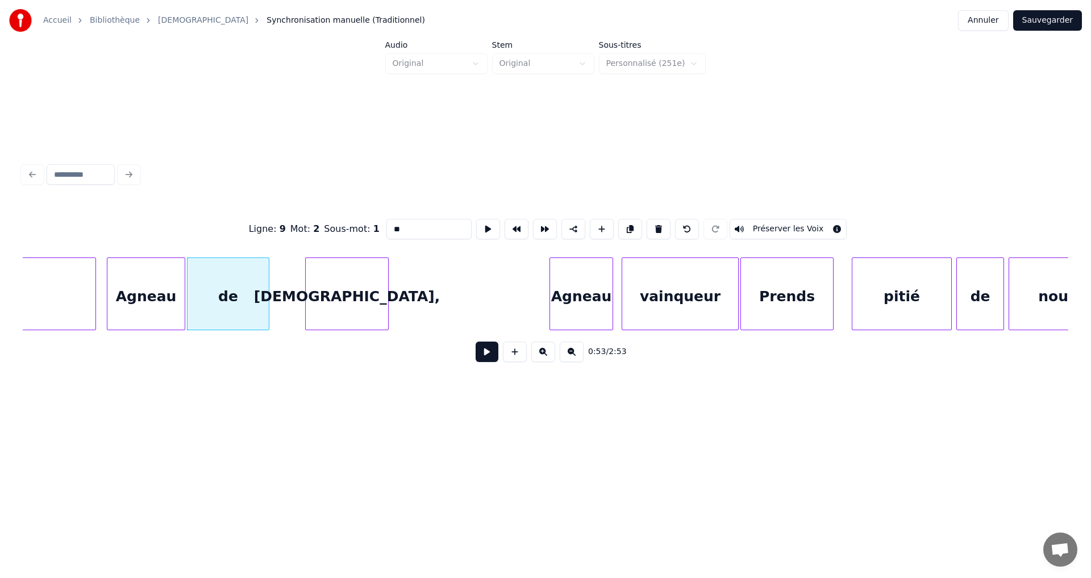
click at [269, 291] on div at bounding box center [266, 294] width 3 height 72
click at [299, 290] on div "[DEMOGRAPHIC_DATA]," at bounding box center [314, 296] width 82 height 77
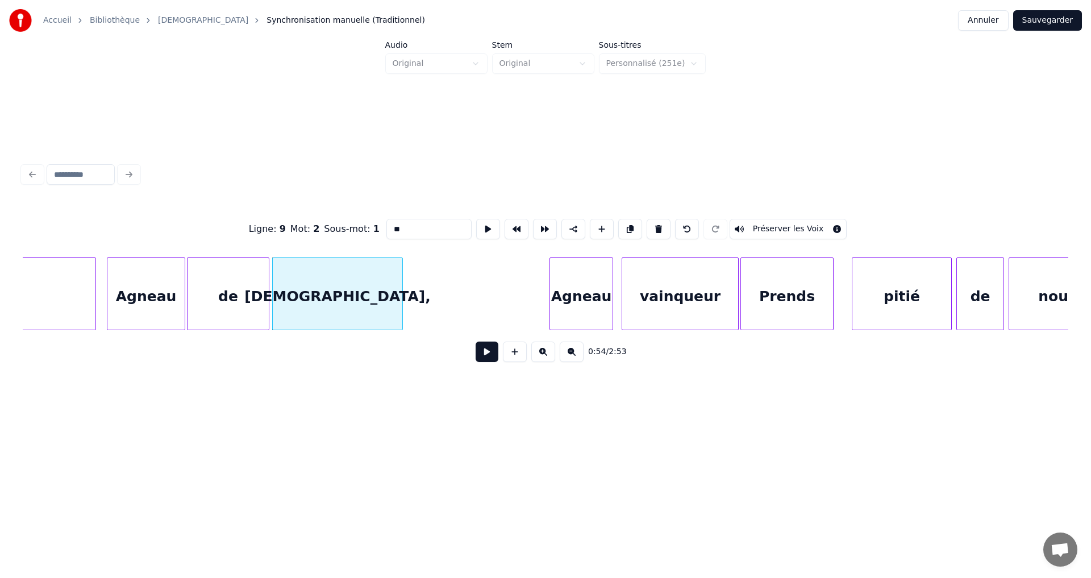
click at [402, 296] on div at bounding box center [400, 294] width 3 height 72
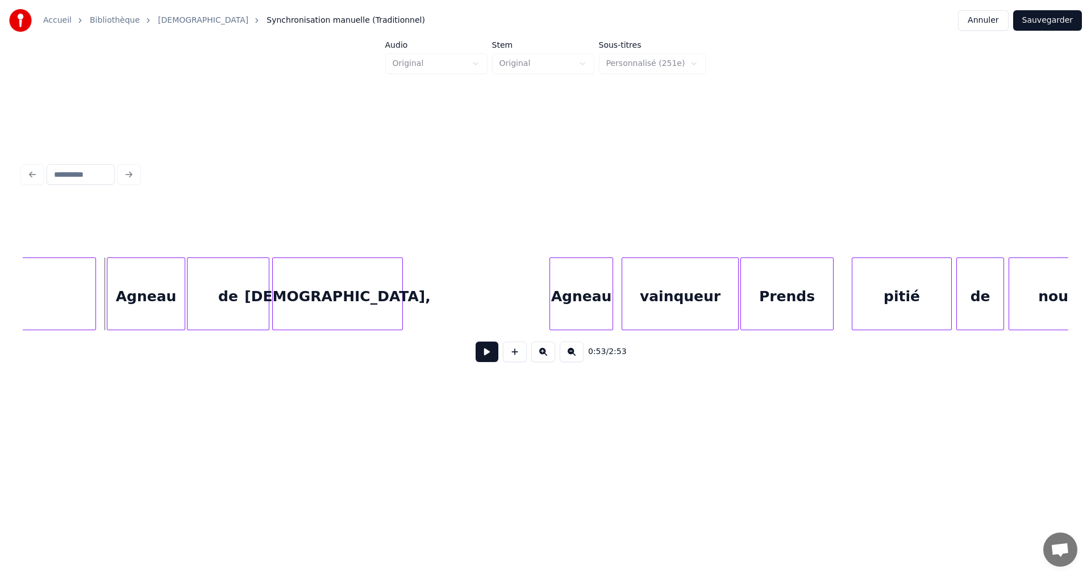
click at [477, 361] on button at bounding box center [487, 351] width 23 height 20
click at [481, 361] on button at bounding box center [487, 351] width 23 height 20
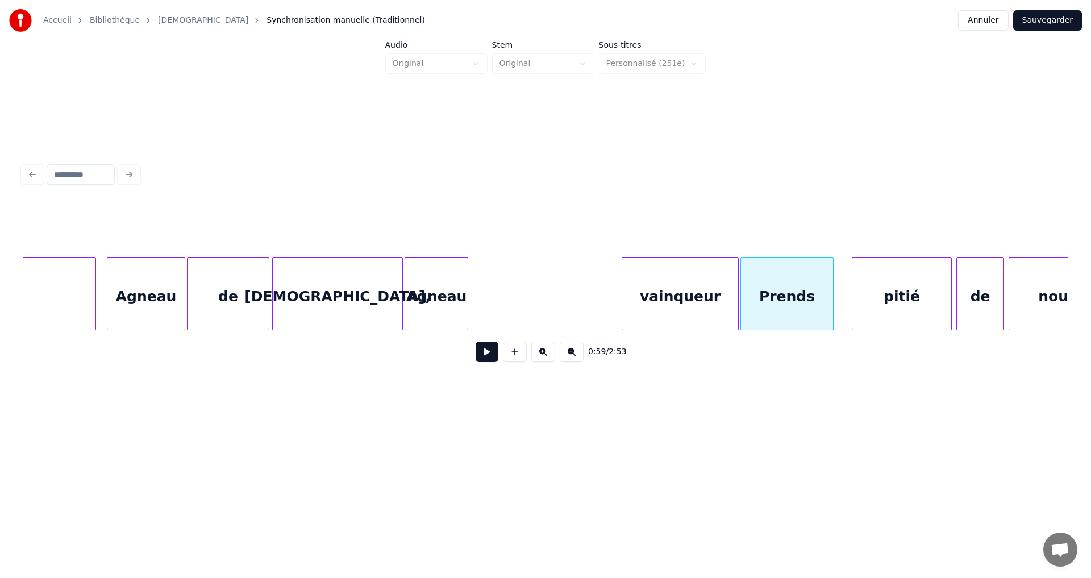
click at [430, 285] on div "Agneau" at bounding box center [436, 296] width 63 height 77
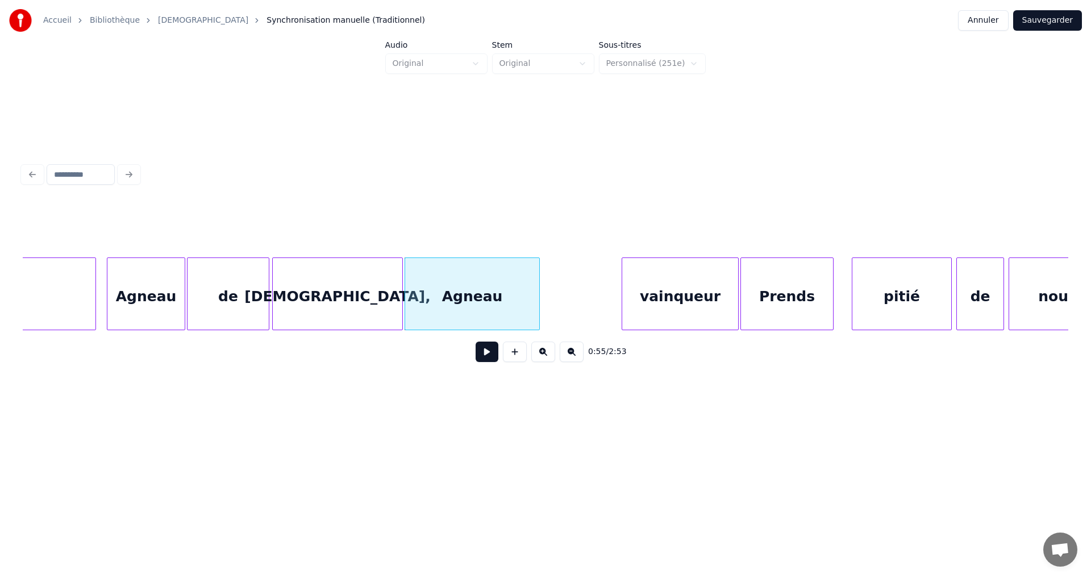
click at [539, 293] on div at bounding box center [537, 294] width 3 height 72
click at [546, 296] on div at bounding box center [547, 294] width 3 height 72
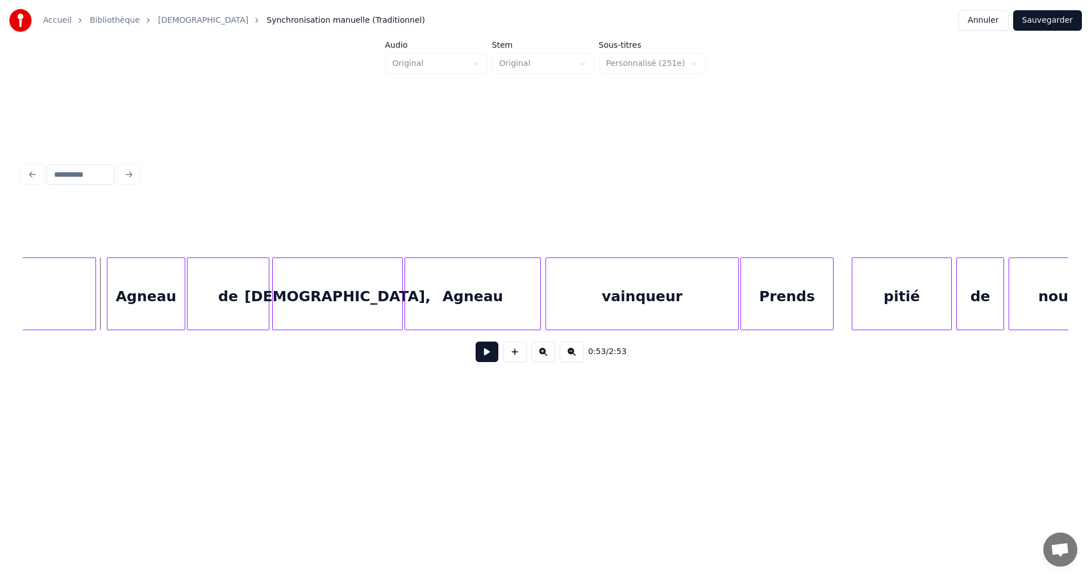
click at [476, 354] on button at bounding box center [487, 351] width 23 height 20
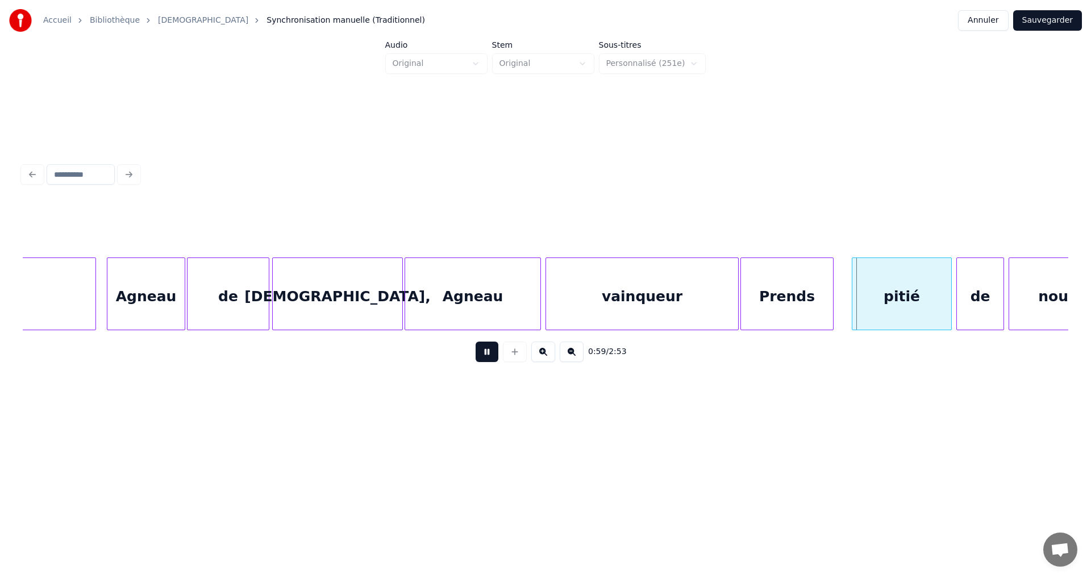
click at [465, 355] on div "0:59 / 2:53" at bounding box center [545, 351] width 1027 height 25
click at [478, 353] on button at bounding box center [487, 351] width 23 height 20
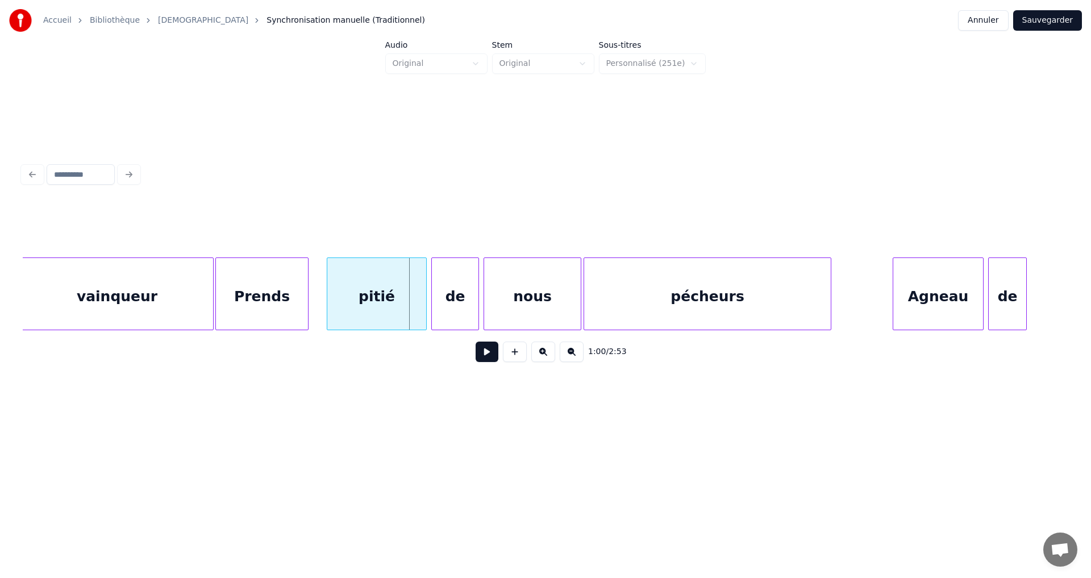
scroll to position [0, 6508]
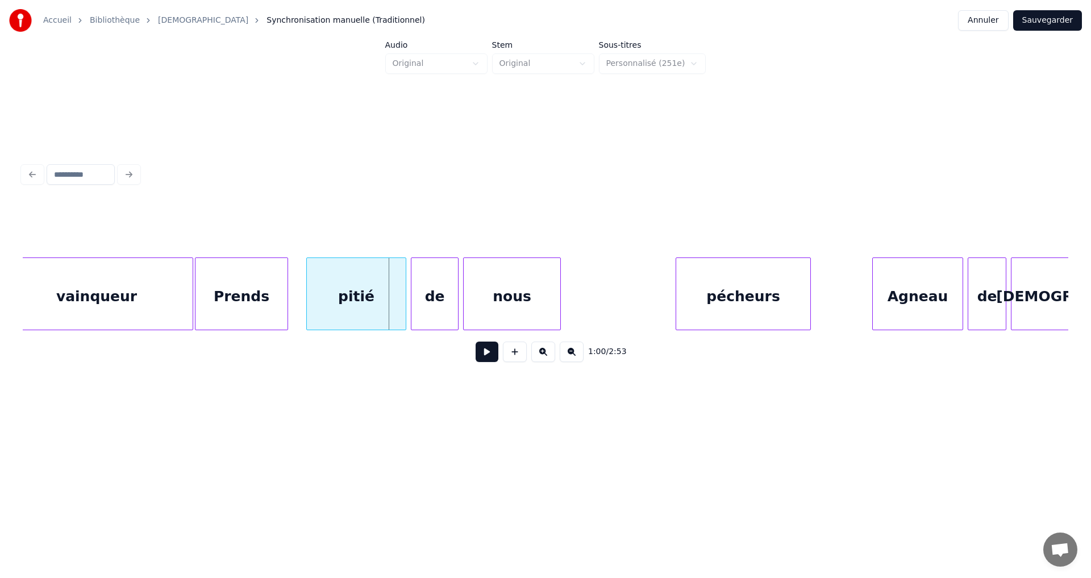
click at [678, 291] on div at bounding box center [677, 294] width 3 height 72
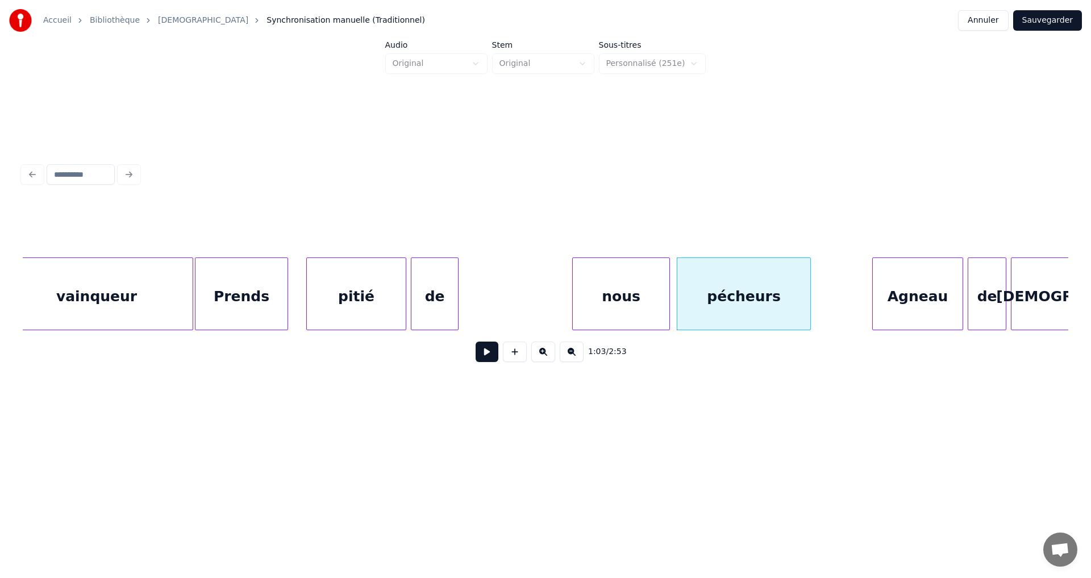
click at [625, 289] on div "nous" at bounding box center [621, 296] width 97 height 77
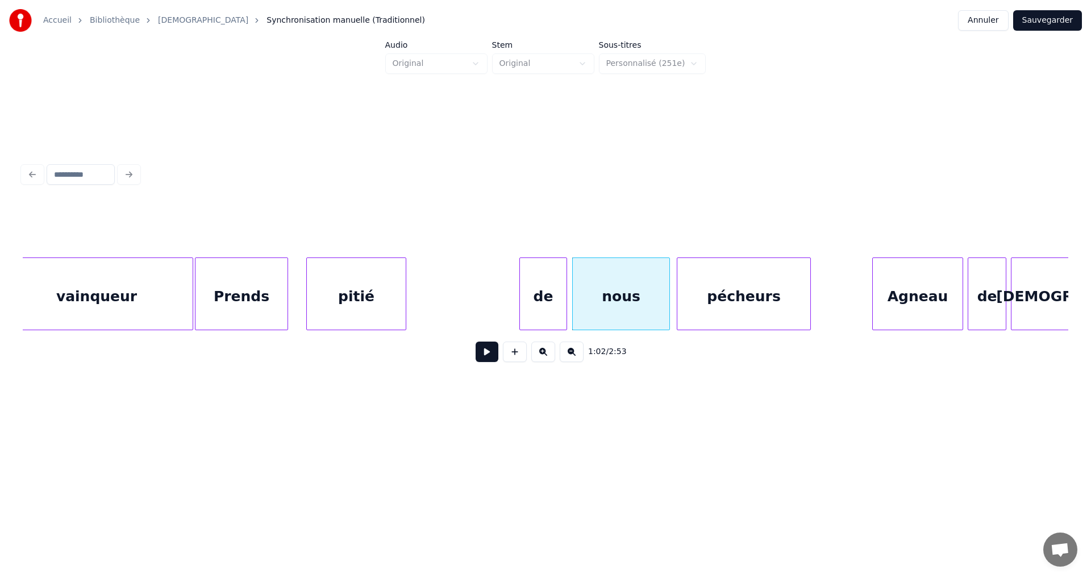
click at [543, 286] on div "de" at bounding box center [543, 296] width 47 height 77
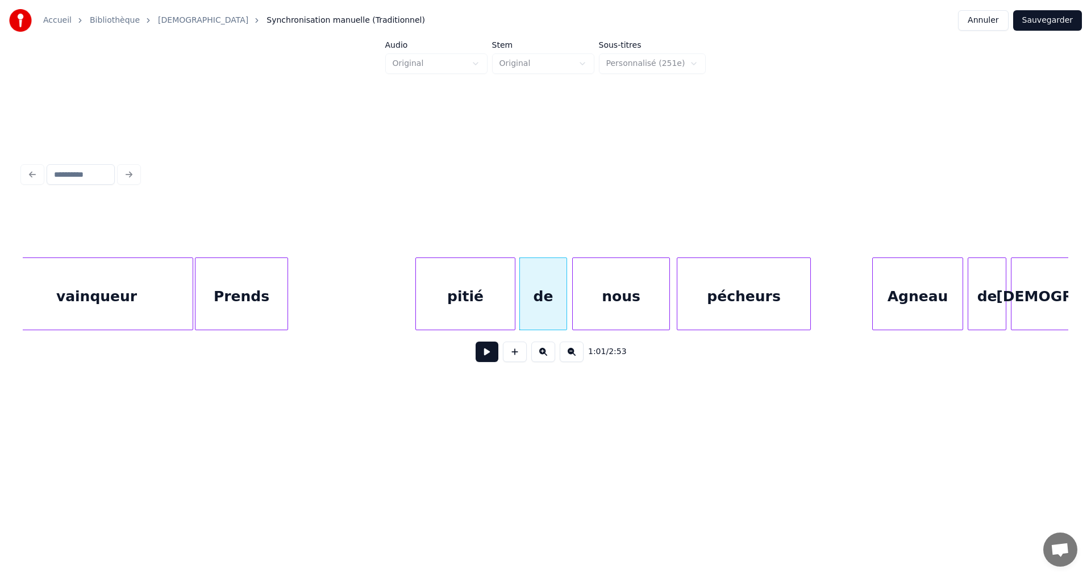
click at [472, 284] on div "pitié" at bounding box center [465, 296] width 99 height 77
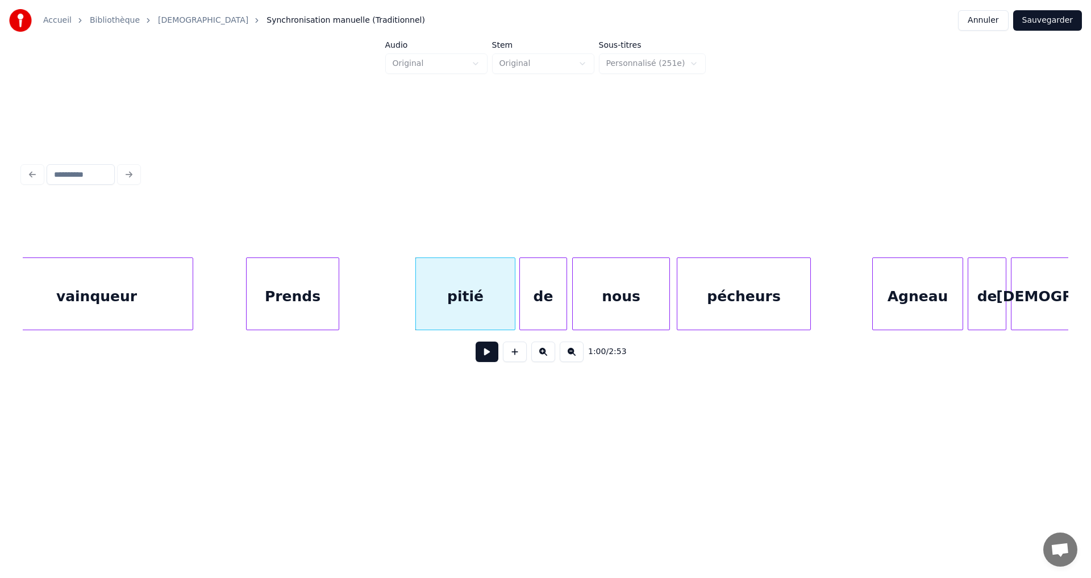
click at [299, 285] on div "Prends" at bounding box center [293, 296] width 92 height 77
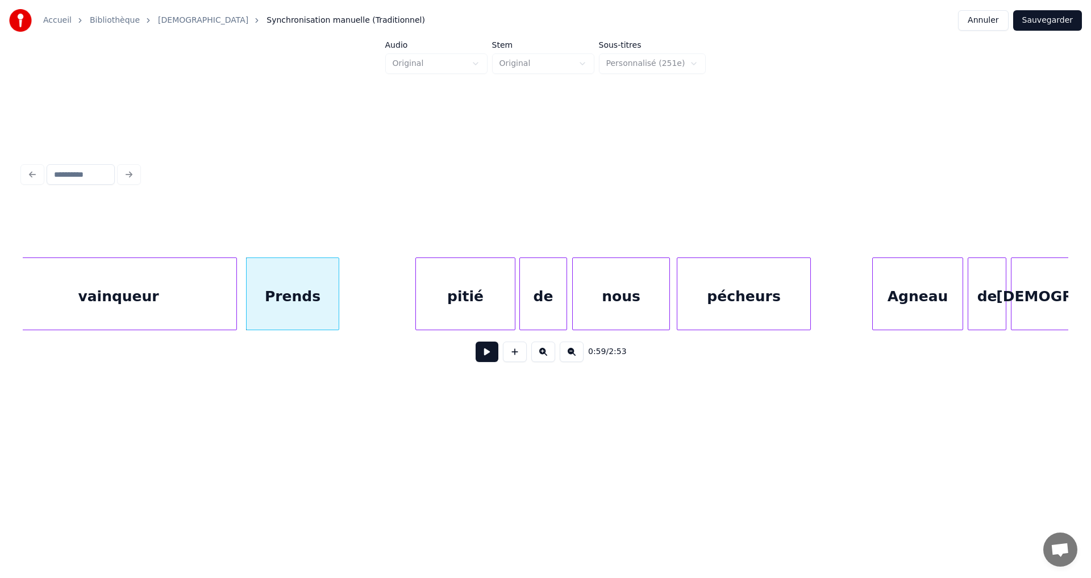
click at [236, 286] on div at bounding box center [234, 294] width 3 height 72
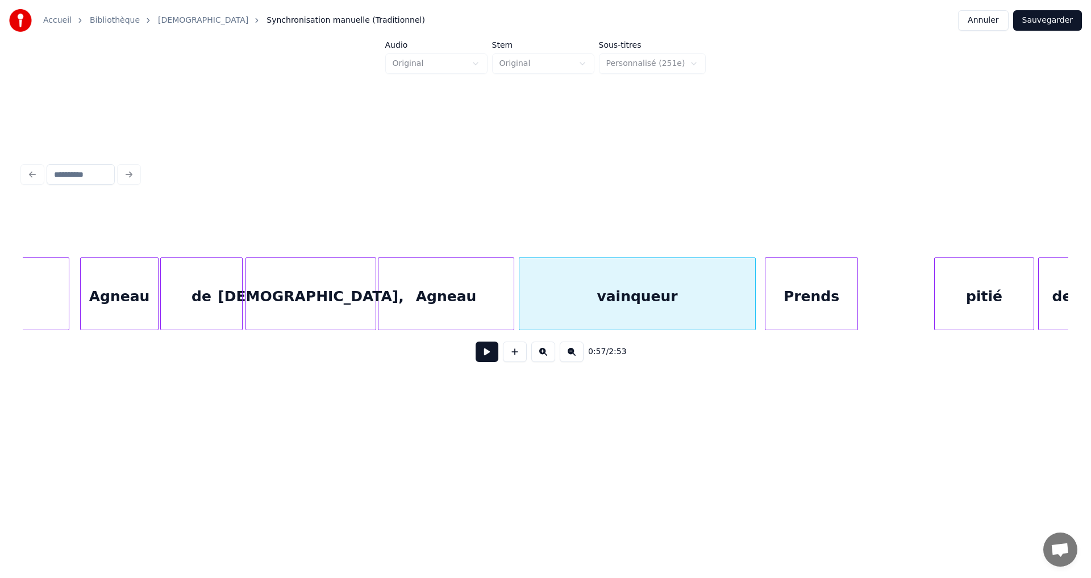
scroll to position [0, 5985]
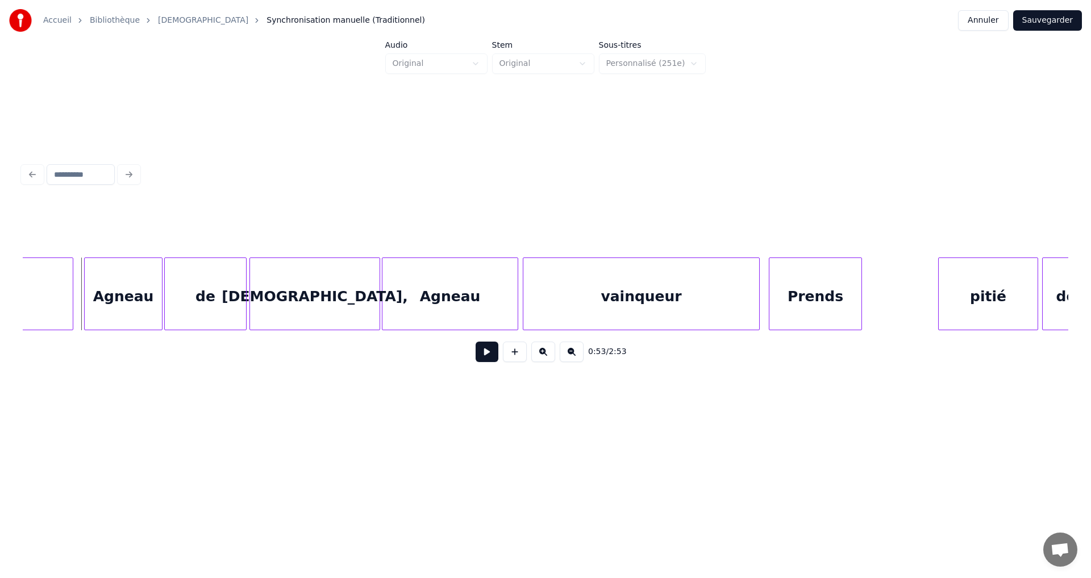
click at [477, 358] on button at bounding box center [487, 351] width 23 height 20
click at [482, 358] on button at bounding box center [487, 351] width 23 height 20
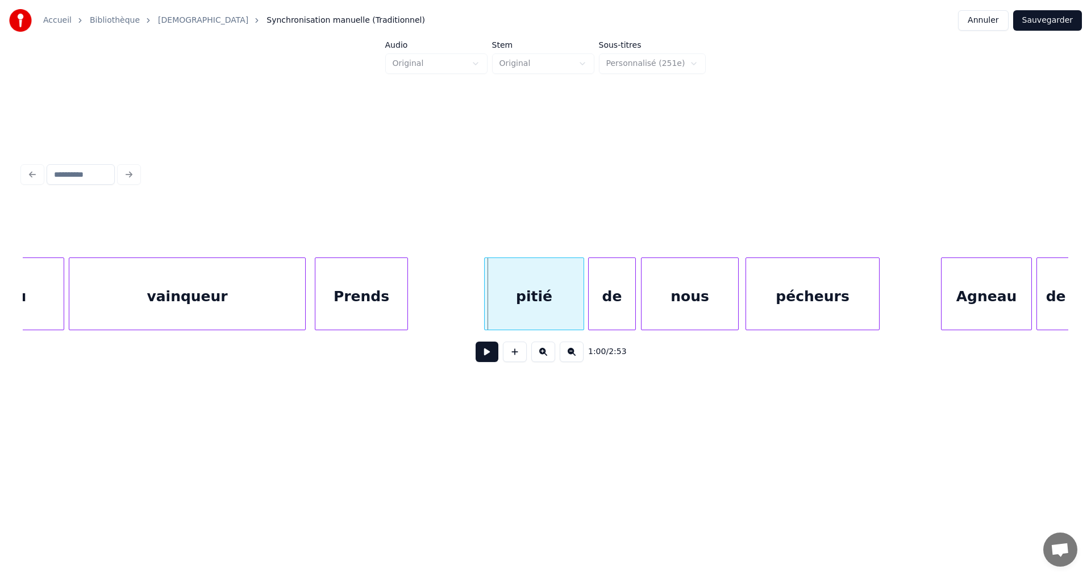
scroll to position [0, 6439]
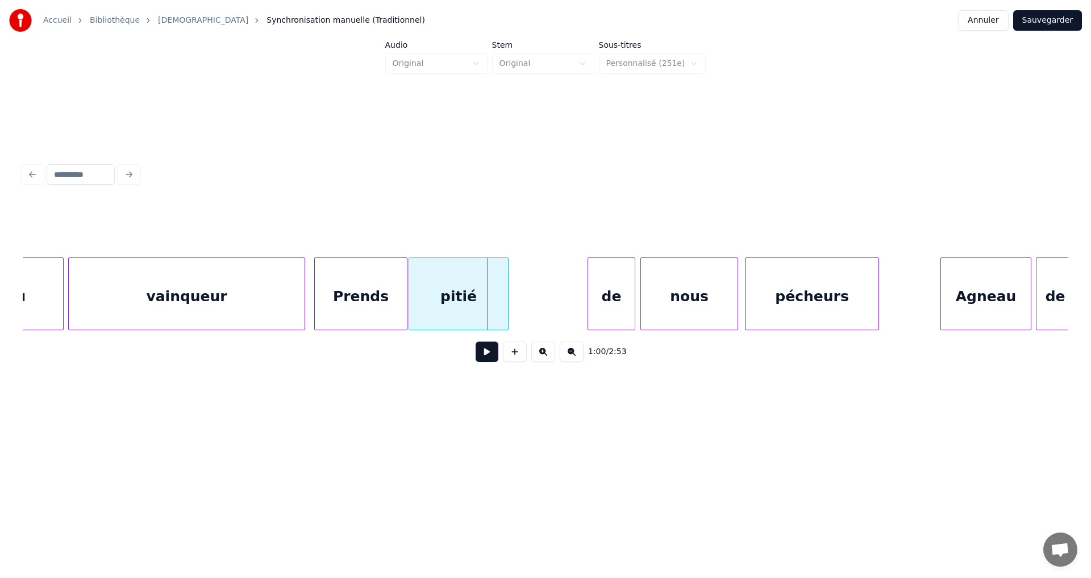
click at [447, 284] on div "pitié" at bounding box center [458, 296] width 99 height 77
click at [445, 283] on div at bounding box center [444, 294] width 3 height 72
click at [464, 283] on div "de" at bounding box center [471, 296] width 47 height 77
click at [478, 284] on div at bounding box center [477, 294] width 3 height 72
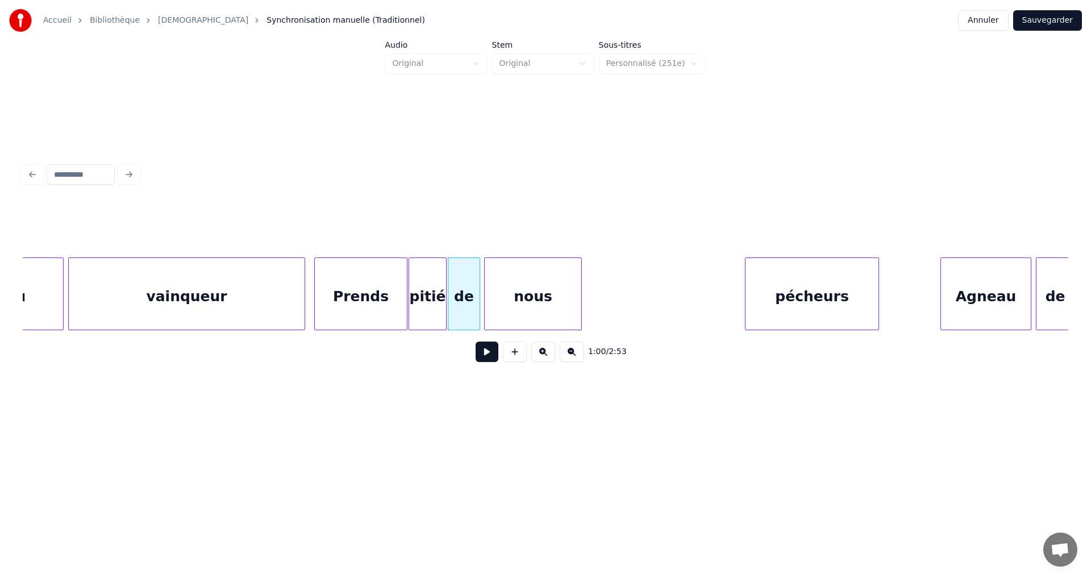
click at [512, 290] on div "nous" at bounding box center [533, 296] width 97 height 77
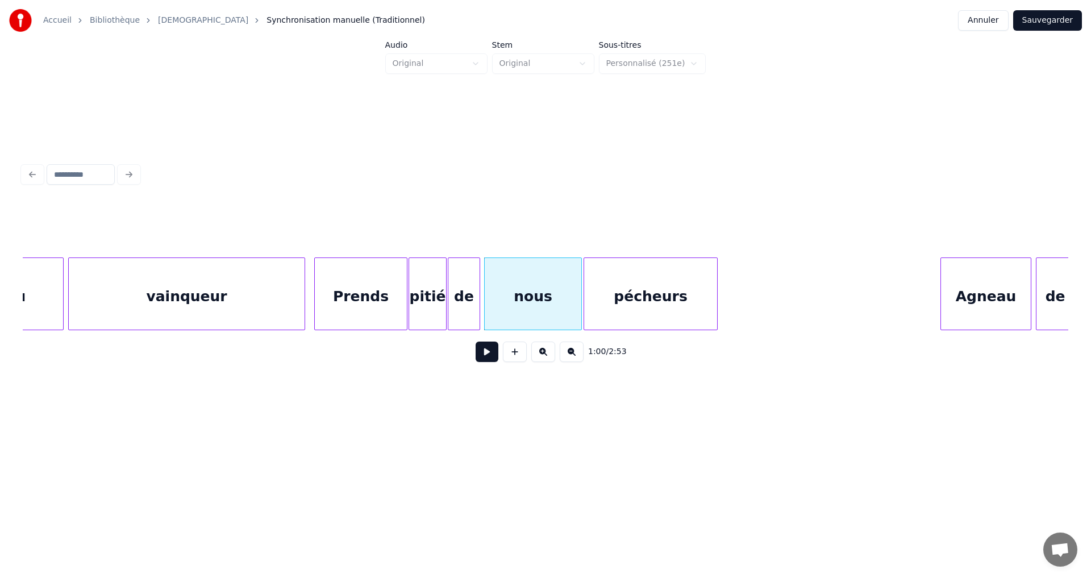
click at [618, 299] on div "pécheurs" at bounding box center [650, 296] width 133 height 77
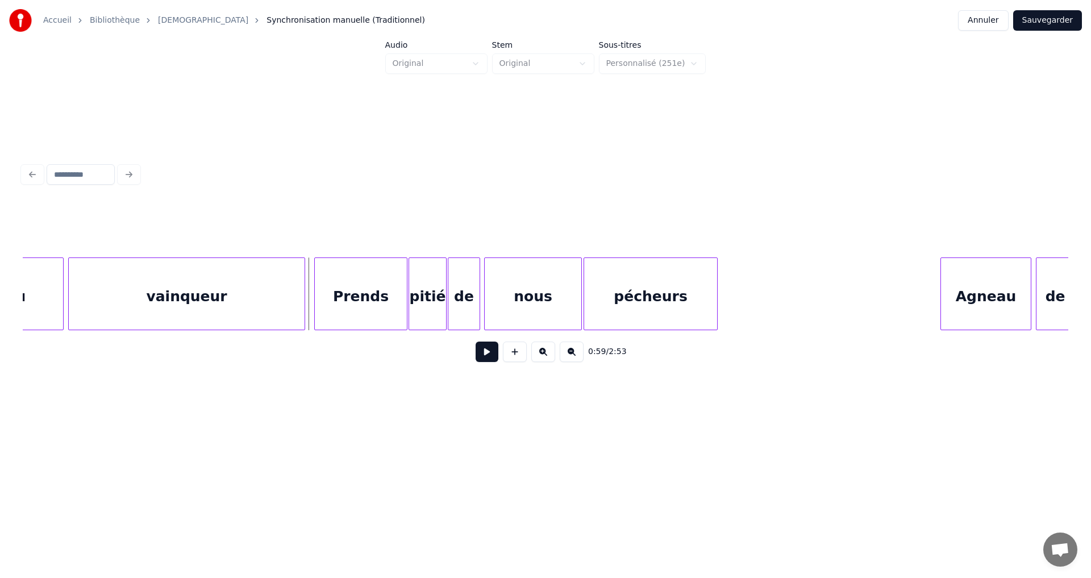
click at [478, 354] on button at bounding box center [487, 351] width 23 height 20
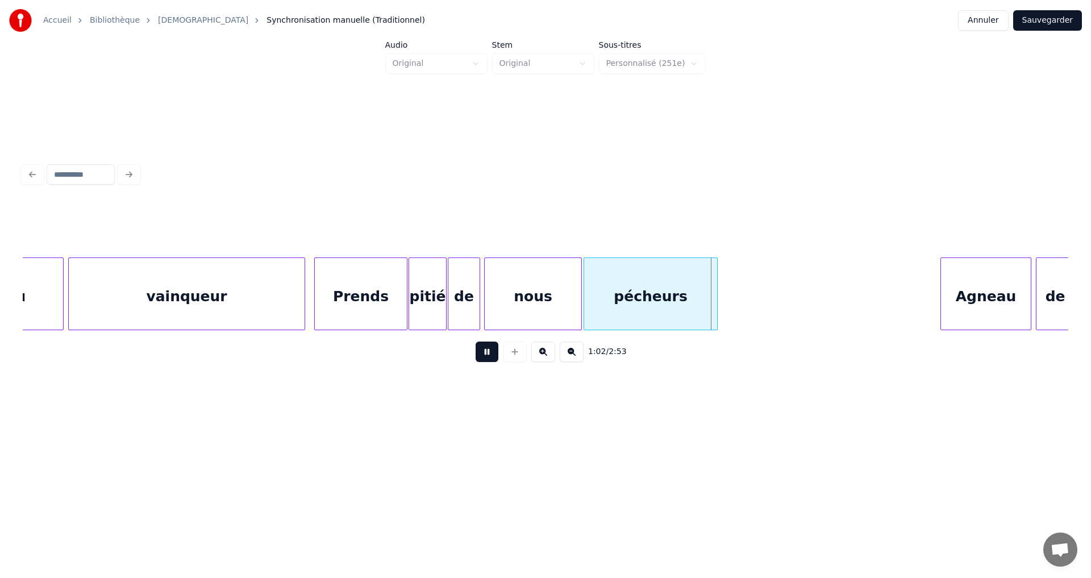
click at [480, 359] on button at bounding box center [487, 351] width 23 height 20
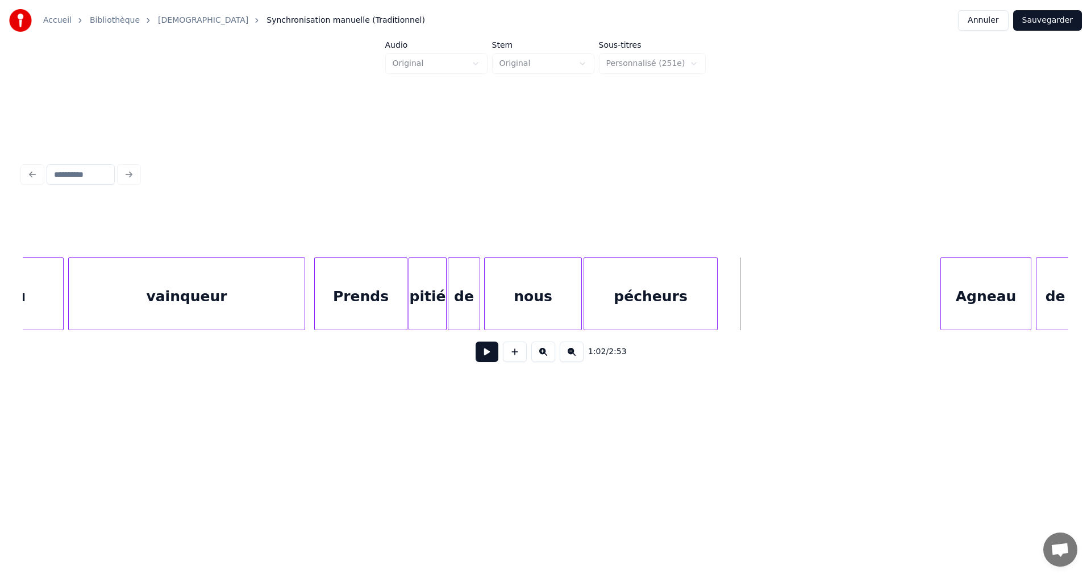
click at [369, 294] on div "Prends" at bounding box center [361, 296] width 92 height 77
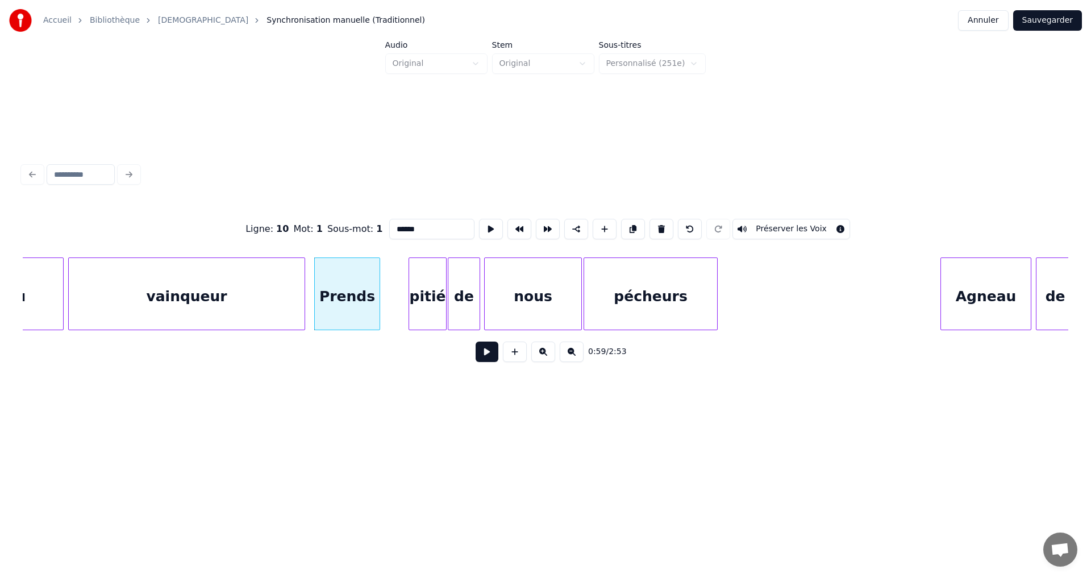
click at [379, 293] on div at bounding box center [377, 294] width 3 height 72
click at [398, 294] on div "pitié" at bounding box center [402, 296] width 37 height 77
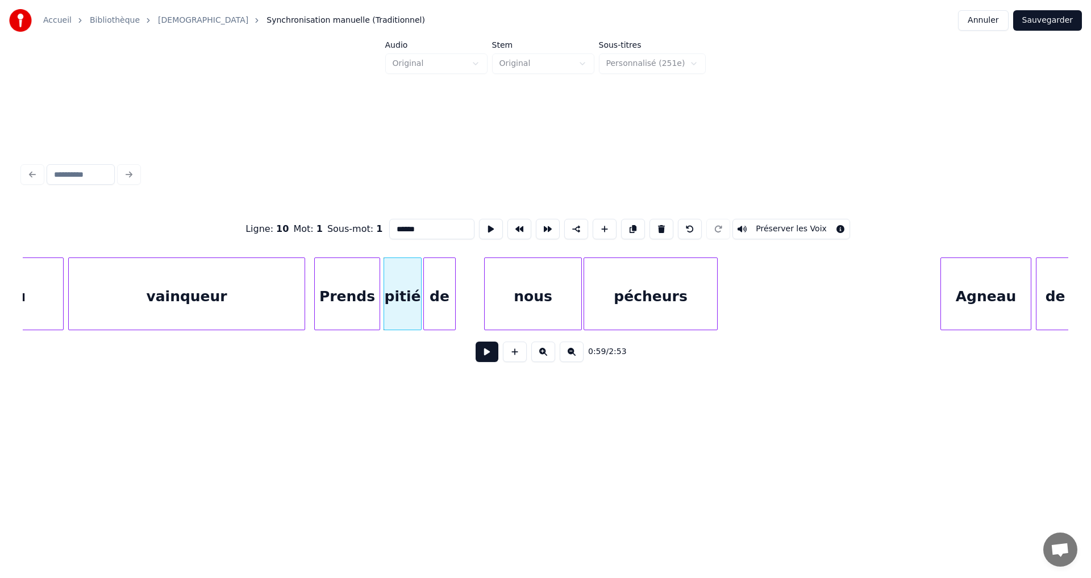
click at [431, 293] on div "de" at bounding box center [439, 296] width 31 height 77
click at [480, 290] on div "nous" at bounding box center [507, 296] width 97 height 77
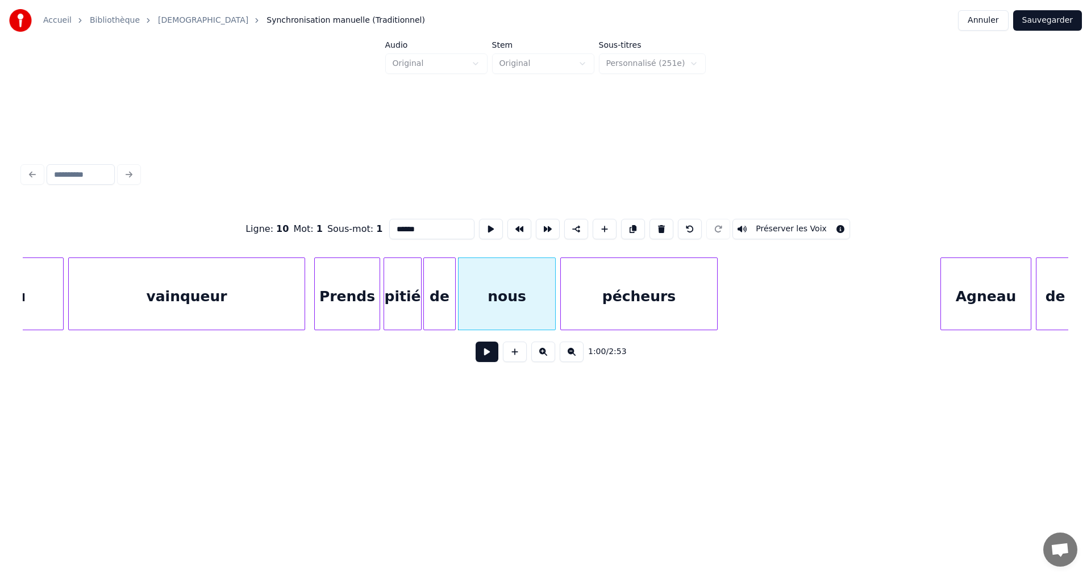
click at [562, 294] on div at bounding box center [562, 294] width 3 height 72
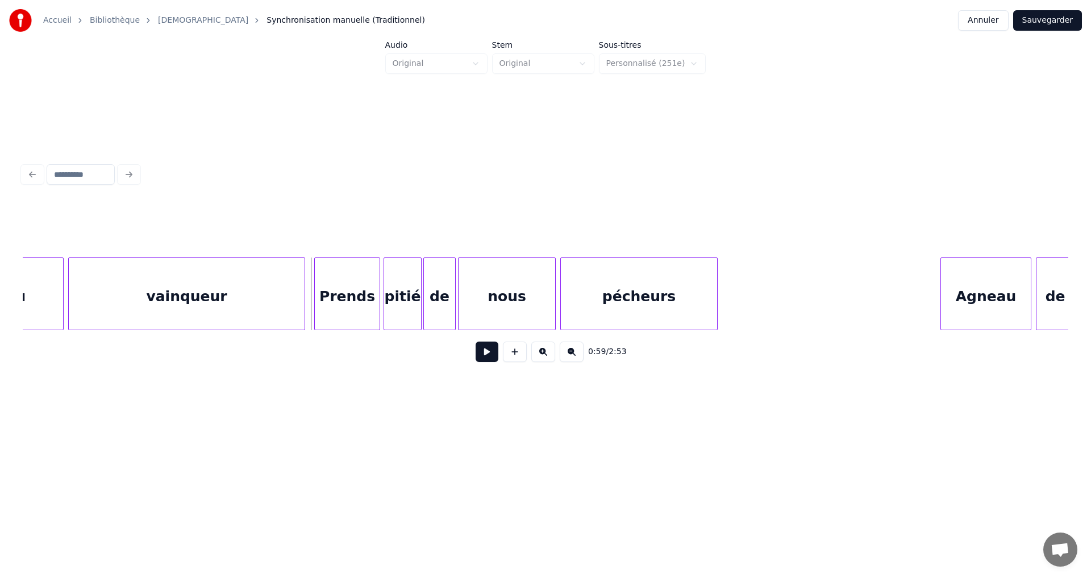
click at [476, 355] on button at bounding box center [487, 351] width 23 height 20
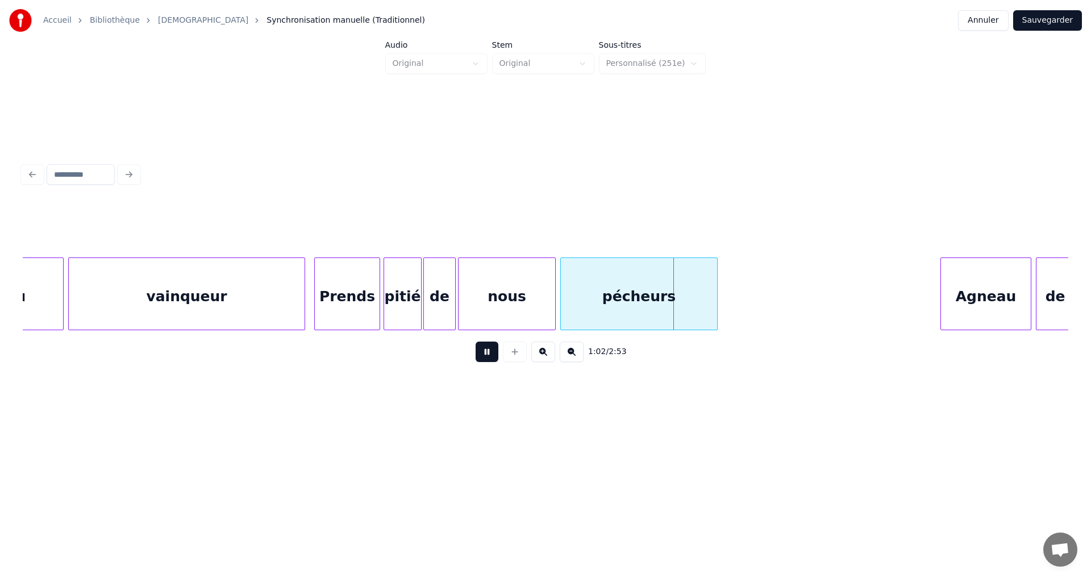
drag, startPoint x: 482, startPoint y: 361, endPoint x: 448, endPoint y: 332, distance: 44.7
click at [482, 361] on button at bounding box center [487, 351] width 23 height 20
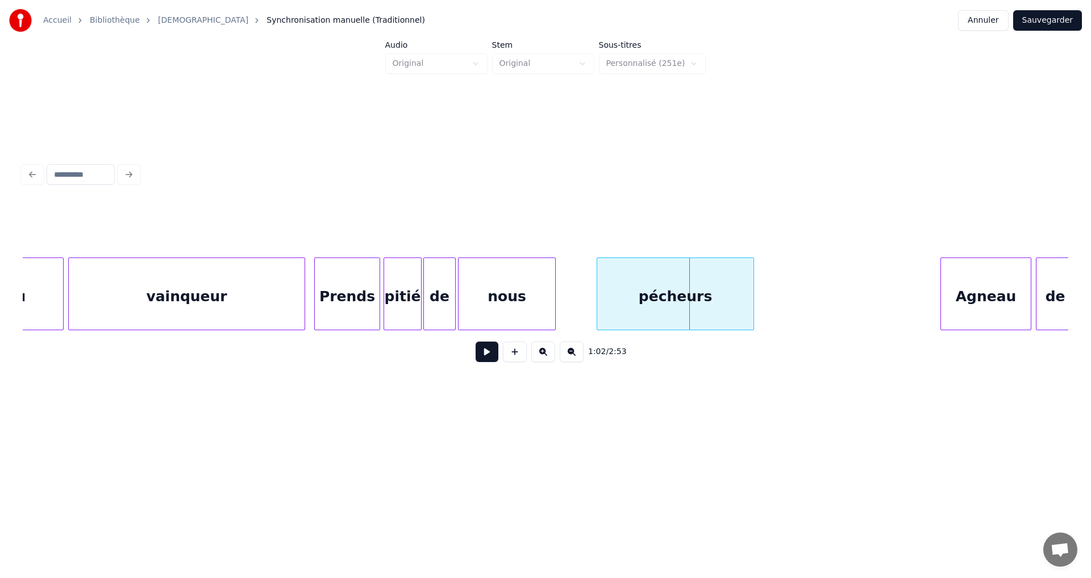
click at [689, 296] on div "pécheurs" at bounding box center [675, 296] width 156 height 77
click at [546, 284] on div "nous" at bounding box center [543, 296] width 97 height 77
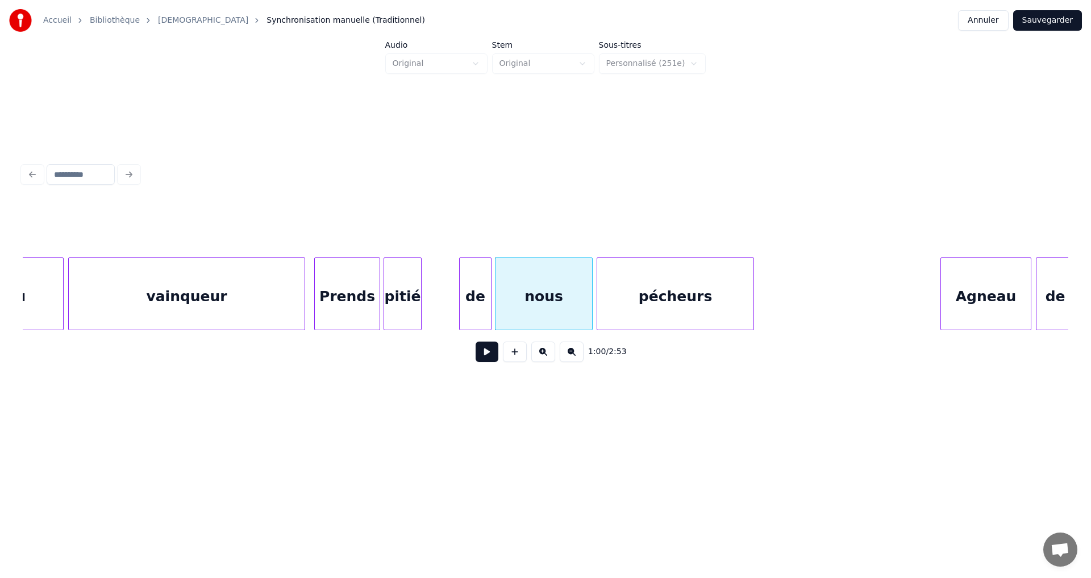
click at [477, 281] on div "de" at bounding box center [475, 296] width 31 height 77
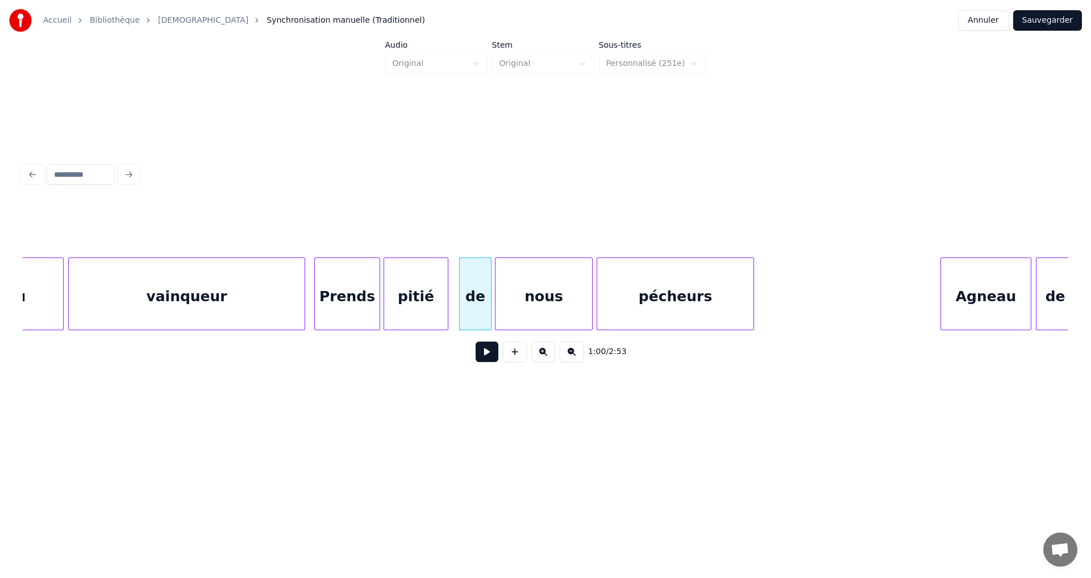
click at [446, 280] on div at bounding box center [445, 294] width 3 height 72
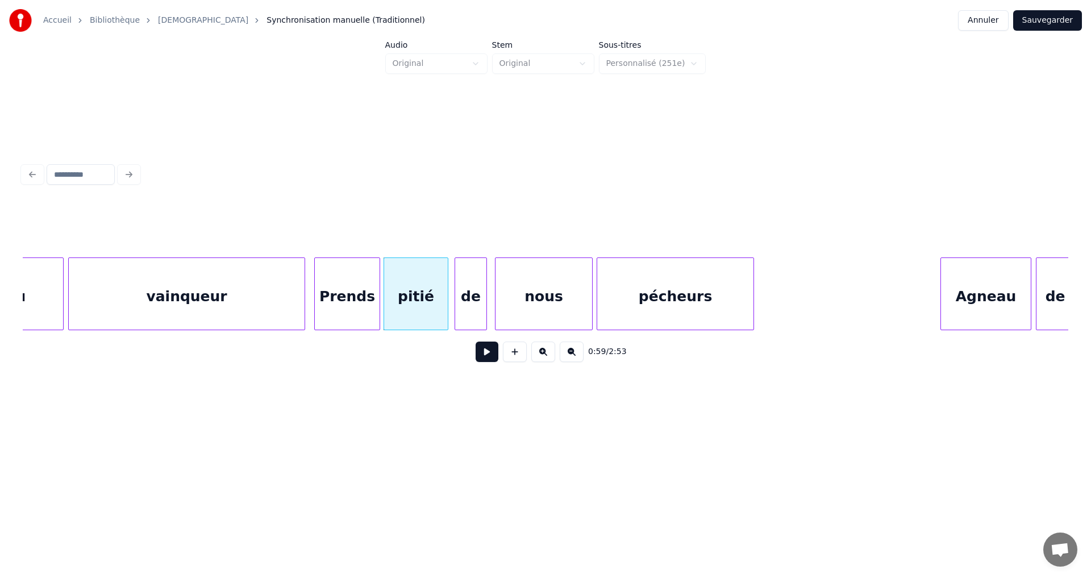
click at [472, 282] on div "de" at bounding box center [470, 296] width 31 height 77
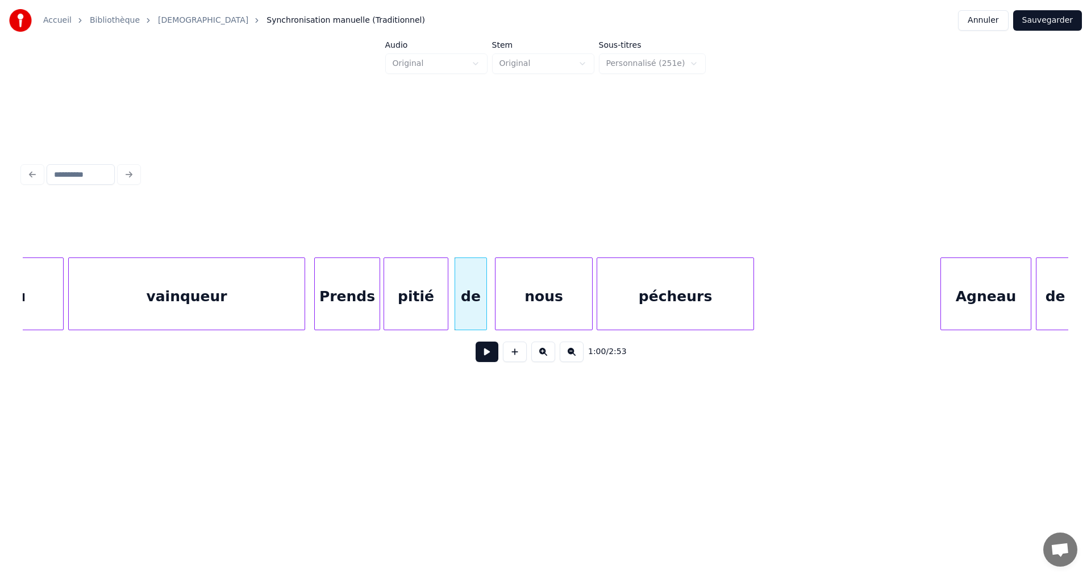
click at [476, 356] on button at bounding box center [487, 351] width 23 height 20
click at [484, 357] on button at bounding box center [487, 351] width 23 height 20
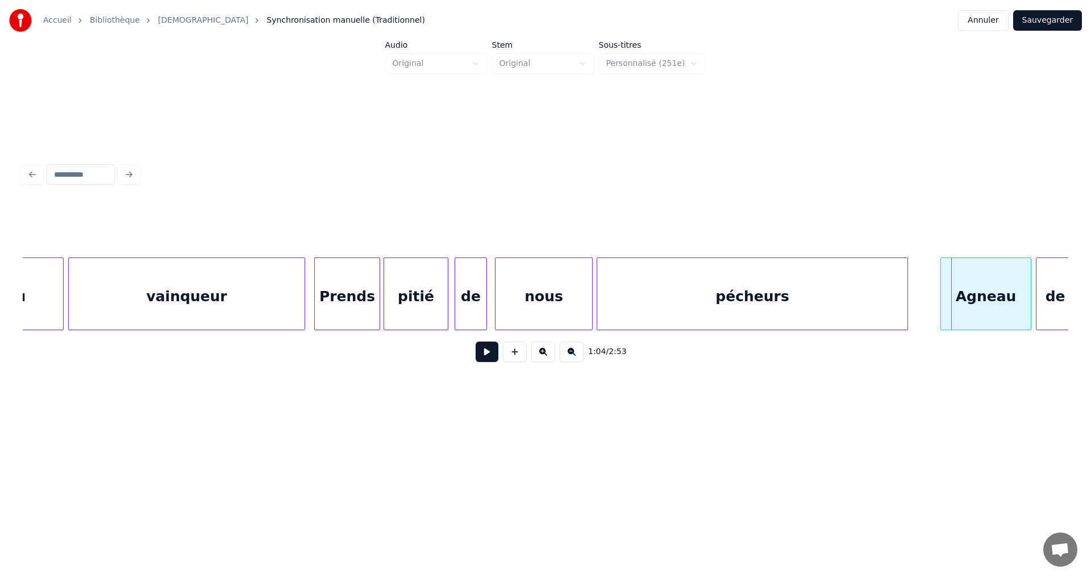
click at [906, 287] on div at bounding box center [905, 294] width 3 height 72
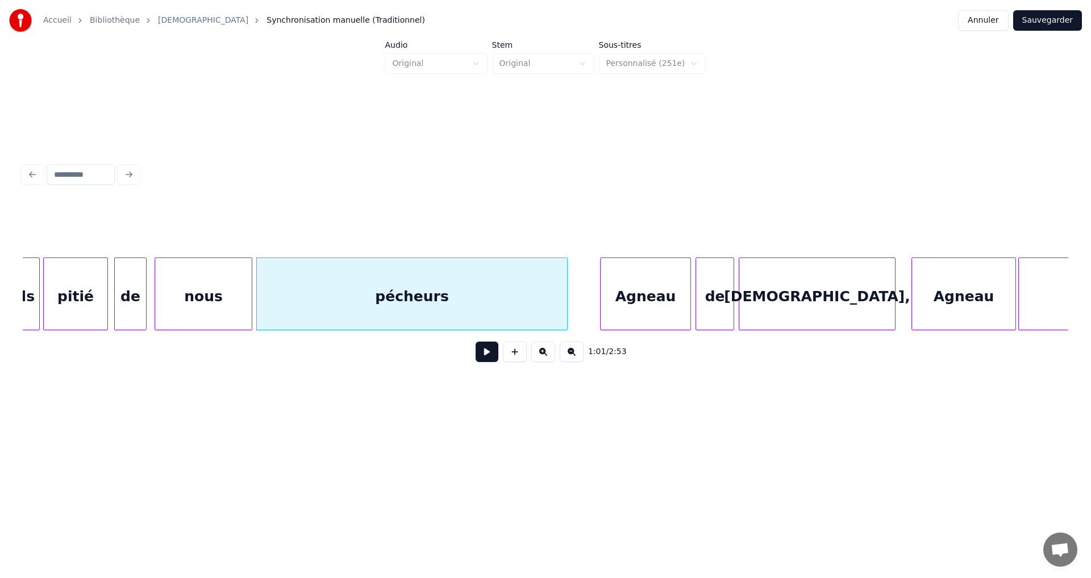
scroll to position [0, 6780]
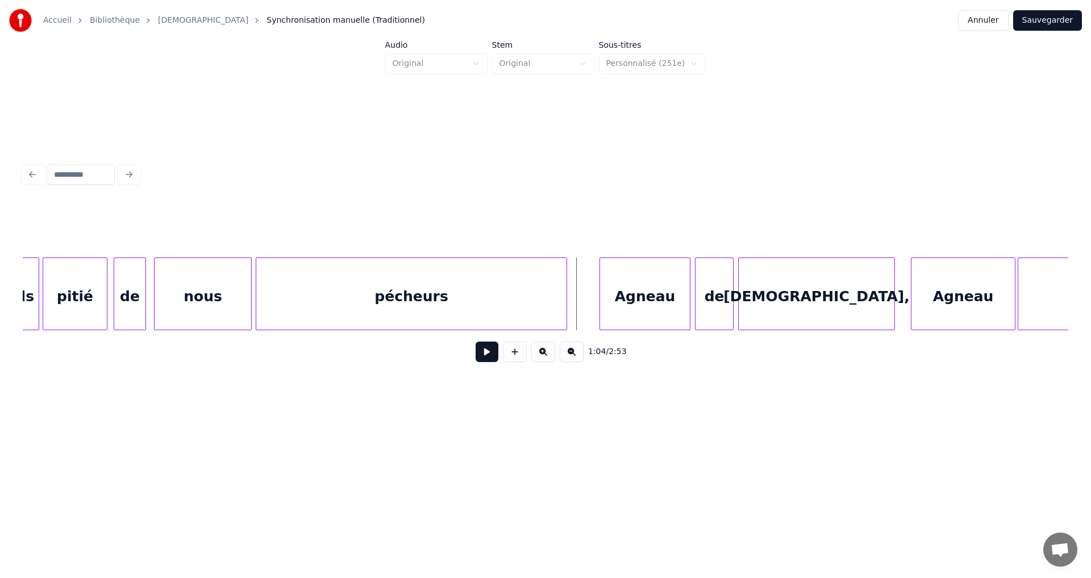
click at [479, 356] on button at bounding box center [487, 351] width 23 height 20
click at [476, 359] on button at bounding box center [487, 351] width 23 height 20
click at [593, 288] on div "Agneau" at bounding box center [625, 296] width 90 height 77
click at [670, 286] on div at bounding box center [669, 294] width 3 height 72
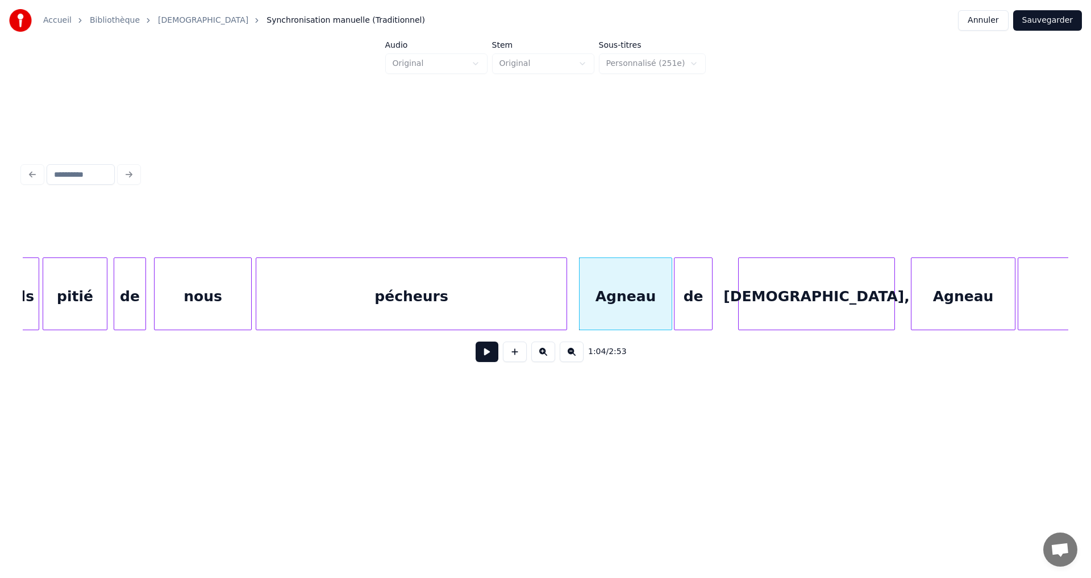
click at [696, 278] on div "de" at bounding box center [693, 296] width 38 height 77
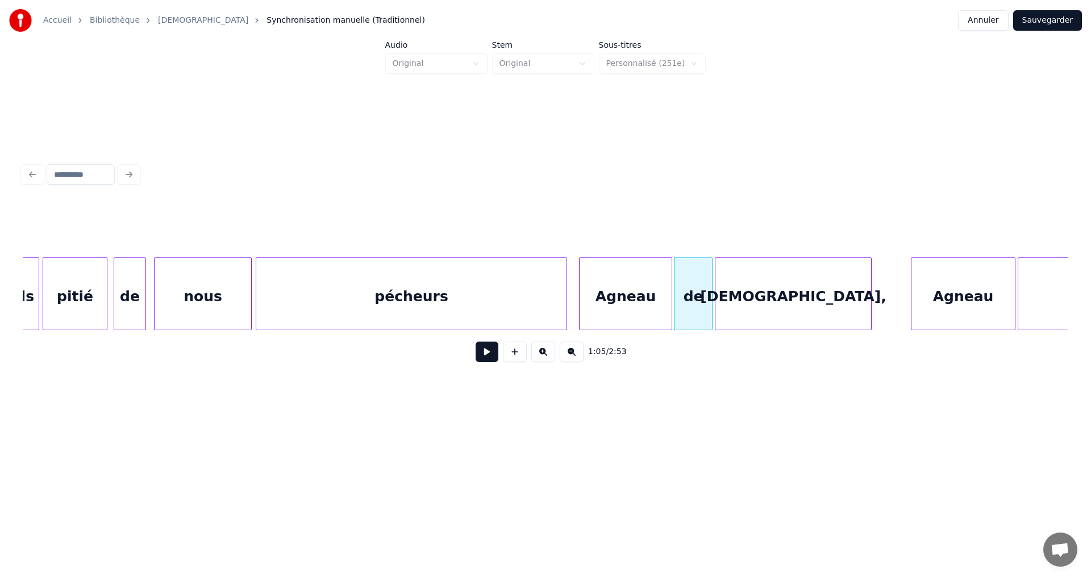
click at [774, 286] on div "[DEMOGRAPHIC_DATA]," at bounding box center [793, 296] width 156 height 77
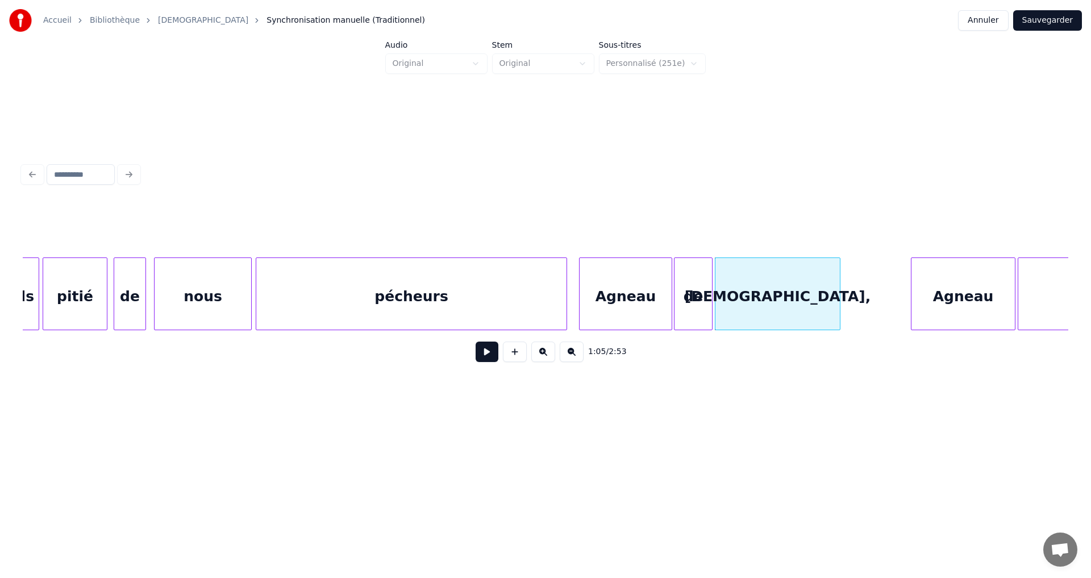
click at [839, 294] on div at bounding box center [837, 294] width 3 height 72
click at [874, 290] on div "Agneau" at bounding box center [894, 296] width 103 height 77
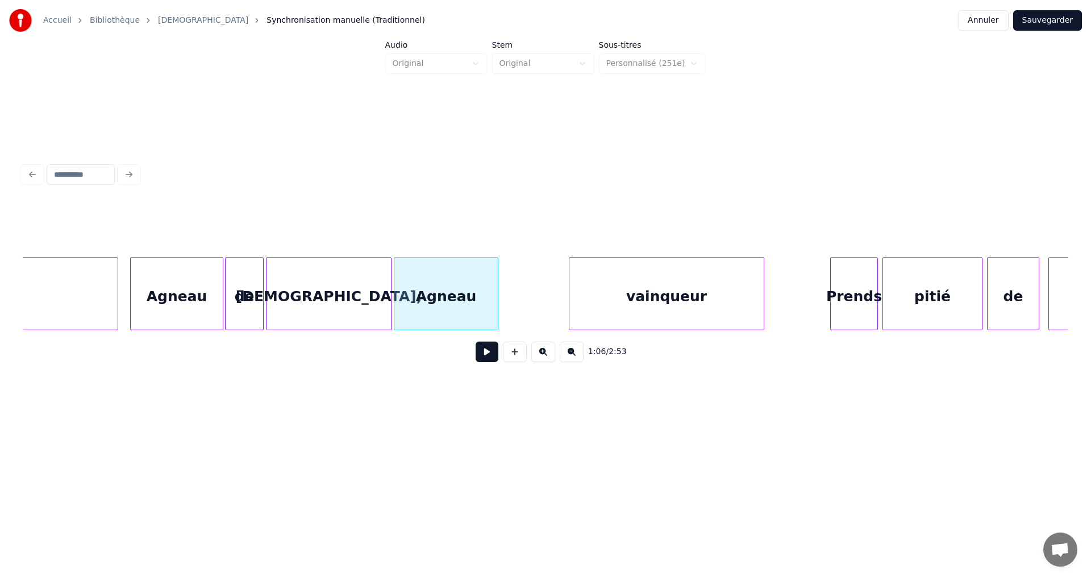
scroll to position [0, 7258]
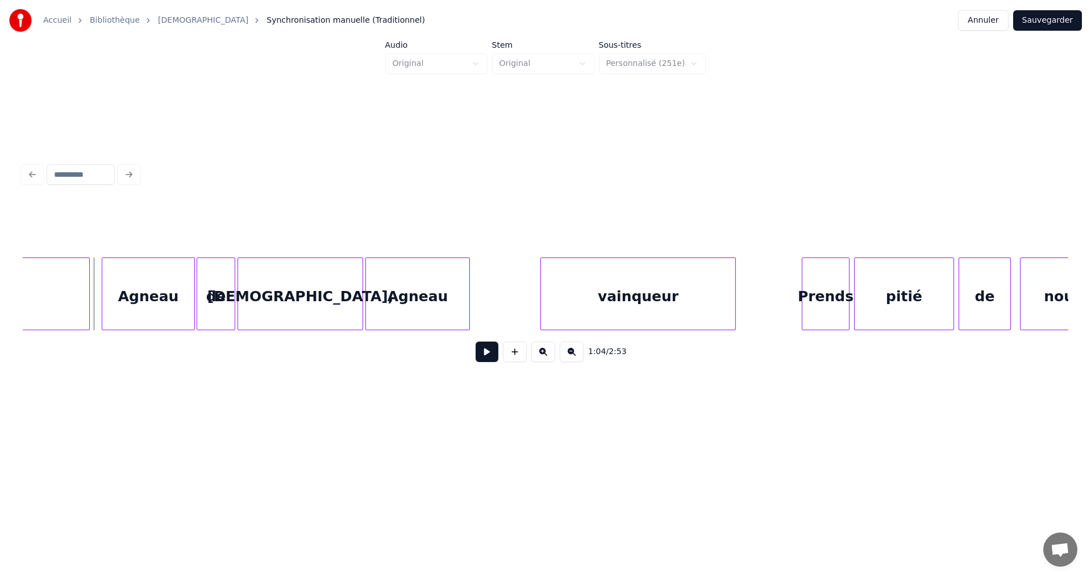
click at [484, 357] on button at bounding box center [487, 351] width 23 height 20
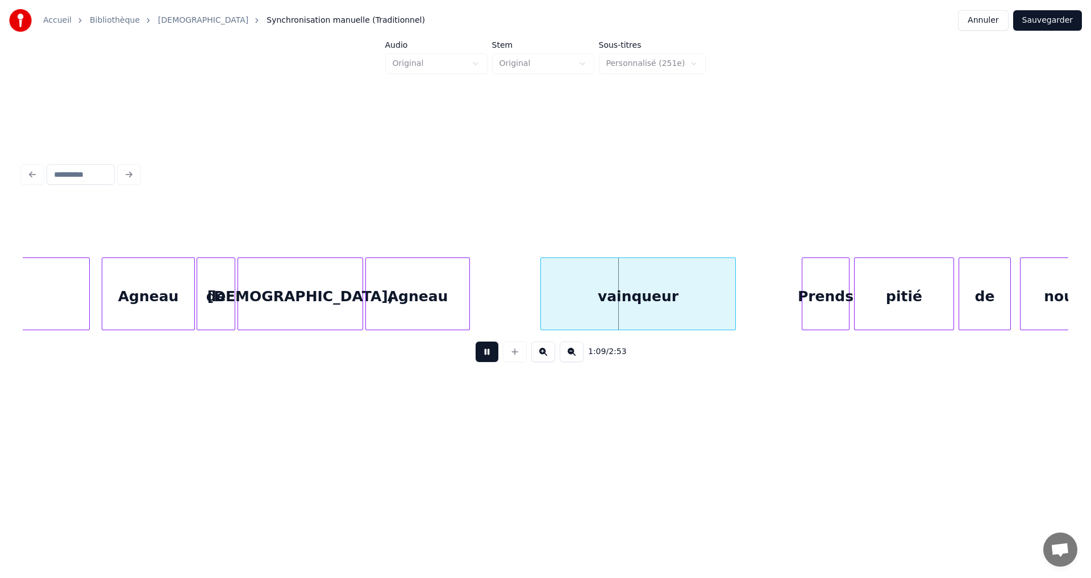
click at [476, 355] on button at bounding box center [487, 351] width 23 height 20
click at [474, 284] on div "Agneau" at bounding box center [476, 296] width 103 height 77
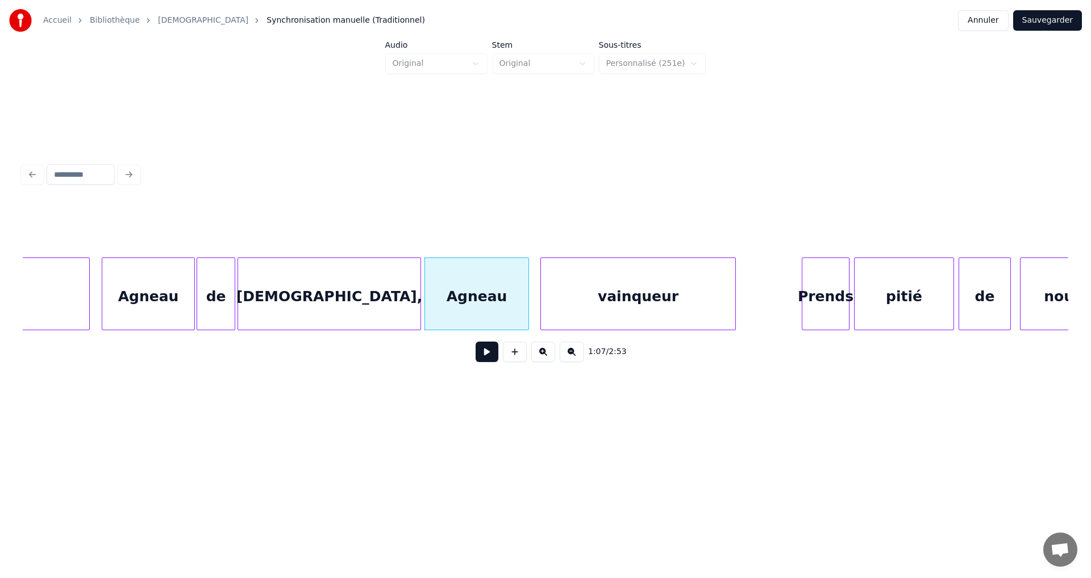
click at [418, 284] on div at bounding box center [418, 294] width 3 height 72
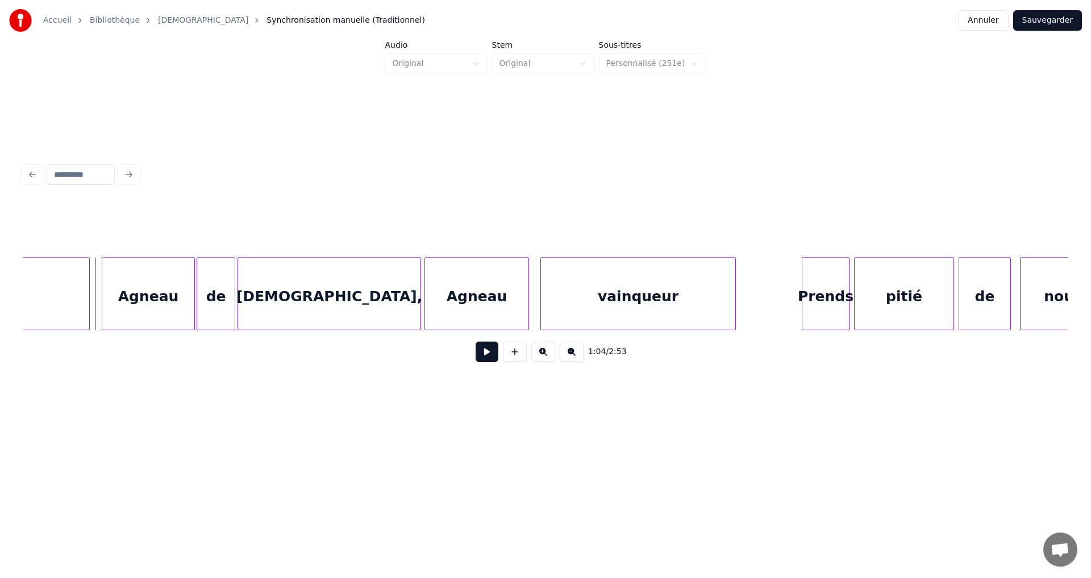
click at [478, 356] on button at bounding box center [487, 351] width 23 height 20
click at [478, 357] on button at bounding box center [487, 351] width 23 height 20
click at [565, 285] on div "vainqueur" at bounding box center [631, 296] width 194 height 77
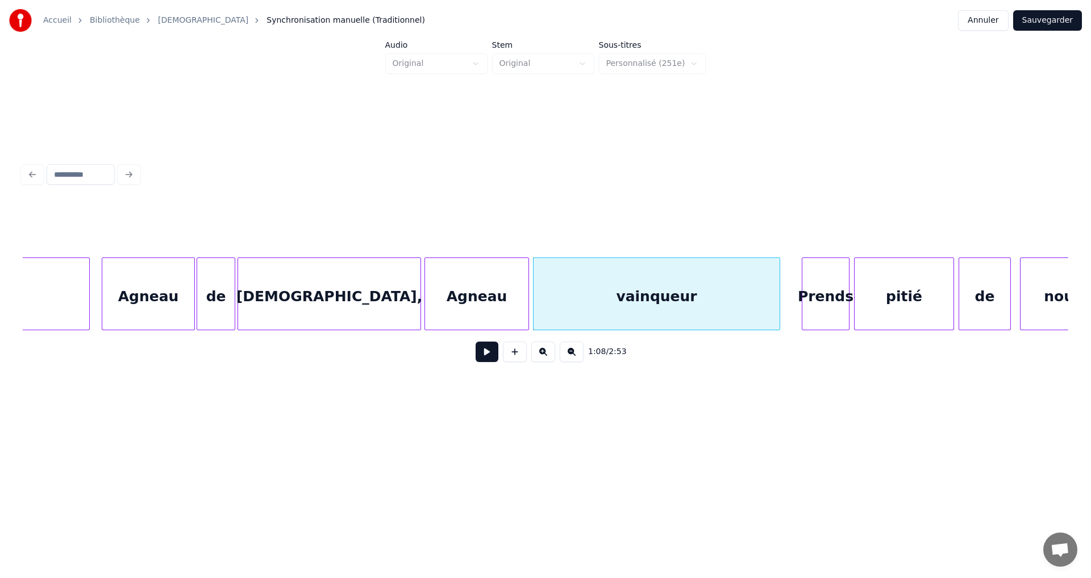
click at [780, 293] on div at bounding box center [777, 294] width 3 height 72
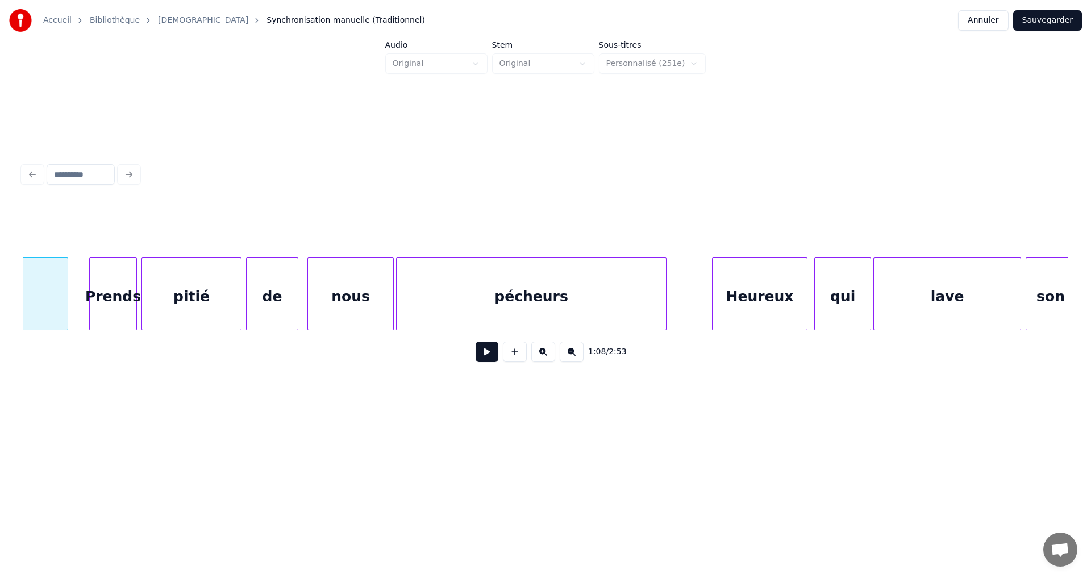
scroll to position [0, 7985]
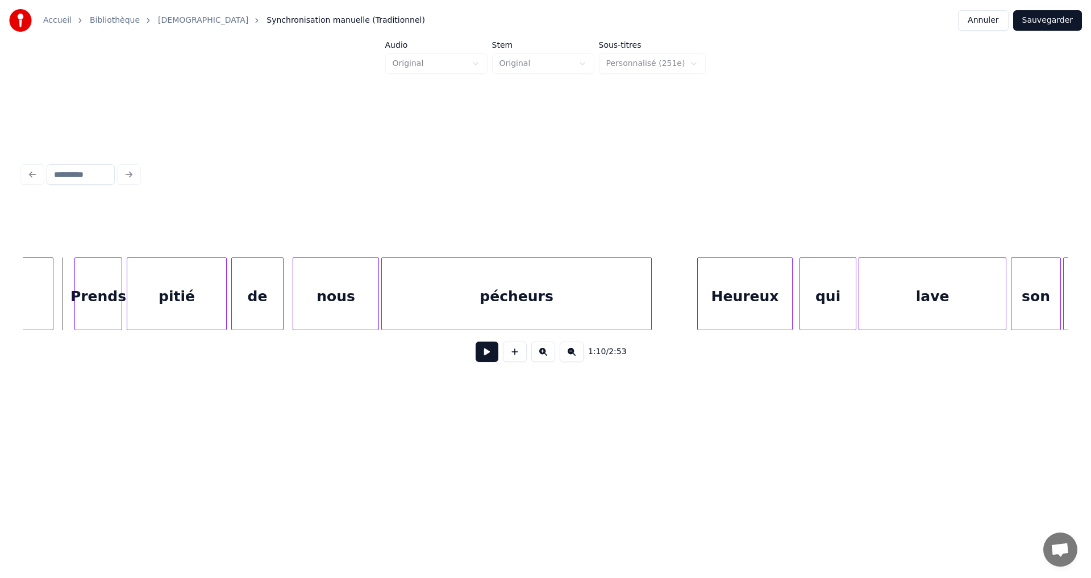
click at [476, 357] on button at bounding box center [487, 351] width 23 height 20
click at [479, 357] on button at bounding box center [487, 351] width 23 height 20
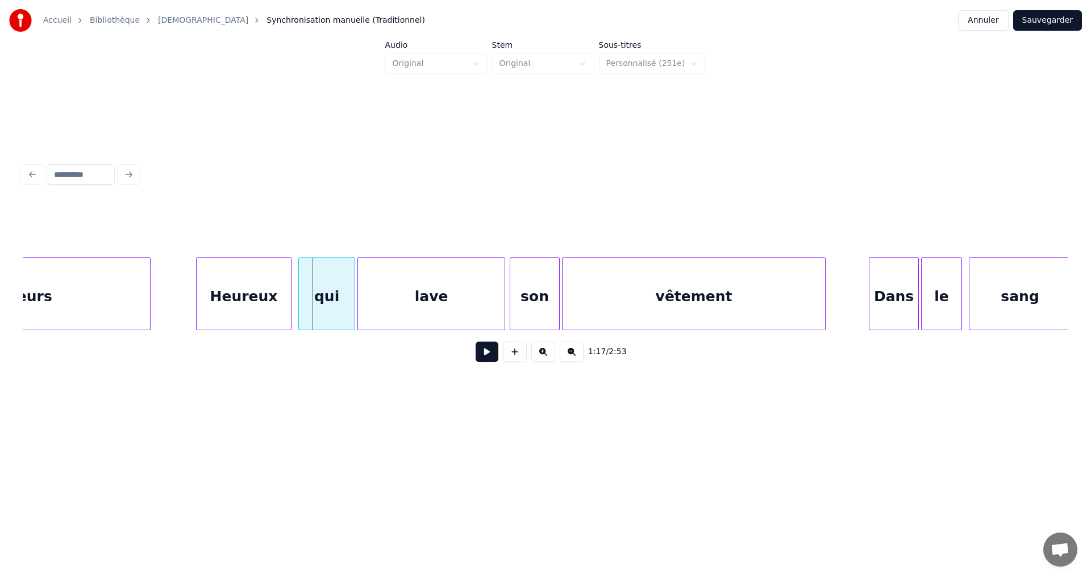
scroll to position [0, 8508]
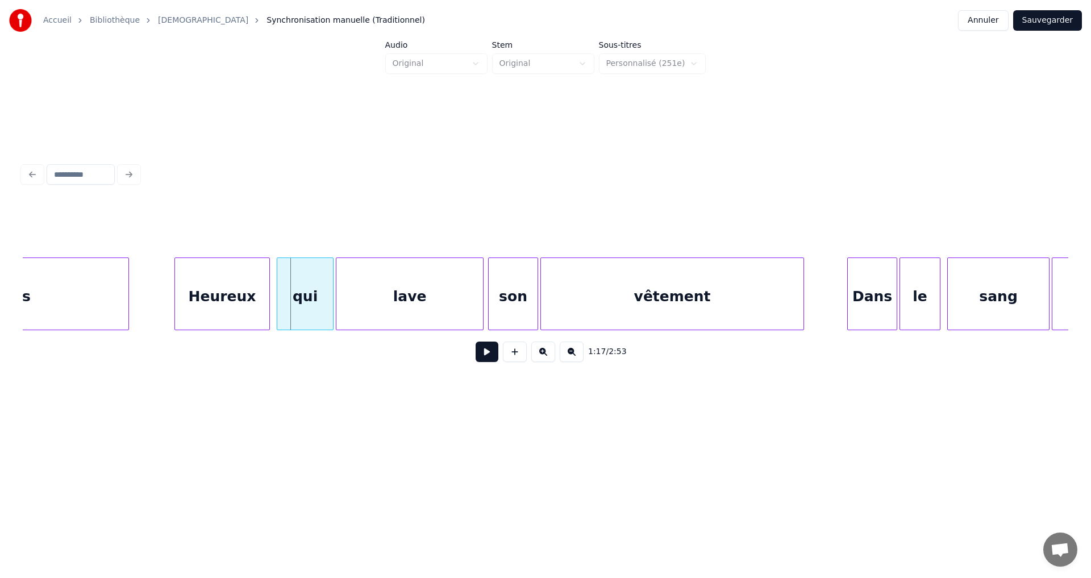
click at [480, 357] on button at bounding box center [487, 351] width 23 height 20
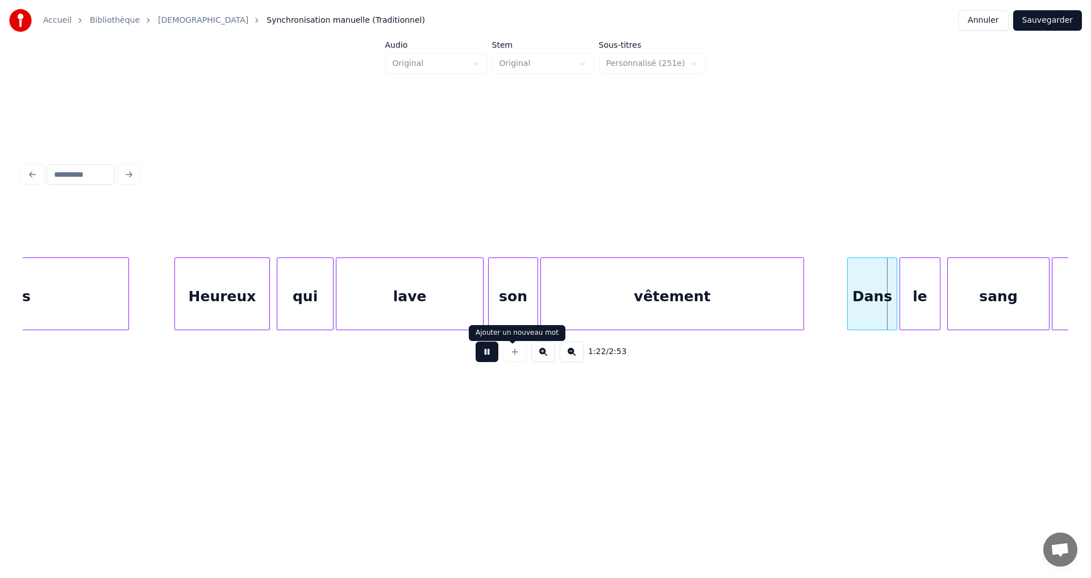
click at [514, 357] on div at bounding box center [515, 351] width 28 height 20
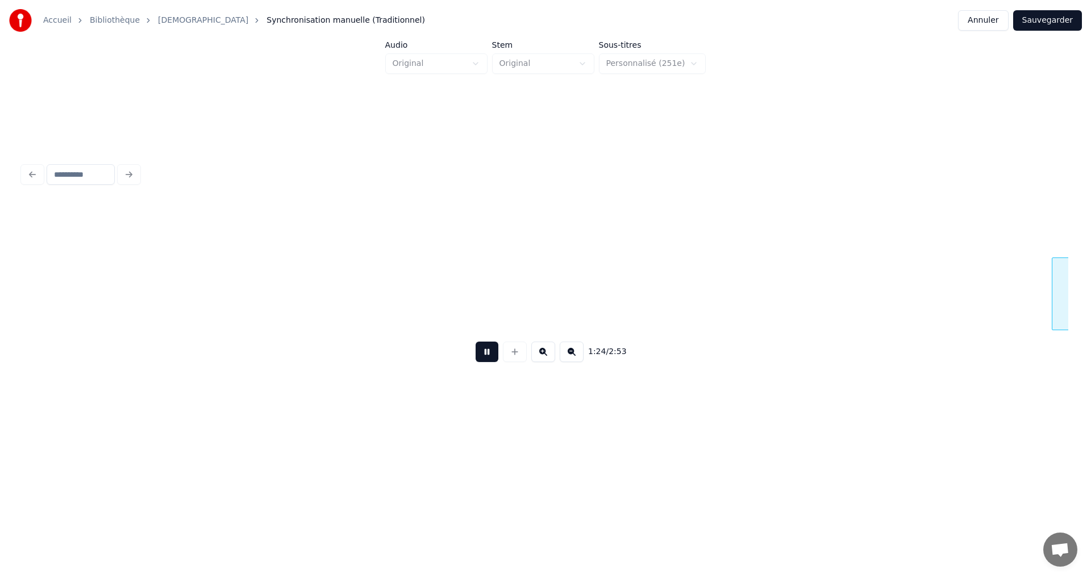
scroll to position [0, 9553]
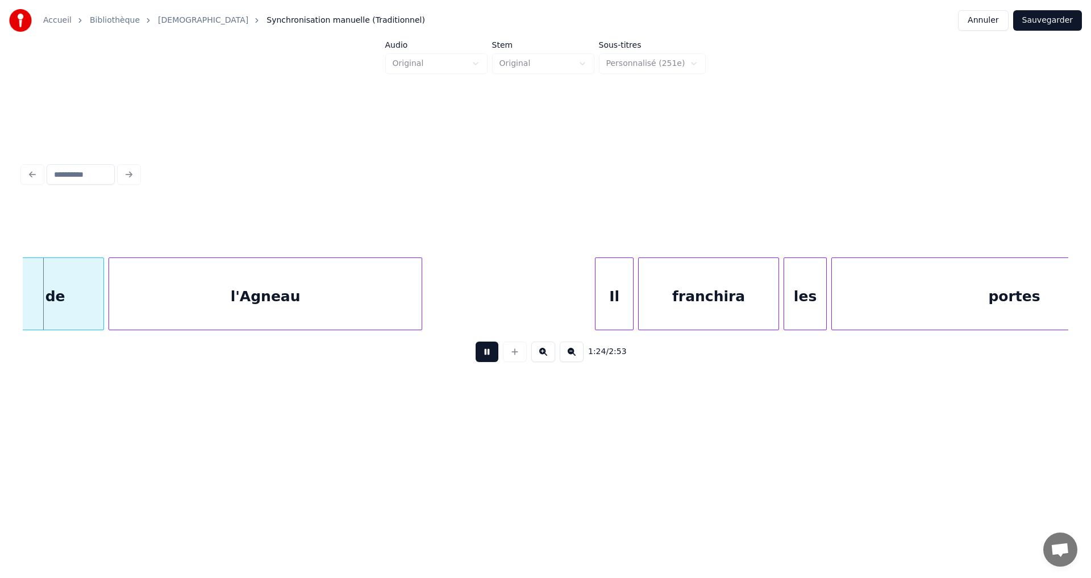
click at [480, 361] on button at bounding box center [487, 351] width 23 height 20
click at [480, 357] on button at bounding box center [487, 351] width 23 height 20
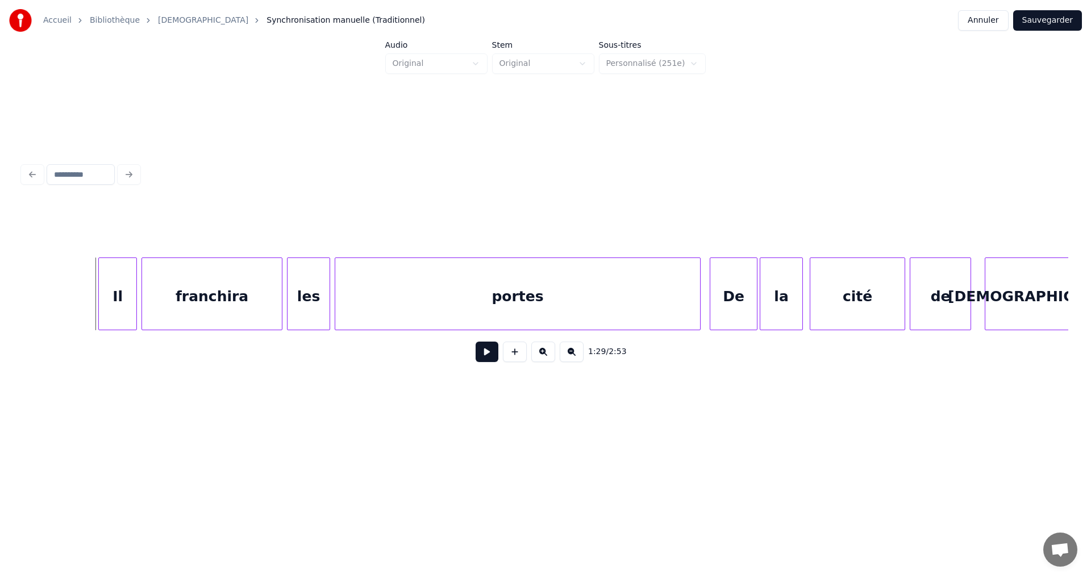
scroll to position [0, 10053]
click at [482, 360] on button at bounding box center [487, 351] width 23 height 20
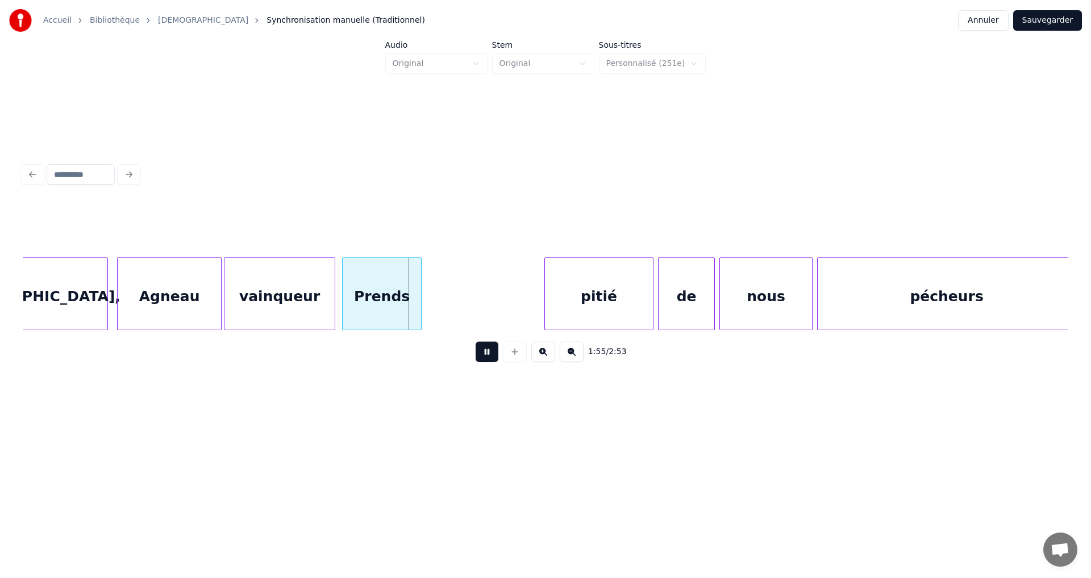
scroll to position [0, 12758]
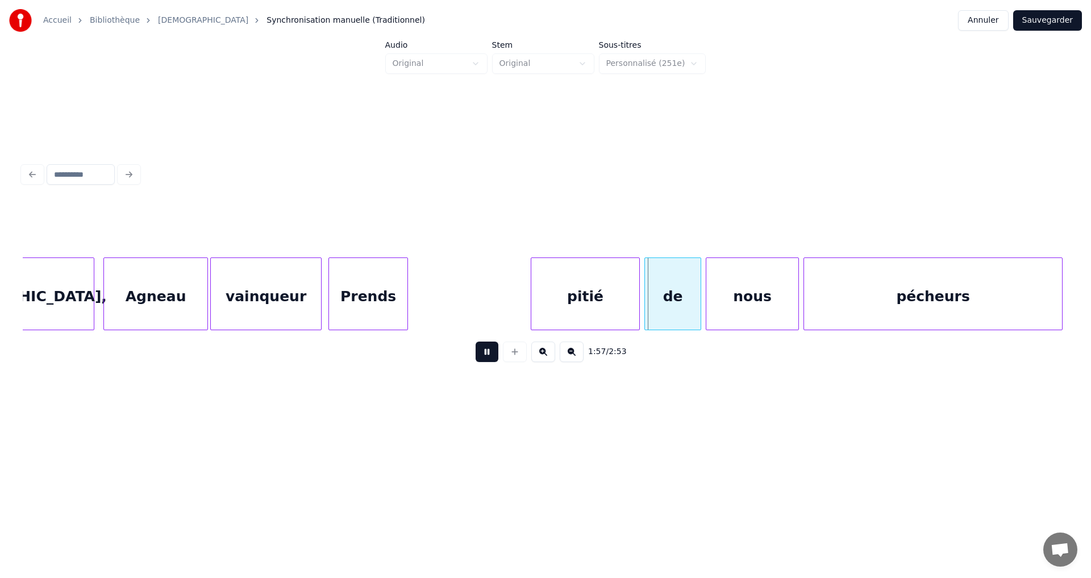
click at [479, 355] on button at bounding box center [487, 351] width 23 height 20
click at [502, 300] on div "Prends" at bounding box center [490, 296] width 78 height 77
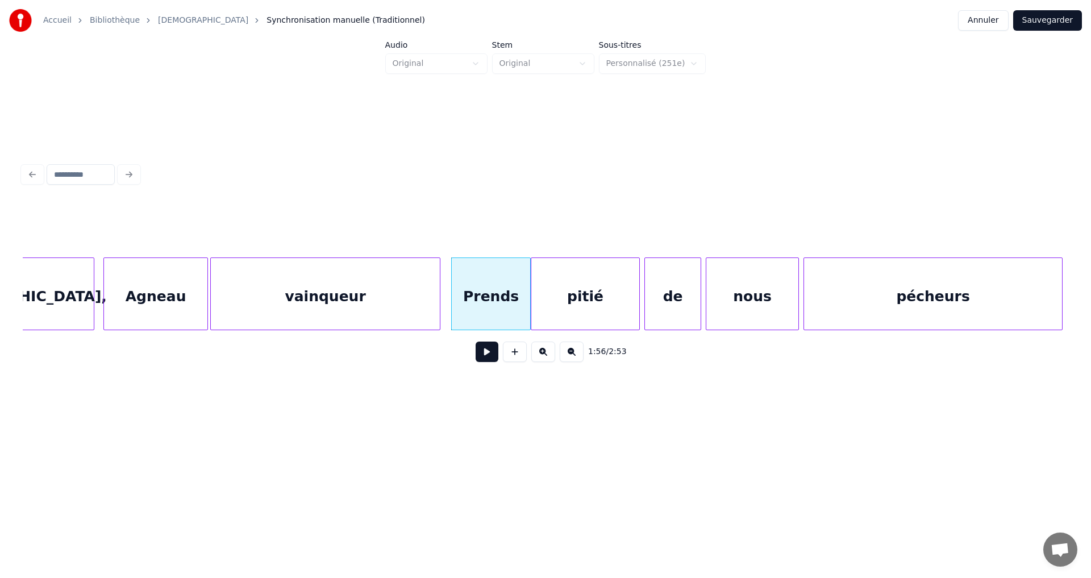
click at [438, 298] on div at bounding box center [437, 294] width 3 height 72
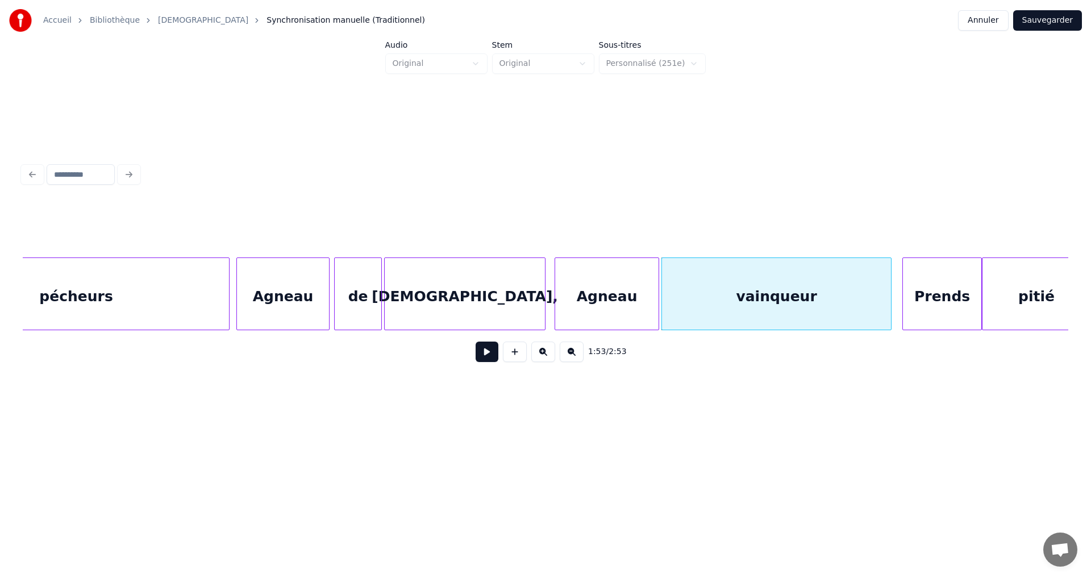
scroll to position [0, 12281]
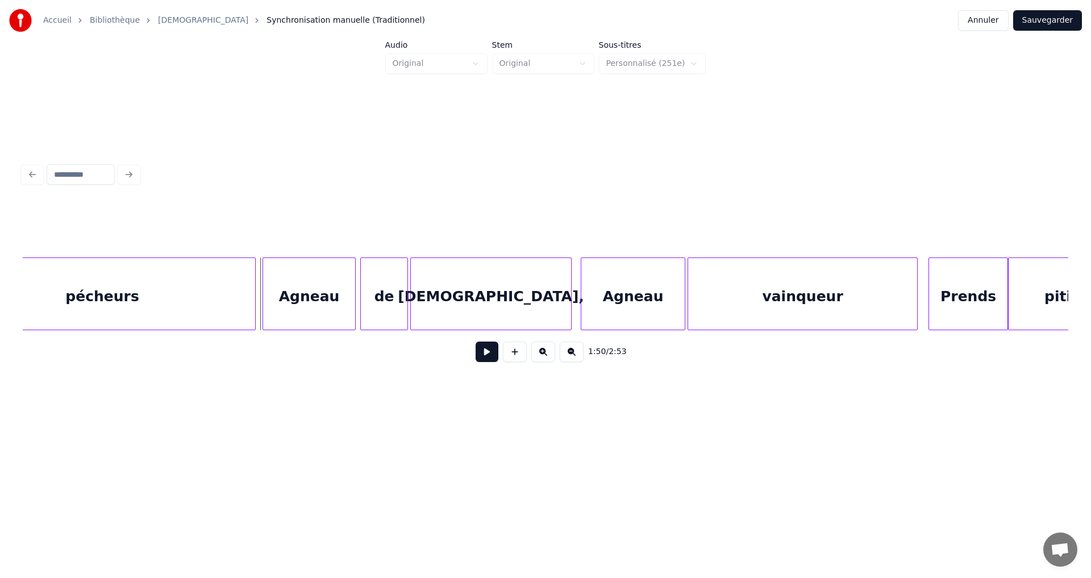
click at [477, 360] on button at bounding box center [487, 351] width 23 height 20
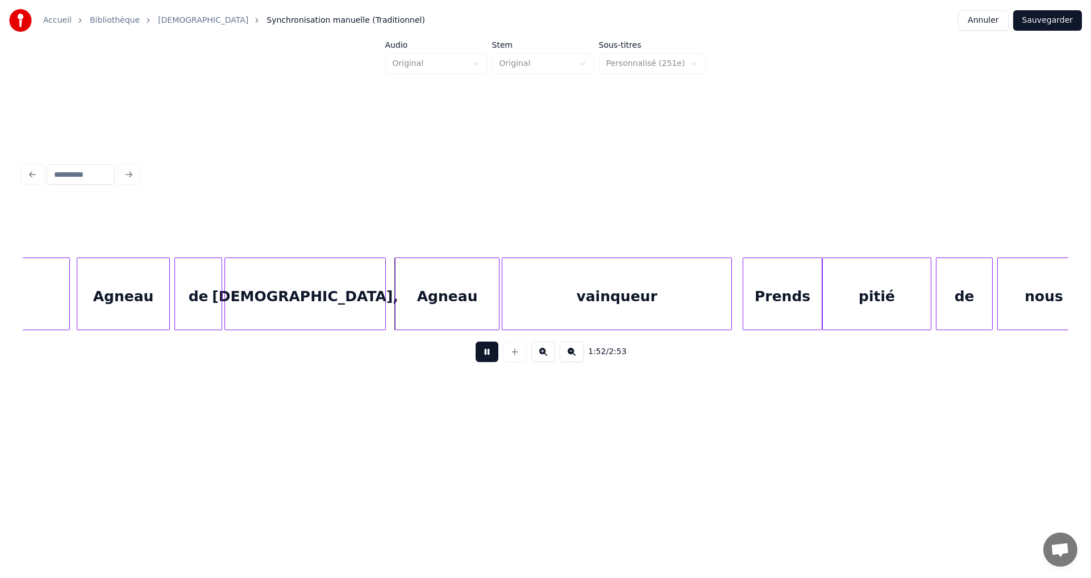
scroll to position [0, 12486]
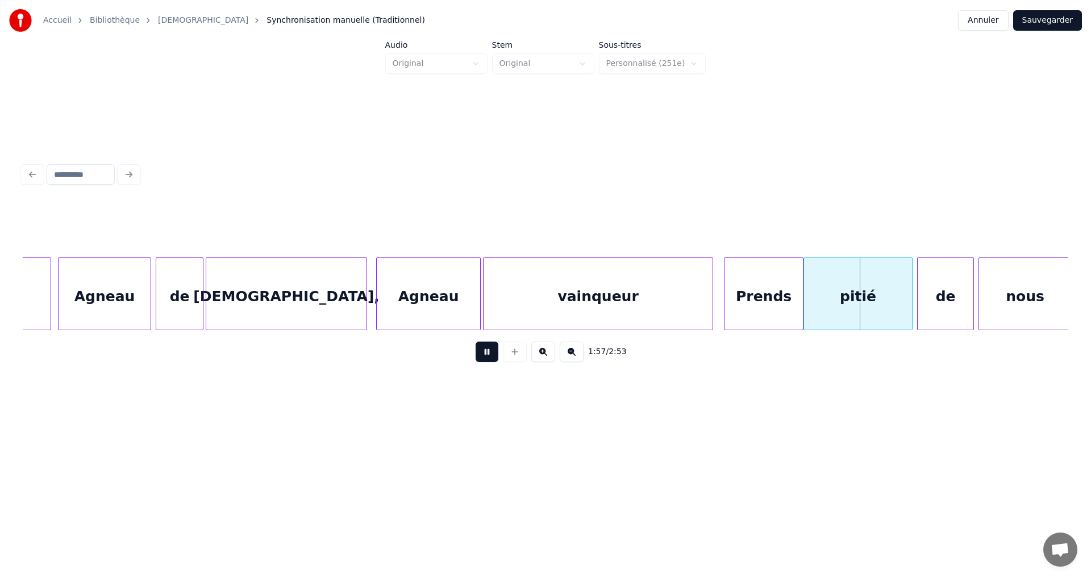
click at [477, 359] on button at bounding box center [487, 351] width 23 height 20
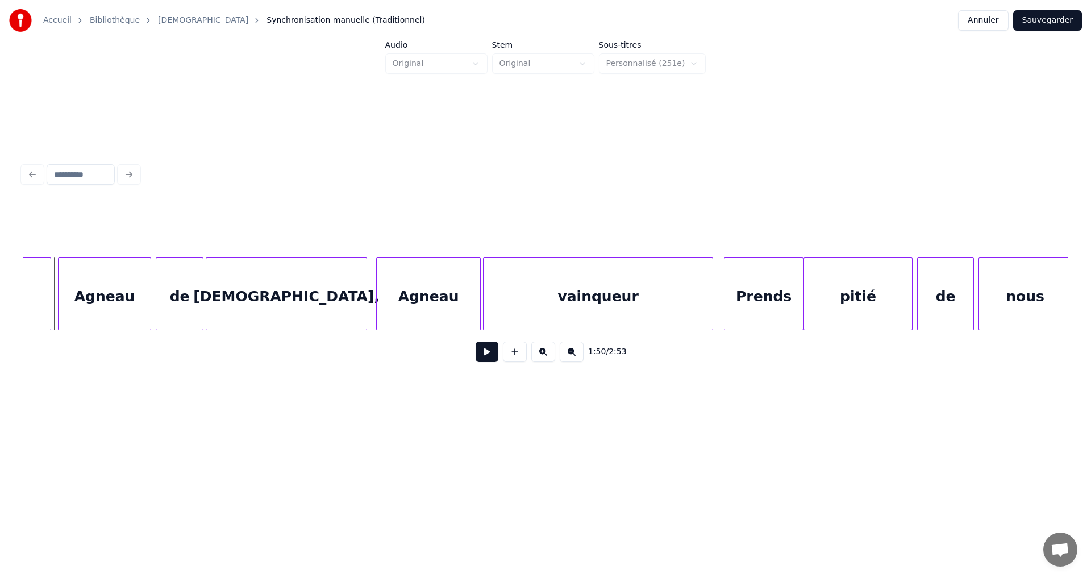
click at [480, 360] on button at bounding box center [487, 351] width 23 height 20
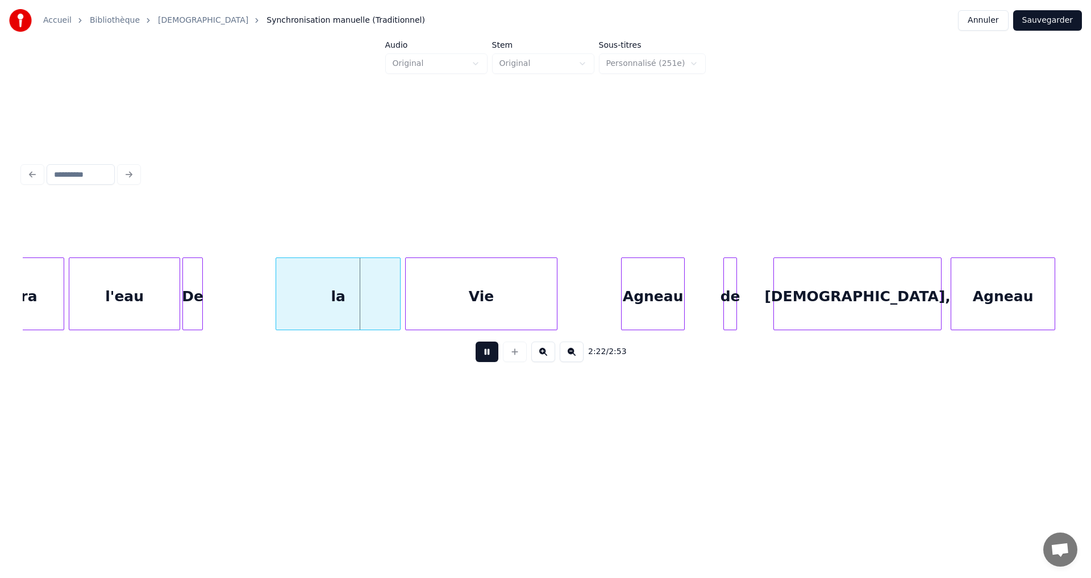
scroll to position [0, 15872]
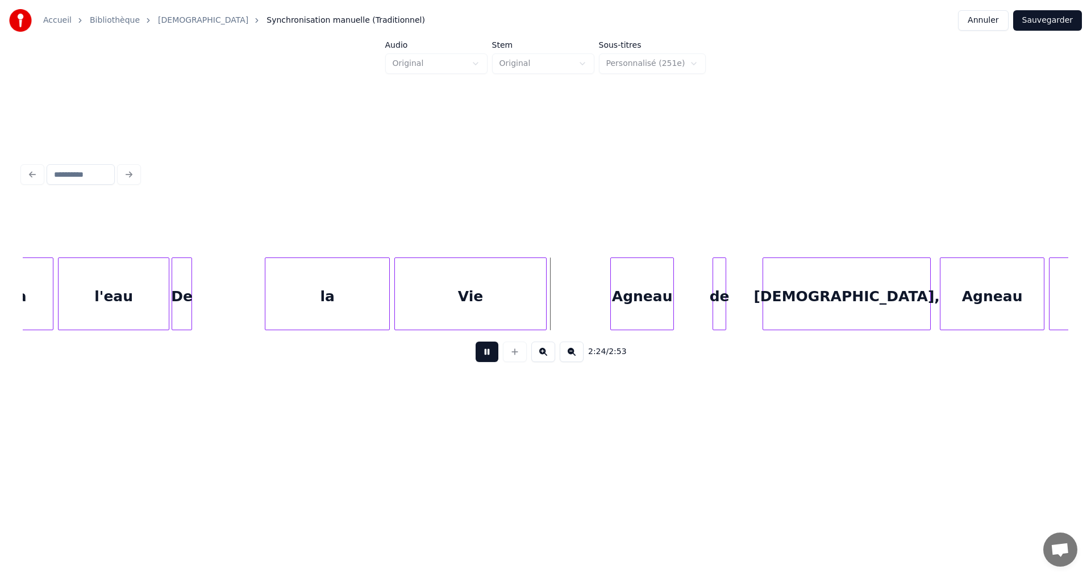
click at [480, 356] on button at bounding box center [487, 351] width 23 height 20
click at [256, 296] on div at bounding box center [254, 294] width 3 height 72
click at [484, 358] on button at bounding box center [487, 351] width 23 height 20
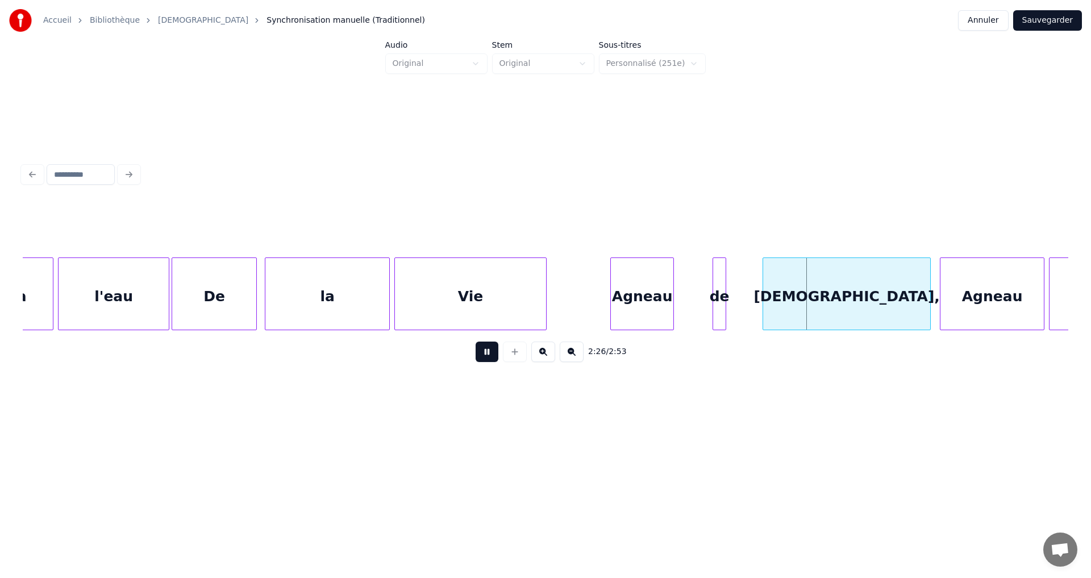
click at [483, 356] on button at bounding box center [487, 351] width 23 height 20
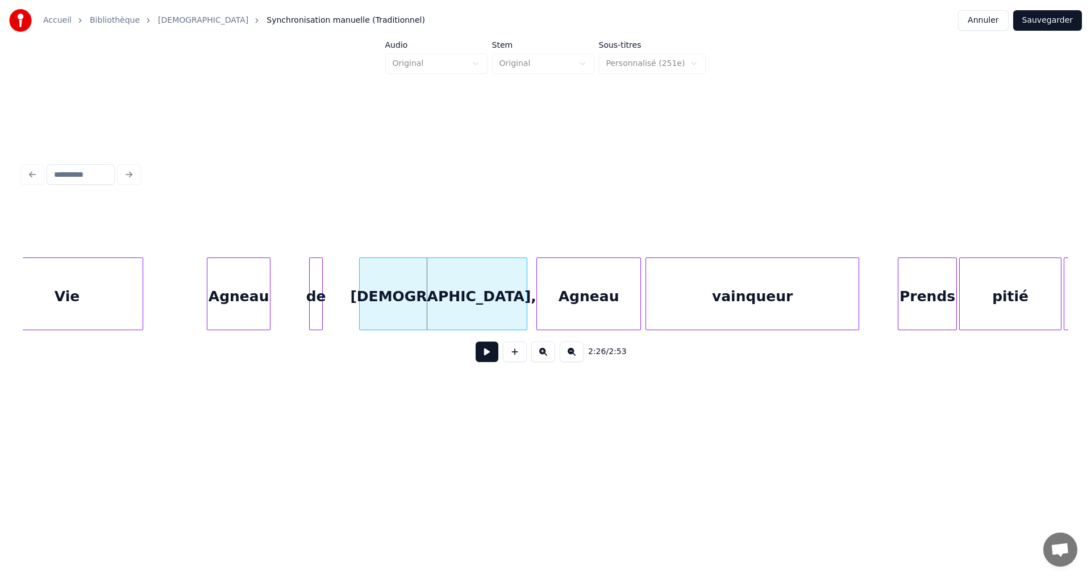
scroll to position [0, 16349]
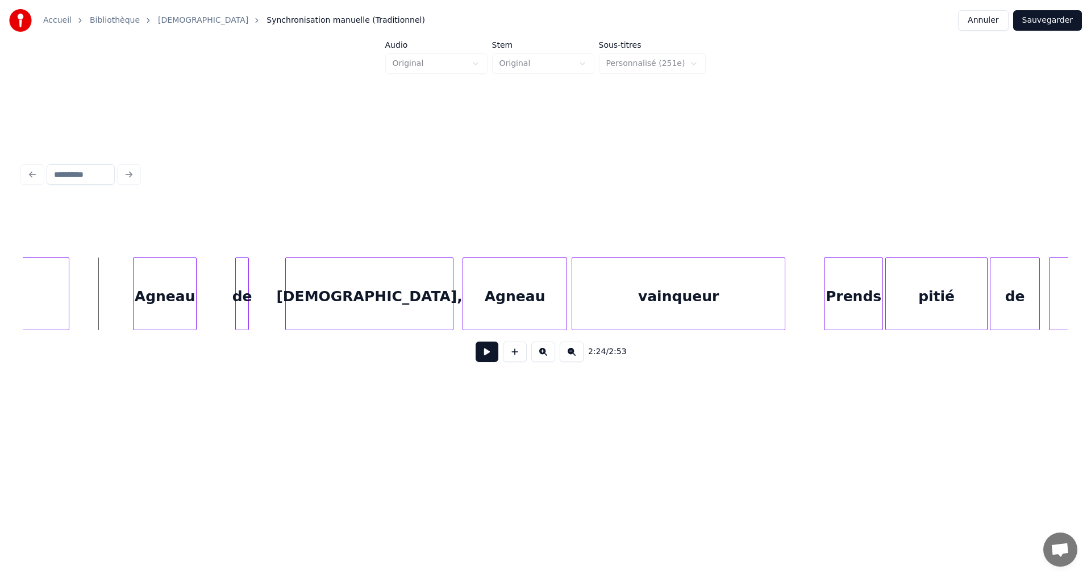
click at [481, 360] on button at bounding box center [487, 351] width 23 height 20
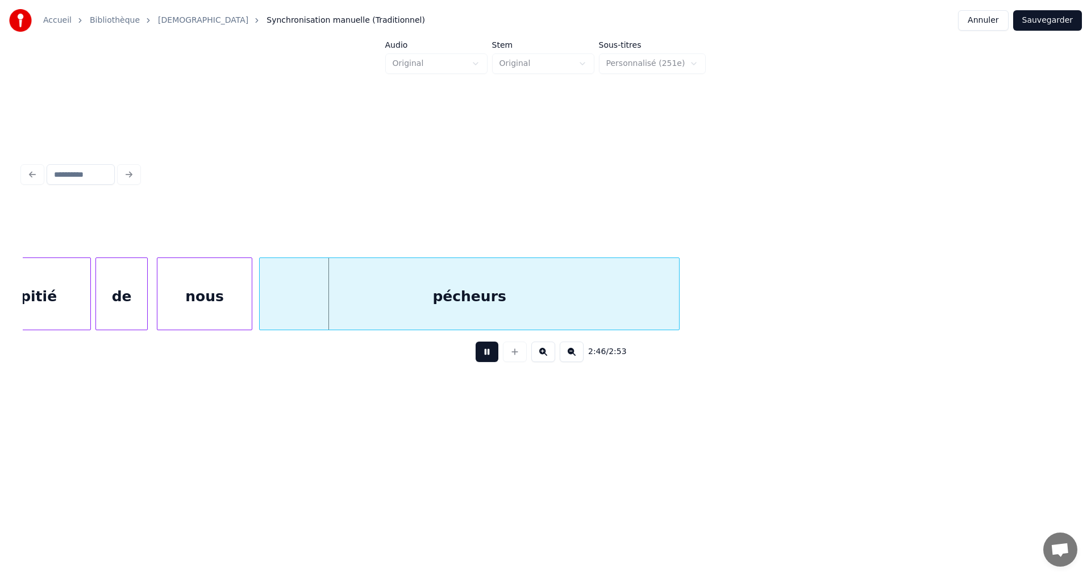
scroll to position [0, 18636]
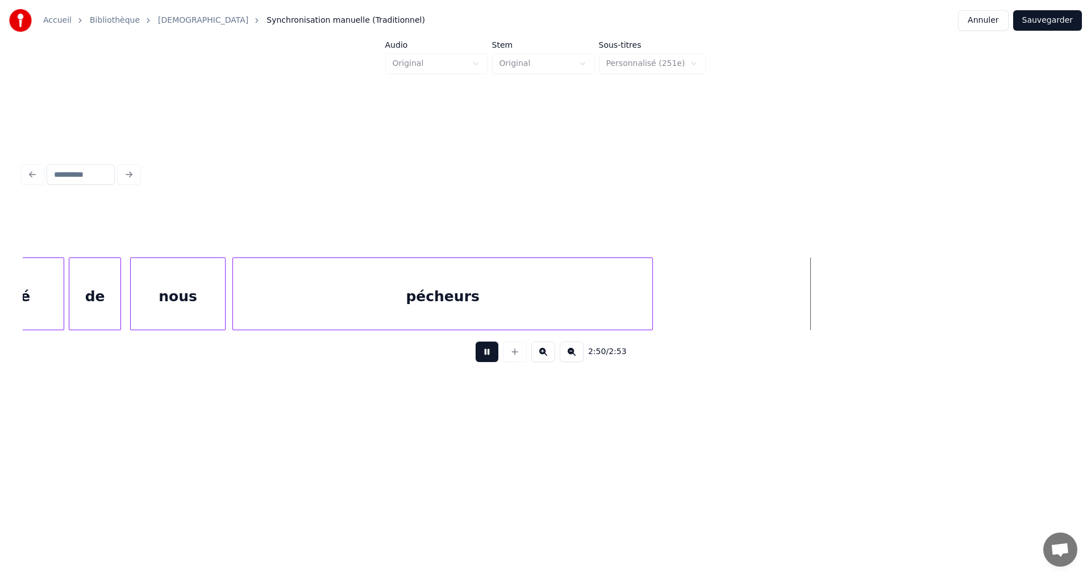
click at [476, 357] on button at bounding box center [487, 351] width 23 height 20
click at [1051, 26] on button "Sauvegarder" at bounding box center [1047, 20] width 69 height 20
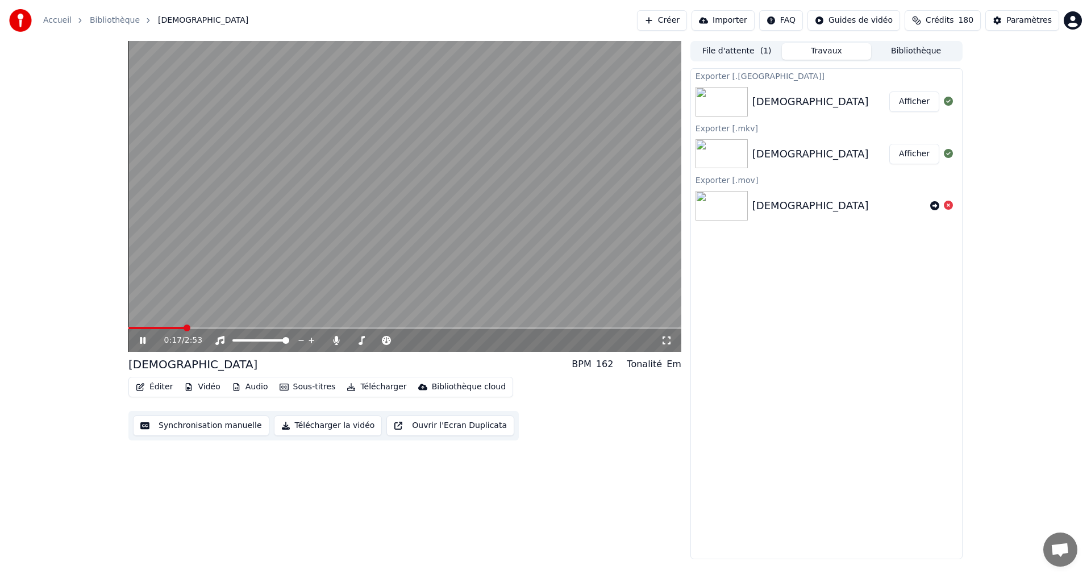
click at [145, 340] on icon at bounding box center [143, 340] width 6 height 7
click at [335, 339] on icon at bounding box center [336, 340] width 6 height 9
click at [478, 340] on icon at bounding box center [478, 341] width 6 height 6
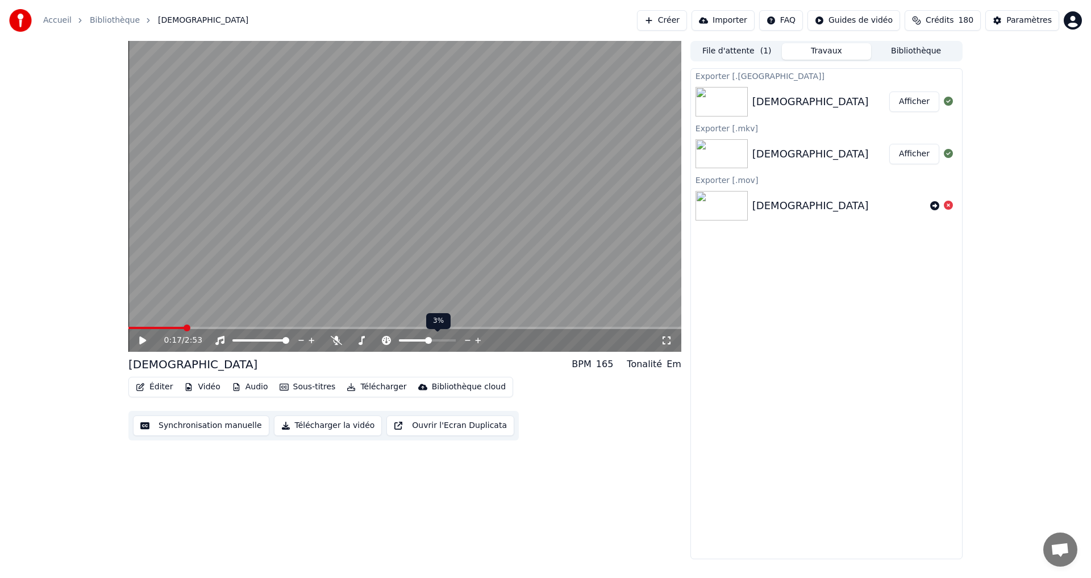
click at [478, 340] on icon at bounding box center [478, 341] width 6 height 6
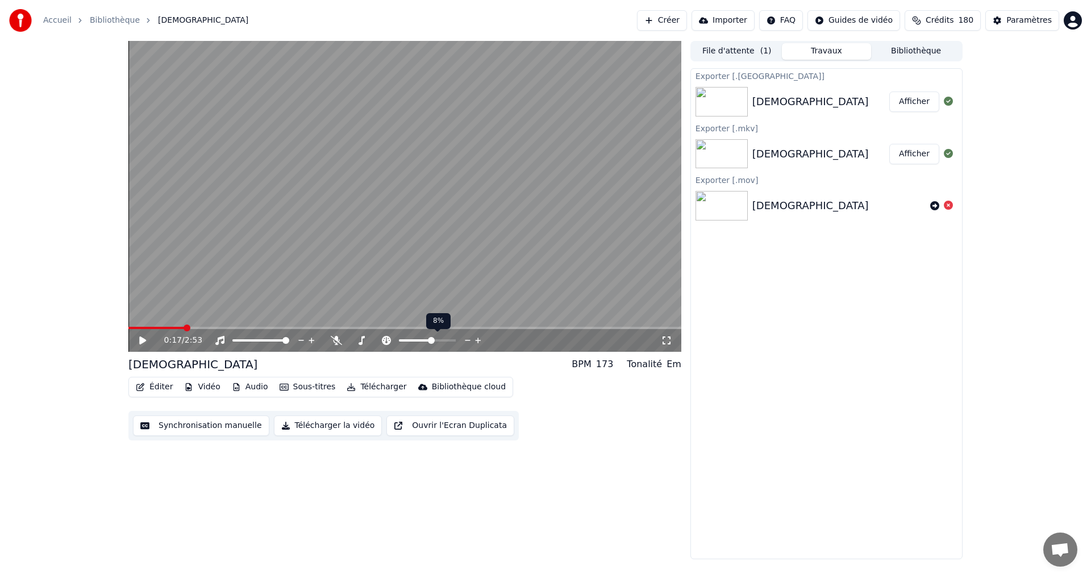
click at [478, 340] on icon at bounding box center [478, 341] width 6 height 6
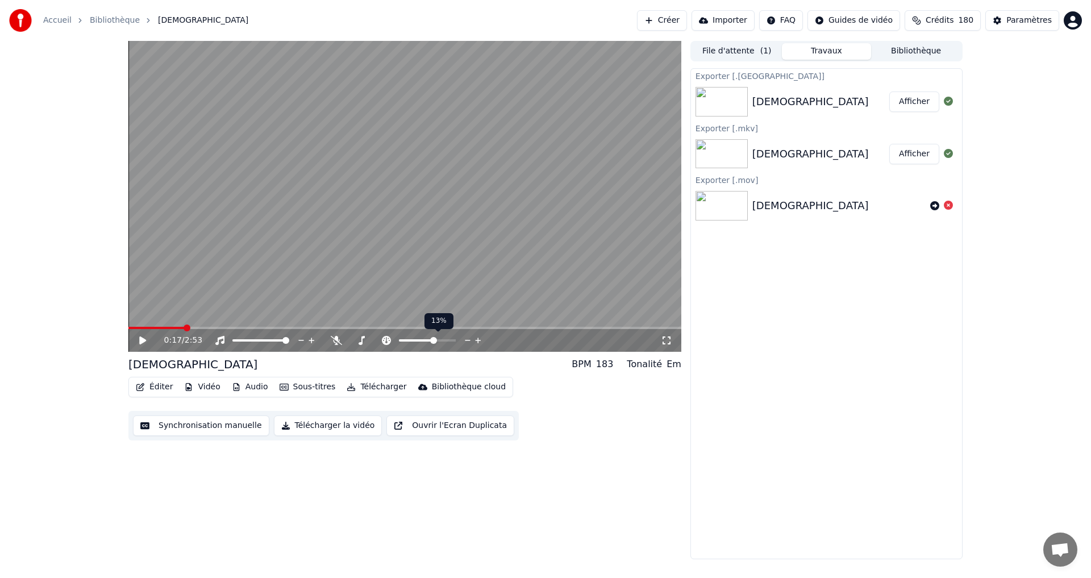
click at [478, 340] on icon at bounding box center [478, 341] width 6 height 6
click at [441, 340] on icon at bounding box center [443, 340] width 6 height 1
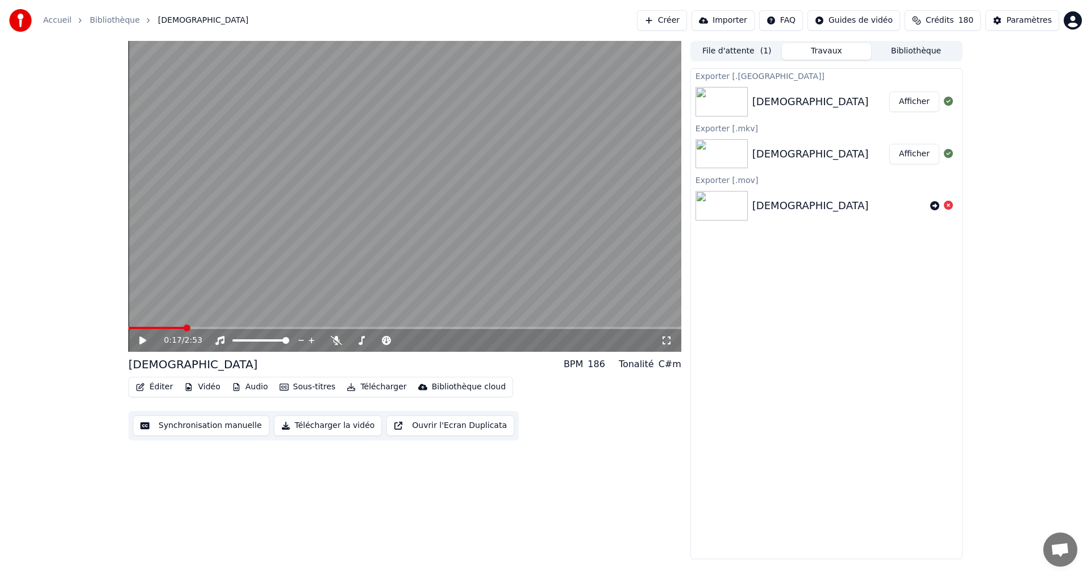
click at [377, 389] on button "Télécharger" at bounding box center [376, 387] width 69 height 16
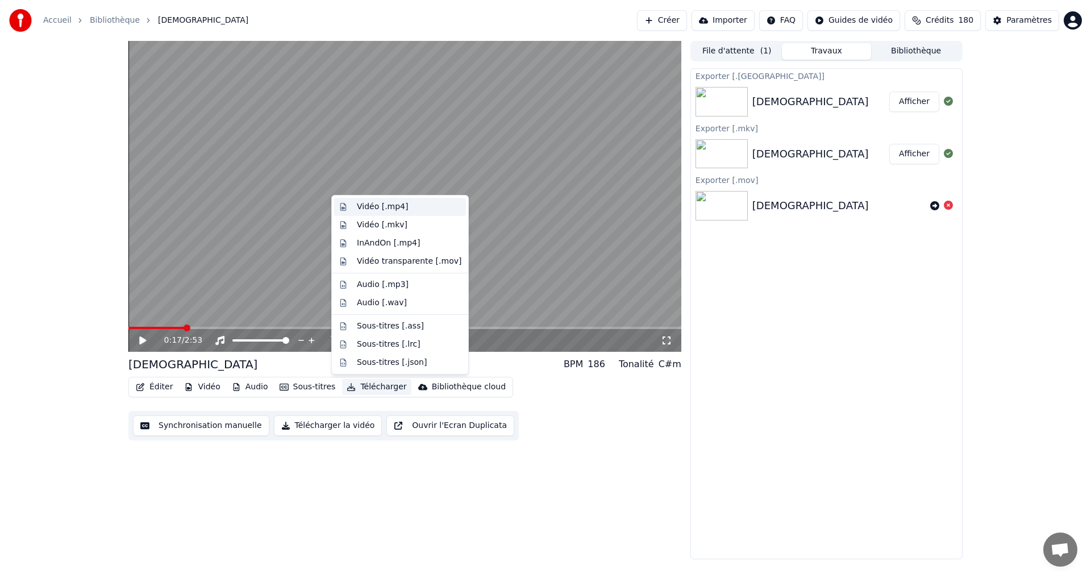
click at [370, 206] on div "Vidéo [.mp4]" at bounding box center [382, 206] width 51 height 11
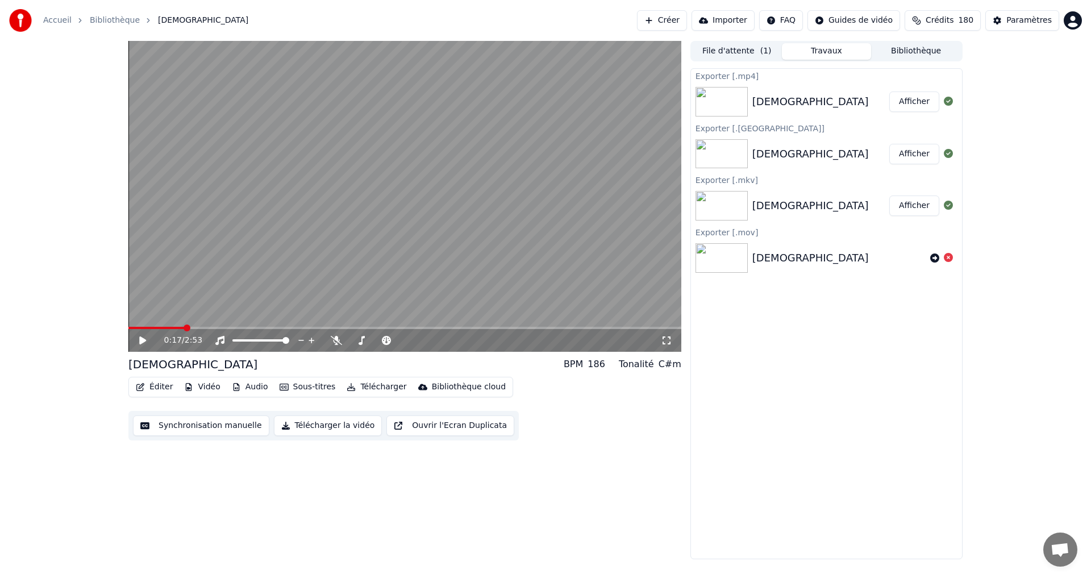
click at [902, 103] on button "Afficher" at bounding box center [914, 101] width 50 height 20
click at [336, 338] on icon at bounding box center [336, 340] width 11 height 9
click at [366, 338] on span at bounding box center [367, 340] width 7 height 7
click at [416, 340] on icon at bounding box center [418, 340] width 6 height 1
click at [128, 326] on span at bounding box center [131, 327] width 7 height 7
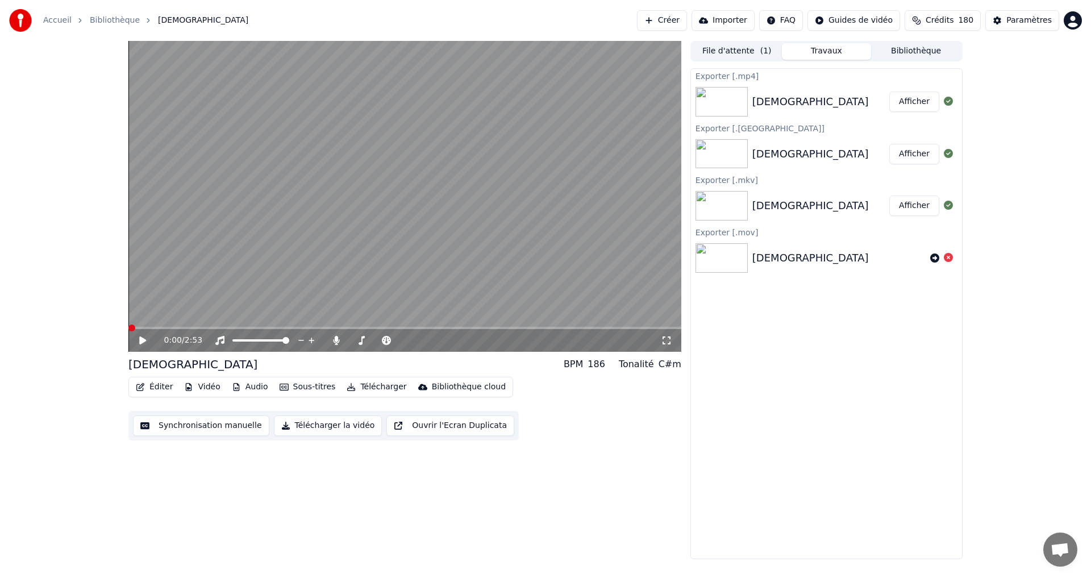
click at [140, 341] on icon at bounding box center [142, 340] width 7 height 8
click at [141, 338] on icon at bounding box center [151, 340] width 27 height 9
click at [360, 338] on span at bounding box center [362, 340] width 7 height 7
click at [128, 326] on span at bounding box center [131, 327] width 7 height 7
click at [140, 340] on icon at bounding box center [142, 340] width 7 height 8
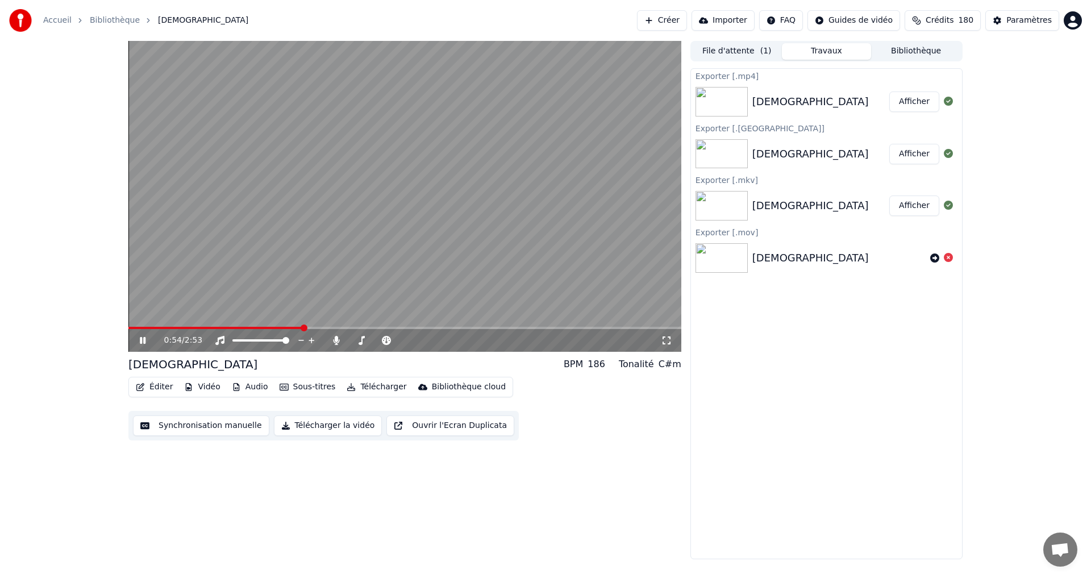
click at [141, 341] on icon at bounding box center [143, 340] width 6 height 7
click at [469, 341] on icon at bounding box center [468, 340] width 11 height 11
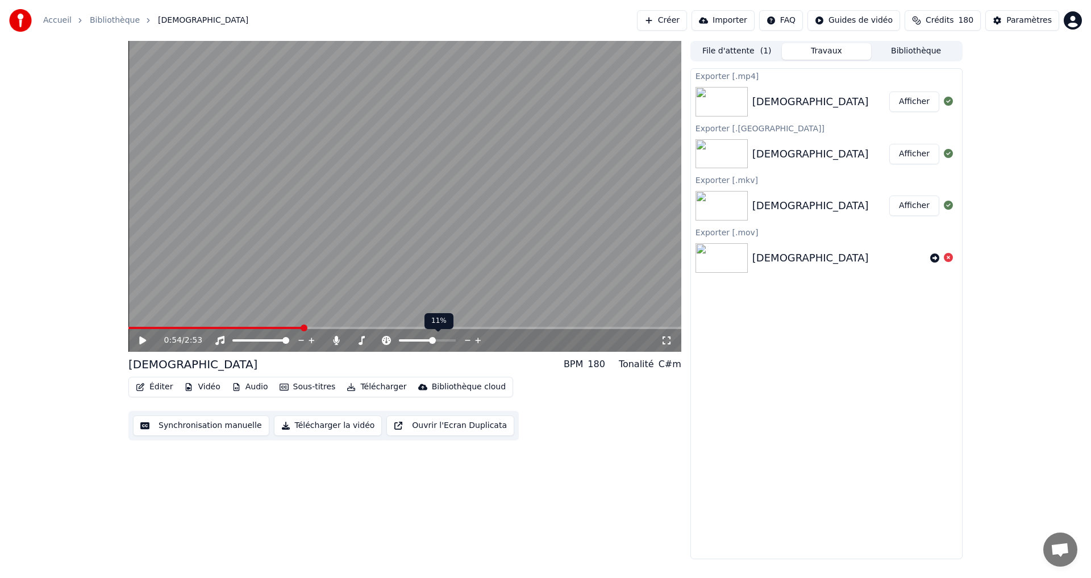
click at [469, 341] on icon at bounding box center [468, 340] width 11 height 11
click at [128, 327] on span at bounding box center [131, 327] width 7 height 7
click at [140, 339] on icon at bounding box center [142, 340] width 7 height 8
click at [143, 340] on icon at bounding box center [151, 340] width 27 height 9
click at [375, 389] on button "Télécharger" at bounding box center [376, 387] width 69 height 16
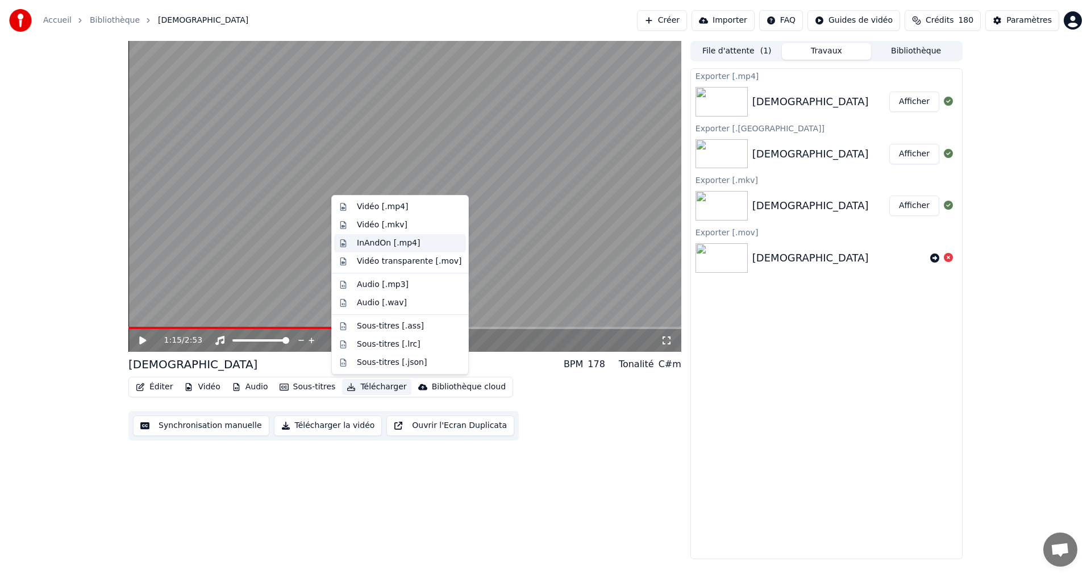
click at [366, 242] on div "InAndOn [.mp4]" at bounding box center [389, 243] width 64 height 11
